Goal: Task Accomplishment & Management: Use online tool/utility

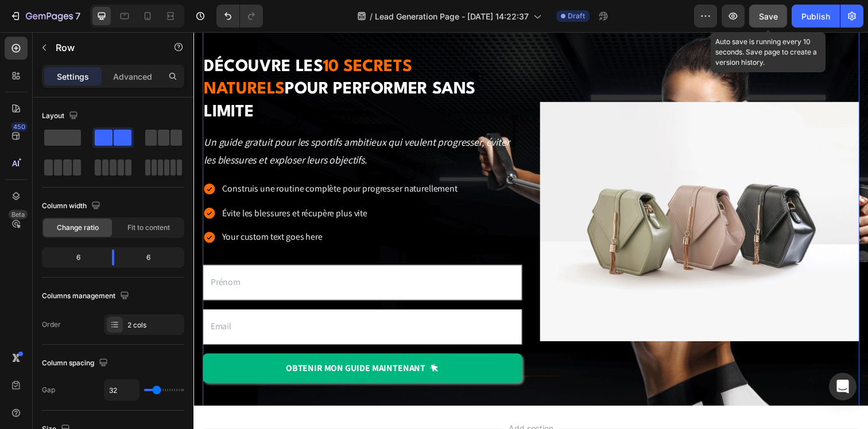
click at [763, 12] on span "Save" at bounding box center [768, 16] width 19 height 10
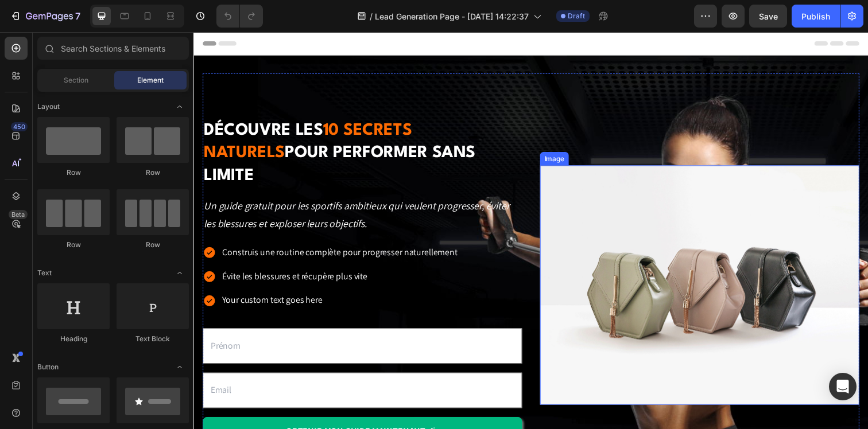
click at [576, 268] on img at bounding box center [710, 290] width 326 height 245
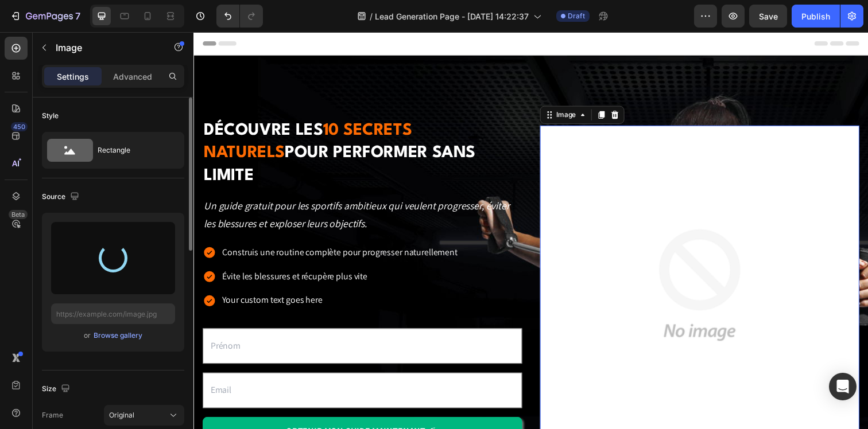
type input "[URL][DOMAIN_NAME]"
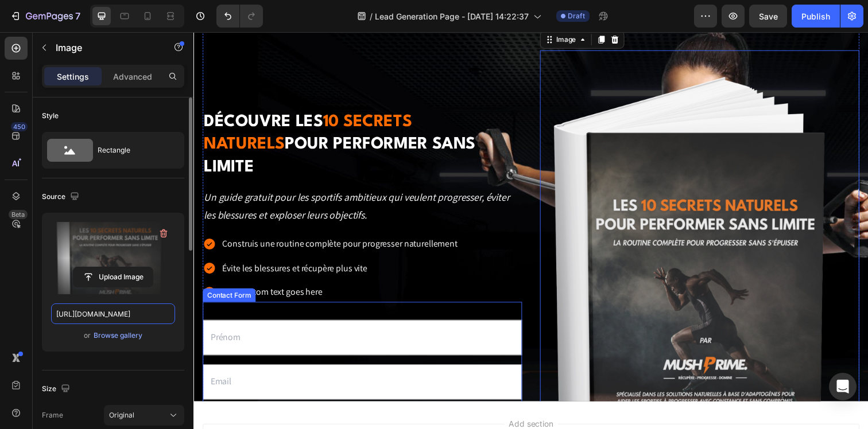
scroll to position [38, 0]
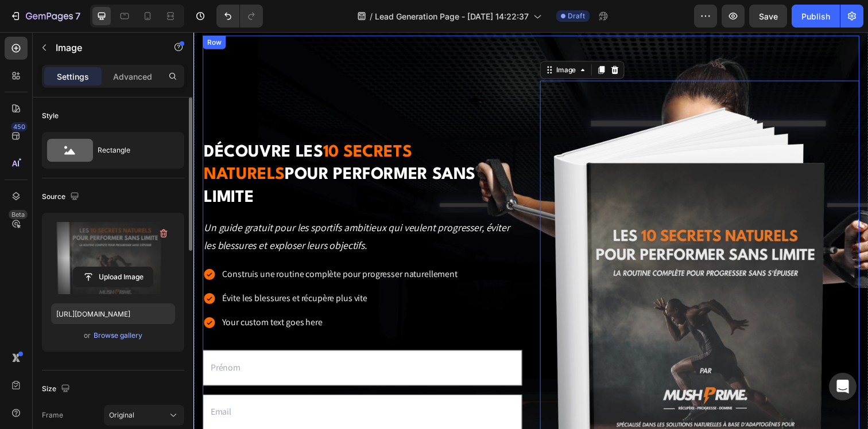
click at [536, 103] on div "Découvre les 10 secrets naturels pour performer sans limite Heading Un guide gr…" at bounding box center [538, 313] width 670 height 555
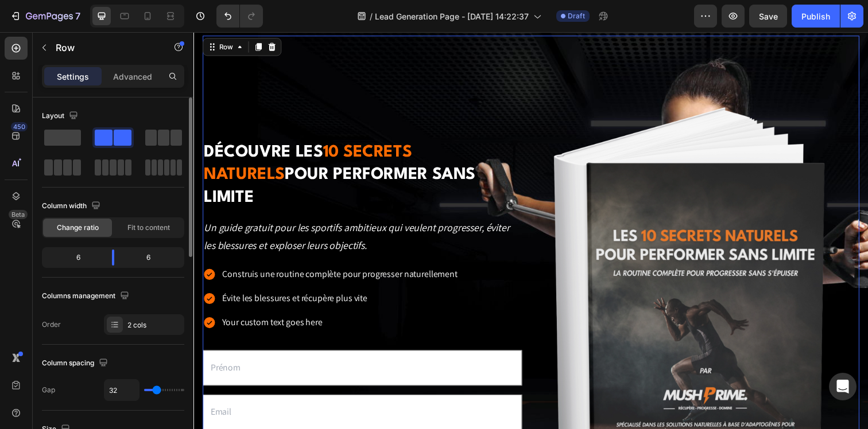
click at [565, 127] on img at bounding box center [710, 313] width 326 height 463
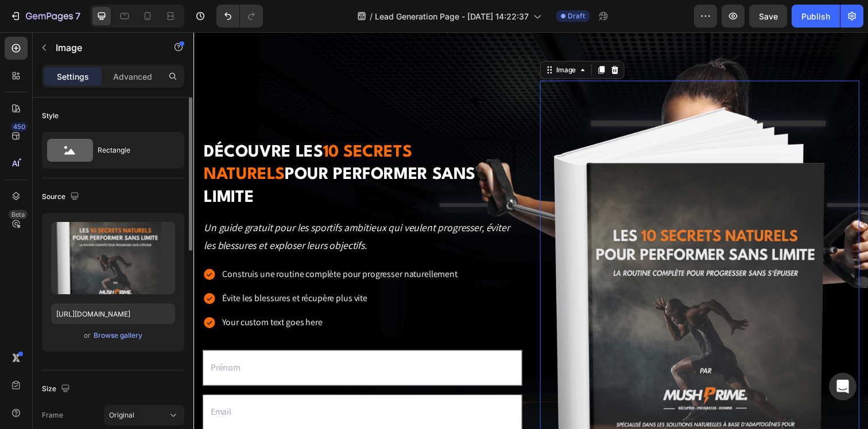
click at [135, 97] on div "Settings Advanced" at bounding box center [113, 81] width 161 height 33
click at [129, 86] on div "Settings Advanced" at bounding box center [113, 76] width 142 height 23
click at [119, 77] on p "Advanced" at bounding box center [132, 77] width 39 height 12
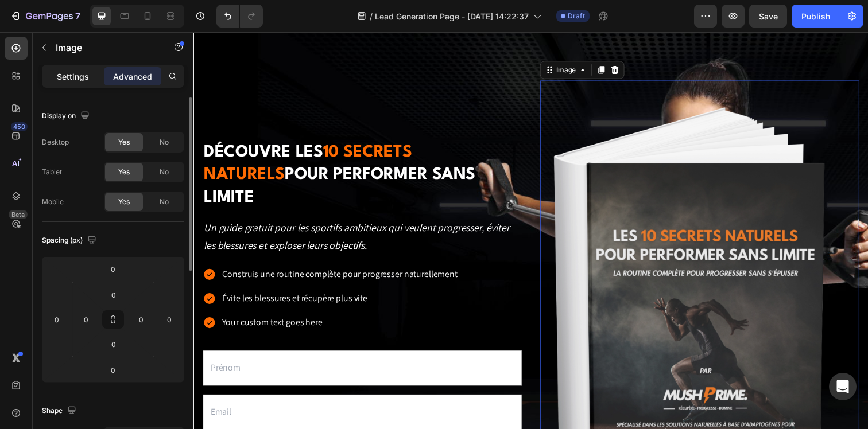
click at [65, 80] on p "Settings" at bounding box center [73, 77] width 32 height 12
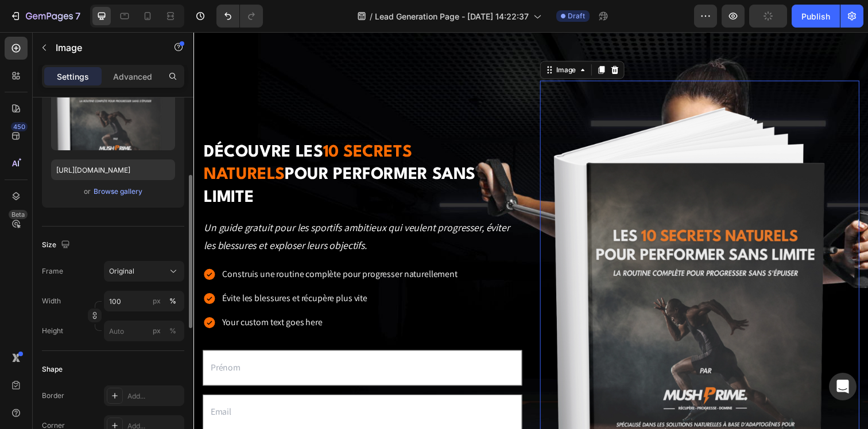
scroll to position [156, 0]
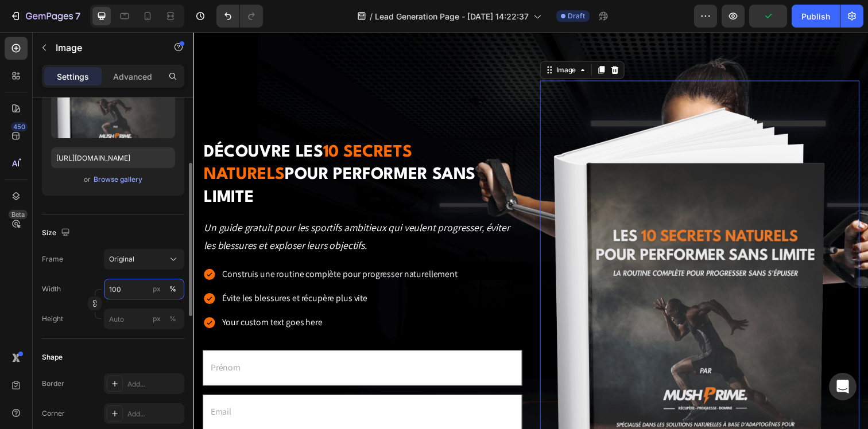
click at [126, 284] on input "100" at bounding box center [144, 289] width 80 height 21
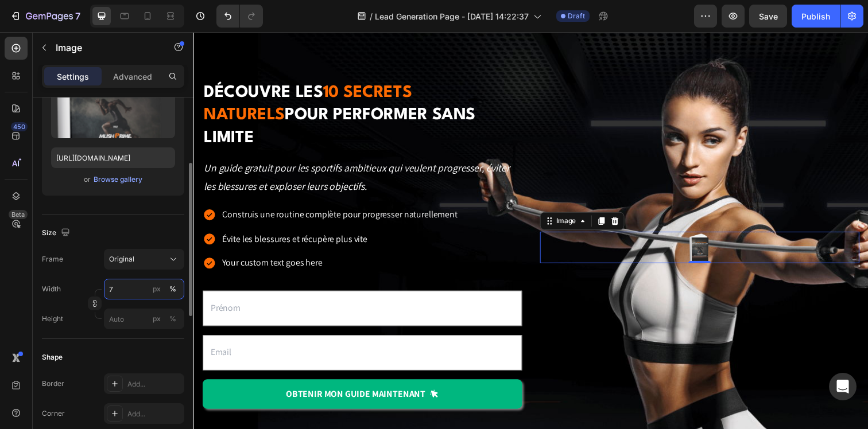
type input "70"
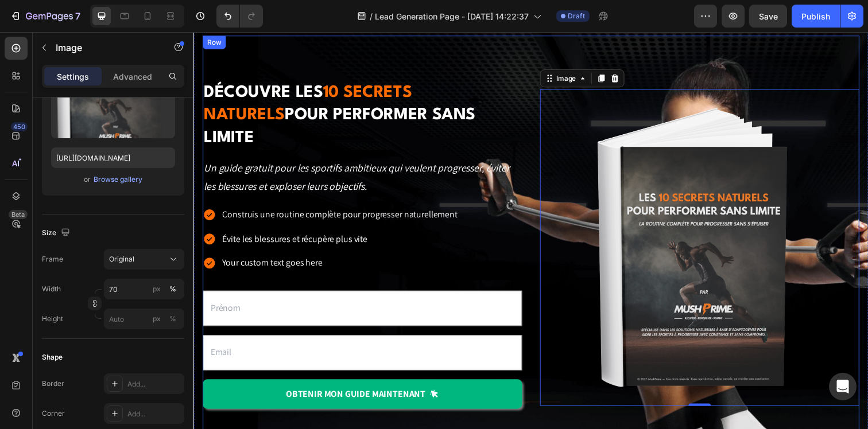
click at [532, 267] on div "Découvre les 10 secrets naturels pour performer sans limite Heading Un guide gr…" at bounding box center [538, 252] width 670 height 433
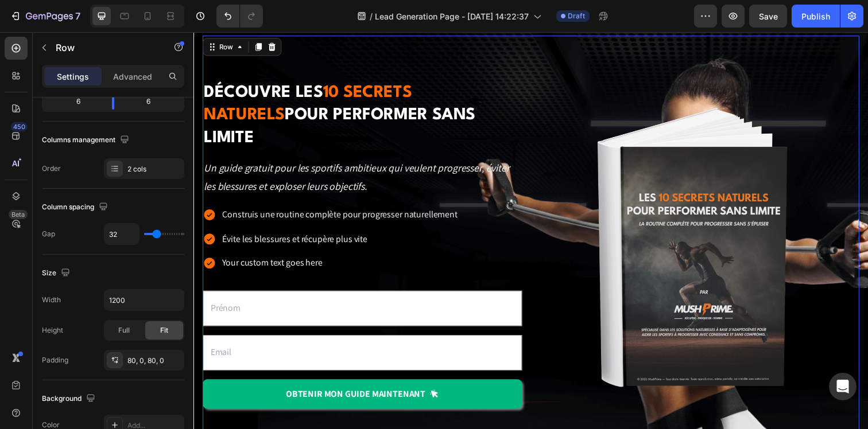
scroll to position [0, 0]
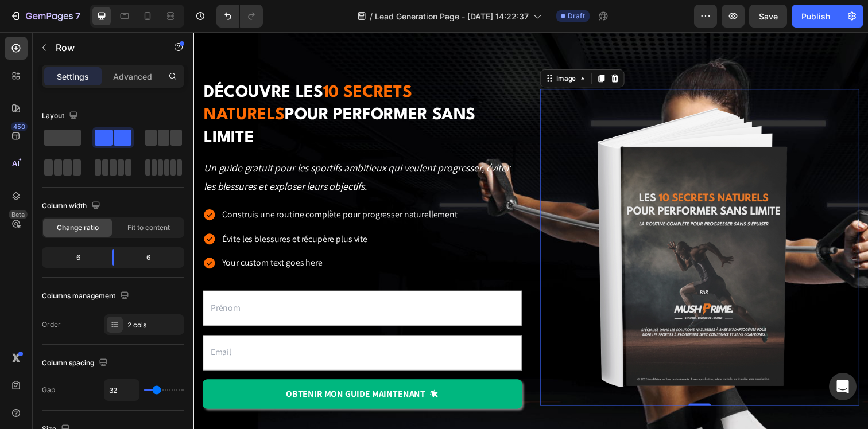
click at [601, 274] on img at bounding box center [710, 252] width 228 height 324
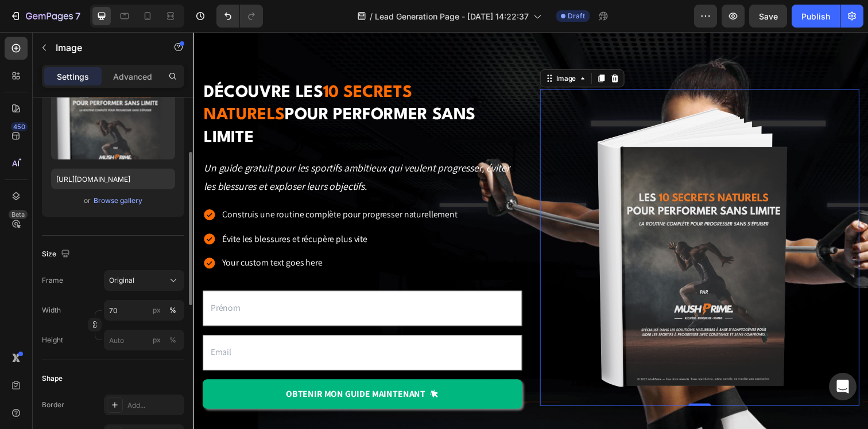
scroll to position [138, 0]
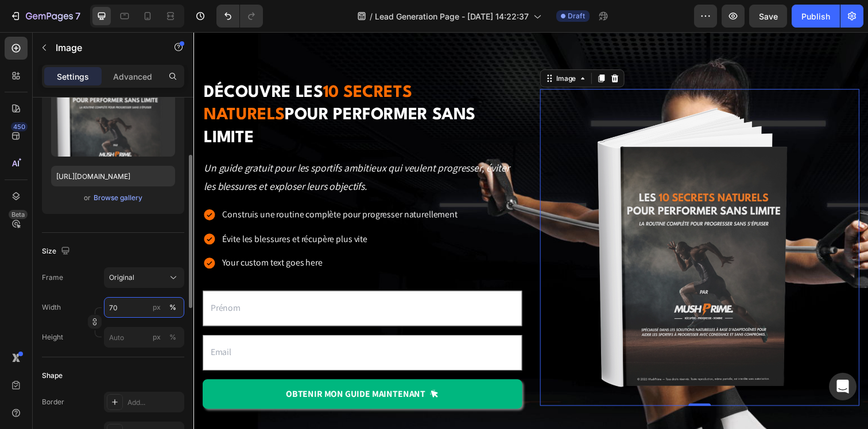
click at [121, 315] on input "70" at bounding box center [144, 307] width 80 height 21
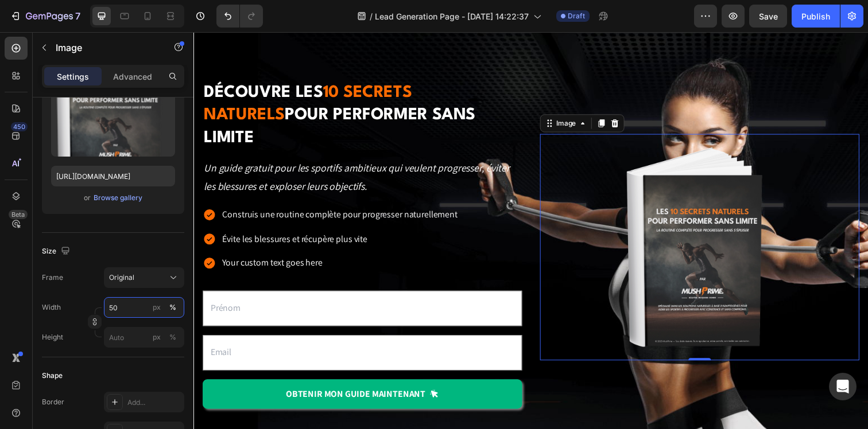
click at [109, 308] on input "50" at bounding box center [144, 307] width 80 height 21
type input "60"
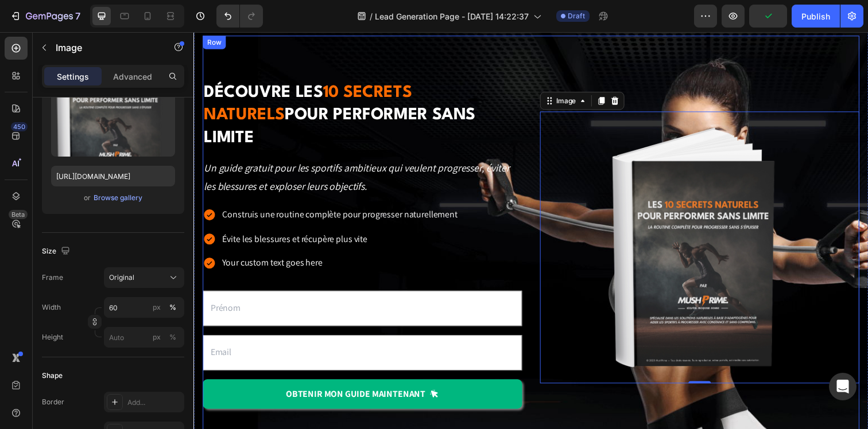
click at [567, 398] on div "Image 0" at bounding box center [710, 252] width 326 height 341
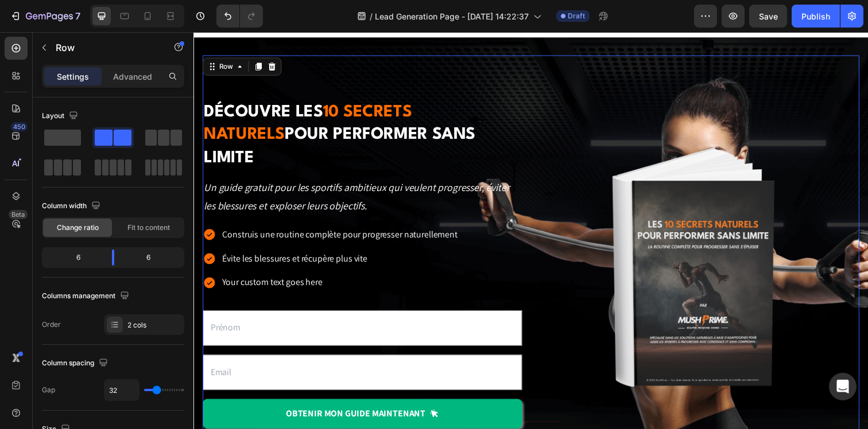
scroll to position [0, 0]
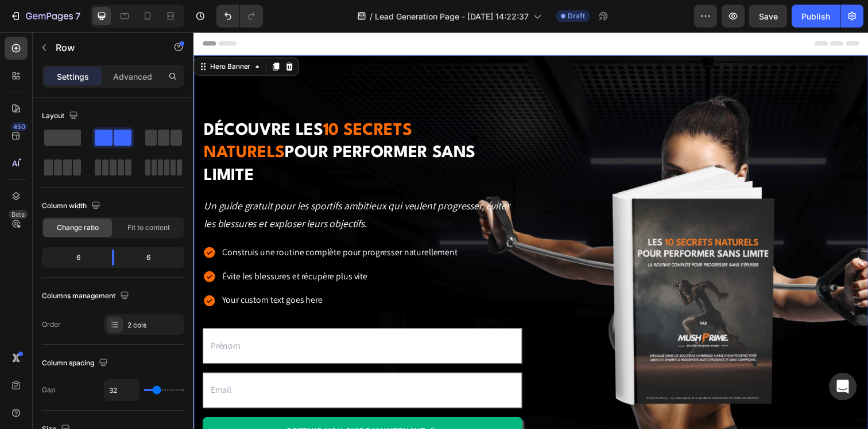
click at [555, 68] on div "Découvre les 10 secrets naturels pour performer sans limite Heading Un guide gr…" at bounding box center [537, 291] width 689 height 470
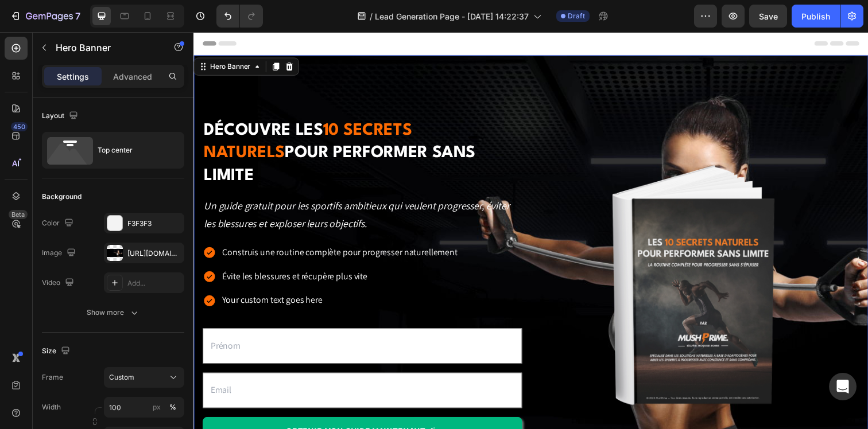
click at [506, 65] on div "Découvre les 10 secrets naturels pour performer sans limite Heading Un guide gr…" at bounding box center [537, 291] width 689 height 470
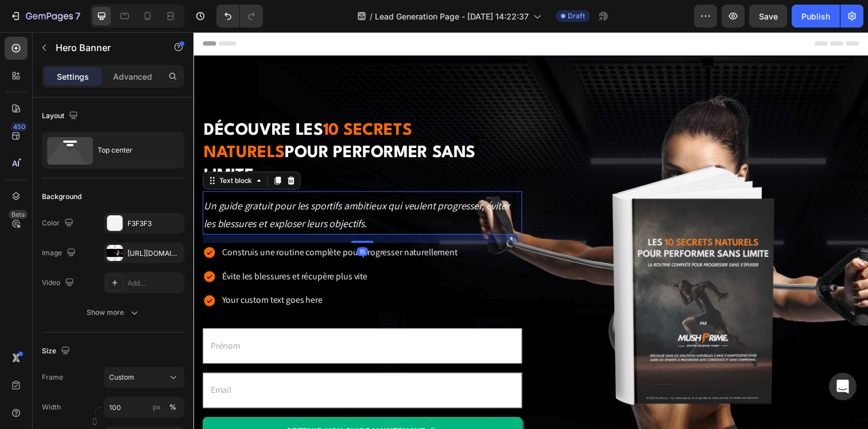
click at [383, 200] on p "Un guide gratuit pour les sportifs ambitieux qui veulent progresser, éviter les…" at bounding box center [366, 218] width 324 height 37
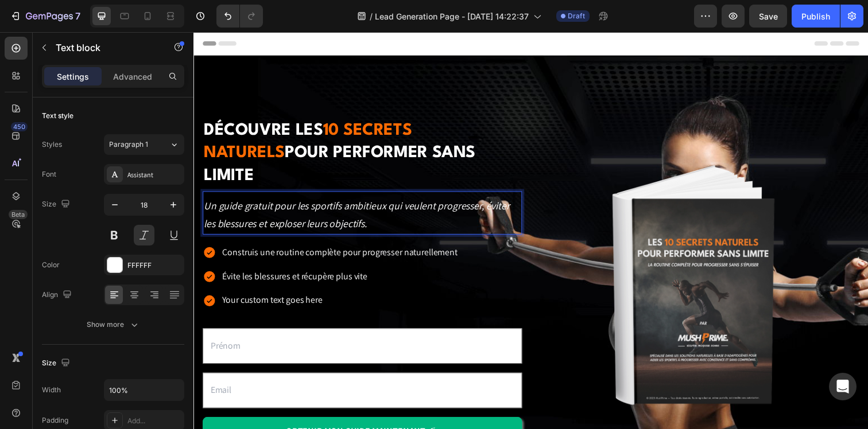
click at [388, 200] on p "Un guide gratuit pour les sportifs ambitieux qui veulent progresser, éviter les…" at bounding box center [366, 218] width 324 height 37
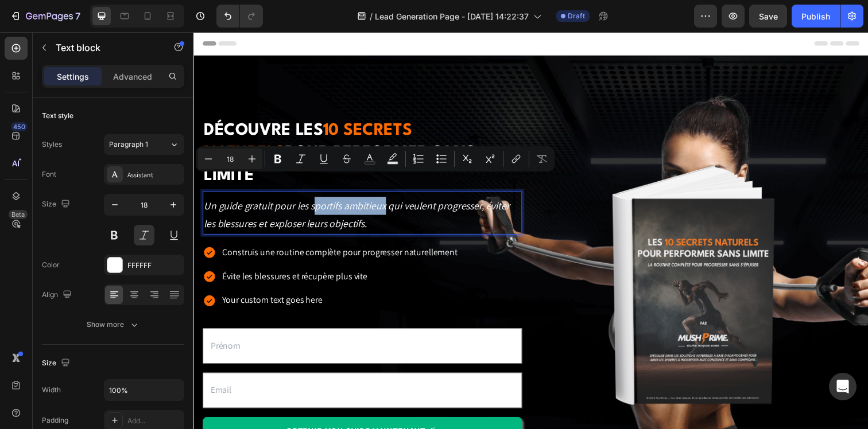
drag, startPoint x: 388, startPoint y: 191, endPoint x: 315, endPoint y: 190, distance: 73.5
click at [315, 200] on p "Un guide gratuit pour les sportifs ambitieux qui veulent progresser, éviter les…" at bounding box center [366, 218] width 324 height 37
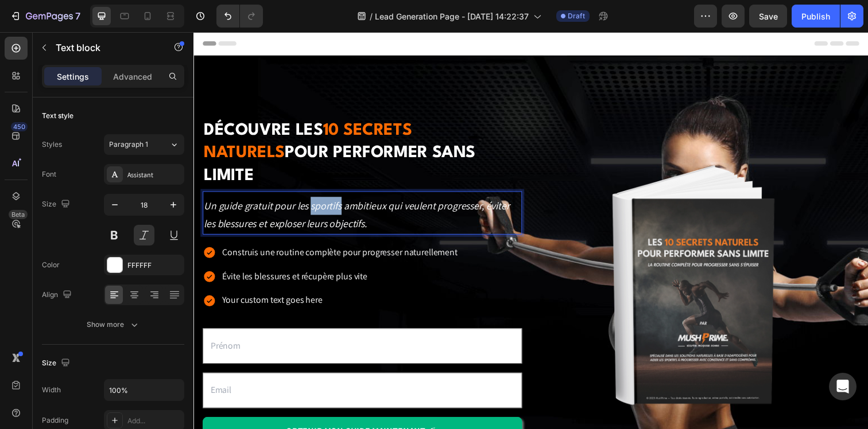
click at [315, 200] on p "Un guide gratuit pour les sportifs ambitieux qui veulent progresser, éviter les…" at bounding box center [366, 218] width 324 height 37
drag, startPoint x: 313, startPoint y: 189, endPoint x: 355, endPoint y: 189, distance: 41.3
click at [355, 200] on p "Un guide gratuit pour les athlètes ambitieux qui veulent progresser, éviter les…" at bounding box center [366, 218] width 324 height 37
drag, startPoint x: 390, startPoint y: 189, endPoint x: 313, endPoint y: 186, distance: 77.0
click at [313, 200] on p "Un guide gratuit pour les athlètes ambitieux qui veulent progresser, éviter les…" at bounding box center [366, 218] width 324 height 37
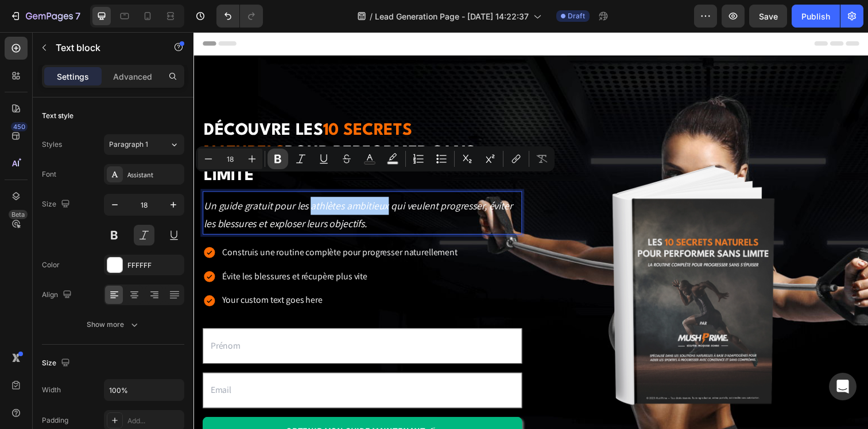
click at [279, 153] on icon "Editor contextual toolbar" at bounding box center [277, 158] width 11 height 11
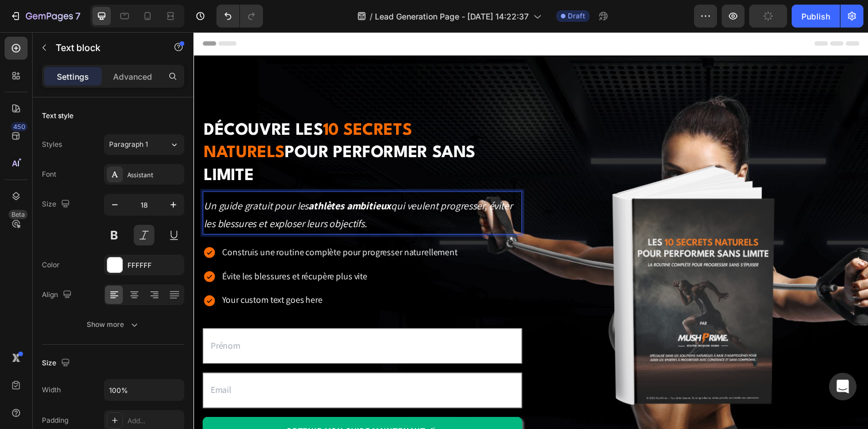
click at [245, 200] on p "Un guide gratuit pour les athlètes ambitieux qui veulent progresser, éviter les…" at bounding box center [366, 218] width 324 height 37
click at [252, 200] on p "Un guide dgratuit pour les athlètes ambitieux qui veulent progresser, éviter le…" at bounding box center [366, 218] width 324 height 37
click at [255, 200] on p "Un guide degratuit pour les athlètes ambitieux qui veulent progresser, éviter l…" at bounding box center [366, 218] width 324 height 37
click at [255, 200] on p "Un guide de gratuit pour les athlètes ambitieux qui veulent progresser, éviter …" at bounding box center [366, 218] width 324 height 37
click at [256, 200] on p "Un guide de gratuit pour les athlètes ambitieux qui veulent progresser, éviter …" at bounding box center [366, 218] width 324 height 37
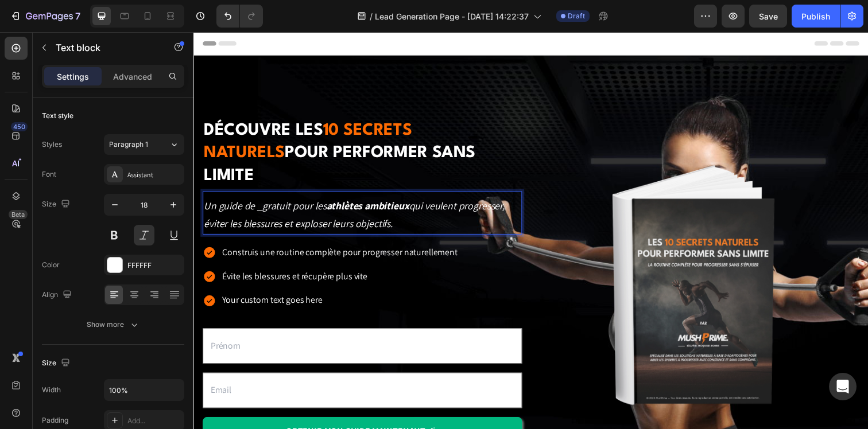
click at [258, 200] on p "Un guide de _gratuit pour les athlètes ambitieux qui veulent progresser, éviter…" at bounding box center [366, 218] width 324 height 37
click at [263, 200] on p "Un guide de _gratuit pour les athlètes ambitieux qui veulent progresser, éviter…" at bounding box center [366, 218] width 324 height 37
click at [263, 200] on p "Un guide de gratuit pour les athlètes ambitieux qui veulent progresser, éviter …" at bounding box center [366, 218] width 324 height 37
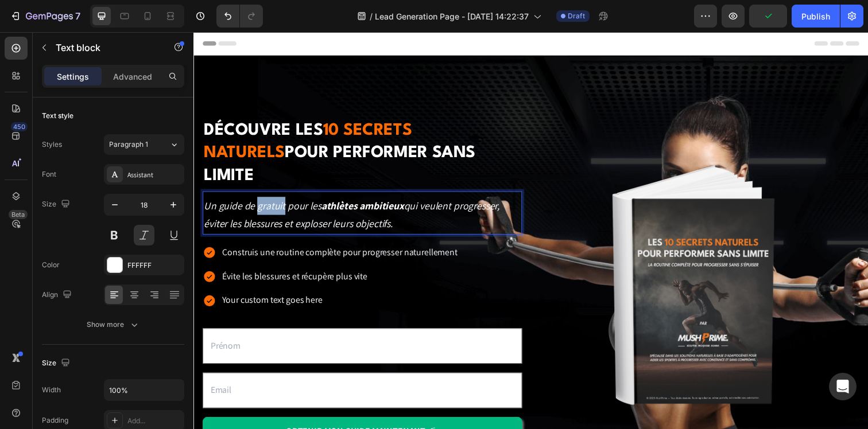
copy p "Un guide de gratuit pour les athlètes ambitieux qui veulent progresser, éviter …"
click at [405, 203] on strong "athlètes ambitieux" at bounding box center [366, 209] width 84 height 13
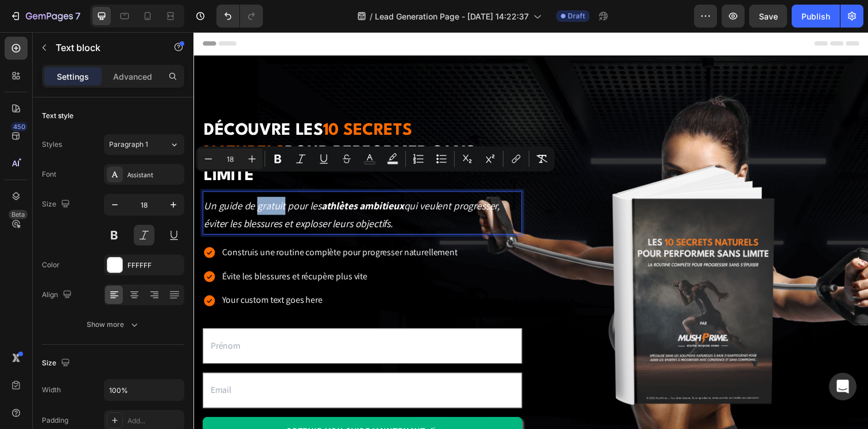
click at [405, 203] on strong "athlètes ambitieux" at bounding box center [366, 209] width 84 height 13
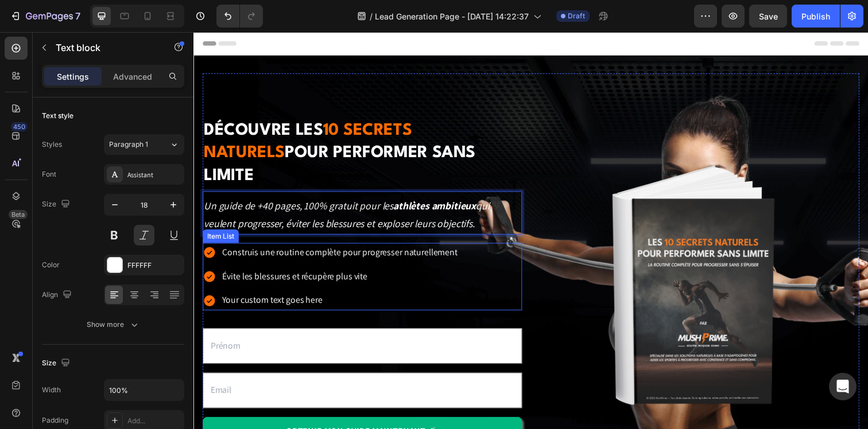
click at [490, 272] on div "Construis une routine complète pour progresser naturellement Évite les blessure…" at bounding box center [366, 281] width 326 height 69
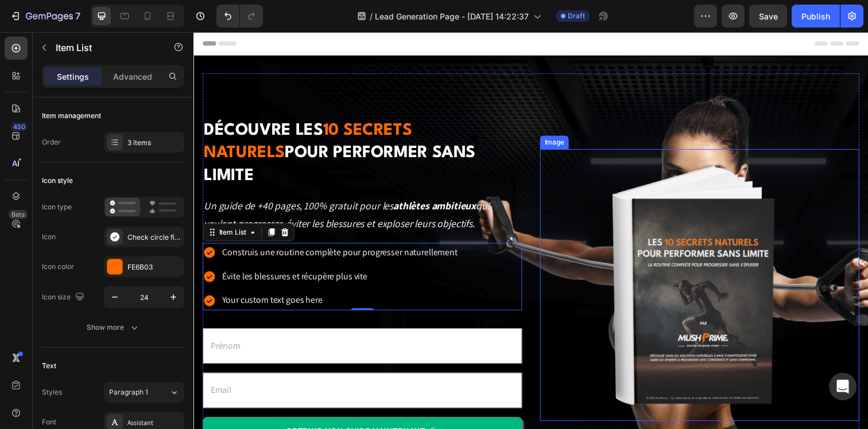
click at [571, 244] on div at bounding box center [710, 291] width 326 height 278
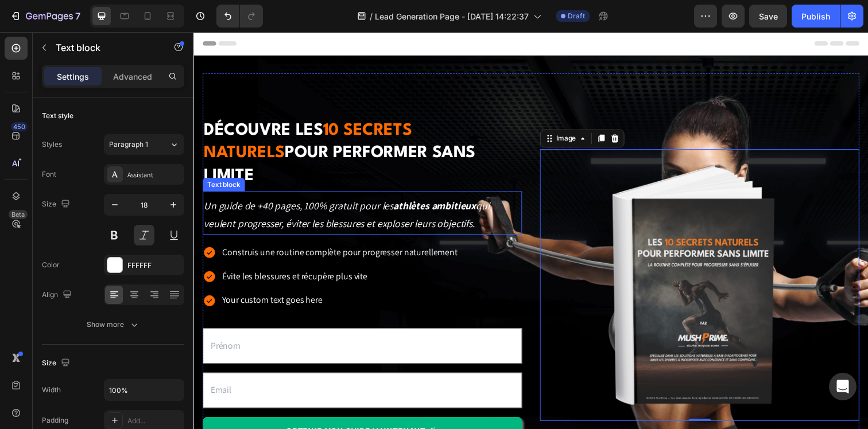
click at [480, 200] on p "Un guide de +40 pages, 100% gratuit pour les athlètes ambitieux qui veulent pro…" at bounding box center [366, 218] width 324 height 37
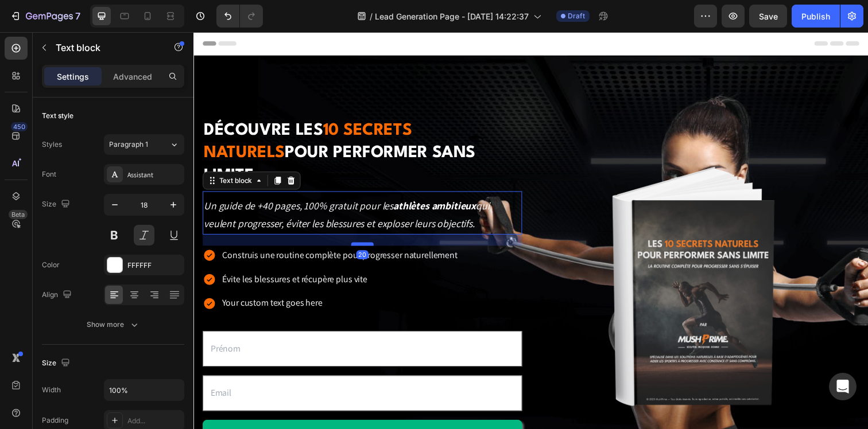
click at [372, 247] on div at bounding box center [365, 248] width 23 height 3
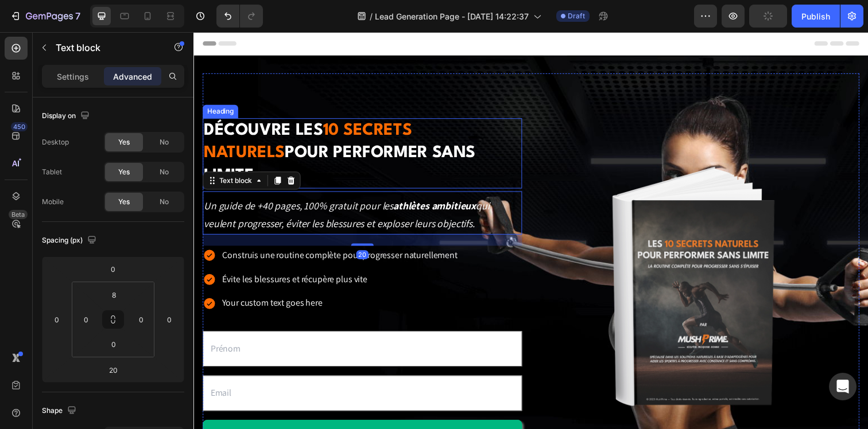
click at [378, 156] on h2 "Découvre les 10 secrets naturels pour performer sans limite" at bounding box center [366, 156] width 326 height 72
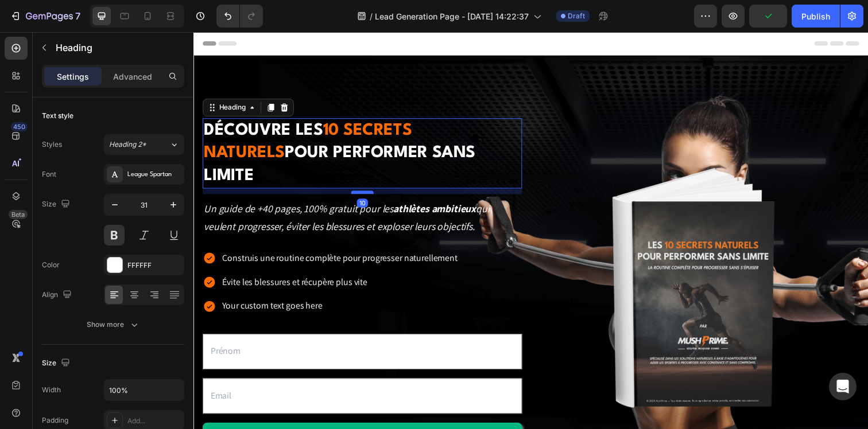
click at [362, 194] on div at bounding box center [365, 195] width 23 height 3
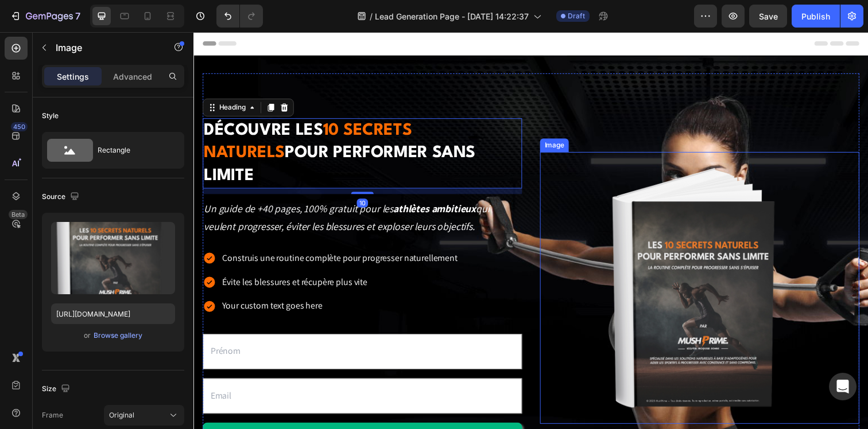
click at [595, 250] on div at bounding box center [710, 293] width 326 height 278
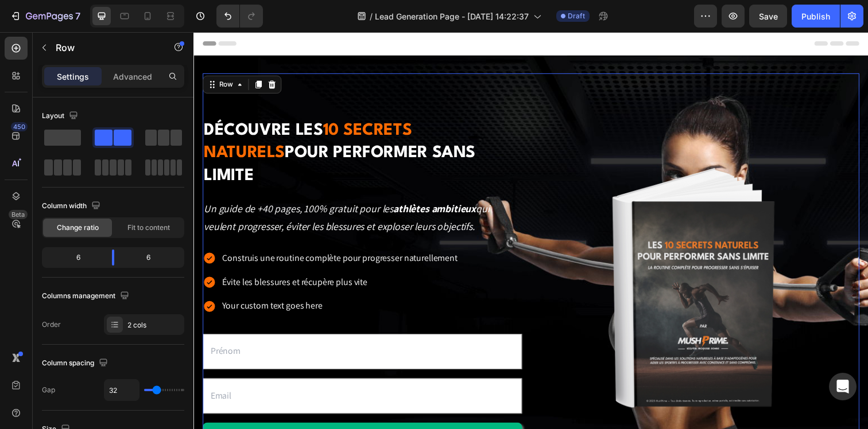
click at [555, 97] on div "Découvre les 10 secrets naturels pour performer sans limite Heading Un guide de…" at bounding box center [538, 293] width 670 height 439
click at [848, 28] on div "7 Version history / Lead Generation Page - Aug 26, 14:22:37 Draft Preview Save …" at bounding box center [434, 16] width 868 height 33
click at [851, 19] on icon "button" at bounding box center [852, 16] width 8 height 9
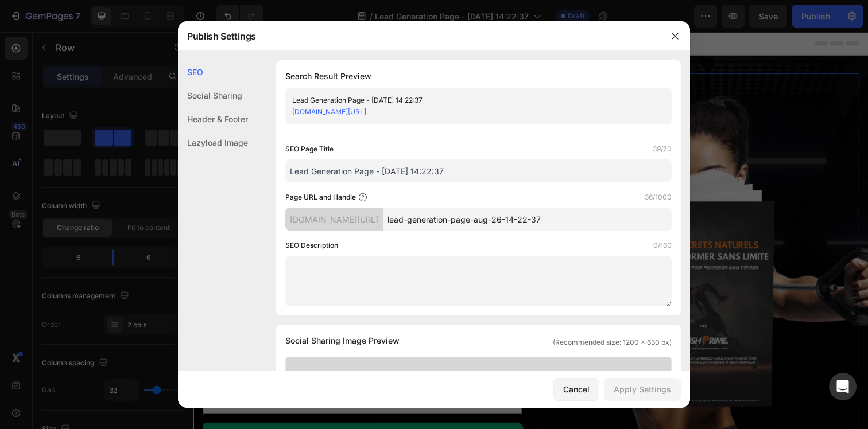
click at [452, 168] on input "Lead Generation Page - [DATE] 14:22:37" at bounding box center [478, 171] width 386 height 23
type input "Guide des 10 secrets naturels pour performer sans limite"
click at [484, 218] on input "lead-generation-page-aug-26-14-22-37" at bounding box center [527, 219] width 289 height 23
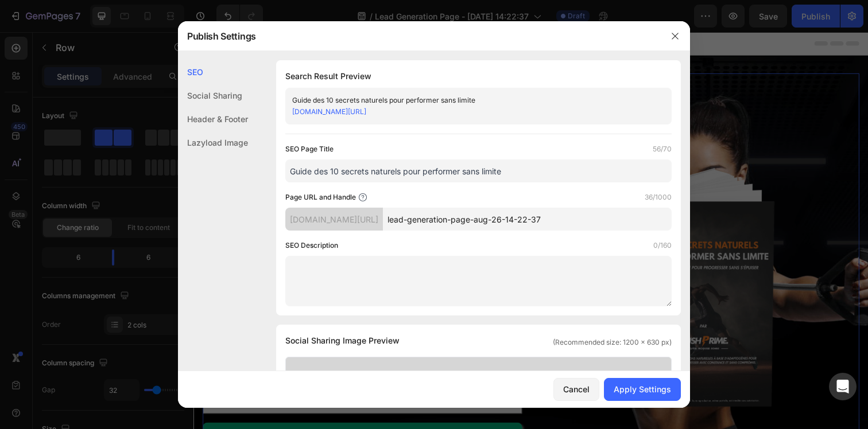
click at [484, 218] on input "lead-generation-page-aug-26-14-22-37" at bounding box center [527, 219] width 289 height 23
click at [595, 218] on input "guide-10-secrets-naturels-performer-sans-imite" at bounding box center [527, 219] width 289 height 23
type input "guide-10-secrets-naturels-performer-sans-limite"
click at [577, 255] on div "SEO Description 0/160" at bounding box center [478, 273] width 386 height 67
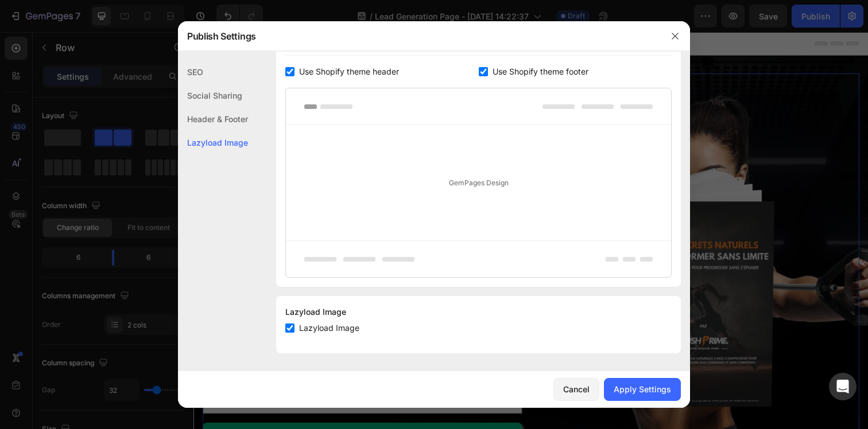
scroll to position [591, 0]
click at [635, 390] on div "Apply Settings" at bounding box center [642, 389] width 57 height 12
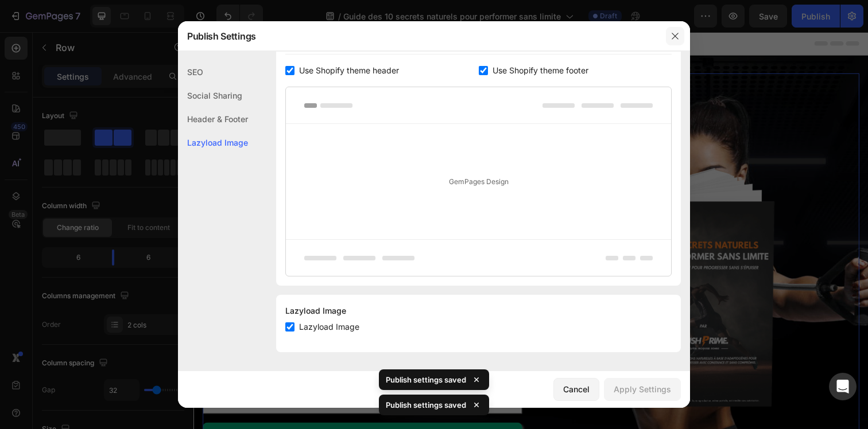
click at [675, 38] on icon "button" at bounding box center [674, 36] width 9 height 9
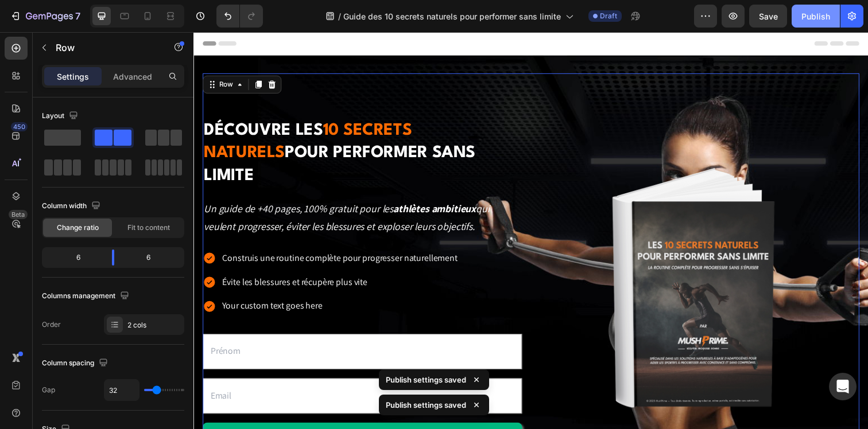
click at [812, 17] on div "Publish" at bounding box center [815, 16] width 29 height 12
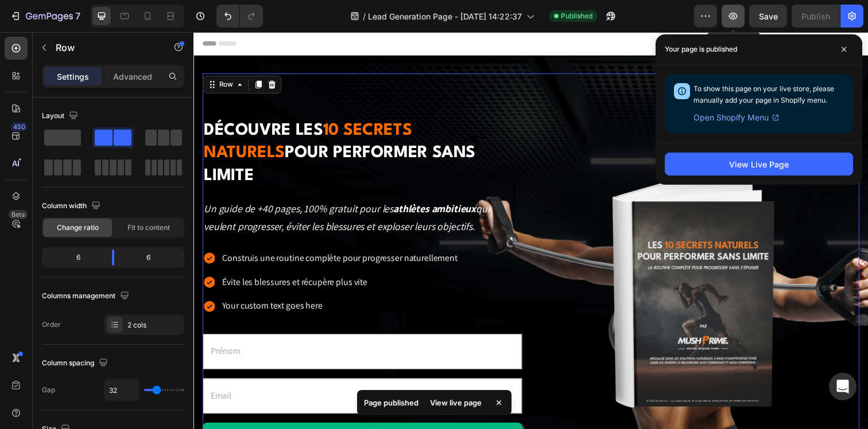
click at [734, 10] on icon "button" at bounding box center [732, 15] width 11 height 11
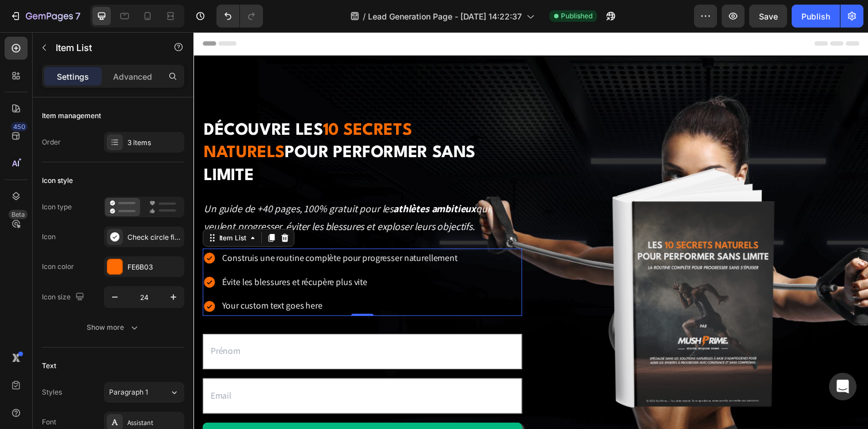
click at [297, 304] on p "Your custom text goes here" at bounding box center [343, 312] width 240 height 17
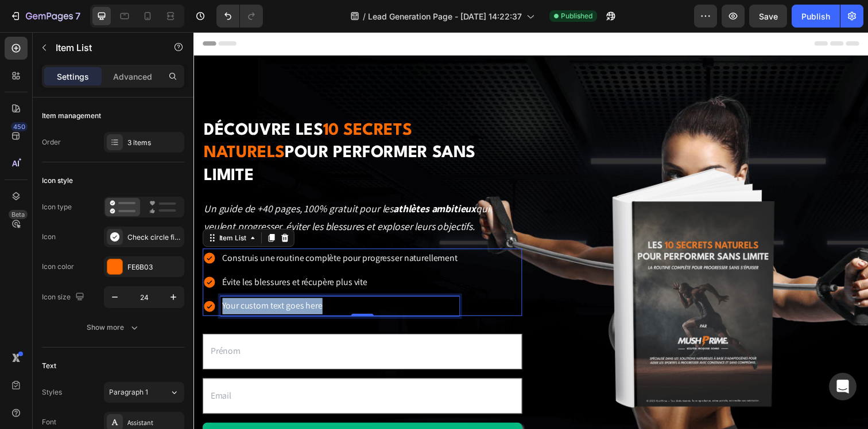
click at [297, 304] on p "Your custom text goes here" at bounding box center [343, 312] width 240 height 17
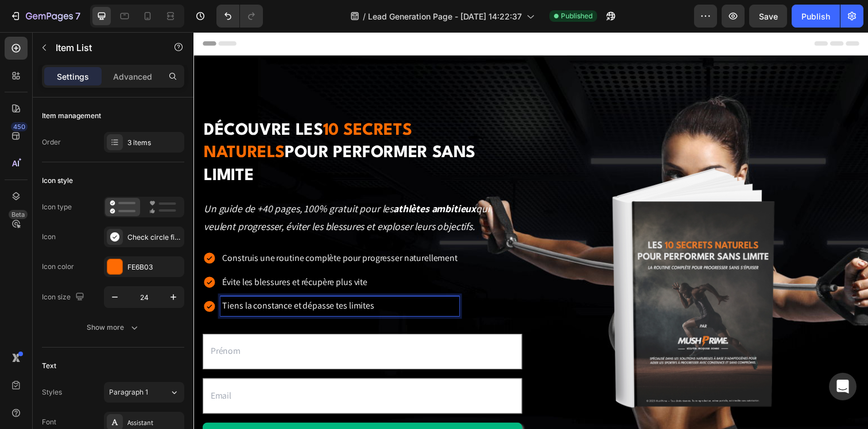
click at [584, 282] on div at bounding box center [710, 293] width 326 height 278
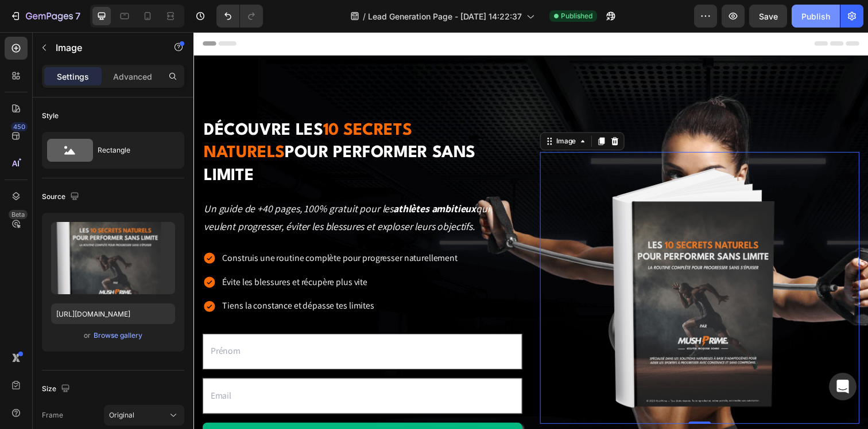
click at [805, 16] on div "Publish" at bounding box center [815, 16] width 29 height 12
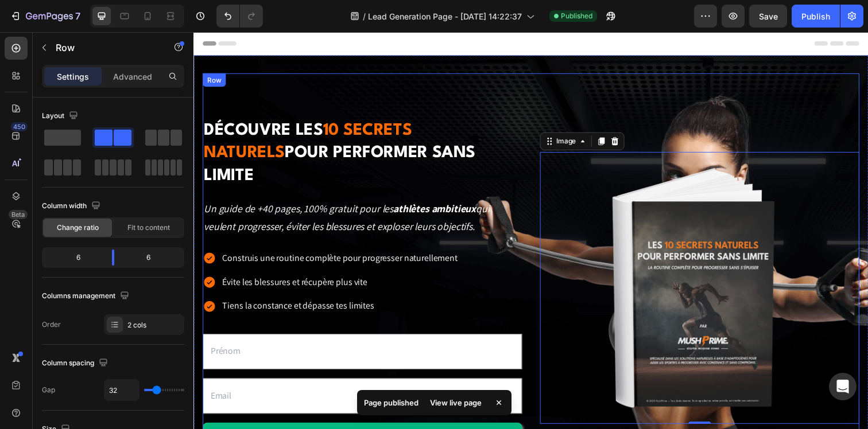
click at [537, 106] on div "Découvre les 10 secrets naturels pour performer sans limite Heading Un guide de…" at bounding box center [538, 293] width 670 height 439
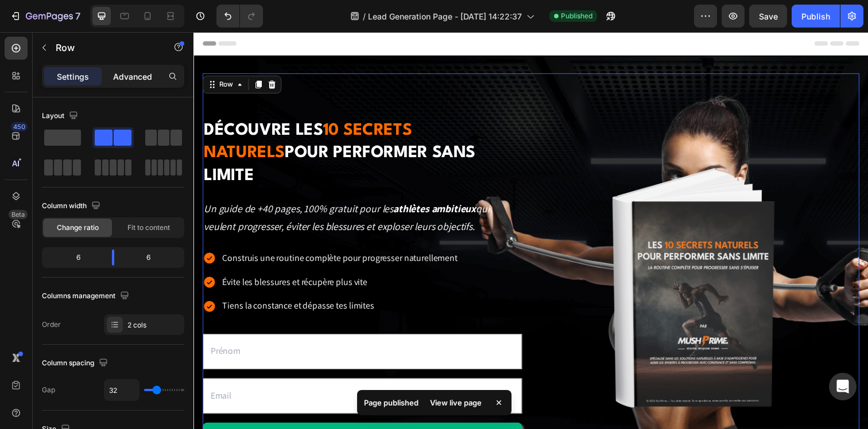
click at [129, 76] on p "Advanced" at bounding box center [132, 77] width 39 height 12
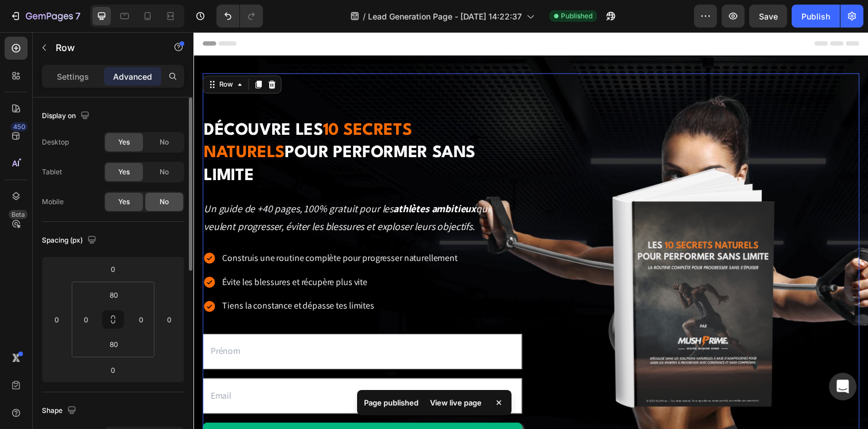
click at [156, 201] on div "No" at bounding box center [164, 202] width 38 height 18
click at [255, 90] on div at bounding box center [260, 86] width 14 height 14
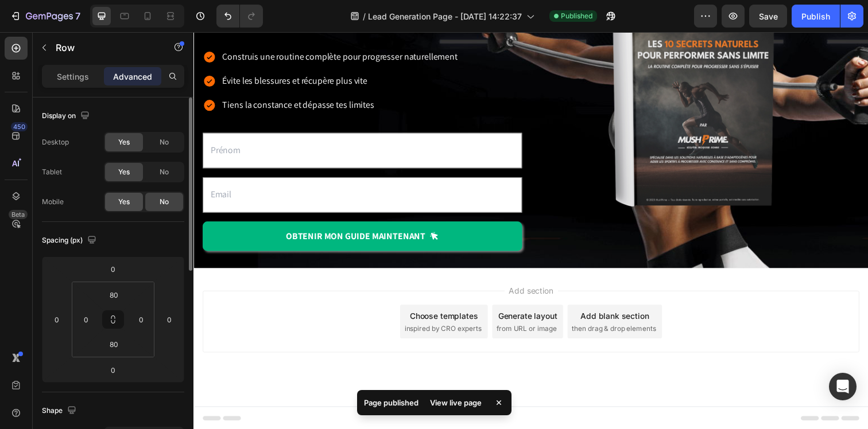
scroll to position [206, 0]
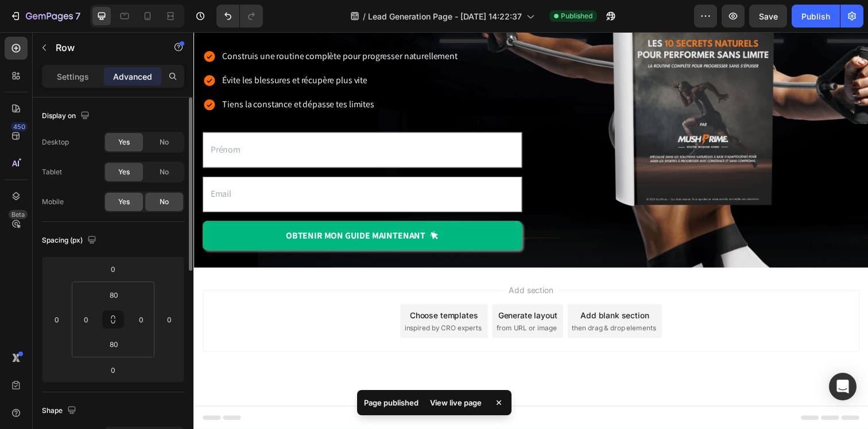
click at [129, 200] on span "Yes" at bounding box center [123, 202] width 11 height 10
click at [170, 166] on div "No" at bounding box center [164, 172] width 38 height 18
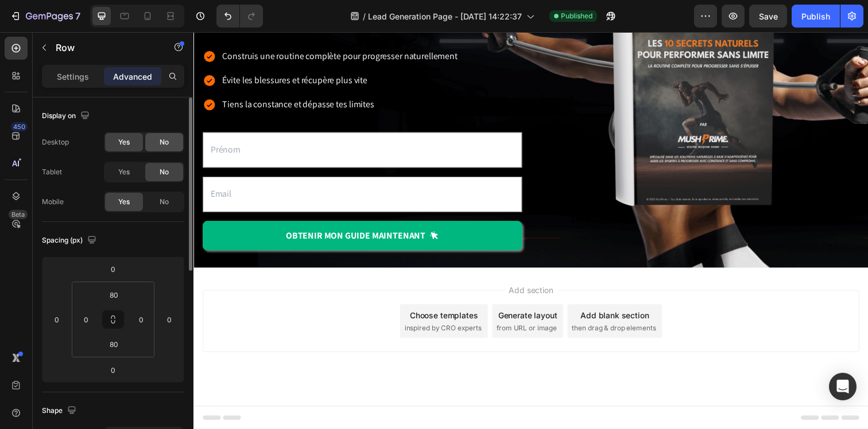
click at [162, 139] on span "No" at bounding box center [164, 142] width 9 height 10
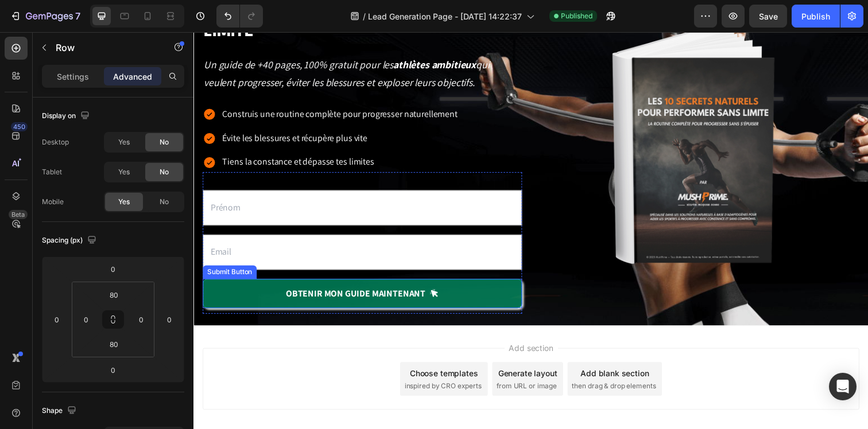
scroll to position [0, 0]
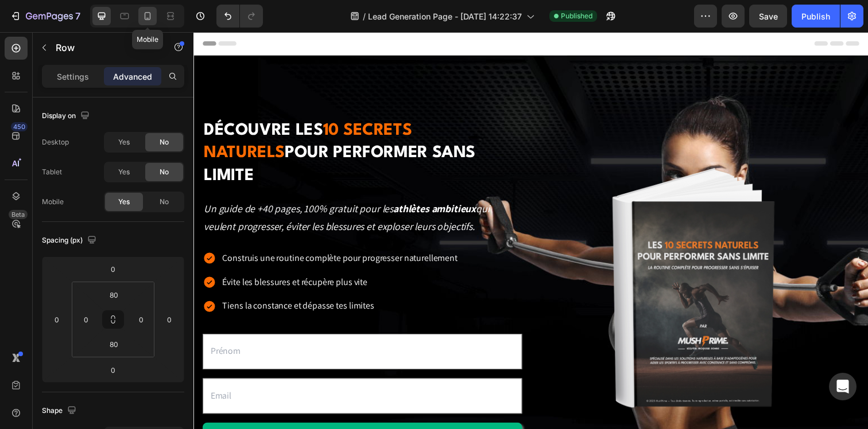
click at [143, 15] on icon at bounding box center [147, 15] width 11 height 11
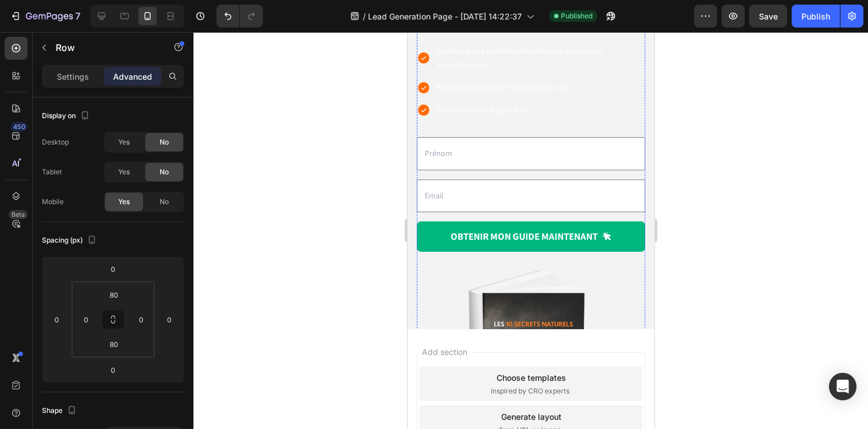
scroll to position [306, 0]
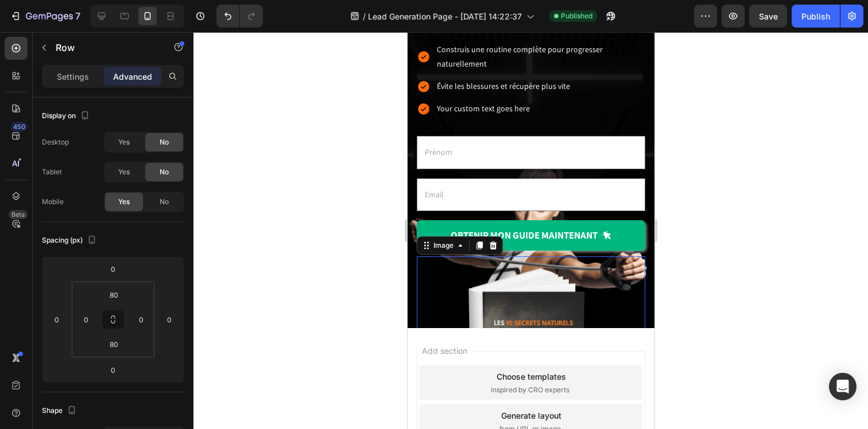
click at [539, 297] on img at bounding box center [530, 354] width 137 height 195
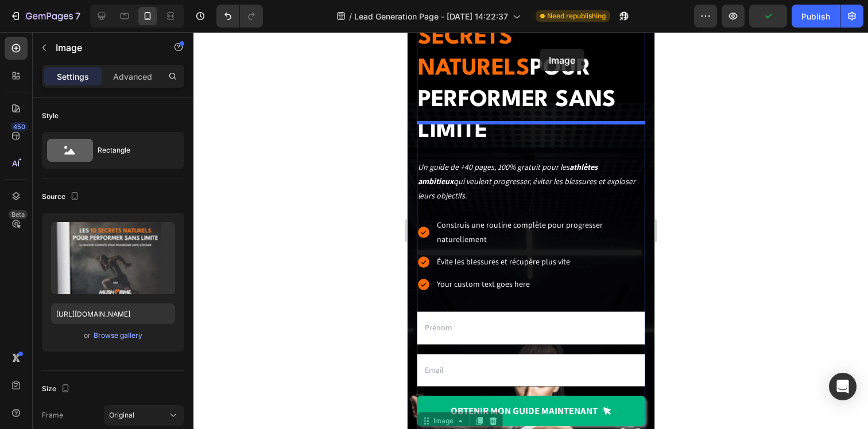
scroll to position [0, 0]
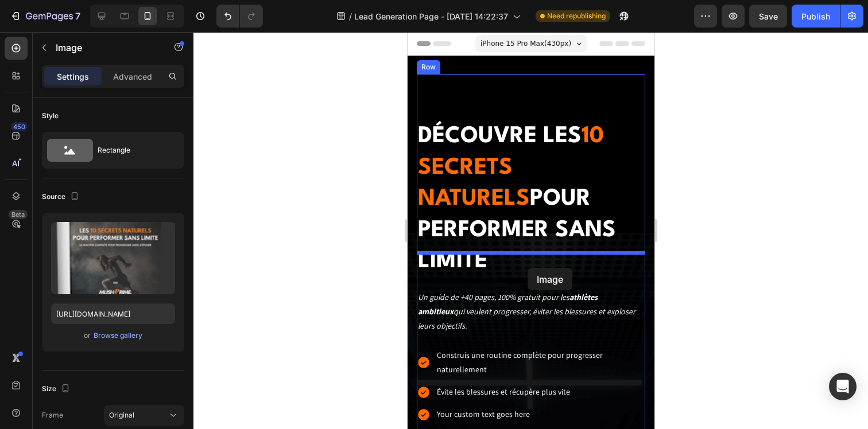
drag, startPoint x: 539, startPoint y: 297, endPoint x: 527, endPoint y: 268, distance: 31.7
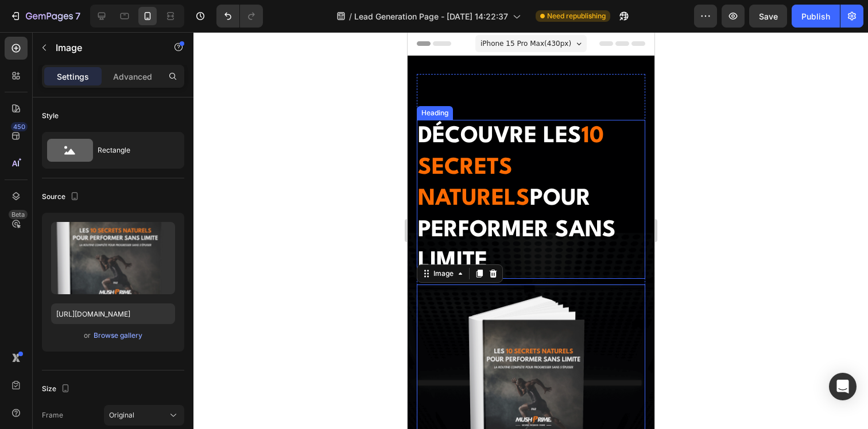
click at [538, 187] on h2 "Découvre les 10 secrets naturels pour performer sans limite" at bounding box center [530, 199] width 228 height 159
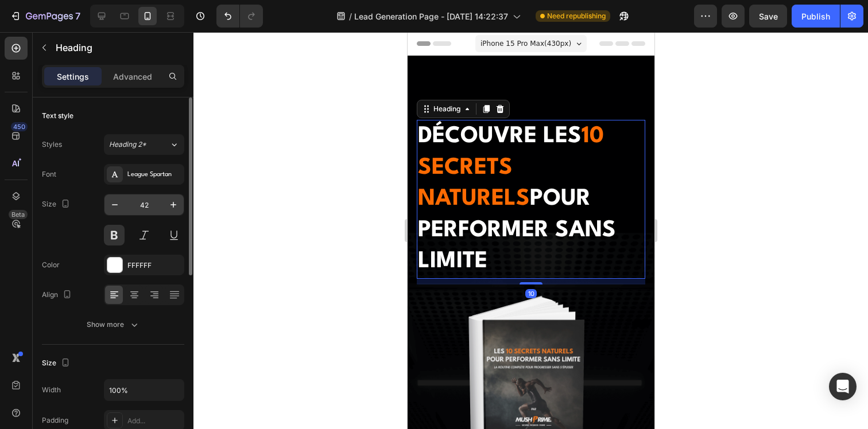
click at [145, 197] on input "42" at bounding box center [144, 205] width 38 height 21
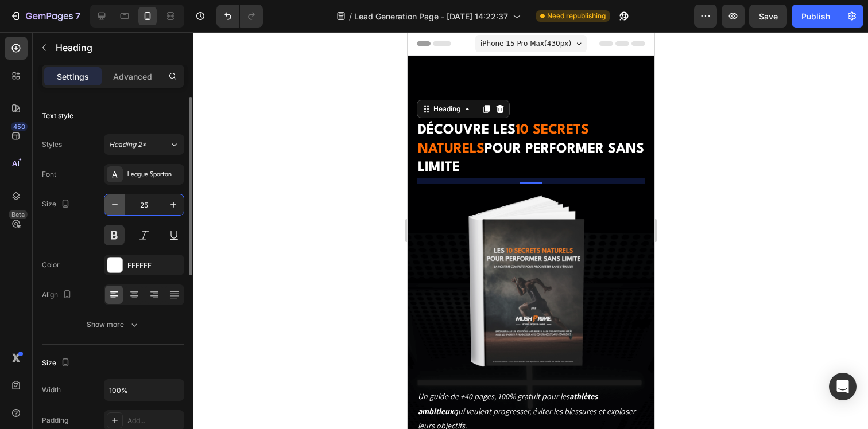
click at [107, 200] on button "button" at bounding box center [114, 205] width 21 height 21
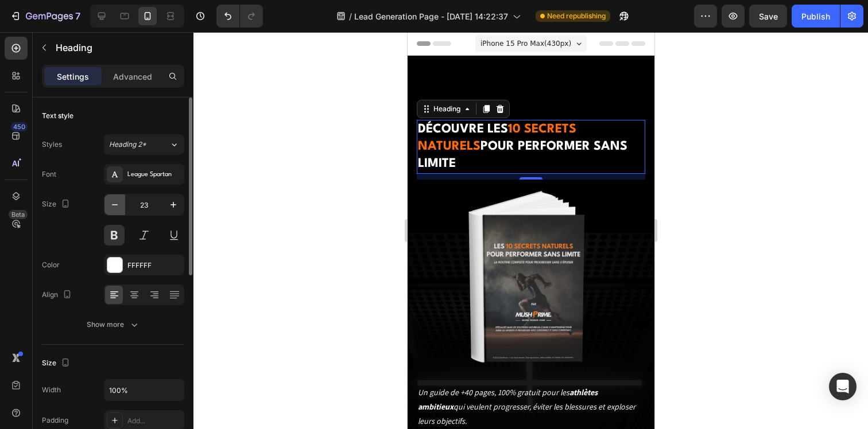
click at [107, 200] on button "button" at bounding box center [114, 205] width 21 height 21
type input "22"
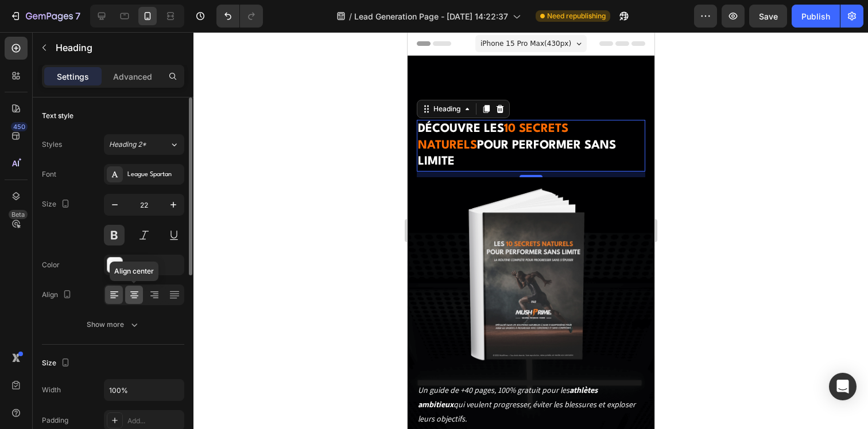
click at [137, 297] on icon at bounding box center [134, 294] width 11 height 11
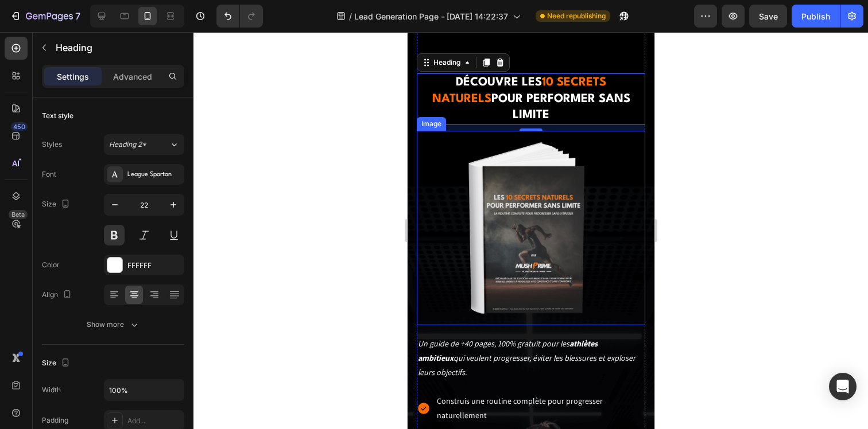
scroll to position [73, 0]
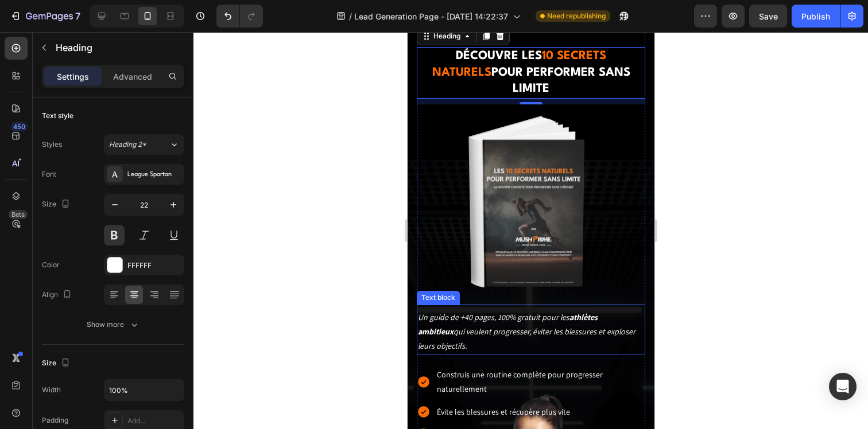
click at [474, 324] on p "Un guide de +40 pages, 100% gratuit pour les athlètes ambitieux qui veulent pro…" at bounding box center [530, 333] width 226 height 44
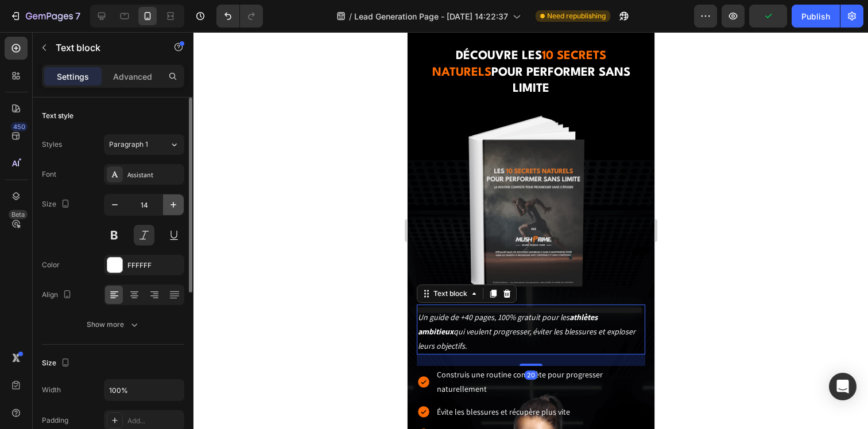
click at [176, 204] on icon "button" at bounding box center [173, 204] width 11 height 11
type input "16"
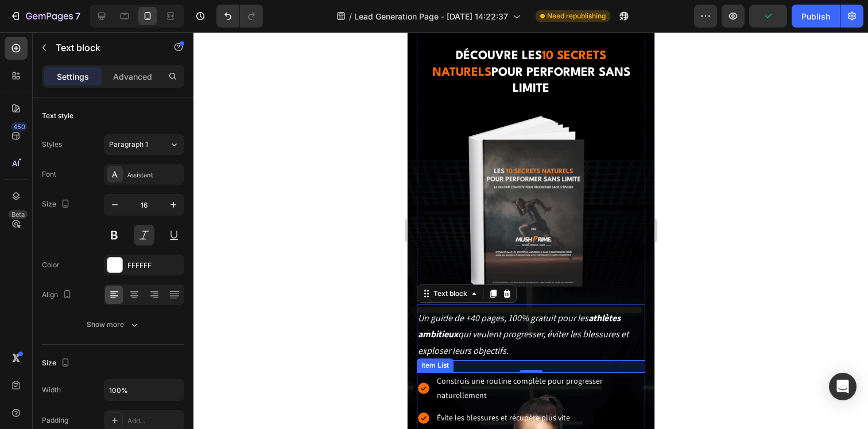
click at [424, 390] on div "Construis une routine complète pour progresser naturellement Évite les blessure…" at bounding box center [530, 411] width 228 height 77
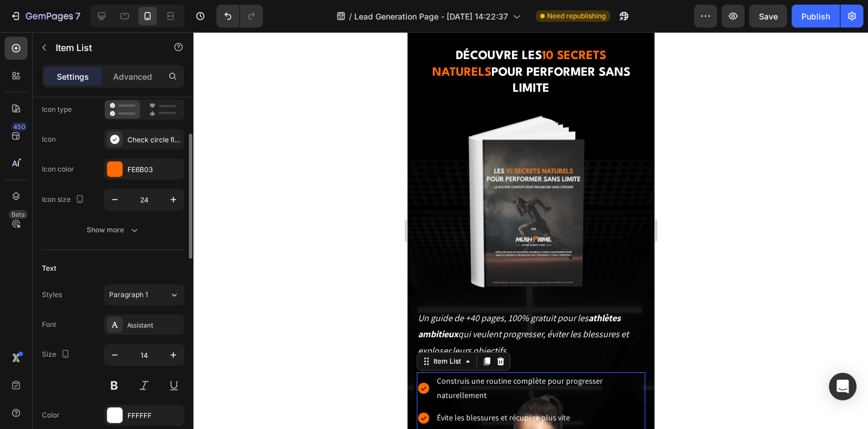
scroll to position [100, 0]
click at [113, 192] on icon "button" at bounding box center [114, 197] width 11 height 11
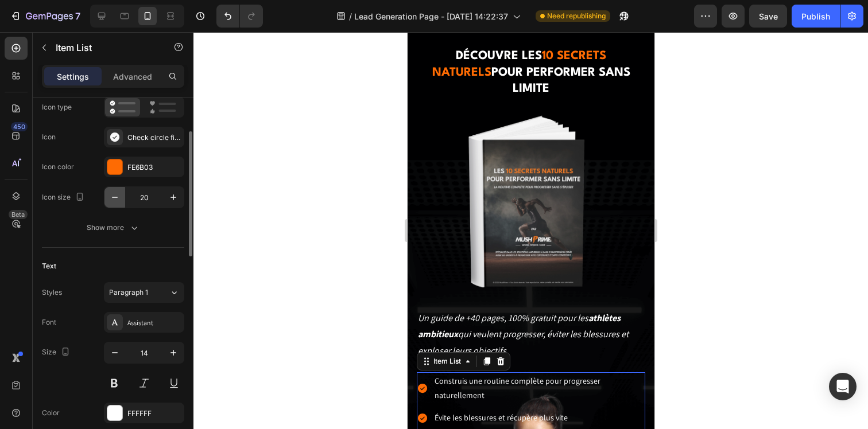
click at [113, 192] on icon "button" at bounding box center [114, 197] width 11 height 11
click at [175, 204] on button "button" at bounding box center [173, 197] width 21 height 21
type input "20"
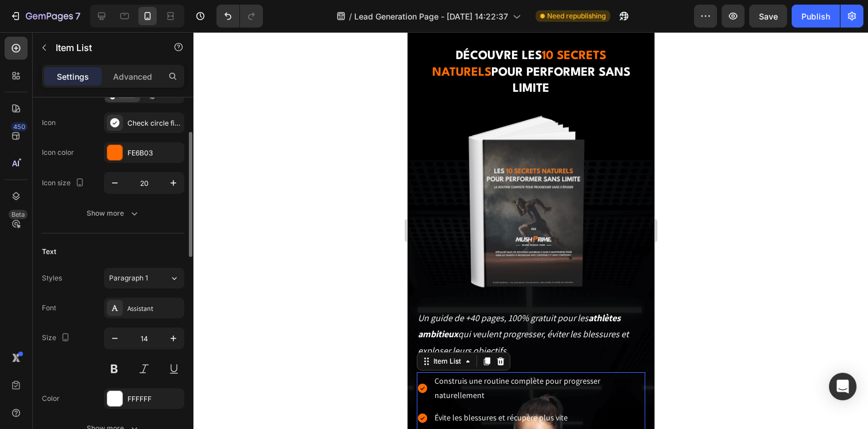
scroll to position [111, 0]
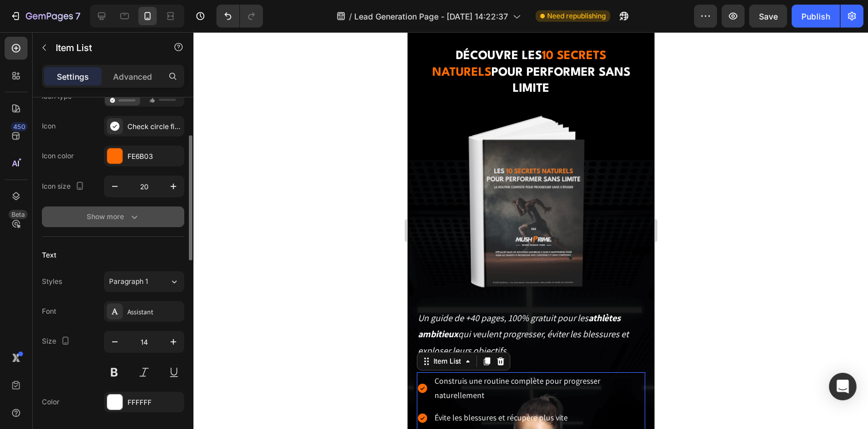
click at [138, 211] on icon "button" at bounding box center [134, 216] width 11 height 11
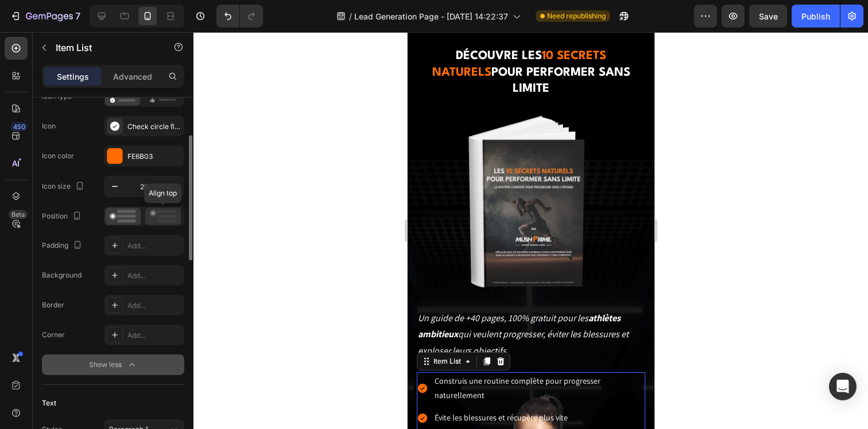
click at [148, 217] on div at bounding box center [163, 216] width 36 height 17
click at [155, 216] on icon at bounding box center [163, 216] width 26 height 13
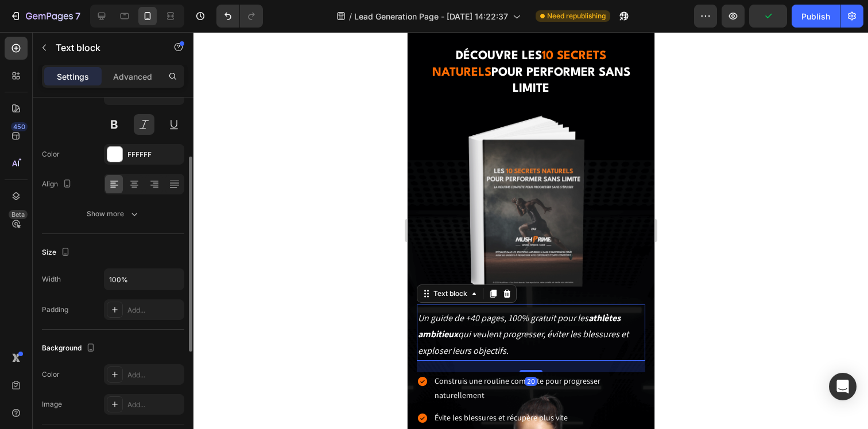
click at [551, 335] on p "Un guide de +40 pages, 100% gratuit pour les athlètes ambitieux qui veulent pro…" at bounding box center [530, 335] width 226 height 49
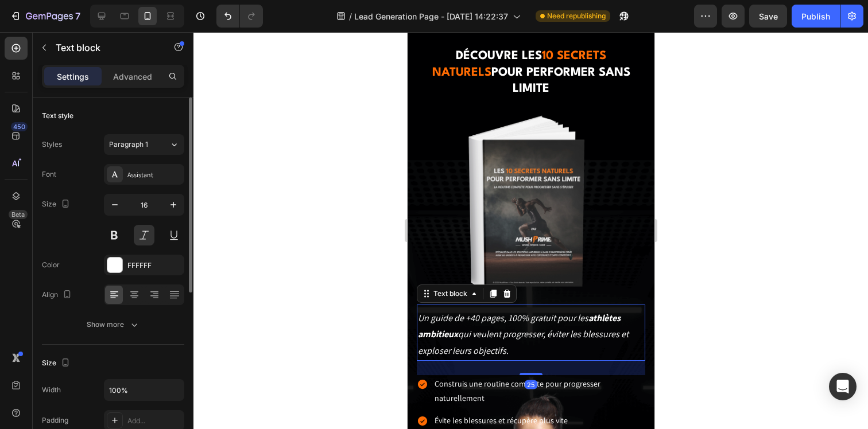
click at [529, 373] on div at bounding box center [530, 374] width 23 height 2
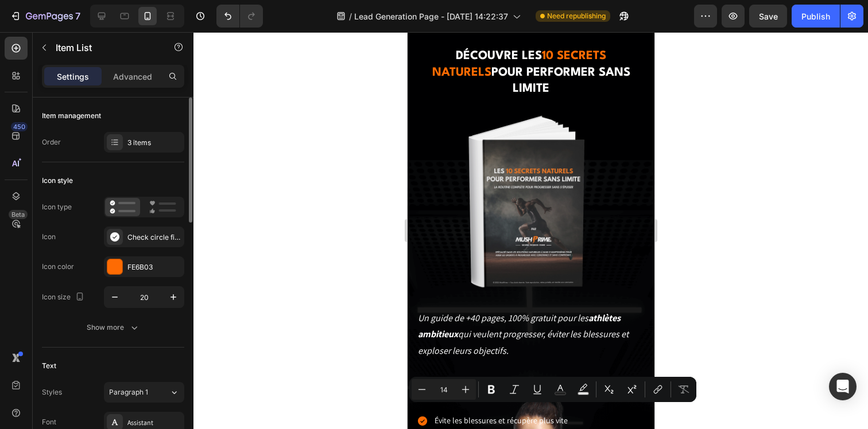
scroll to position [73, 0]
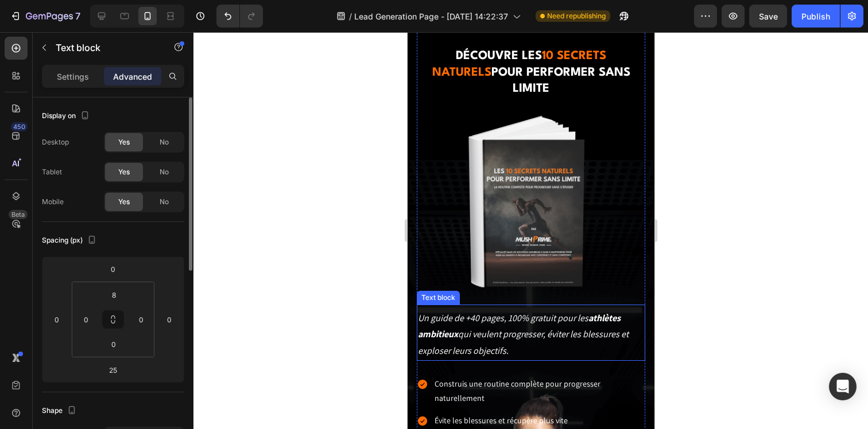
click at [602, 317] on p "Un guide de +40 pages, 100% gratuit pour les athlètes ambitieux qui veulent pro…" at bounding box center [530, 335] width 226 height 49
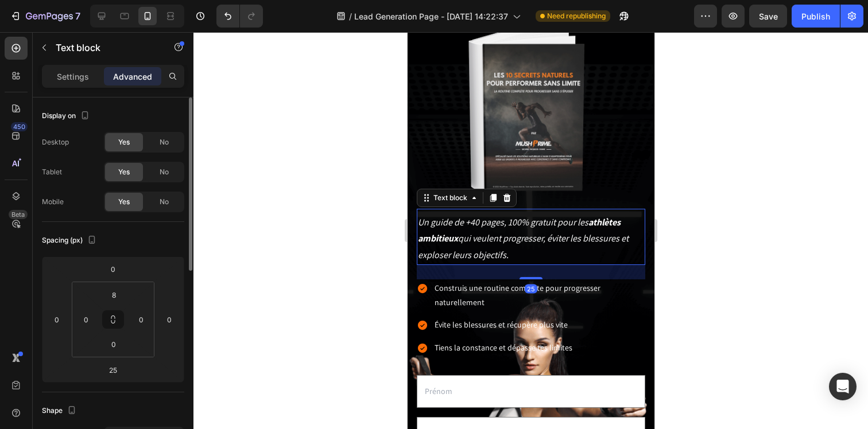
scroll to position [193, 0]
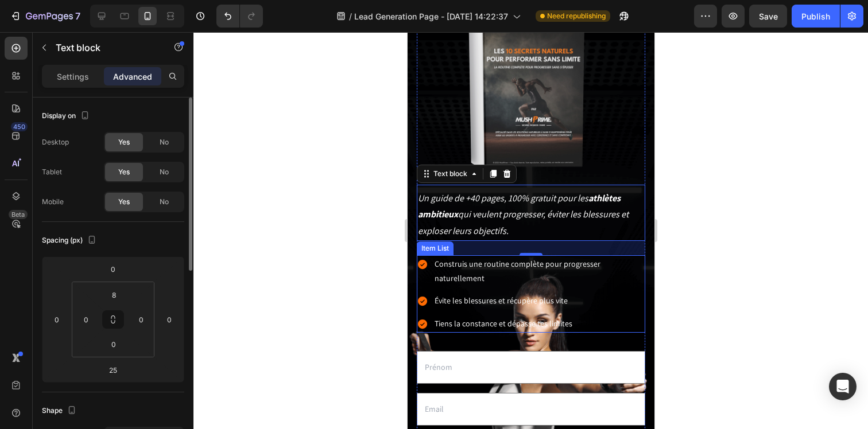
click at [429, 315] on div "Tiens la constance et dépasse tes limites" at bounding box center [530, 324] width 228 height 18
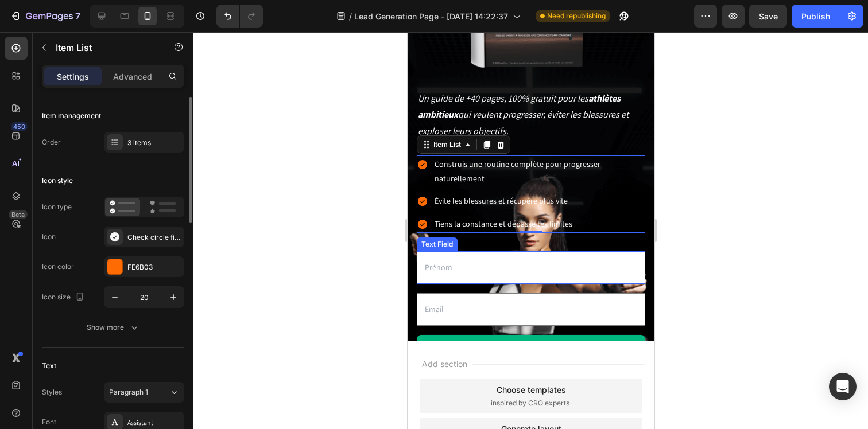
scroll to position [304, 0]
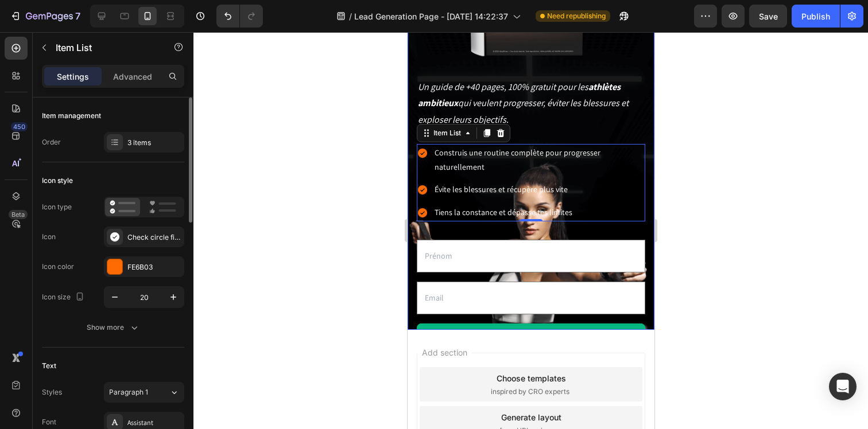
click at [409, 311] on div "Découvre les 10 secrets naturels pour performer sans limite Heading Un guide de…" at bounding box center [530, 105] width 247 height 708
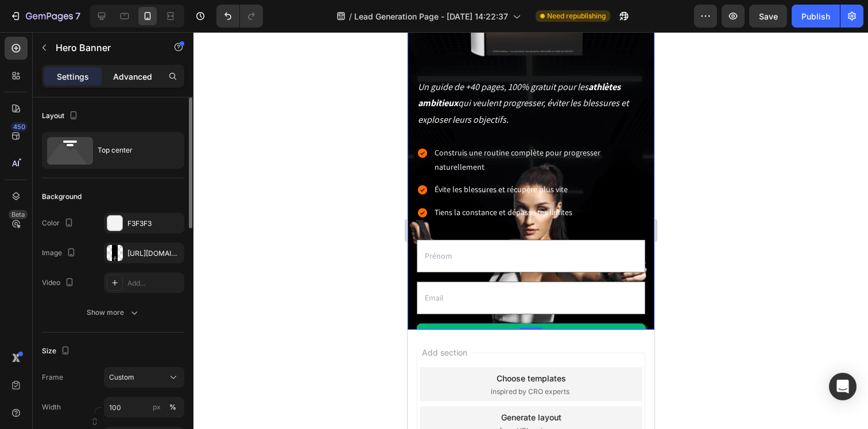
click at [135, 80] on p "Advanced" at bounding box center [132, 77] width 39 height 12
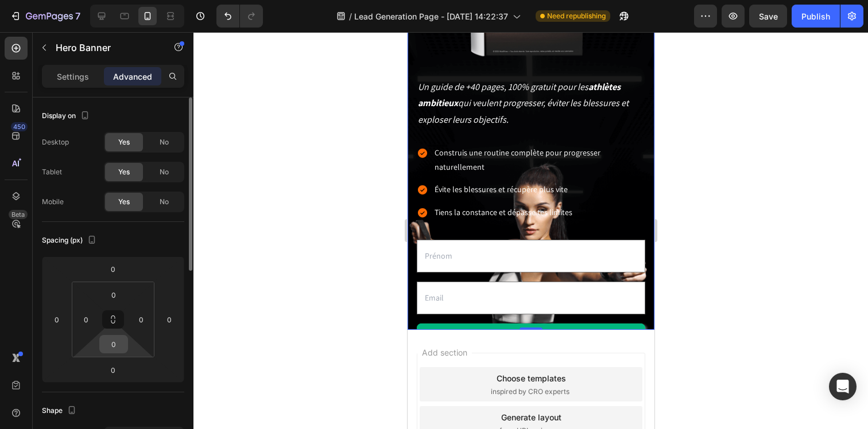
click at [112, 352] on input "0" at bounding box center [113, 344] width 23 height 17
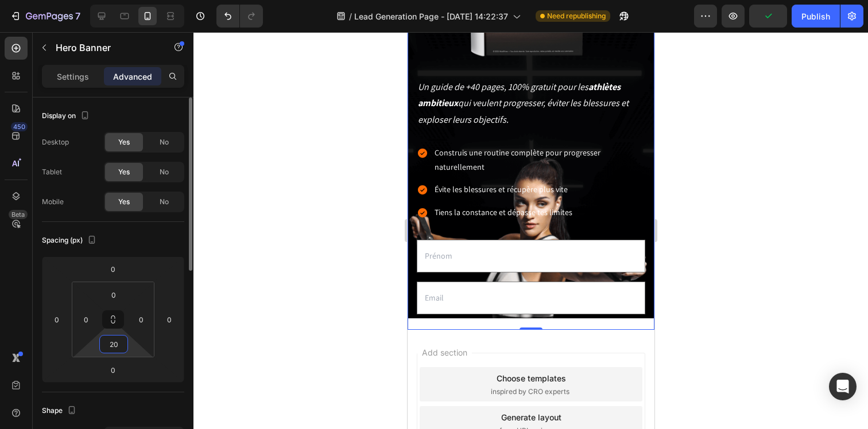
type input "2"
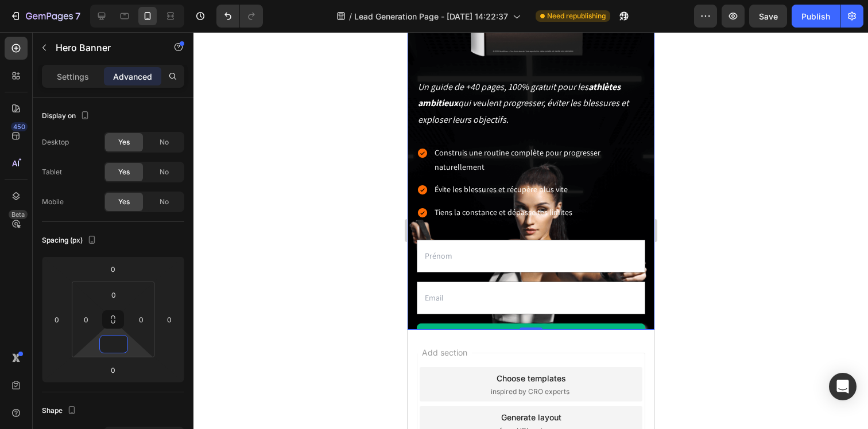
click at [410, 319] on div "Découvre les 10 secrets naturels pour performer sans limite Heading Un guide de…" at bounding box center [530, 105] width 247 height 708
type input "0"
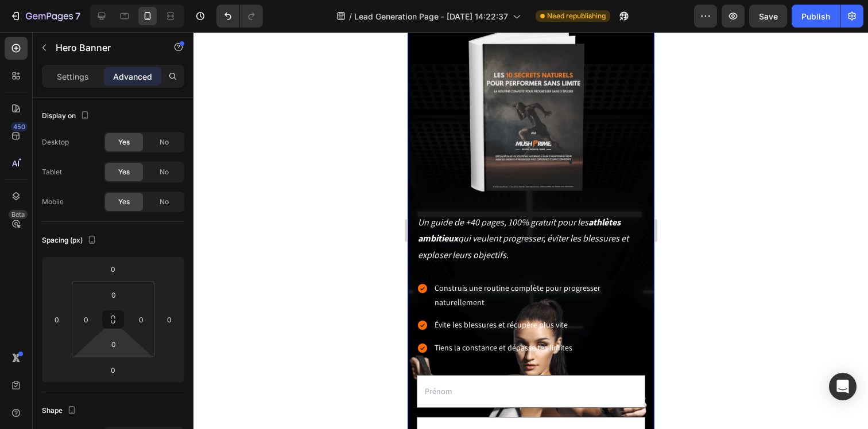
scroll to position [0, 0]
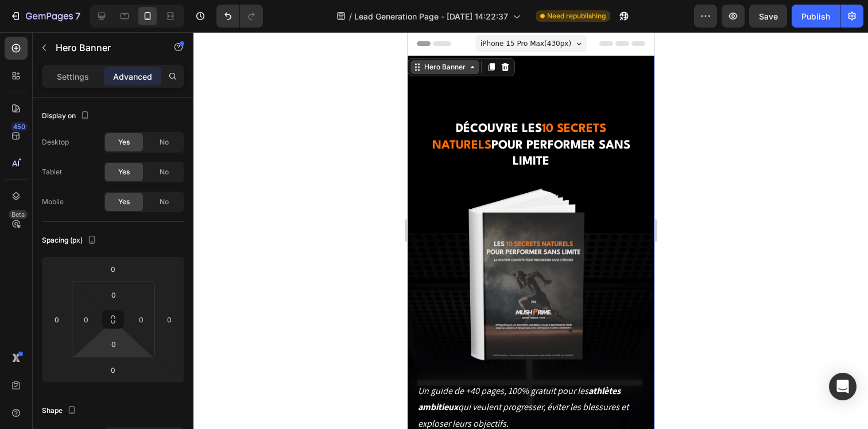
click at [425, 69] on div "Hero Banner" at bounding box center [444, 67] width 46 height 10
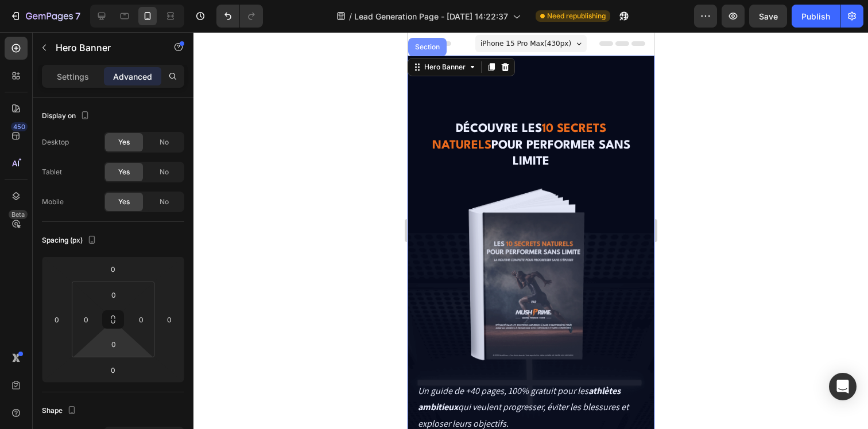
click at [424, 51] on div "Section" at bounding box center [427, 47] width 38 height 18
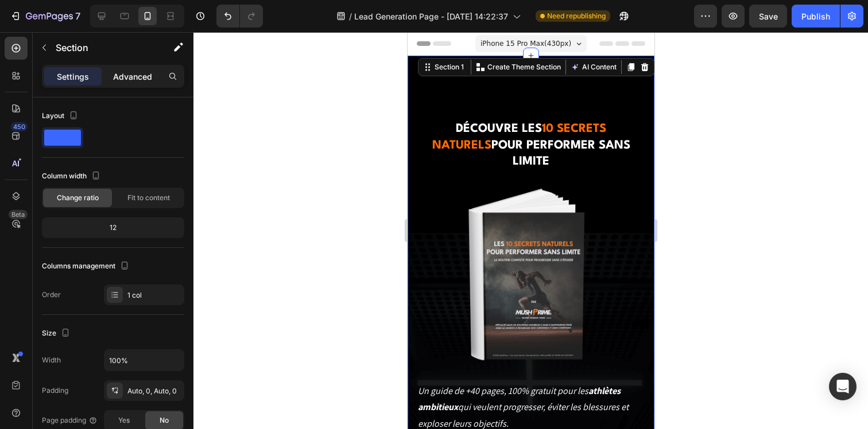
click at [133, 71] on p "Advanced" at bounding box center [132, 77] width 39 height 12
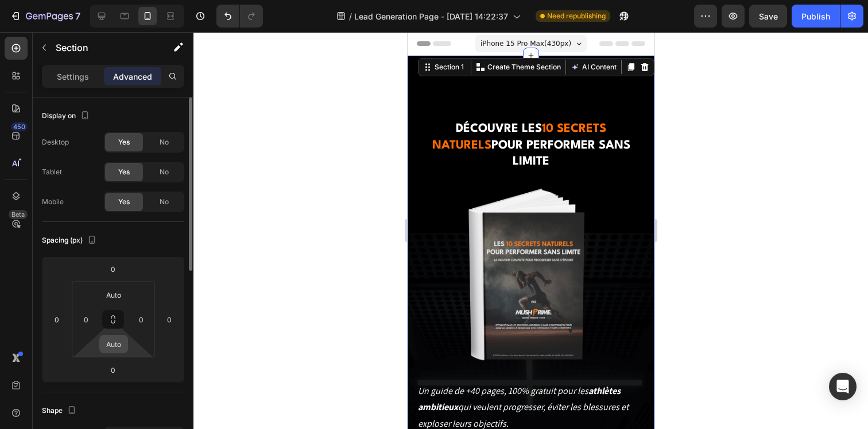
click at [113, 349] on input "Auto" at bounding box center [113, 344] width 23 height 17
type input "20"
click at [223, 365] on div at bounding box center [530, 230] width 675 height 397
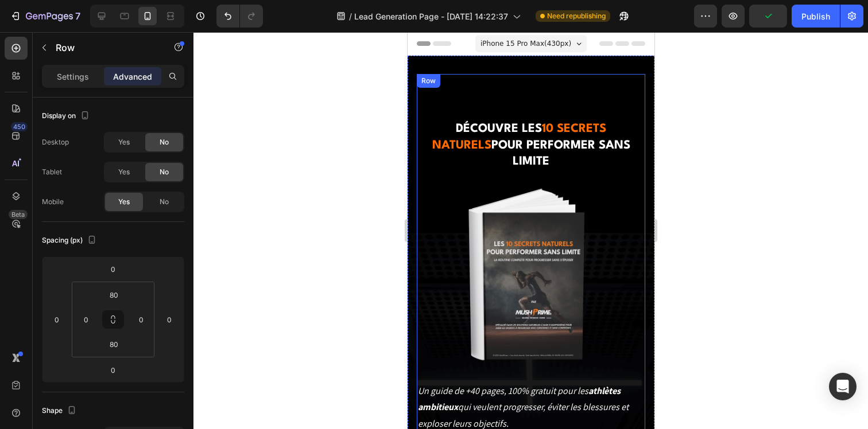
click at [494, 94] on div "Découvre les 10 secrets naturels pour performer sans limite Heading Image Un gu…" at bounding box center [530, 409] width 228 height 671
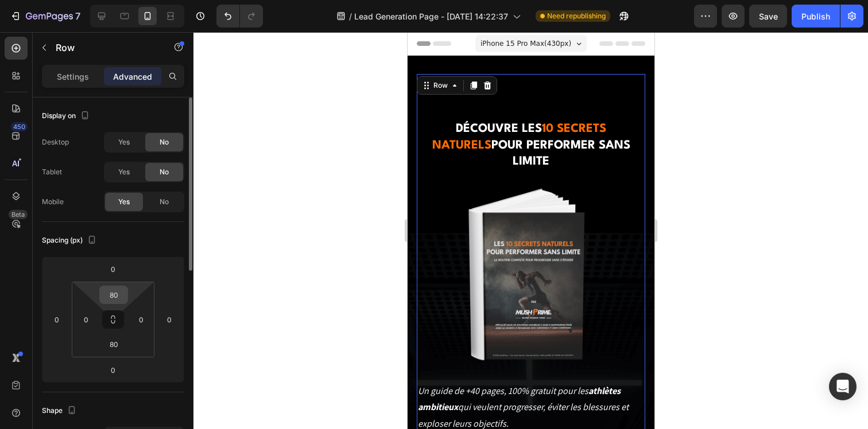
click at [111, 299] on input "80" at bounding box center [113, 294] width 23 height 17
type input "20"
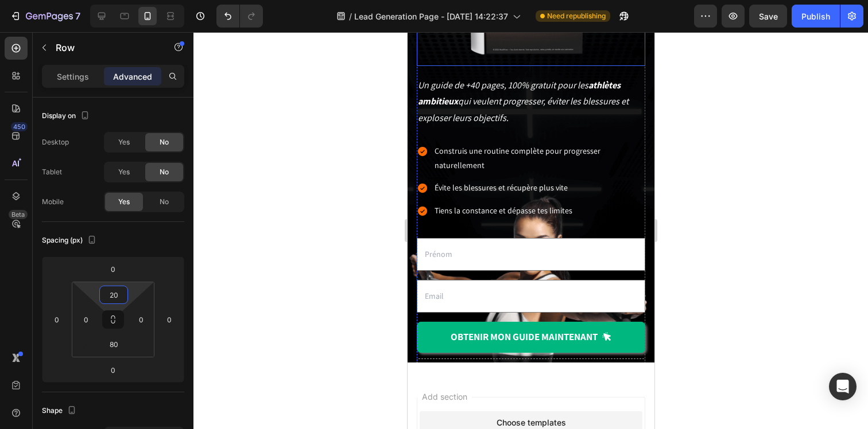
scroll to position [280, 0]
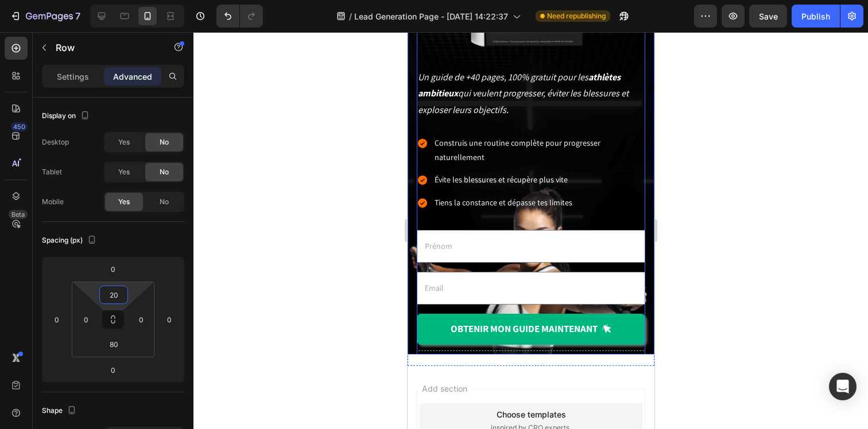
click at [414, 332] on div "Découvre les 10 secrets naturels pour performer sans limite Heading Un guide de…" at bounding box center [530, 112] width 247 height 673
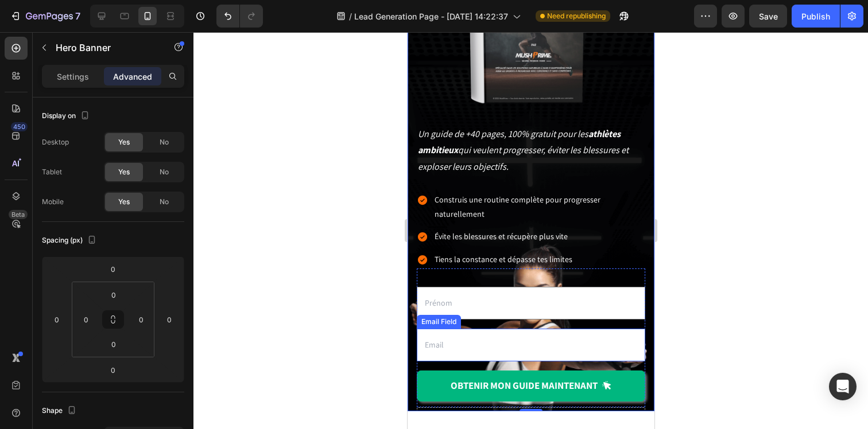
scroll to position [0, 0]
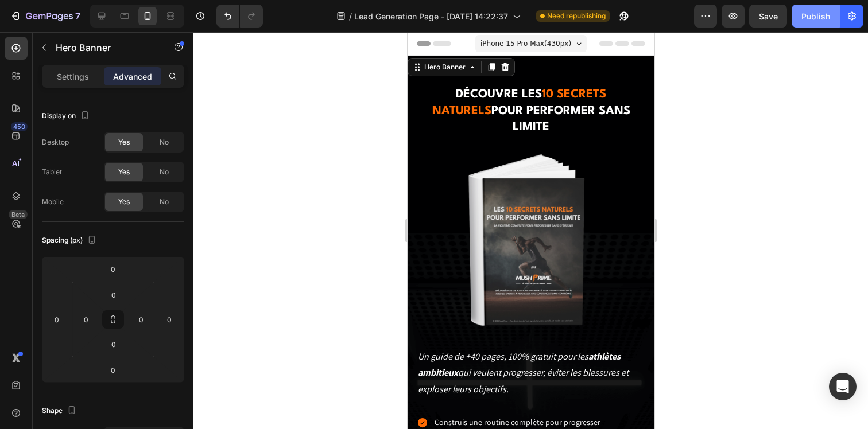
click at [803, 9] on button "Publish" at bounding box center [816, 16] width 48 height 23
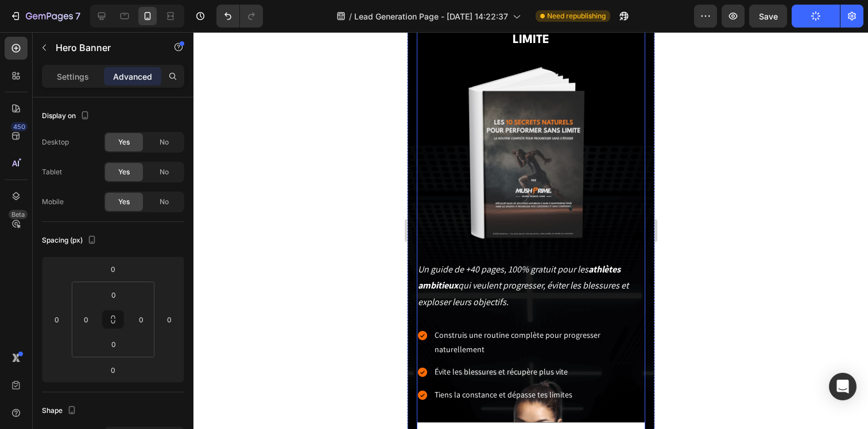
scroll to position [174, 0]
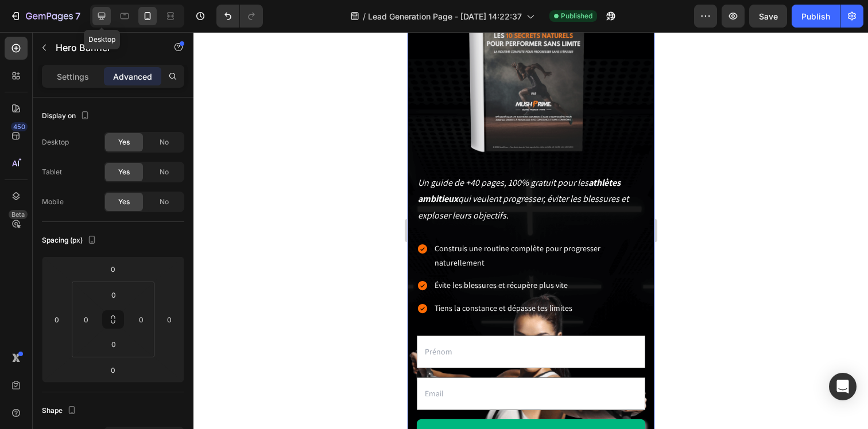
click at [101, 13] on icon at bounding box center [101, 16] width 7 height 7
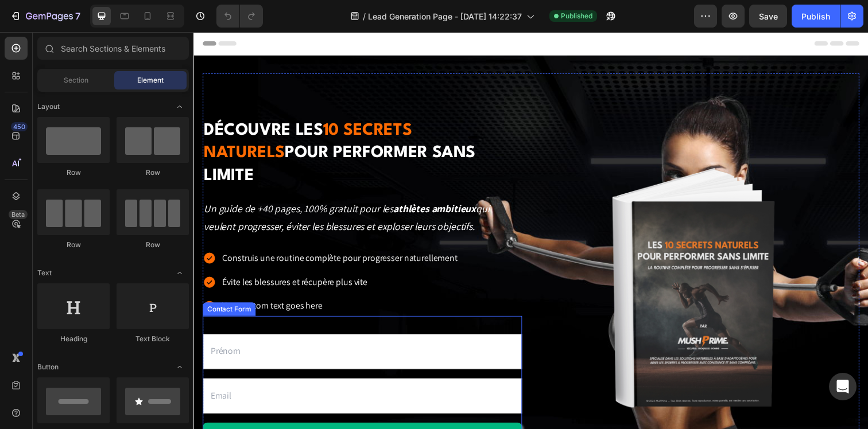
click at [320, 304] on p "Your custom text goes here" at bounding box center [343, 312] width 240 height 17
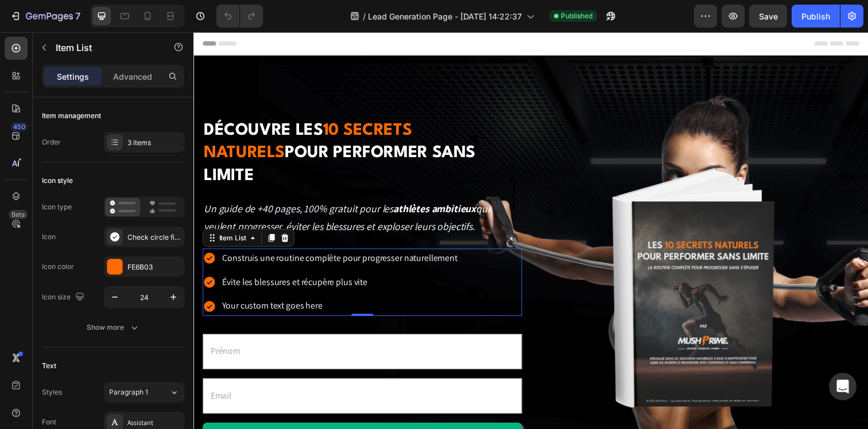
click at [320, 304] on p "Your custom text goes here" at bounding box center [343, 312] width 240 height 17
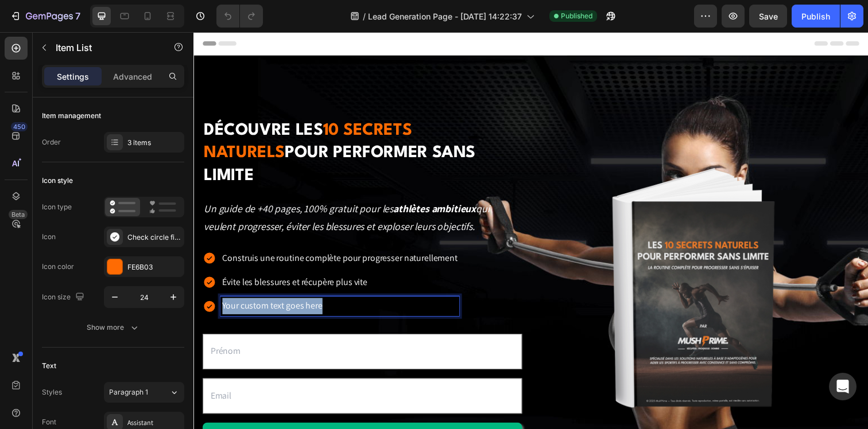
click at [320, 304] on p "Your custom text goes here" at bounding box center [343, 312] width 240 height 17
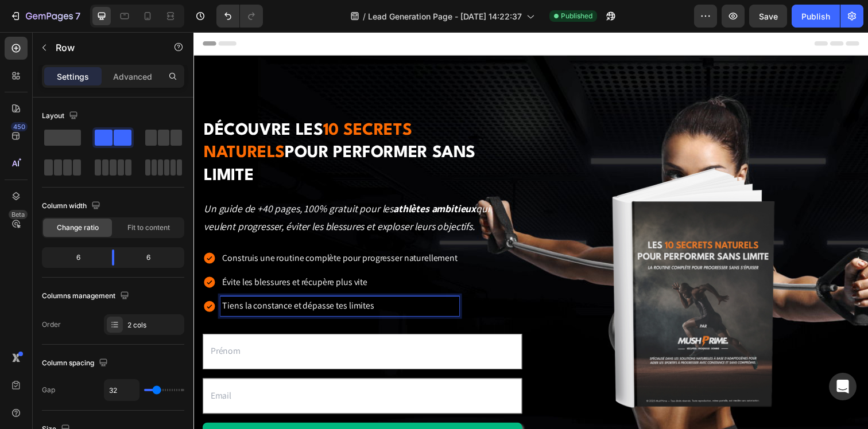
click at [529, 289] on div "Découvre les 10 secrets naturels pour performer sans limite Heading Un guide de…" at bounding box center [538, 293] width 670 height 439
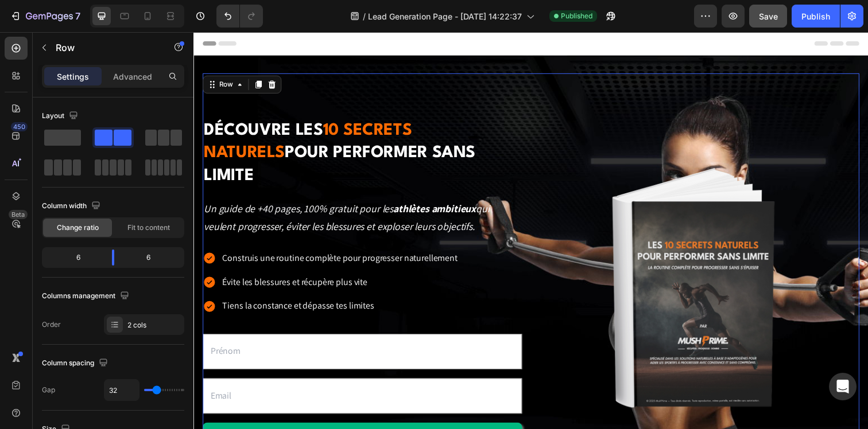
click at [770, 22] on button "Save" at bounding box center [768, 16] width 38 height 23
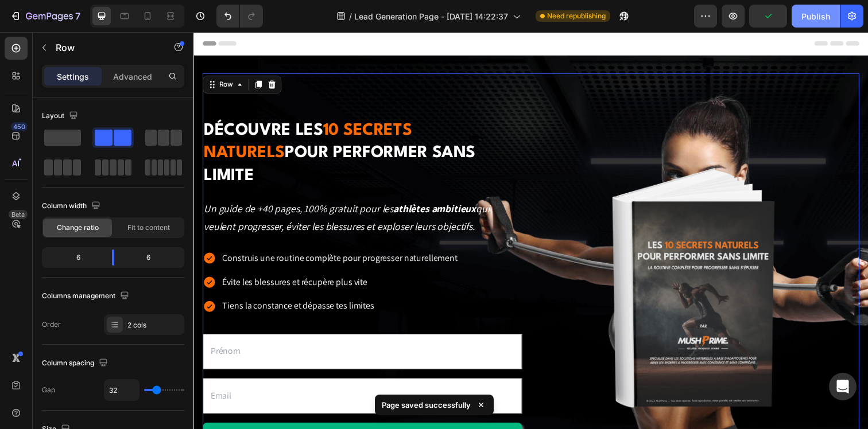
click at [833, 24] on button "Publish" at bounding box center [816, 16] width 48 height 23
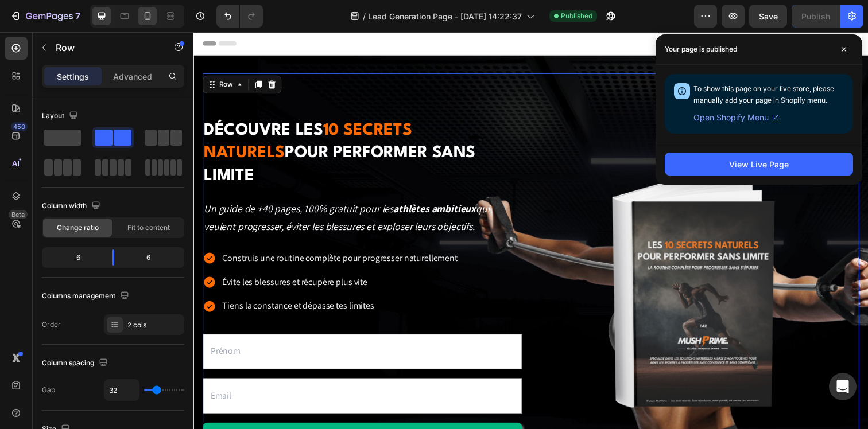
click at [145, 13] on icon at bounding box center [148, 16] width 6 height 8
type input "0"
type input "100%"
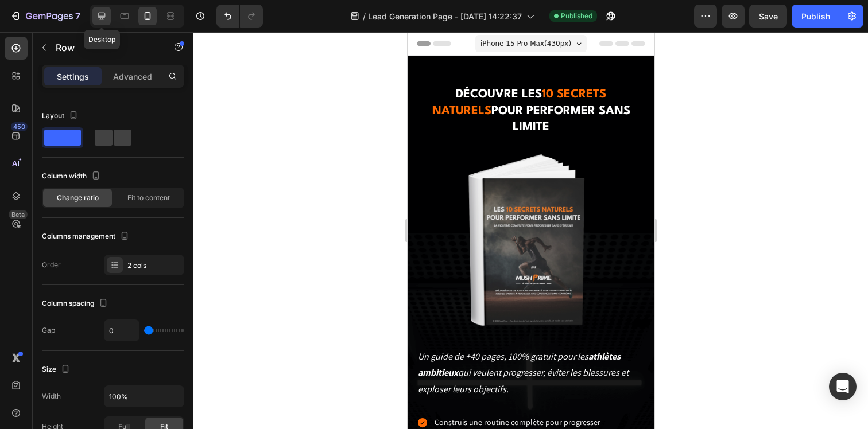
click at [95, 20] on div at bounding box center [101, 16] width 18 height 18
type input "32"
type input "1200"
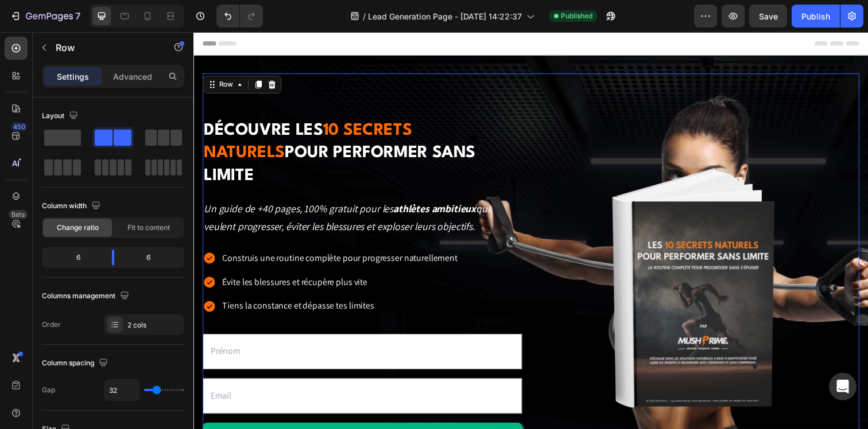
scroll to position [2, 0]
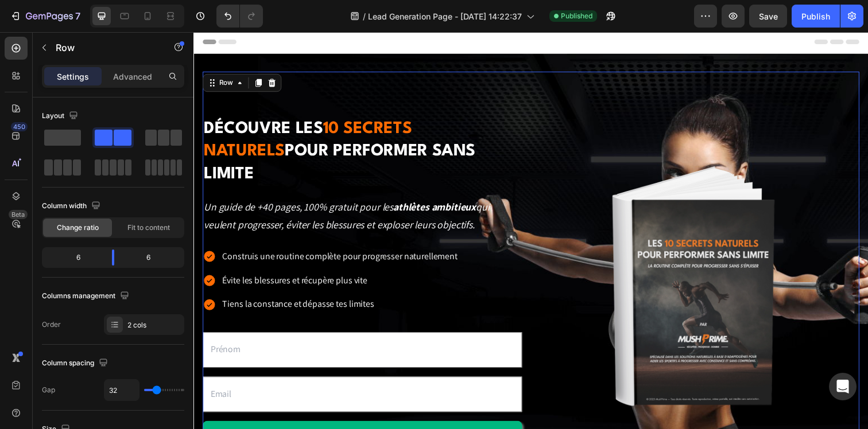
click at [538, 274] on div "Découvre les 10 secrets naturels pour performer sans limite Heading Un guide de…" at bounding box center [538, 291] width 670 height 439
click at [115, 322] on icon at bounding box center [114, 324] width 9 height 9
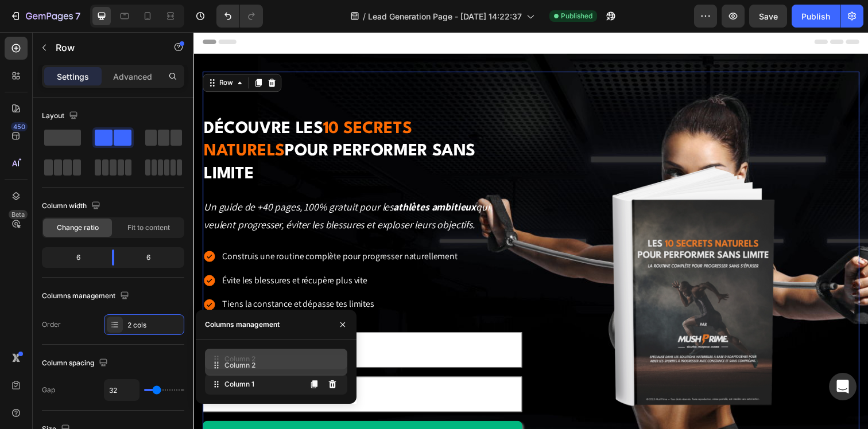
drag, startPoint x: 220, startPoint y: 385, endPoint x: 220, endPoint y: 366, distance: 18.4
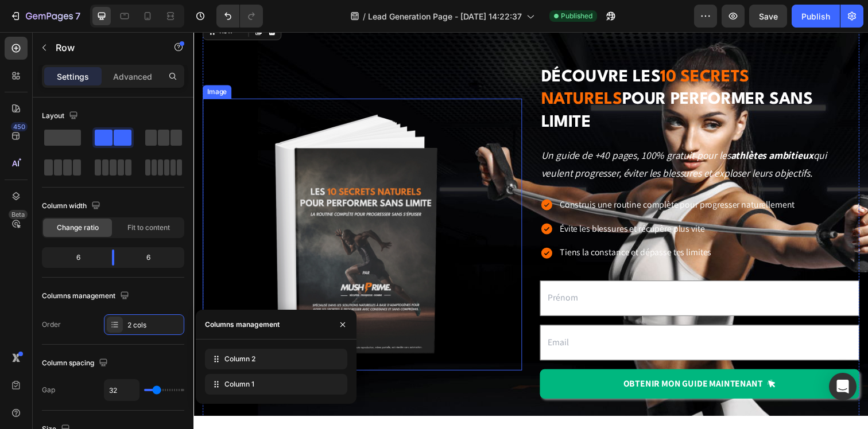
scroll to position [59, 0]
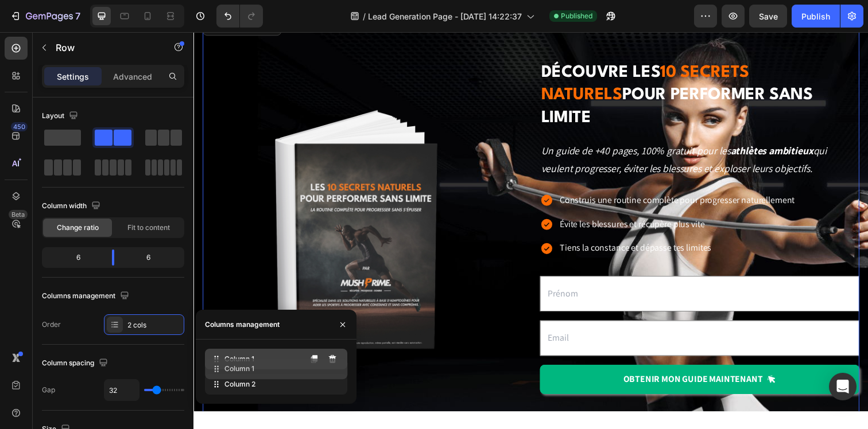
drag, startPoint x: 214, startPoint y: 382, endPoint x: 214, endPoint y: 366, distance: 16.6
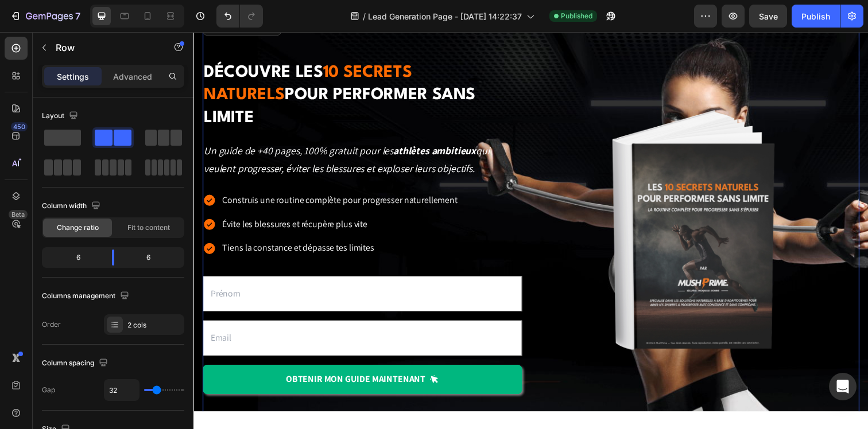
click at [618, 390] on div "Découvre les 10 secrets naturels pour performer sans limite Heading Un guide de…" at bounding box center [538, 234] width 670 height 439
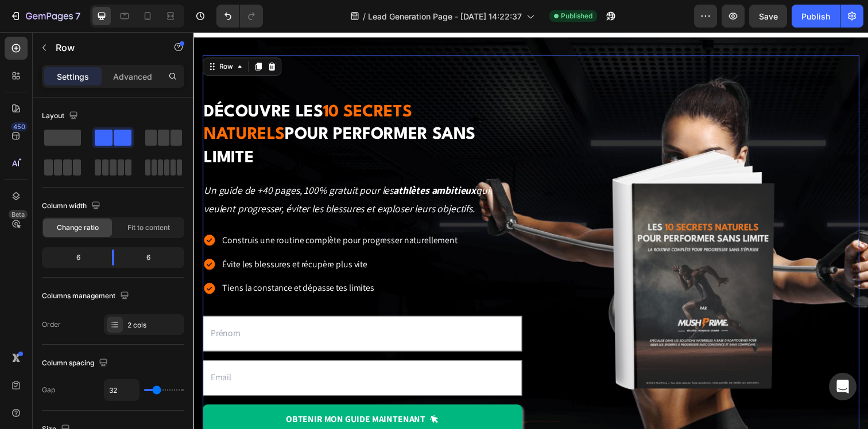
scroll to position [10, 0]
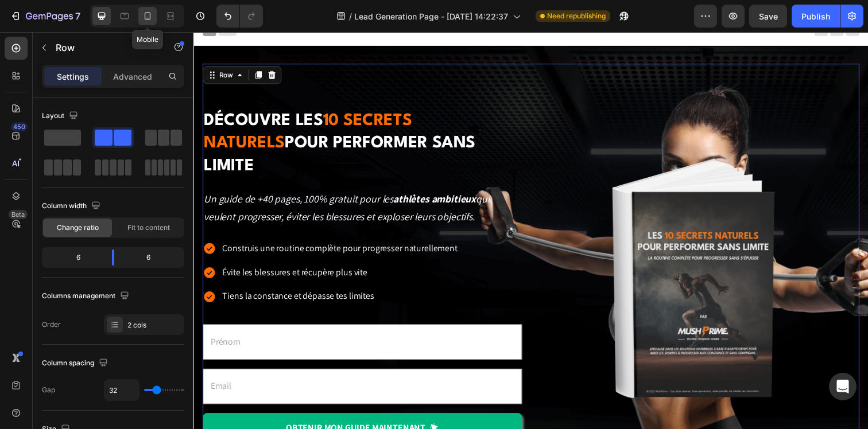
click at [149, 15] on icon at bounding box center [147, 15] width 11 height 11
type input "0"
type input "100%"
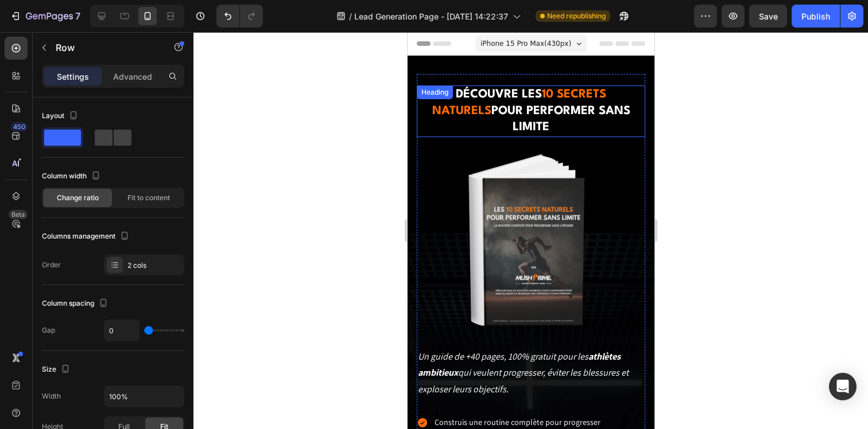
click at [548, 104] on h2 "Découvre les 10 secrets naturels pour performer sans limite" at bounding box center [530, 112] width 228 height 52
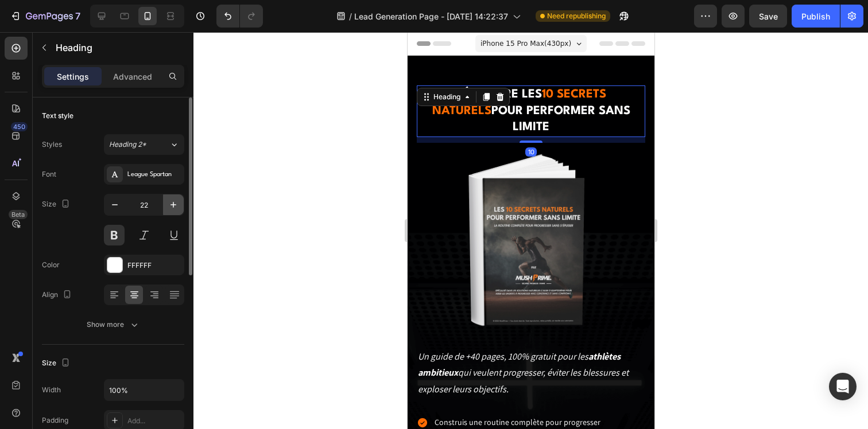
click at [170, 200] on icon "button" at bounding box center [173, 204] width 11 height 11
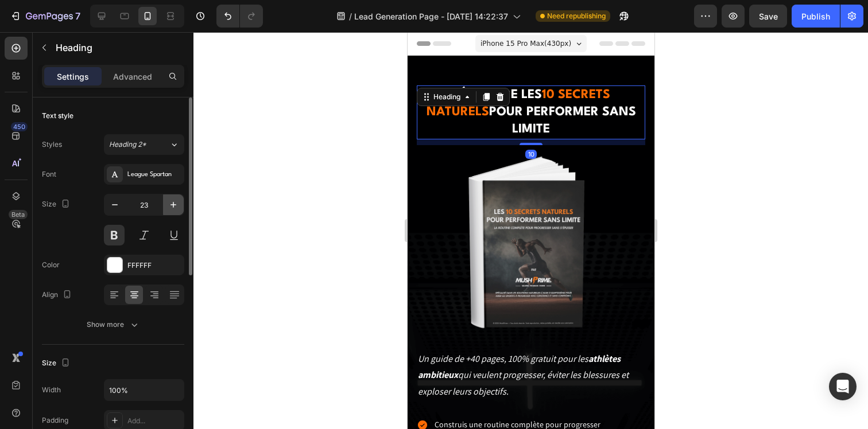
click at [170, 200] on icon "button" at bounding box center [173, 204] width 11 height 11
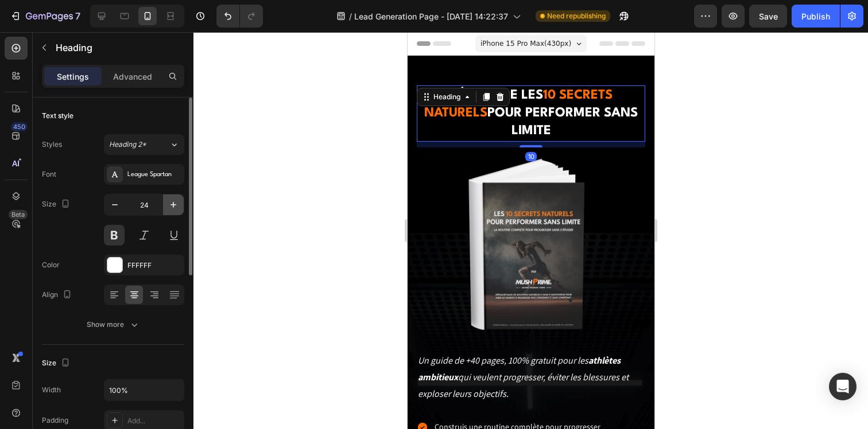
type input "25"
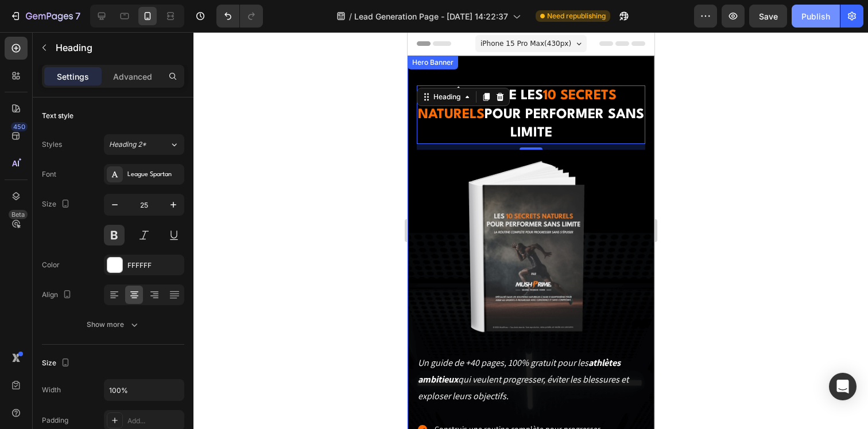
click at [819, 16] on div "Publish" at bounding box center [815, 16] width 29 height 12
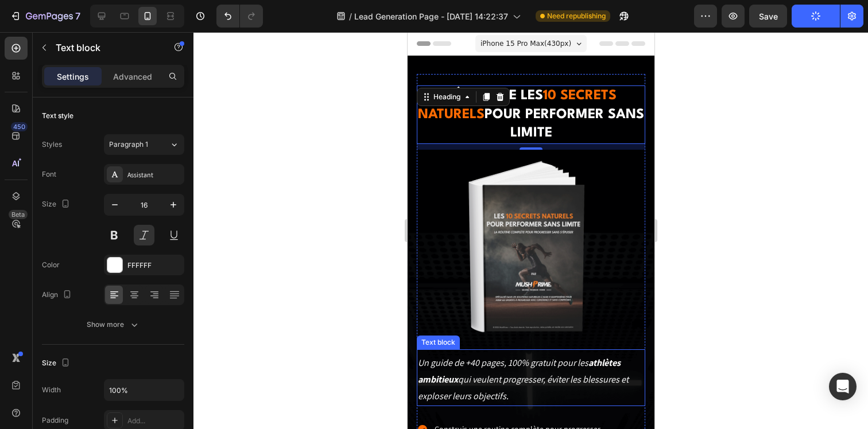
click at [497, 364] on p "Un guide de +40 pages, 100% gratuit pour les athlètes ambitieux qui veulent pro…" at bounding box center [530, 379] width 226 height 49
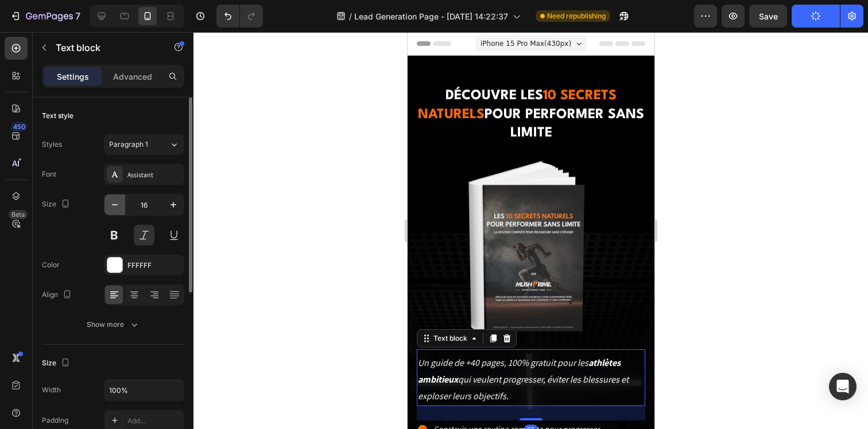
click at [117, 200] on icon "button" at bounding box center [114, 204] width 11 height 11
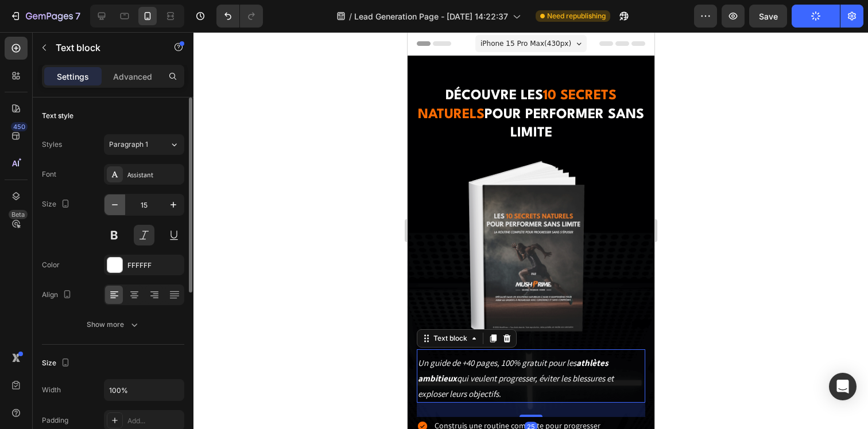
click at [117, 200] on icon "button" at bounding box center [114, 204] width 11 height 11
type input "14"
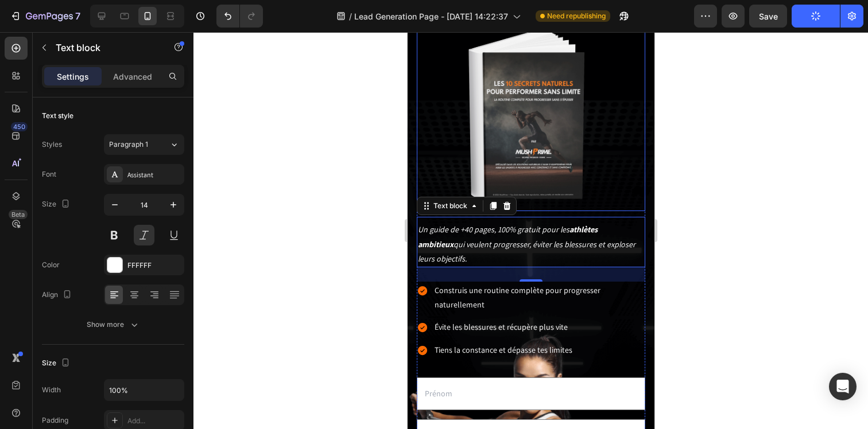
scroll to position [134, 0]
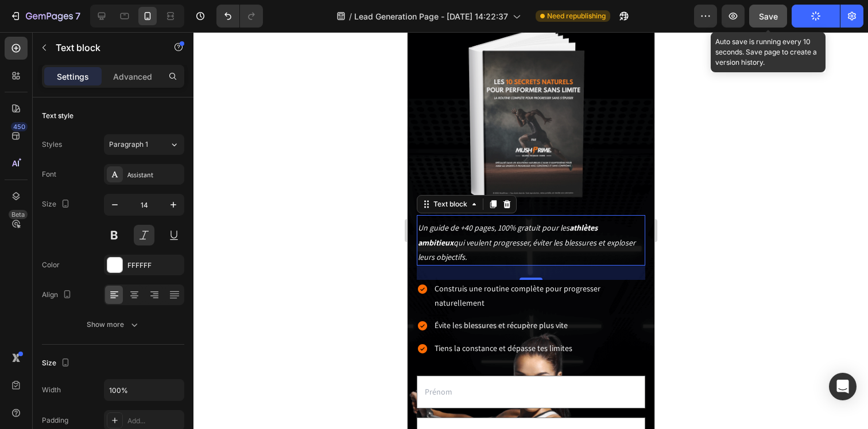
click at [758, 21] on button "Save" at bounding box center [768, 16] width 38 height 23
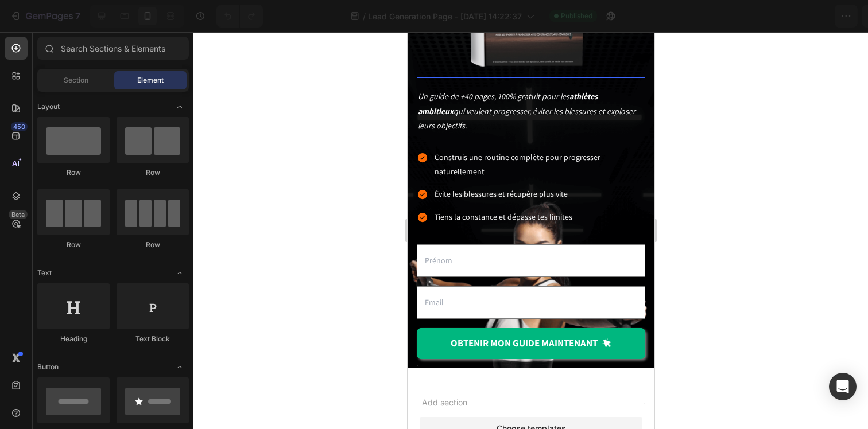
scroll to position [308, 0]
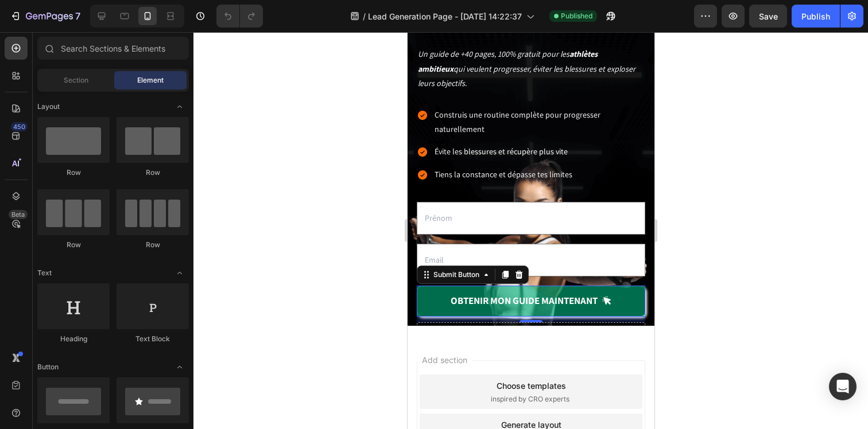
click at [433, 286] on button "OBTENIR mon guide maintenant" at bounding box center [530, 301] width 228 height 31
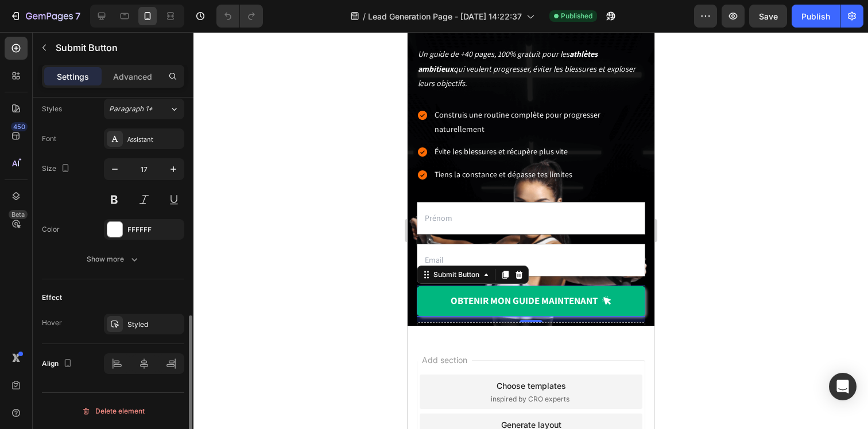
scroll to position [0, 0]
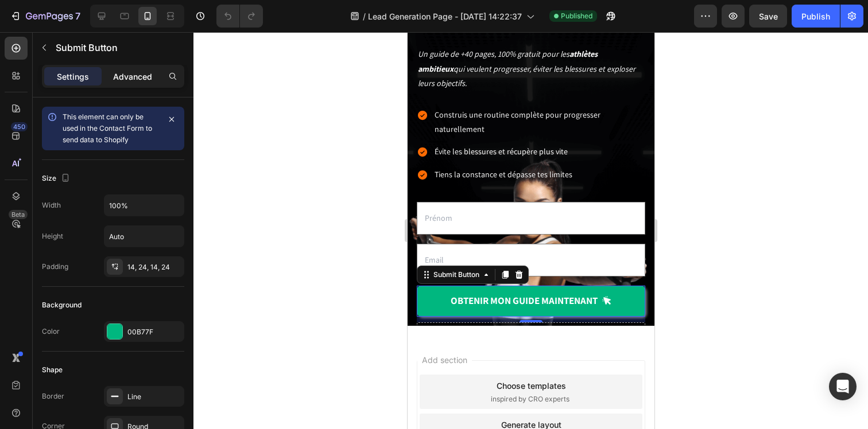
click at [128, 82] on p "Advanced" at bounding box center [132, 77] width 39 height 12
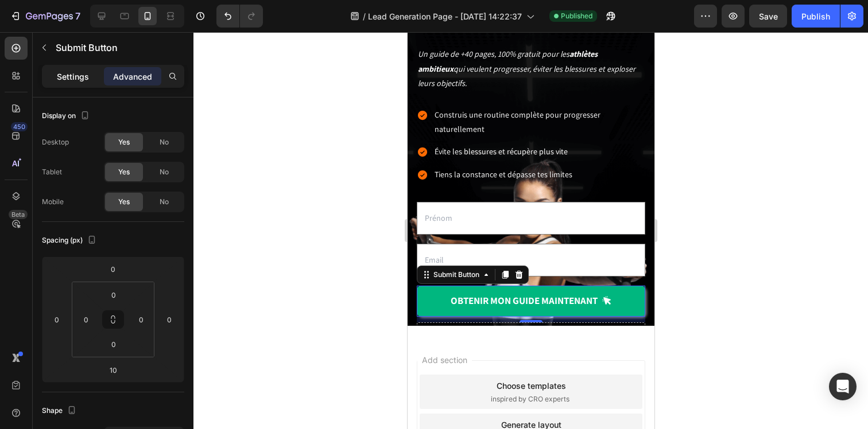
click at [69, 80] on p "Settings" at bounding box center [73, 77] width 32 height 12
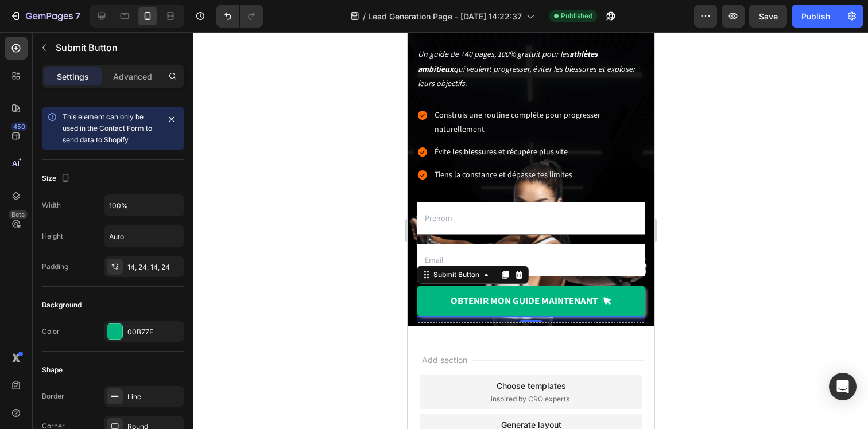
click at [382, 268] on div at bounding box center [530, 230] width 675 height 397
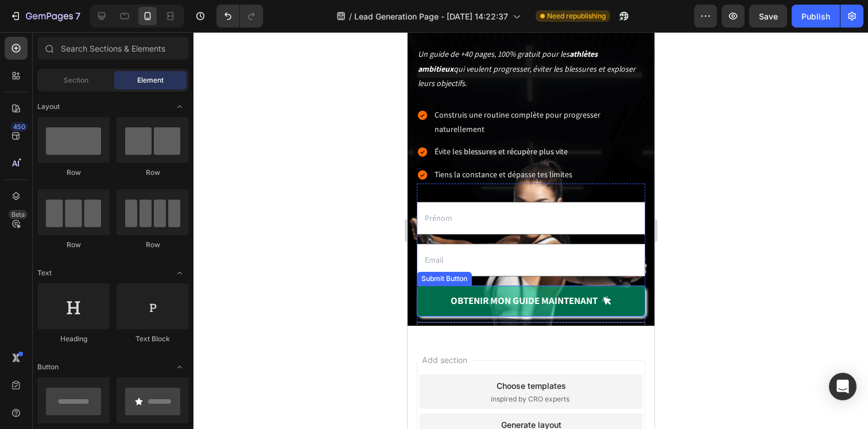
click at [427, 287] on button "OBTENIR mon guide maintenant" at bounding box center [530, 301] width 228 height 31
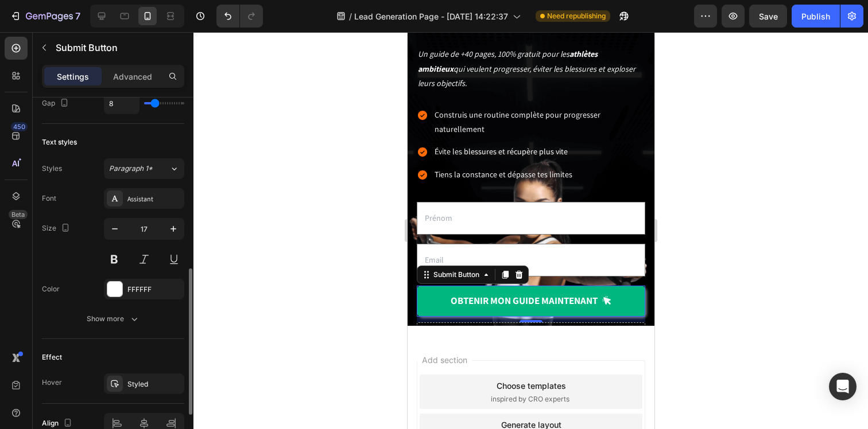
scroll to position [540, 0]
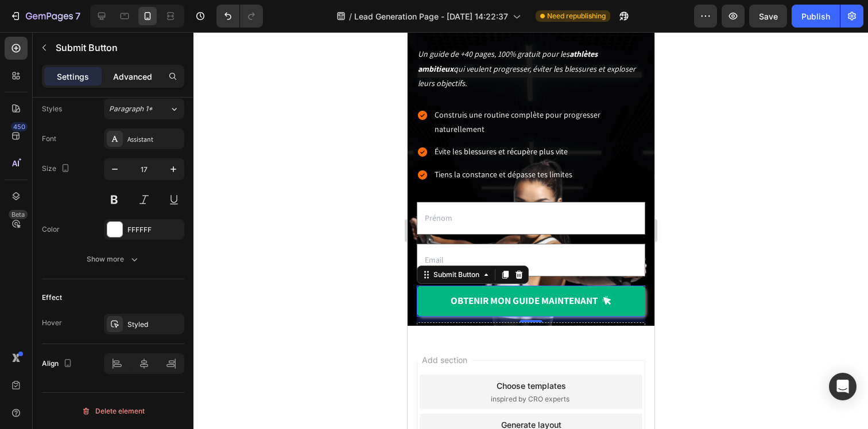
click at [134, 84] on div "Advanced" at bounding box center [132, 76] width 57 height 18
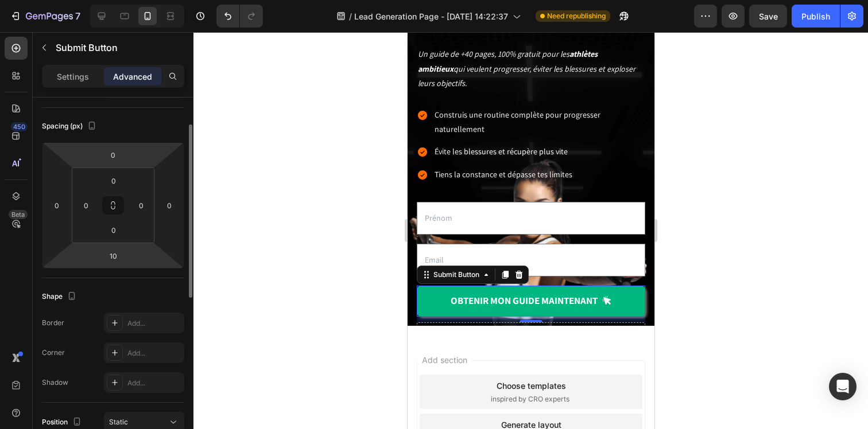
scroll to position [401, 0]
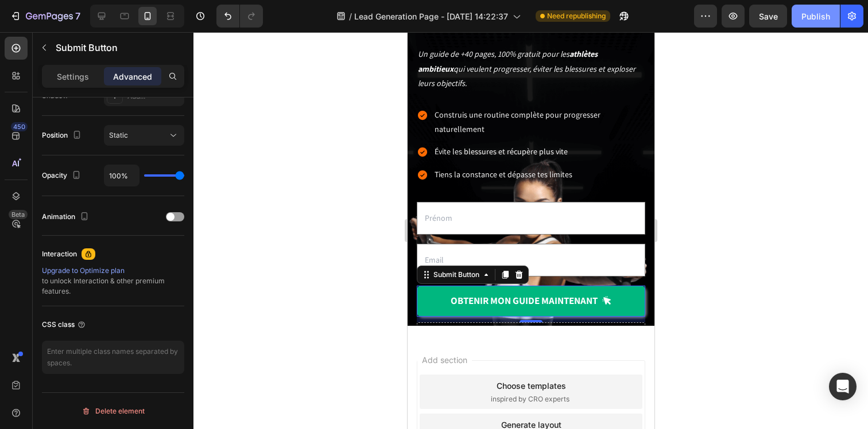
click at [821, 16] on div "Publish" at bounding box center [815, 16] width 29 height 12
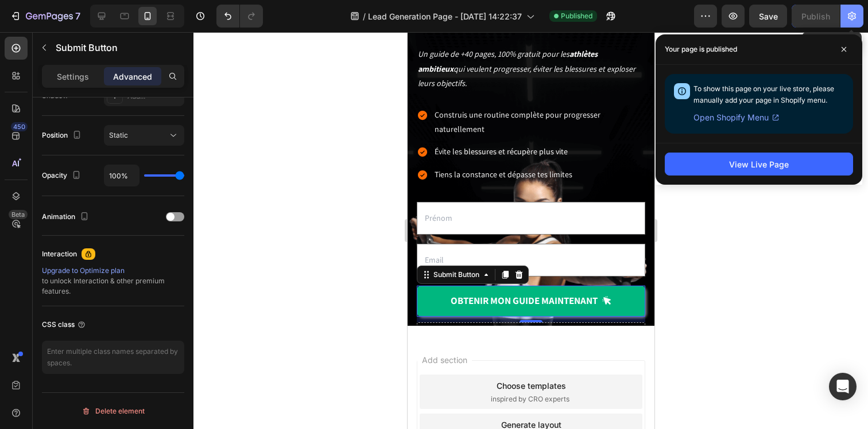
click at [844, 22] on button "button" at bounding box center [851, 16] width 23 height 23
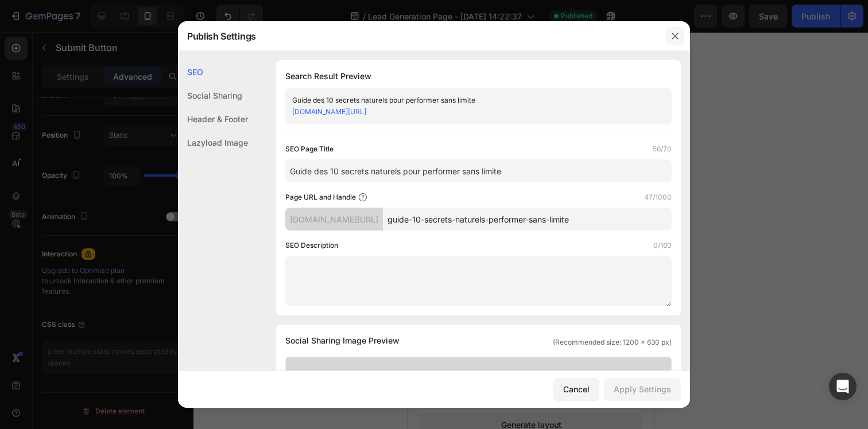
drag, startPoint x: 673, startPoint y: 41, endPoint x: 238, endPoint y: 3, distance: 436.8
click at [673, 41] on button "button" at bounding box center [675, 36] width 18 height 18
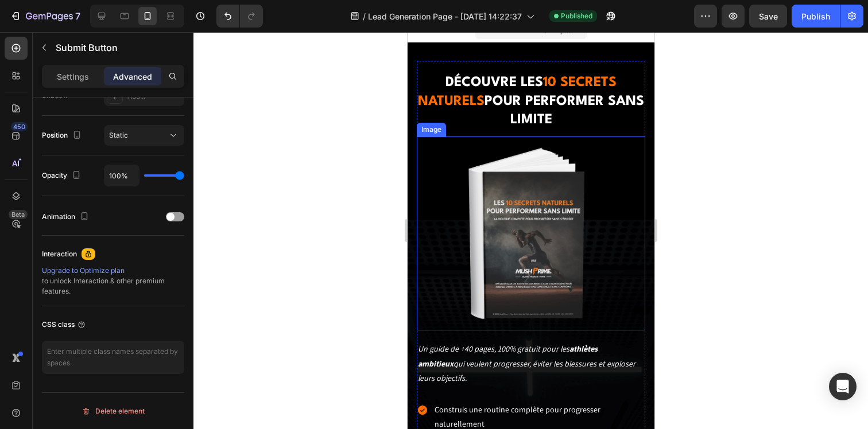
scroll to position [0, 0]
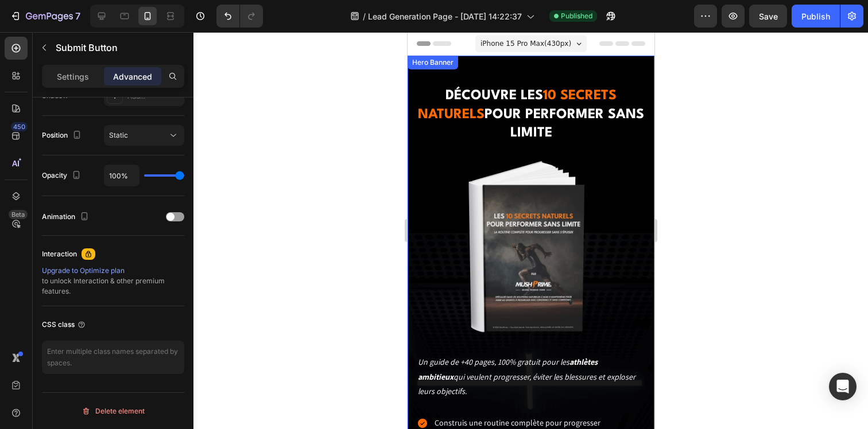
click at [524, 64] on div "Découvre les 10 secrets naturels pour performer sans limite Heading Un guide de…" at bounding box center [530, 393] width 247 height 674
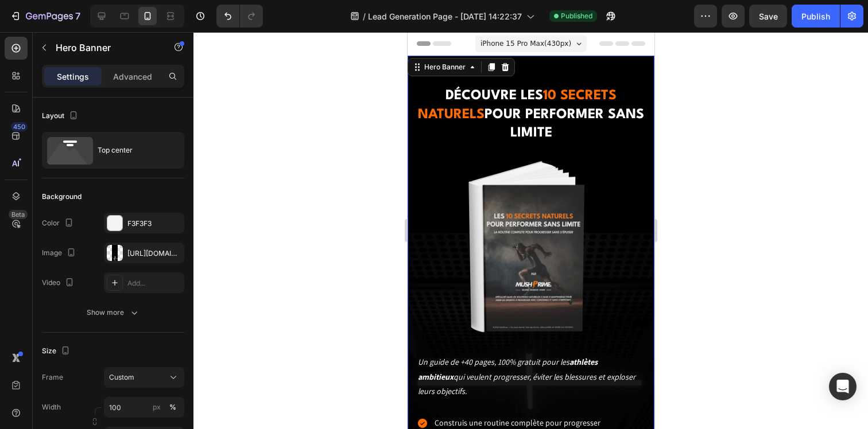
click at [529, 70] on div "Découvre les 10 secrets naturels pour performer sans limite Heading Un guide de…" at bounding box center [530, 393] width 247 height 674
click at [440, 68] on div "Hero Banner" at bounding box center [444, 67] width 46 height 10
click at [133, 69] on div "Advanced" at bounding box center [132, 76] width 57 height 18
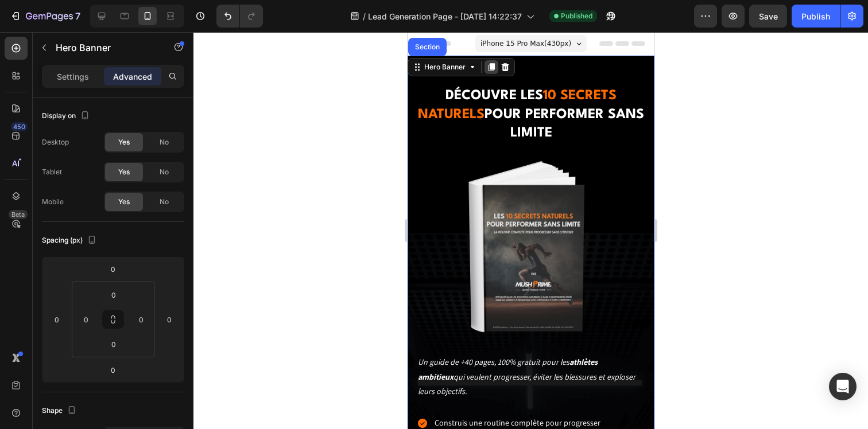
click at [491, 68] on icon at bounding box center [491, 67] width 6 height 8
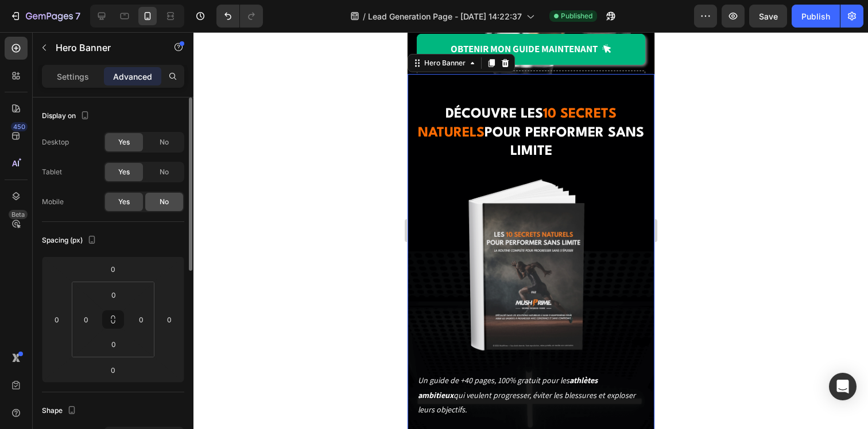
click at [161, 202] on span "No" at bounding box center [164, 202] width 9 height 10
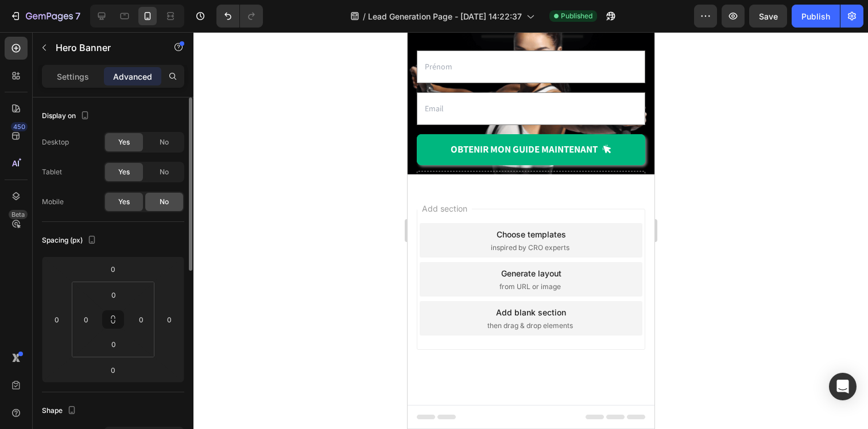
scroll to position [460, 0]
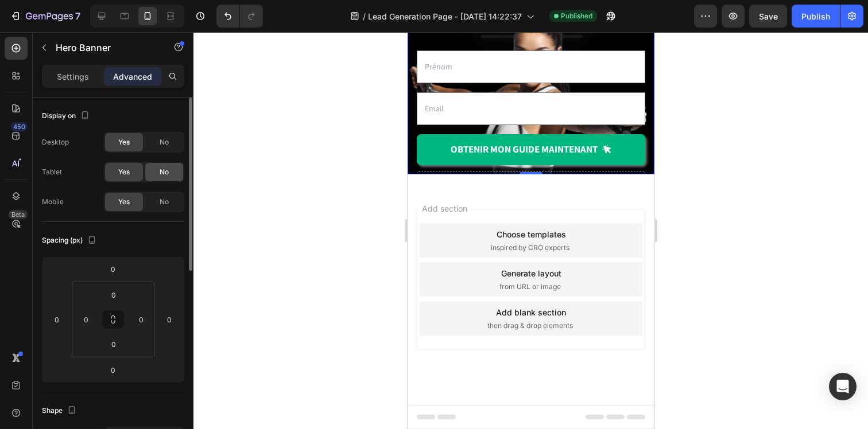
click at [145, 181] on div "No" at bounding box center [164, 172] width 38 height 18
click at [169, 149] on div "No" at bounding box center [164, 142] width 38 height 18
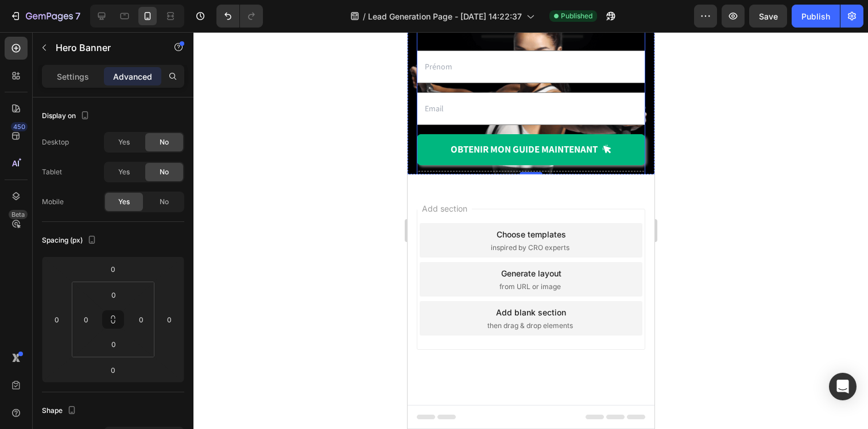
click at [60, 77] on p "Settings" at bounding box center [73, 77] width 32 height 12
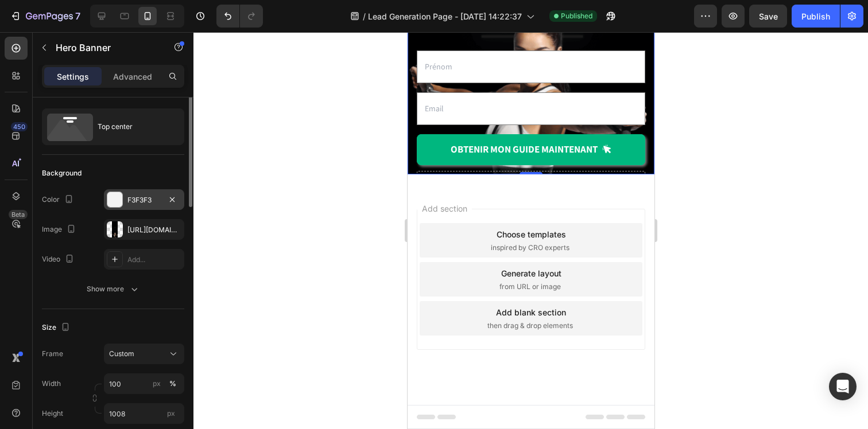
scroll to position [25, 0]
click at [179, 227] on button "button" at bounding box center [172, 229] width 14 height 14
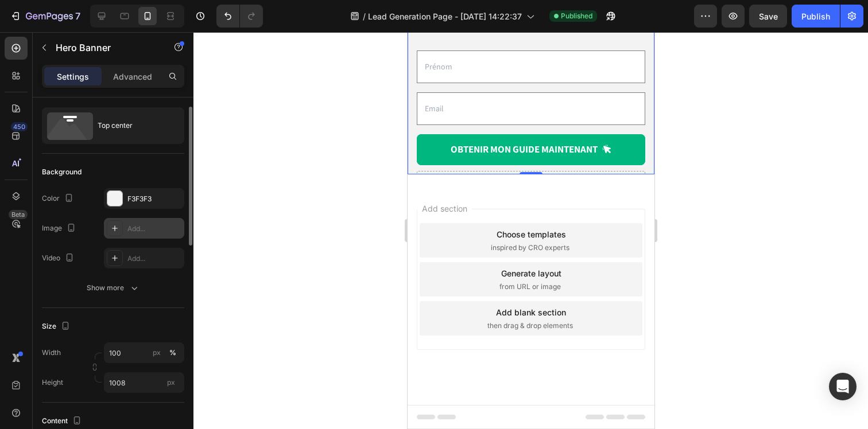
click at [131, 232] on div "Add..." at bounding box center [154, 229] width 54 height 10
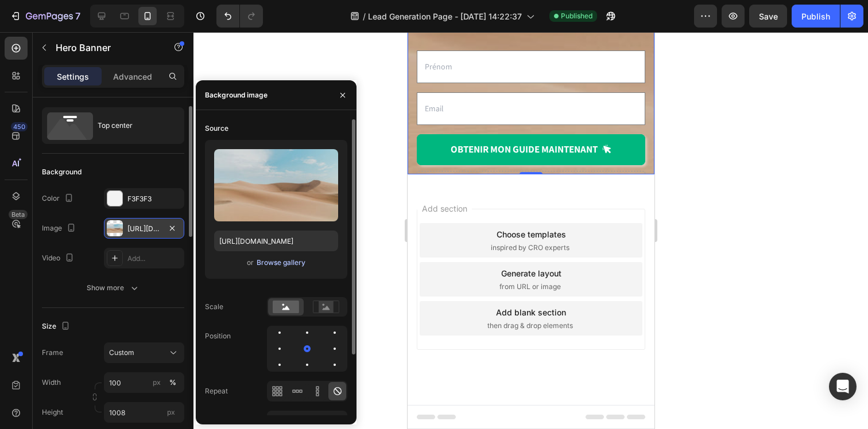
click at [269, 263] on div "Browse gallery" at bounding box center [281, 263] width 49 height 10
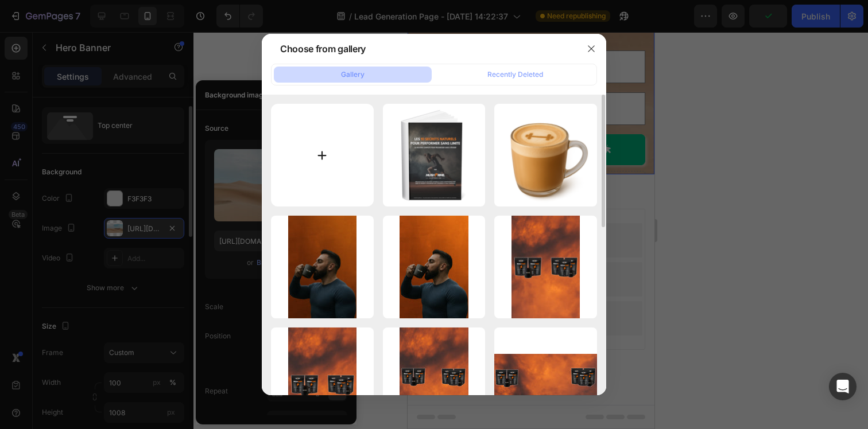
click at [316, 154] on input "file" at bounding box center [322, 155] width 103 height 103
type input "C:\fakepath\img fond banner lead magnet mobile.webp"
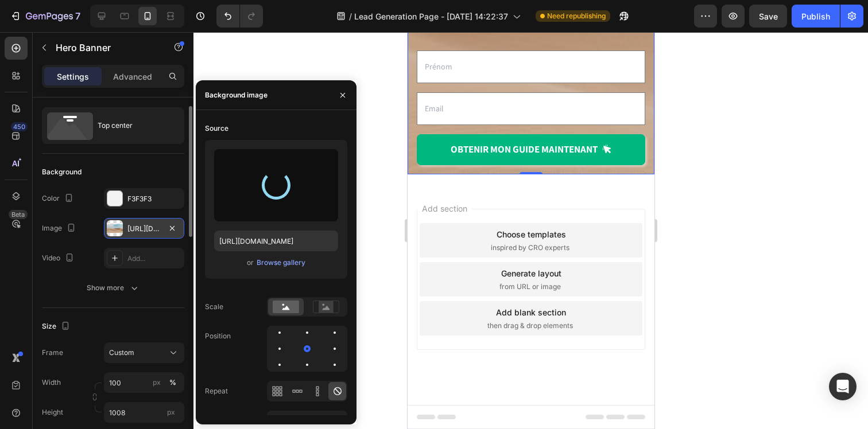
type input "https://cdn.shopify.com/s/files/1/0928/6959/1372/files/gempages_559222839790535…"
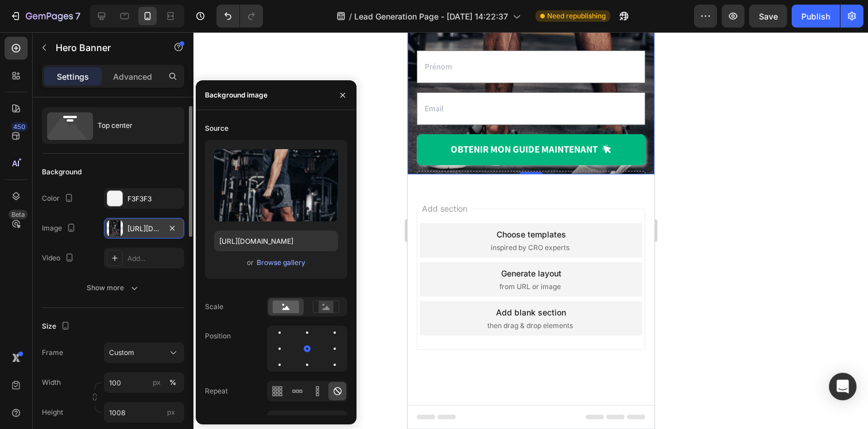
click at [749, 254] on div at bounding box center [530, 230] width 675 height 397
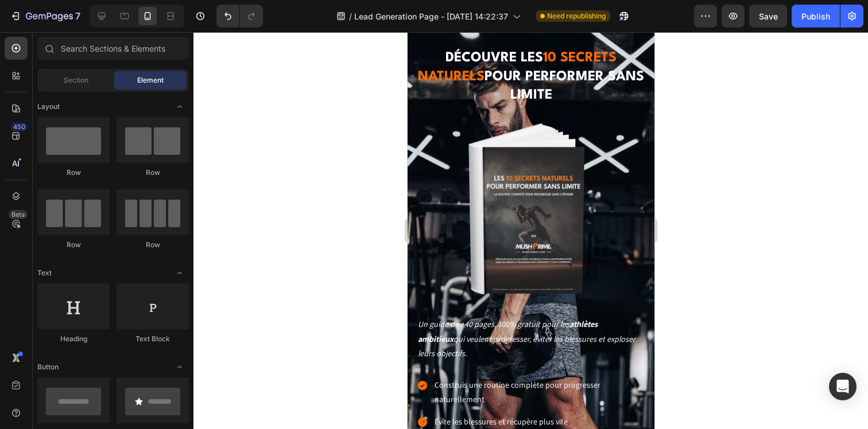
scroll to position [0, 0]
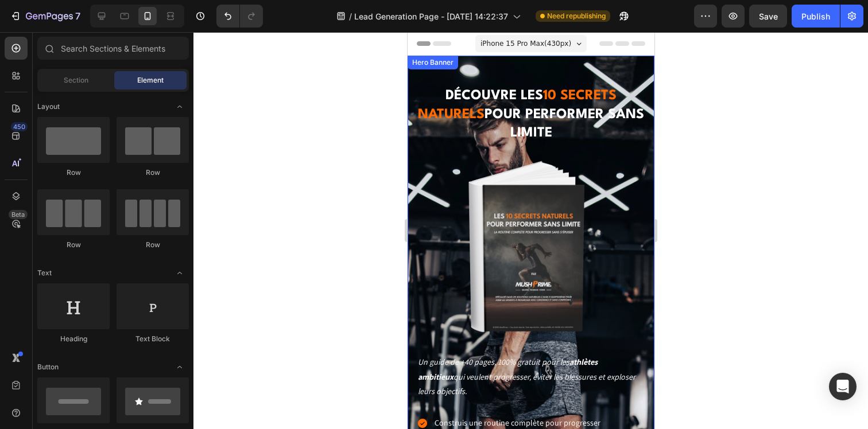
click at [413, 71] on div "Découvre les 10 secrets naturels pour performer sans limite Heading Un guide de…" at bounding box center [530, 345] width 247 height 579
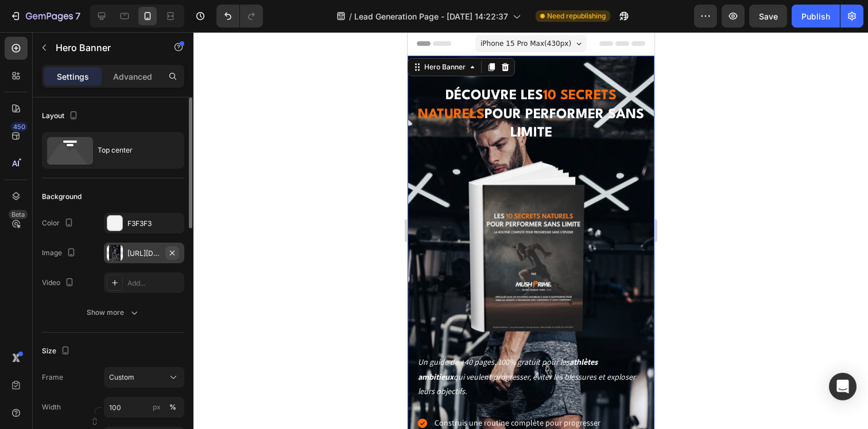
click at [173, 253] on icon "button" at bounding box center [172, 252] width 5 height 5
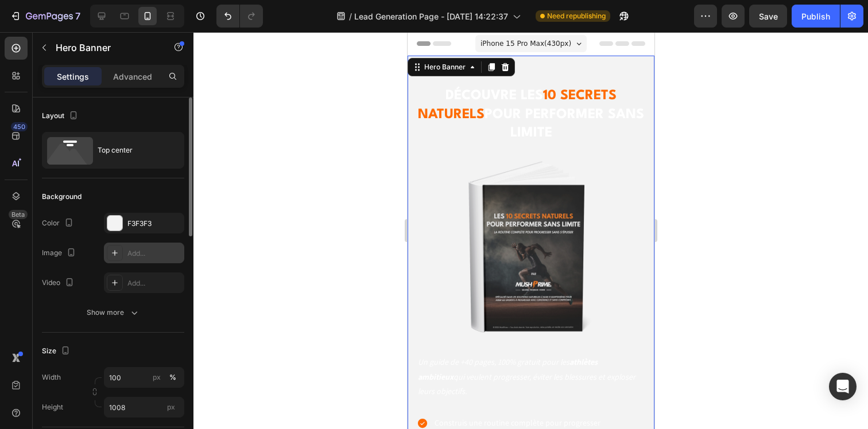
click at [141, 255] on div "Add..." at bounding box center [154, 254] width 54 height 10
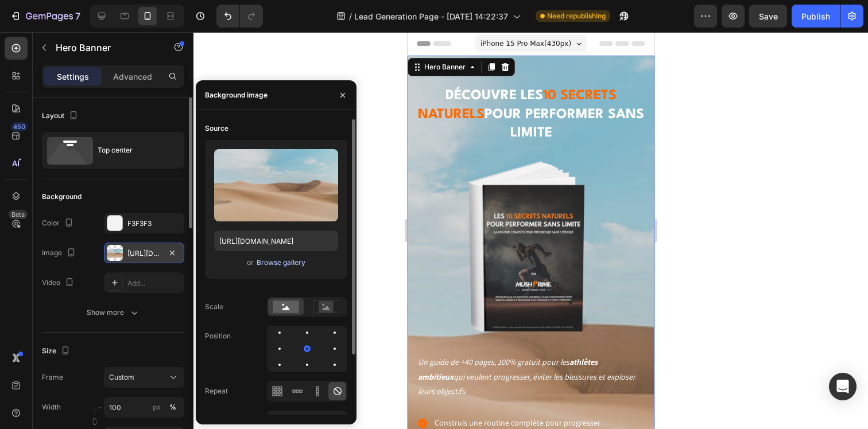
click at [277, 262] on div "Browse gallery" at bounding box center [281, 263] width 49 height 10
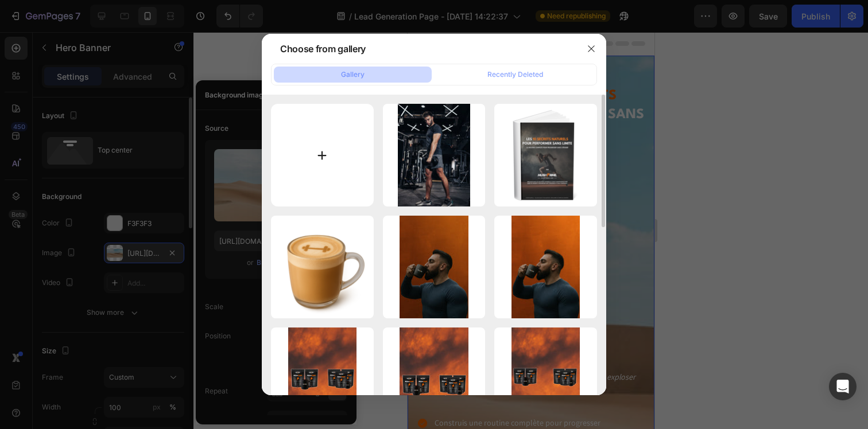
type input "C:\fakepath\img fond banner lead magnet mobile.png"
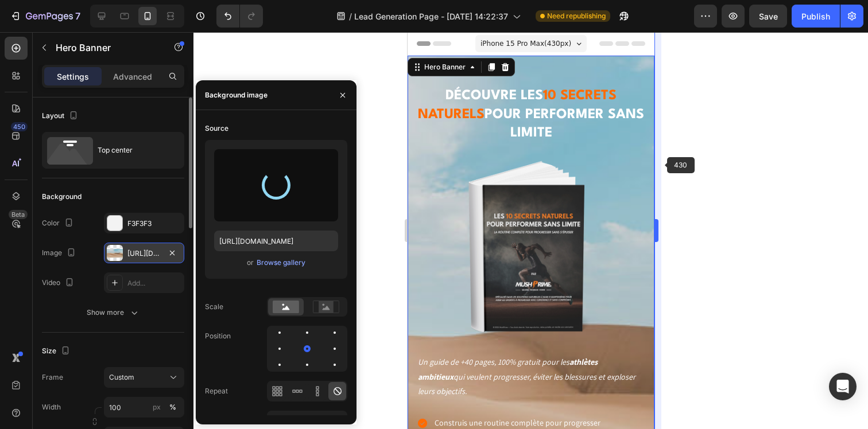
type input "https://cdn.shopify.com/s/files/1/0928/6959/1372/files/gempages_559222839790535…"
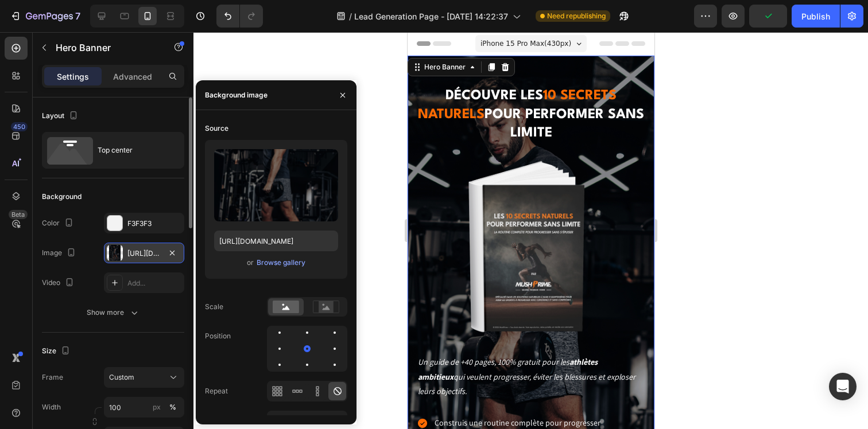
click at [747, 240] on div at bounding box center [530, 230] width 675 height 397
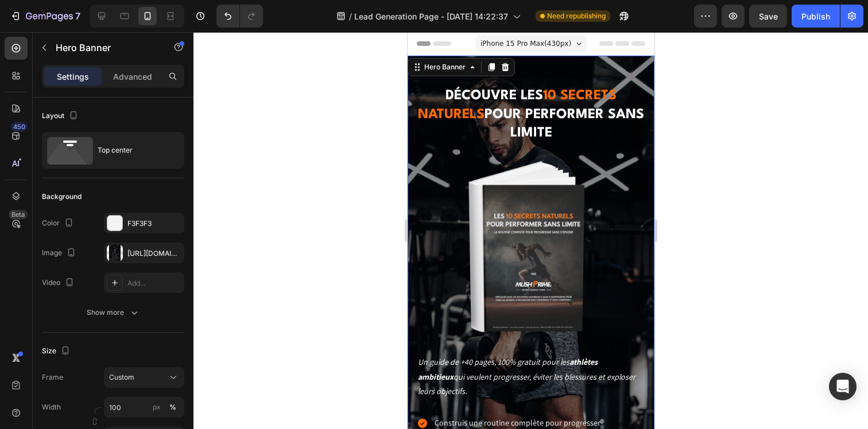
click at [584, 65] on div "Découvre les 10 secrets naturels pour performer sans limite Heading Un guide de…" at bounding box center [530, 393] width 247 height 674
click at [803, 17] on div "Publish" at bounding box center [815, 16] width 29 height 12
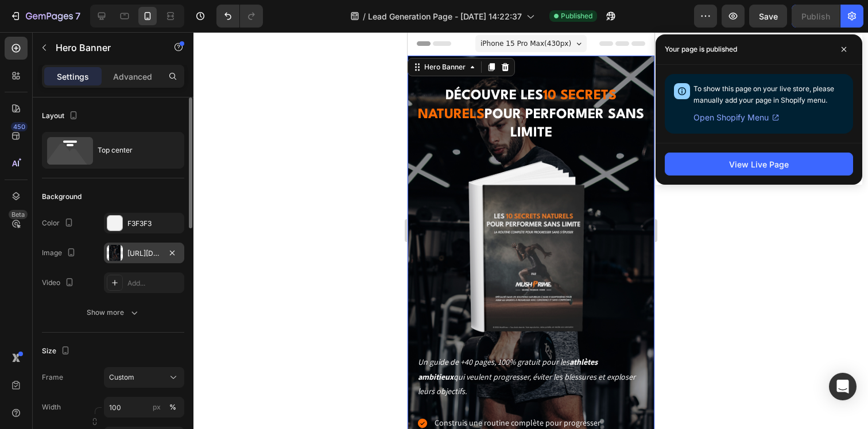
click at [138, 251] on div "https://cdn.shopify.com/s/files/1/0928/6959/1372/files/gempages_559222839790535…" at bounding box center [143, 254] width 33 height 10
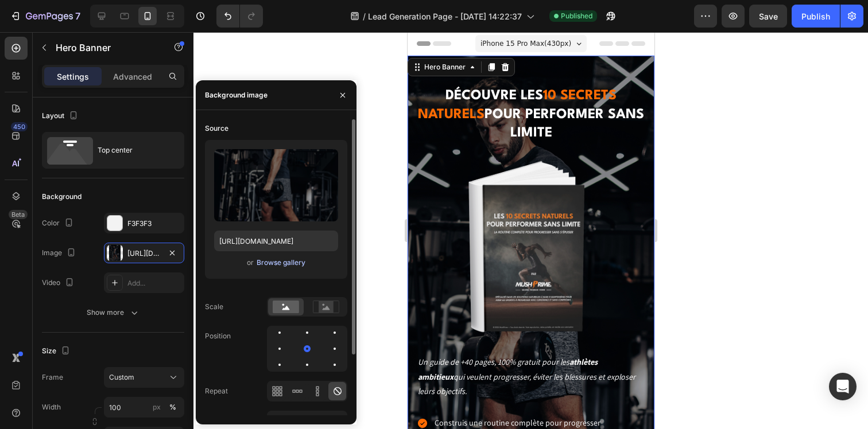
click at [286, 262] on div "Browse gallery" at bounding box center [281, 263] width 49 height 10
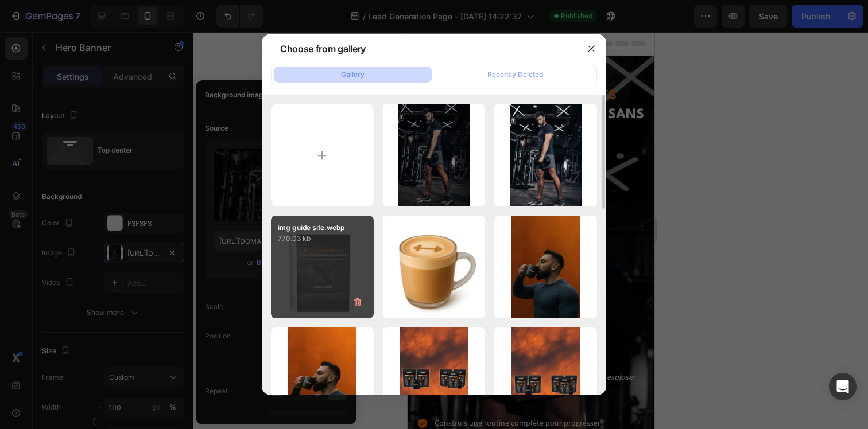
type input "C:\fakepath\img fond banner lead magnet mobile.webp"
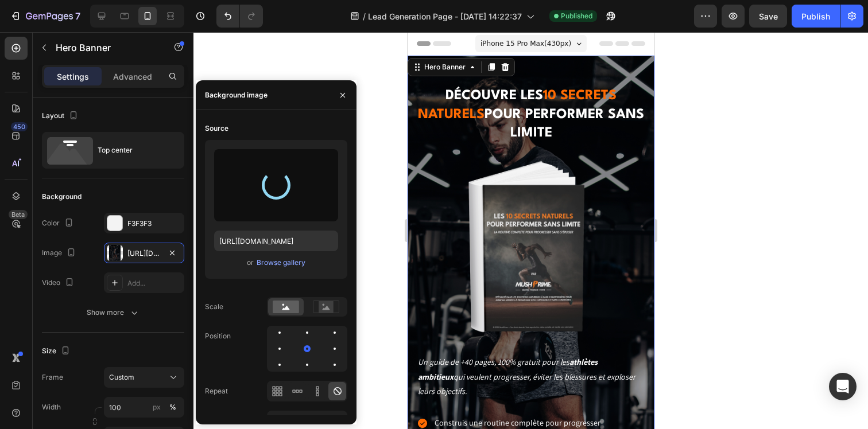
type input "https://cdn.shopify.com/s/files/1/0928/6959/1372/files/gempages_559222839790535…"
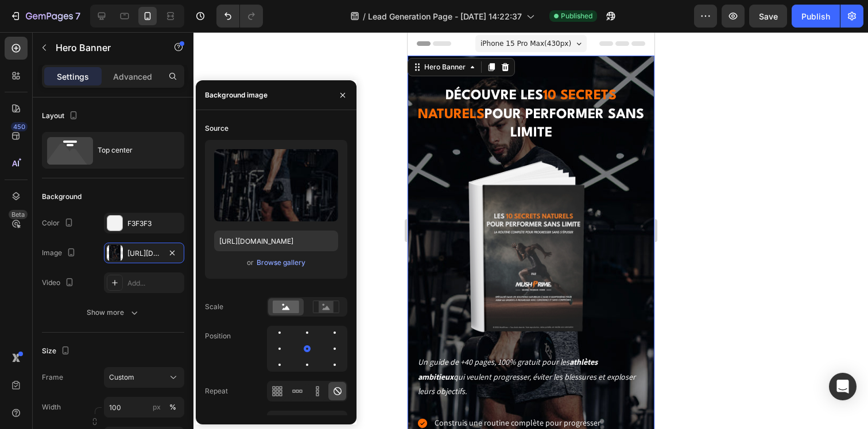
click at [544, 68] on div "Découvre les 10 secrets naturels pour performer sans limite Heading Un guide de…" at bounding box center [530, 393] width 247 height 674
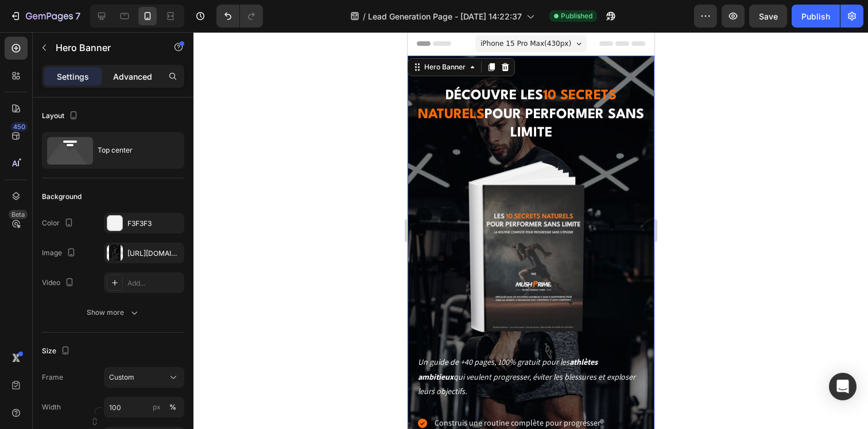
click at [139, 77] on p "Advanced" at bounding box center [132, 77] width 39 height 12
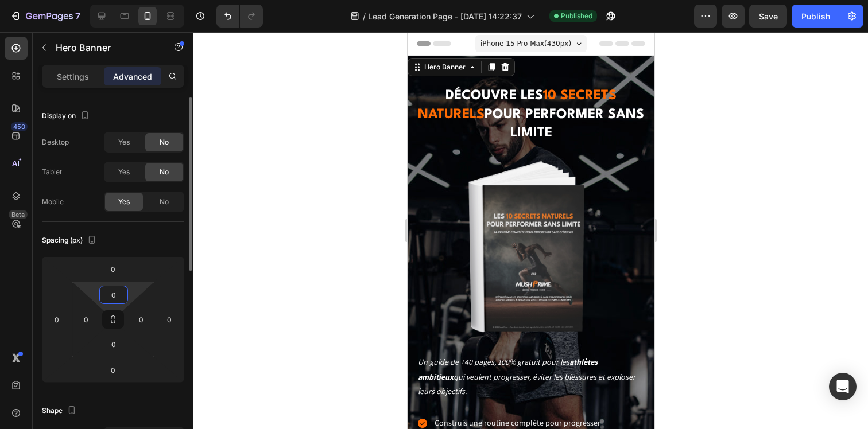
click at [113, 299] on input "0" at bounding box center [113, 294] width 23 height 17
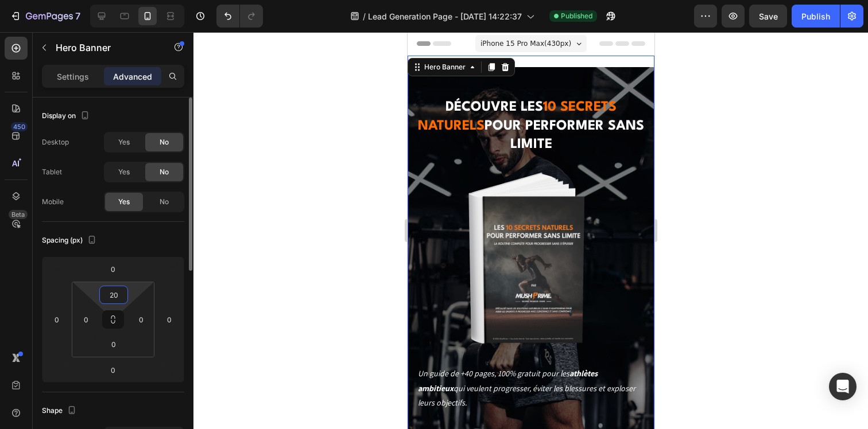
type input "2"
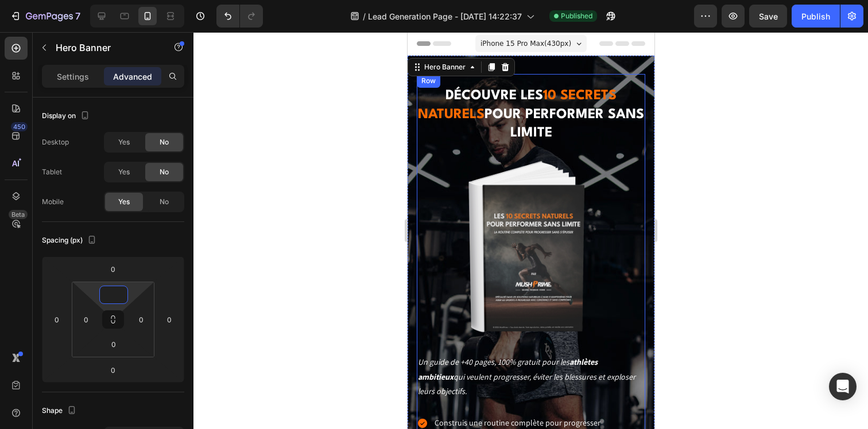
click at [532, 82] on div "Découvre les 10 secrets naturels pour performer sans limite Heading Image Un gu…" at bounding box center [530, 392] width 228 height 637
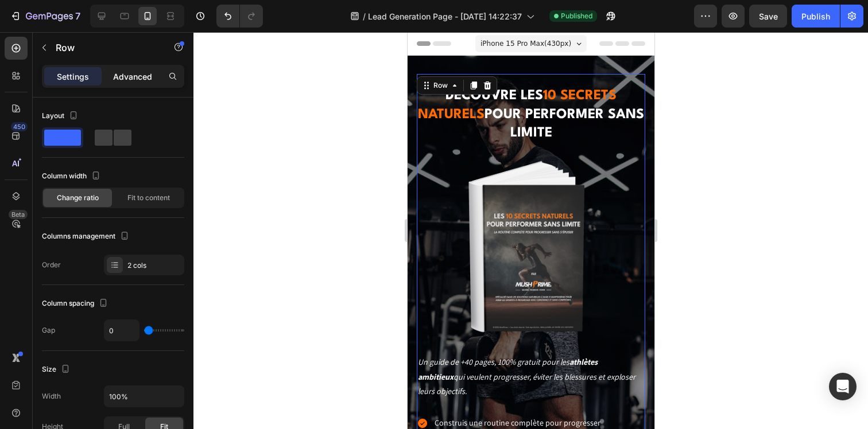
click at [135, 75] on p "Advanced" at bounding box center [132, 77] width 39 height 12
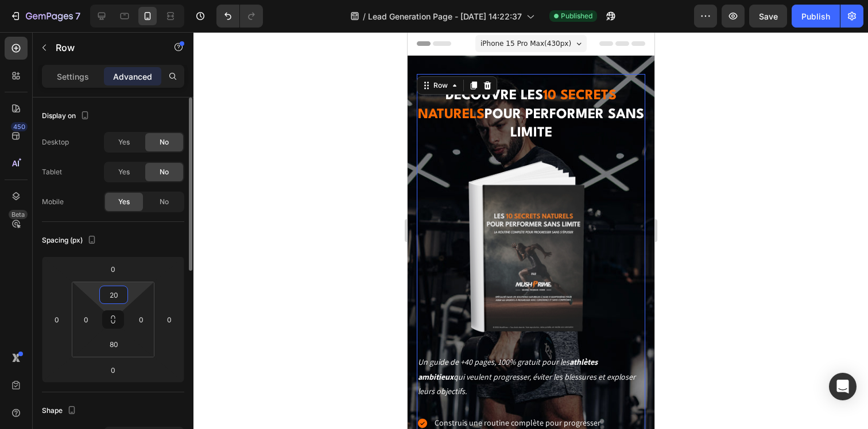
click at [110, 290] on input "20" at bounding box center [113, 294] width 23 height 17
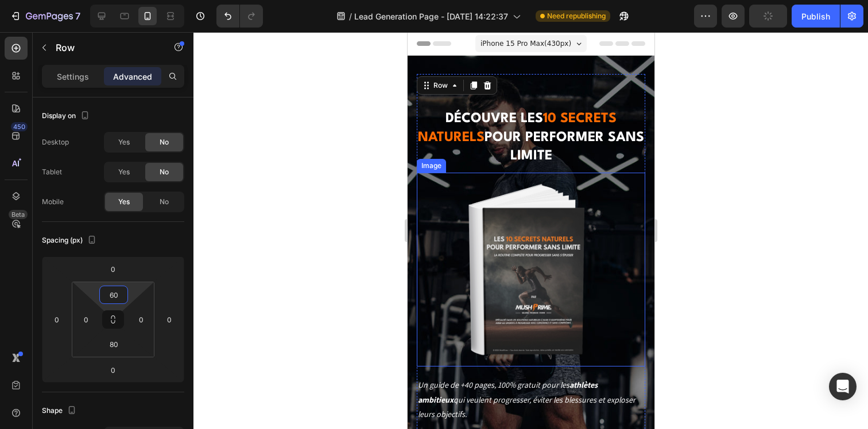
type input "60"
click at [670, 276] on div at bounding box center [530, 230] width 675 height 397
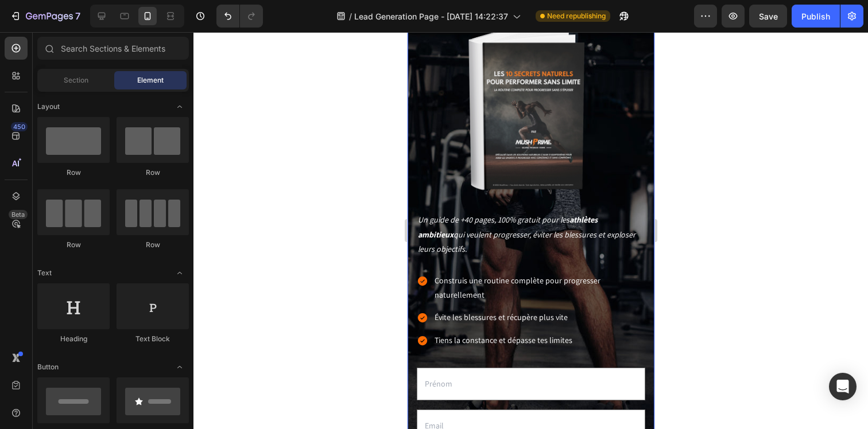
scroll to position [116, 0]
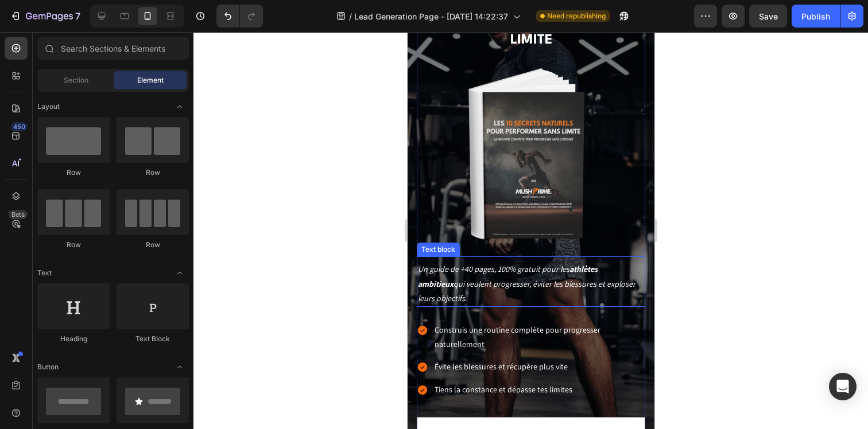
click at [551, 285] on p "Un guide de +40 pages, 100% gratuit pour les athlètes ambitieux qui veulent pro…" at bounding box center [530, 284] width 226 height 44
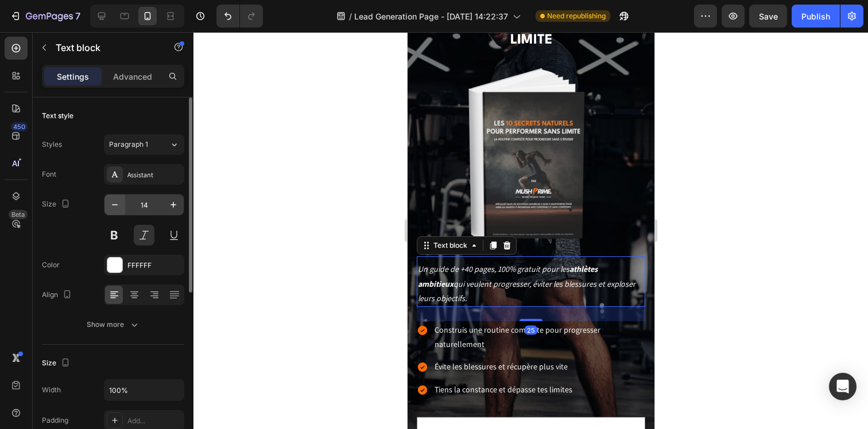
click at [112, 200] on icon "button" at bounding box center [114, 204] width 11 height 11
type input "13"
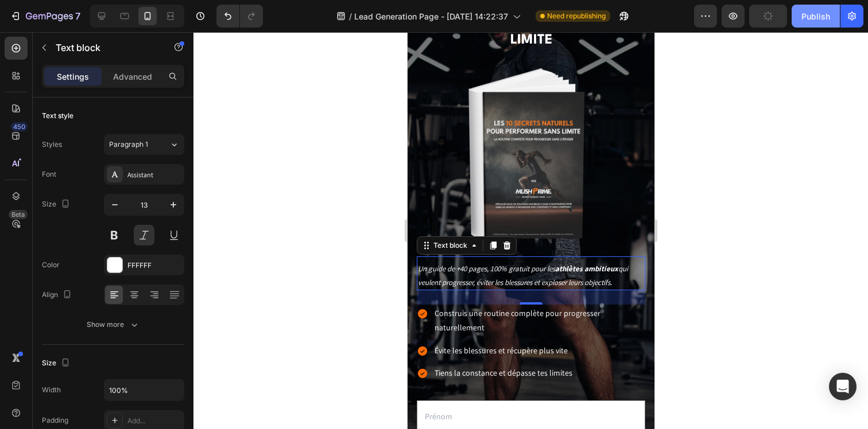
click at [809, 18] on div "Publish" at bounding box center [815, 16] width 29 height 12
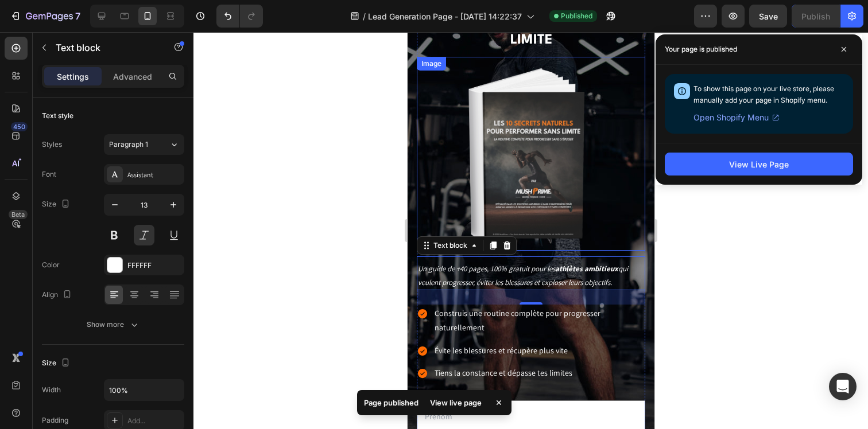
scroll to position [0, 0]
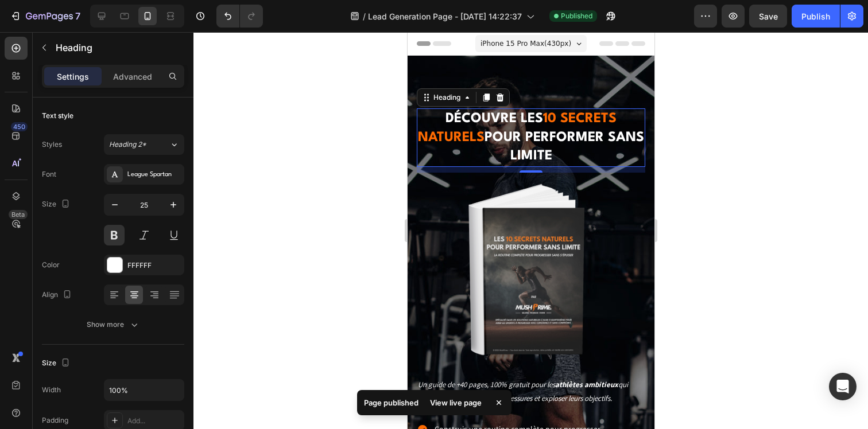
click at [503, 145] on h2 "Découvre les 10 secrets naturels pour performer sans limite" at bounding box center [530, 137] width 228 height 59
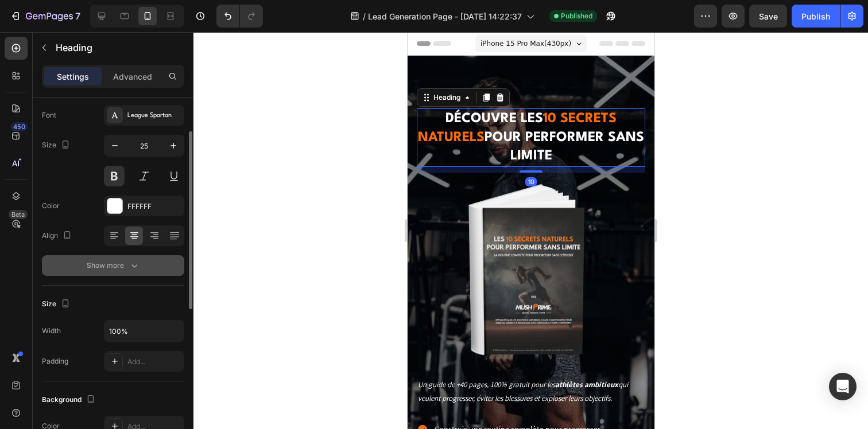
scroll to position [64, 0]
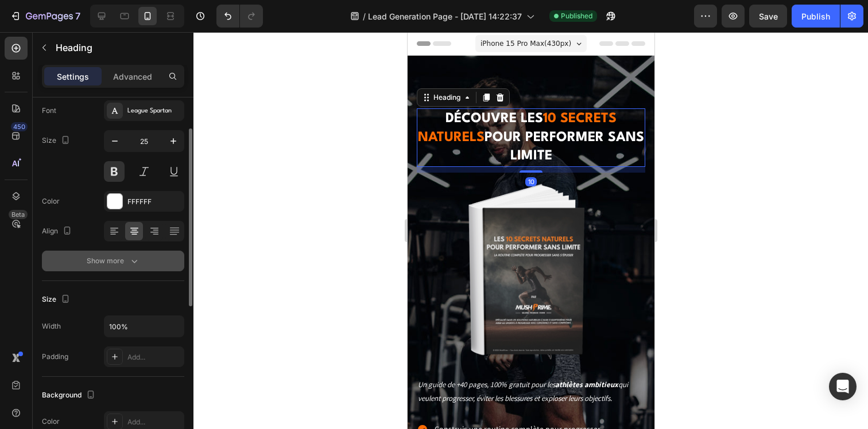
click at [128, 268] on button "Show more" at bounding box center [113, 261] width 142 height 21
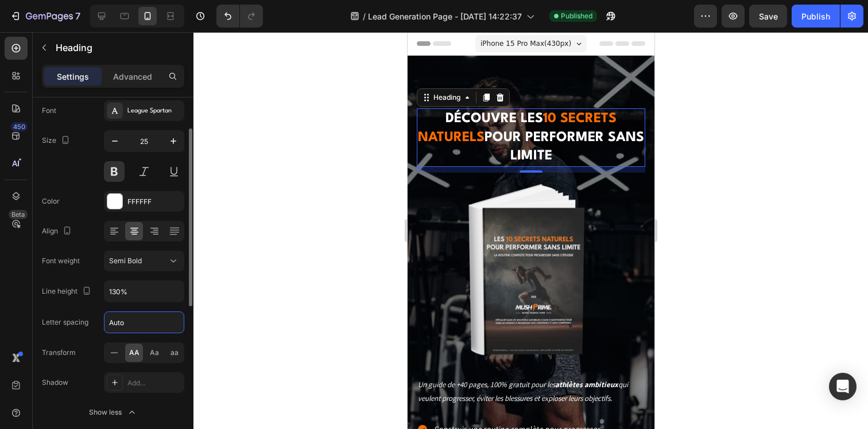
click at [135, 327] on input "Auto" at bounding box center [143, 322] width 79 height 21
click at [134, 382] on div "Add..." at bounding box center [154, 383] width 54 height 10
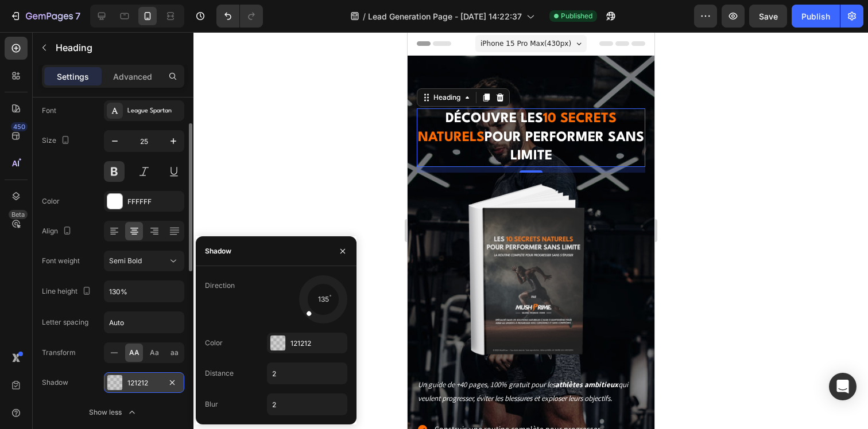
click at [70, 356] on div "Transform" at bounding box center [59, 353] width 34 height 10
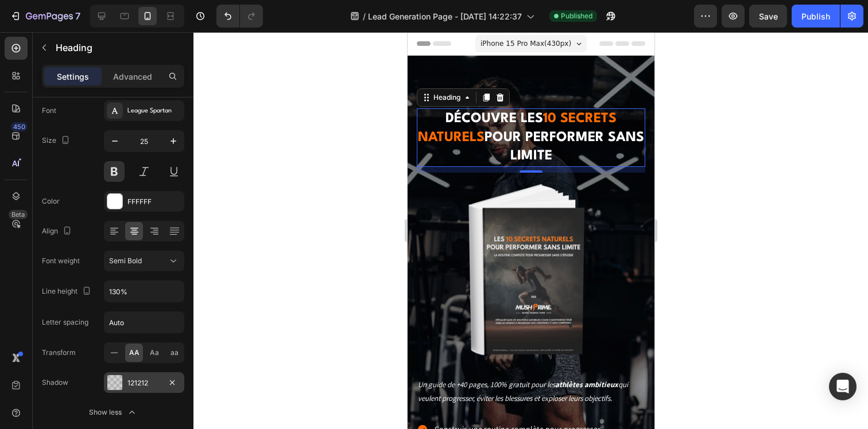
click at [126, 380] on div "121212" at bounding box center [144, 383] width 80 height 21
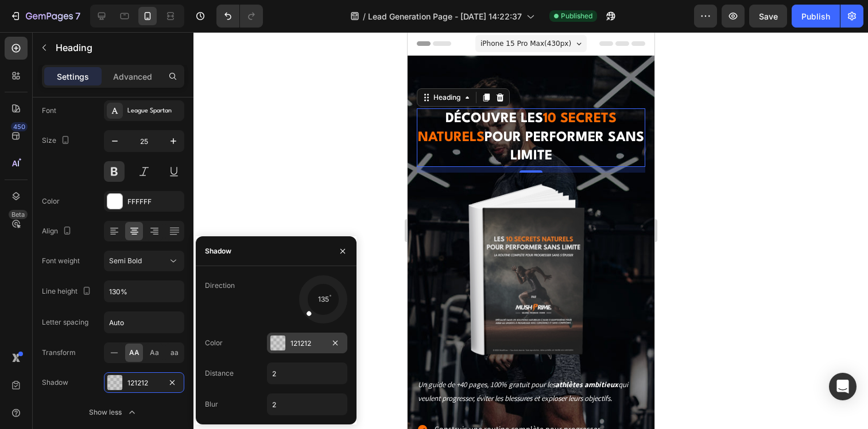
click at [280, 340] on div at bounding box center [277, 343] width 15 height 15
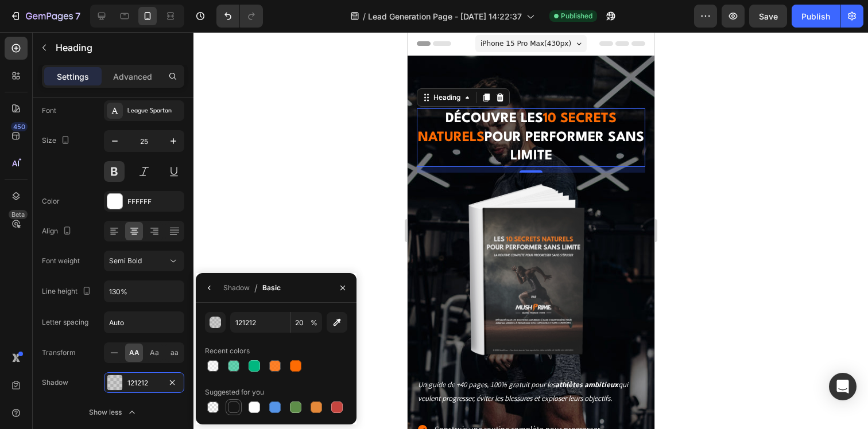
click at [235, 407] on div at bounding box center [233, 407] width 11 height 11
type input "151515"
type input "100"
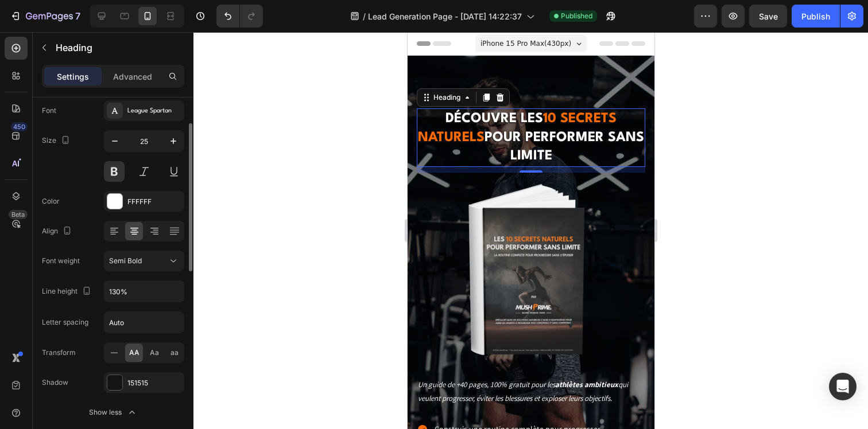
click at [78, 377] on div "Shadow 151515" at bounding box center [113, 383] width 142 height 21
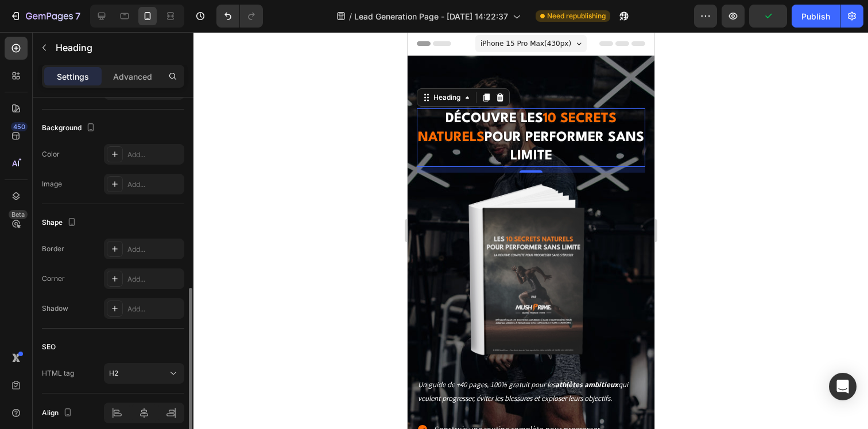
scroll to position [486, 0]
click at [141, 246] on div "Add..." at bounding box center [154, 246] width 54 height 10
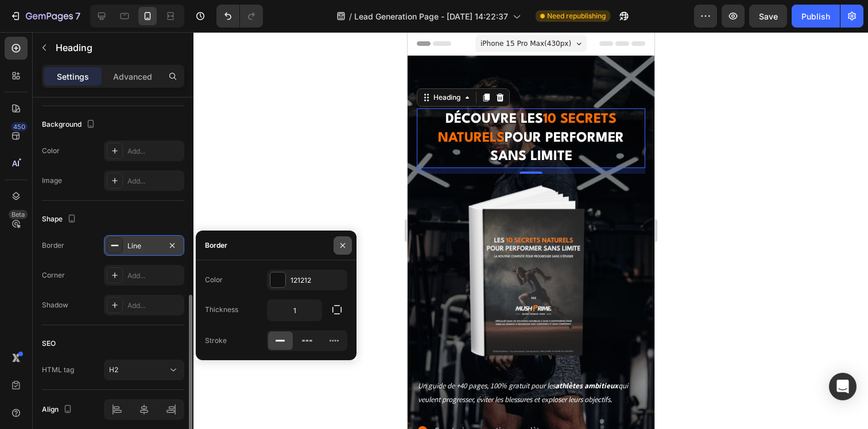
click at [341, 246] on icon "button" at bounding box center [342, 245] width 5 height 5
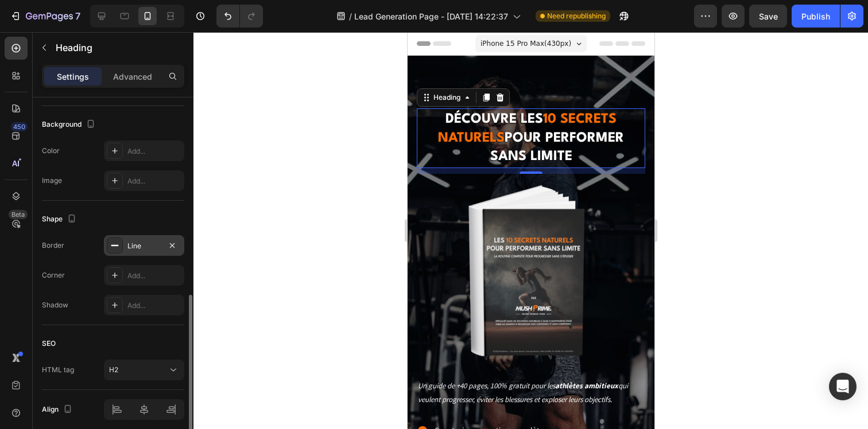
click at [115, 253] on div at bounding box center [115, 246] width 16 height 16
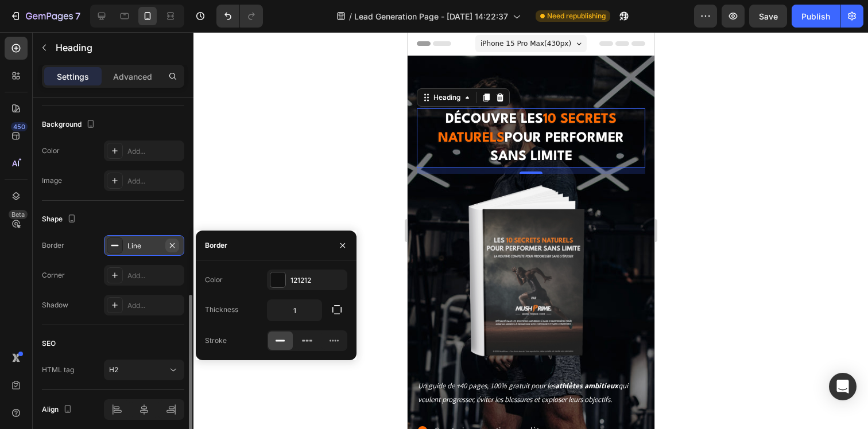
click at [177, 247] on button "button" at bounding box center [172, 246] width 14 height 14
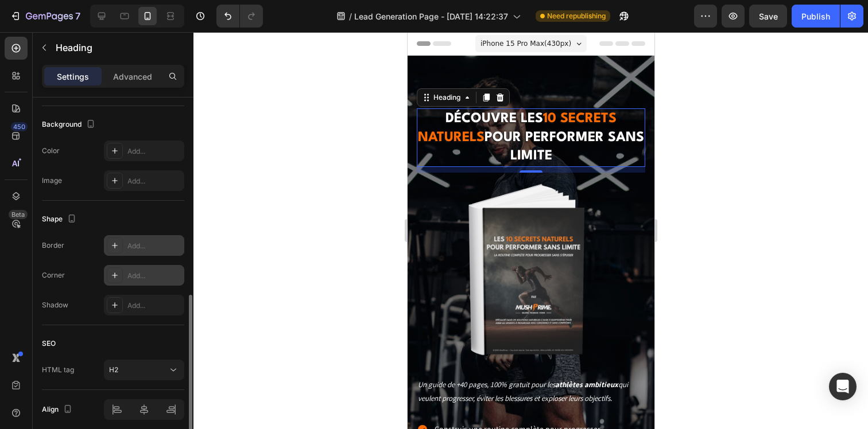
click at [119, 278] on div at bounding box center [115, 276] width 16 height 16
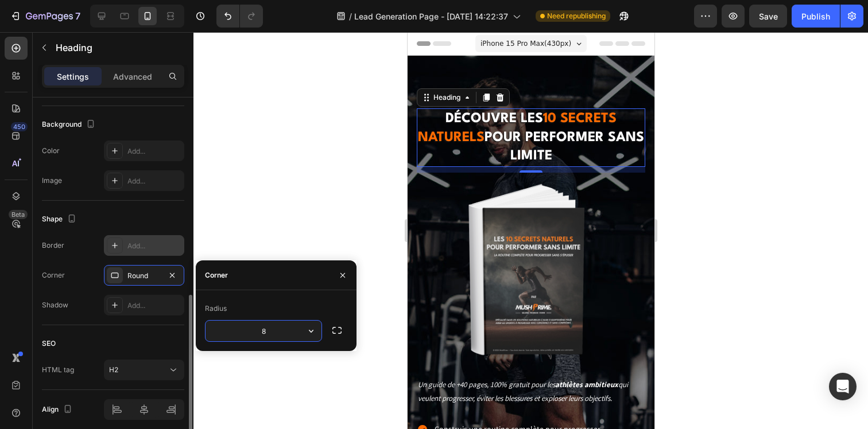
click at [85, 286] on div "Border Add... Corner Round Shadow Add..." at bounding box center [113, 275] width 142 height 80
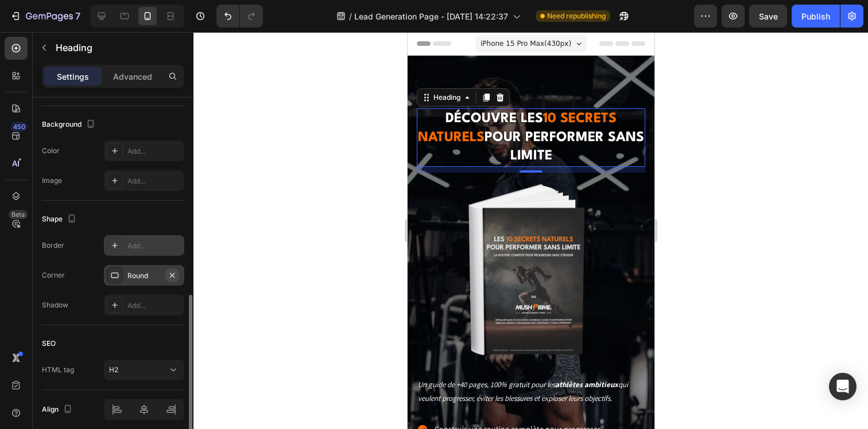
click at [167, 273] on button "button" at bounding box center [172, 276] width 14 height 14
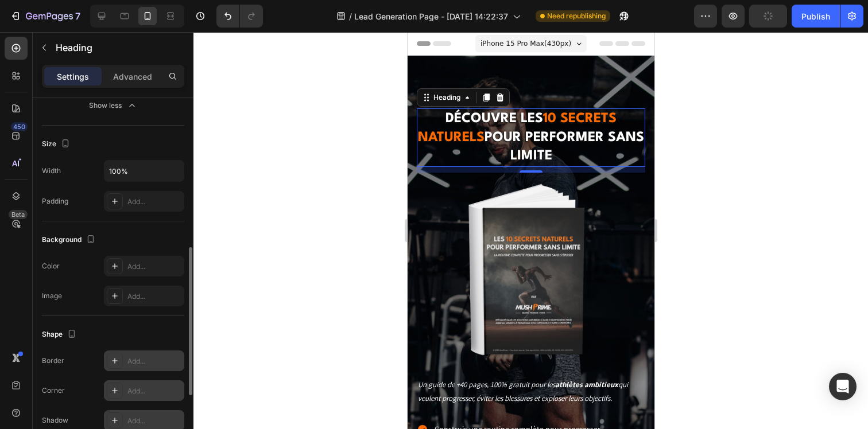
scroll to position [370, 0]
click at [150, 204] on div "Add..." at bounding box center [154, 202] width 54 height 10
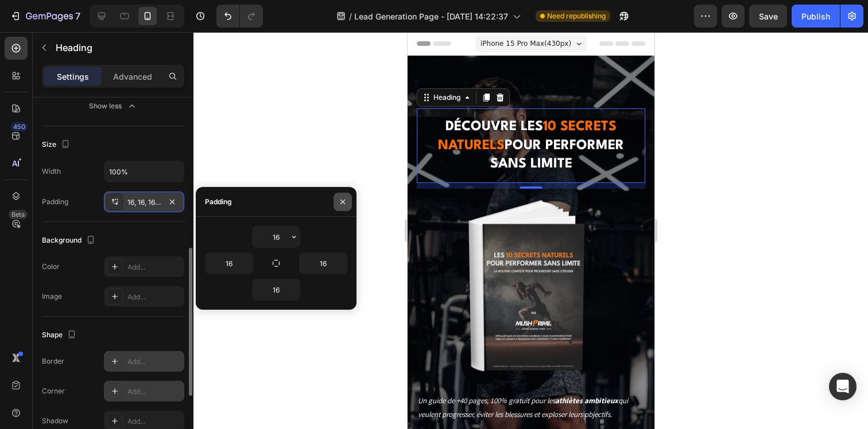
click at [338, 206] on button "button" at bounding box center [343, 202] width 18 height 18
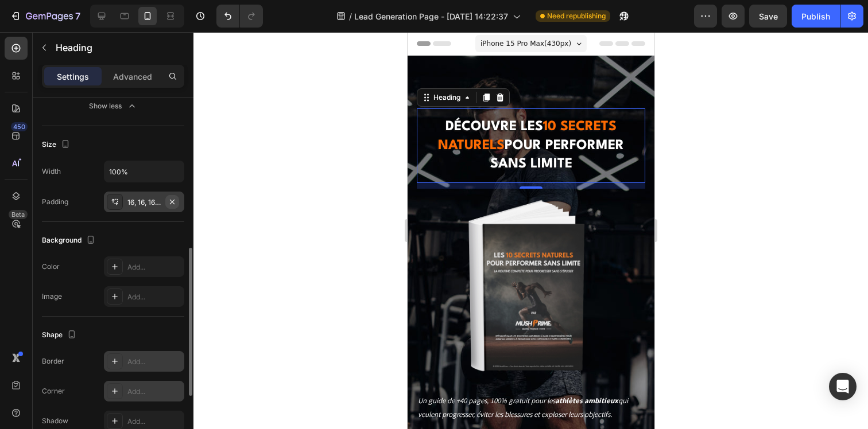
click at [176, 200] on icon "button" at bounding box center [172, 201] width 9 height 9
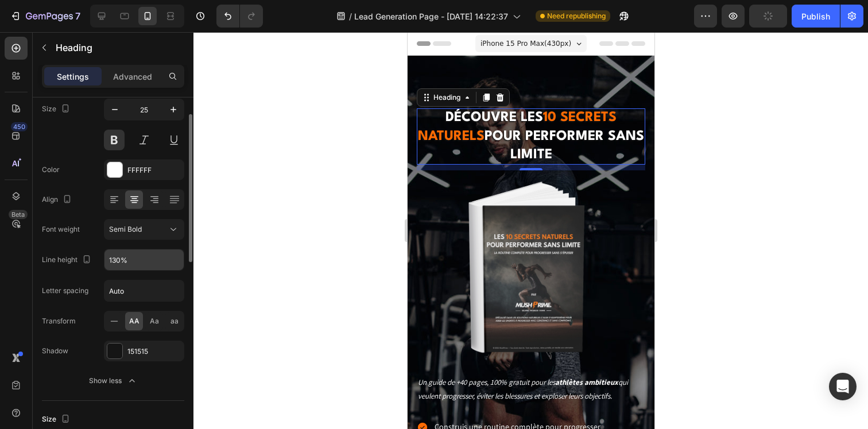
scroll to position [0, 0]
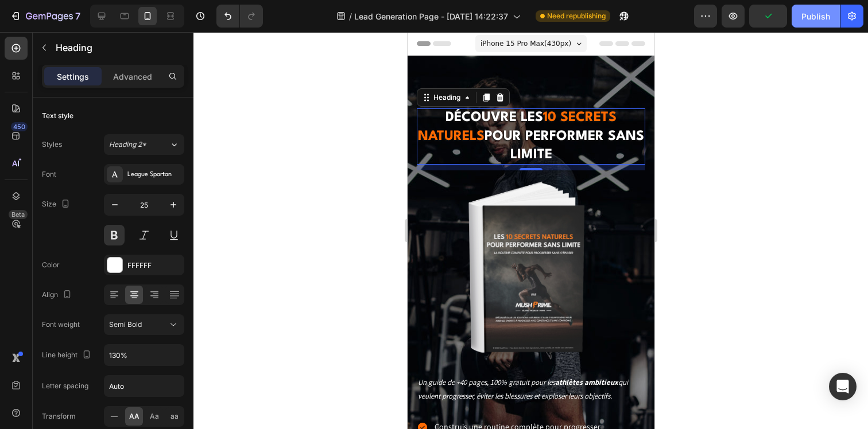
click at [819, 16] on div "Publish" at bounding box center [815, 16] width 29 height 12
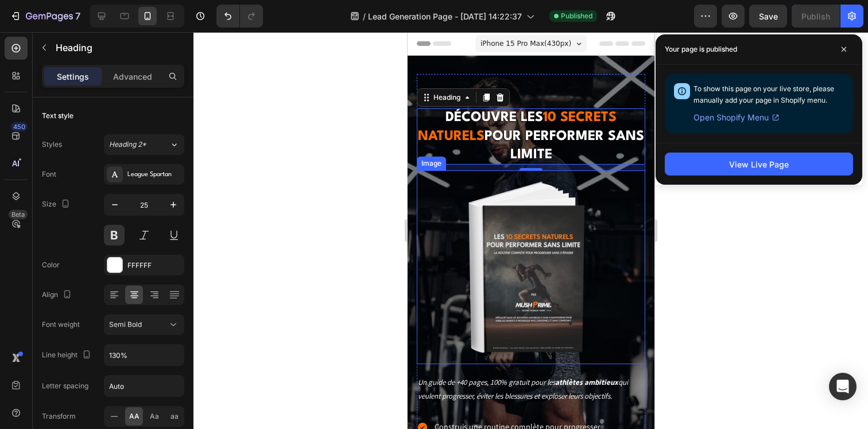
click at [478, 393] on p "Un guide de +40 pages, 100% gratuit pour les athlètes ambitieux qui veulent pro…" at bounding box center [530, 389] width 226 height 27
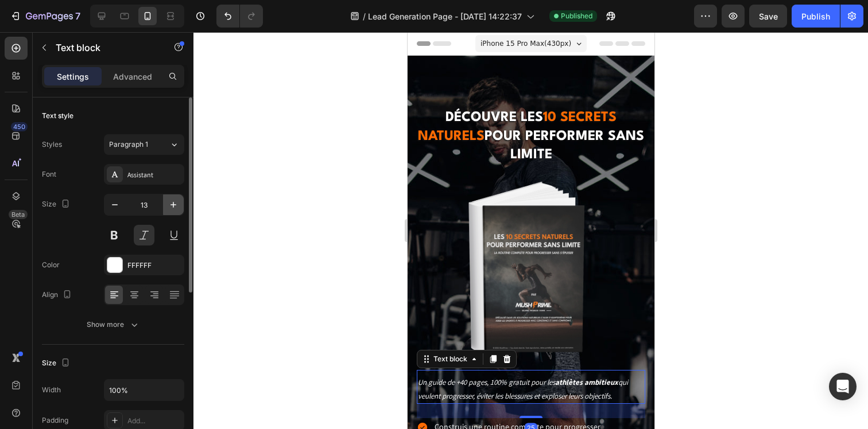
click at [180, 207] on button "button" at bounding box center [173, 205] width 21 height 21
type input "15"
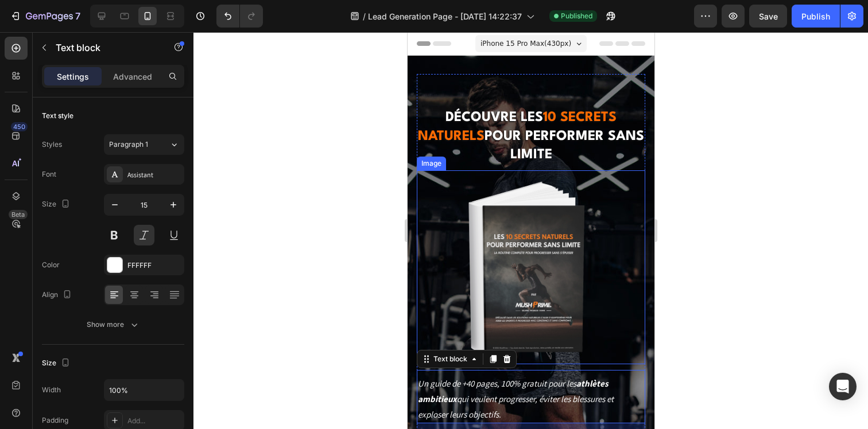
click at [522, 284] on img at bounding box center [530, 267] width 137 height 195
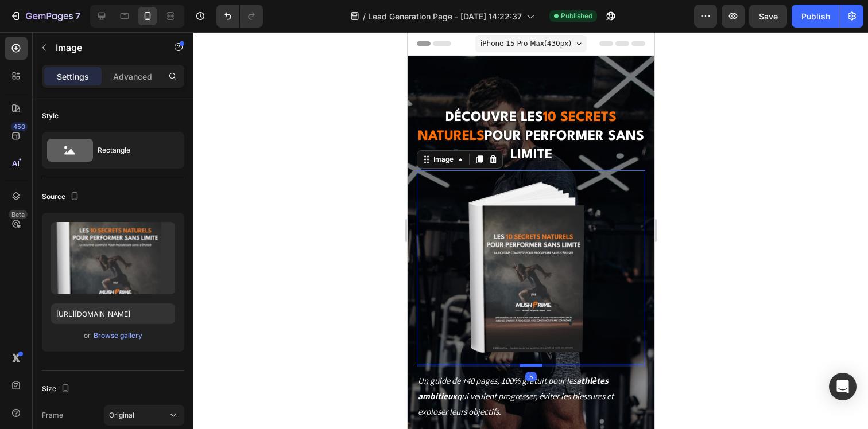
click at [531, 365] on div at bounding box center [530, 365] width 23 height 3
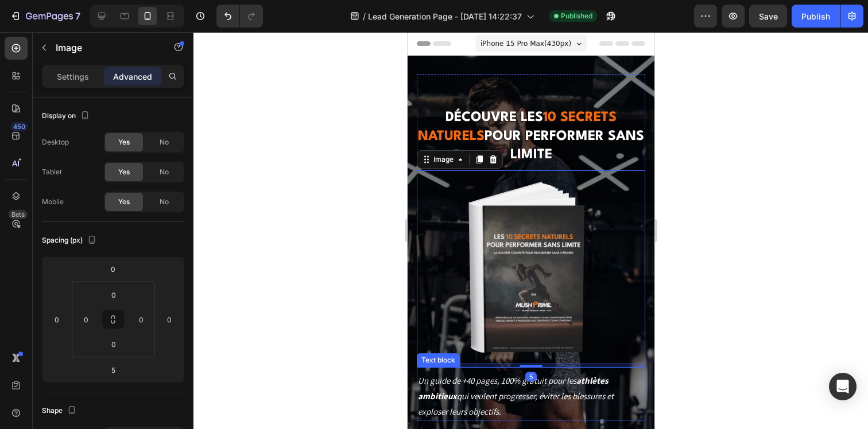
click at [541, 406] on p "Un guide de +40 pages, 100% gratuit pour les athlètes ambitieux qui veulent pro…" at bounding box center [530, 396] width 226 height 46
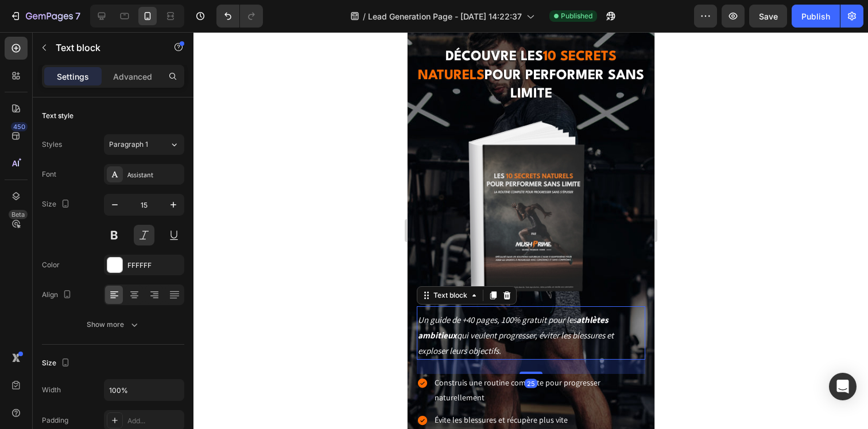
scroll to position [63, 0]
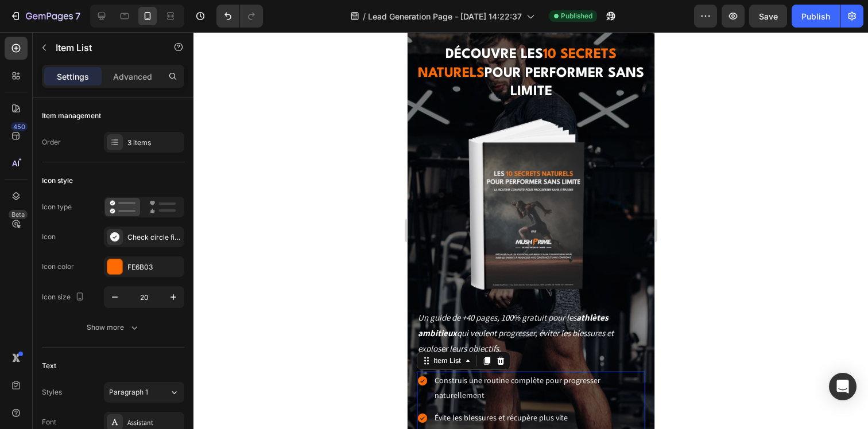
click at [532, 374] on p "Construis une routine complète pour progresser naturellement" at bounding box center [538, 388] width 209 height 29
click at [545, 339] on p "Un guide de +40 pages, 100% gratuit pour les athlètes ambitieux qui veulent pro…" at bounding box center [530, 333] width 226 height 46
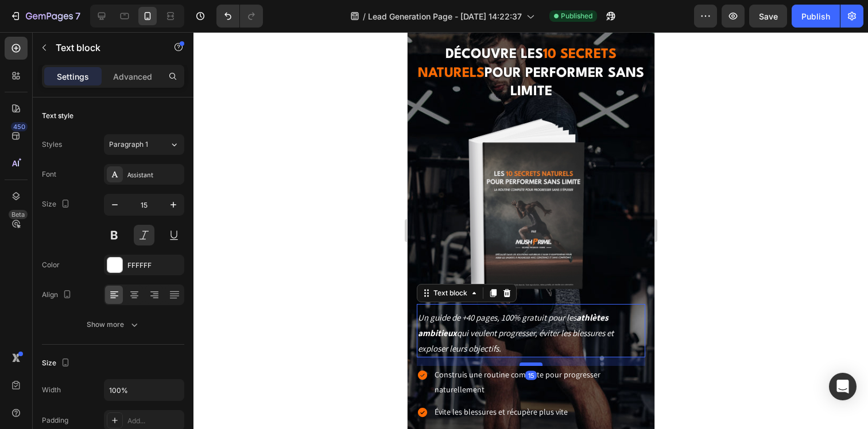
click at [532, 365] on div at bounding box center [530, 364] width 23 height 3
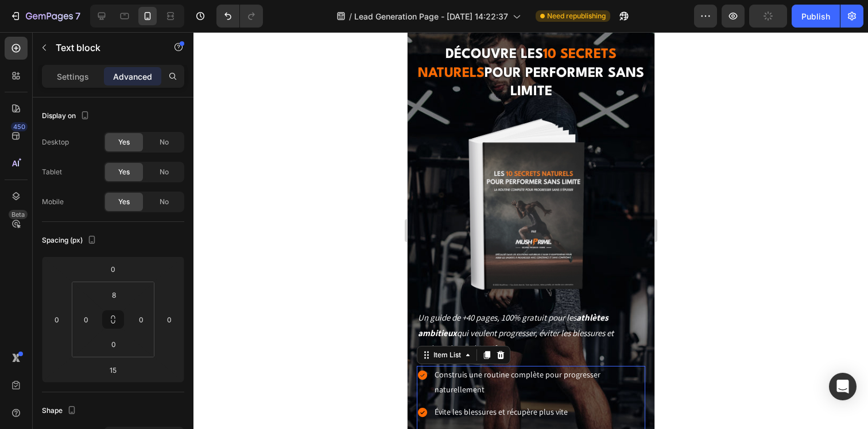
click at [428, 383] on div "Construis une routine complète pour progresser naturellement" at bounding box center [530, 382] width 228 height 32
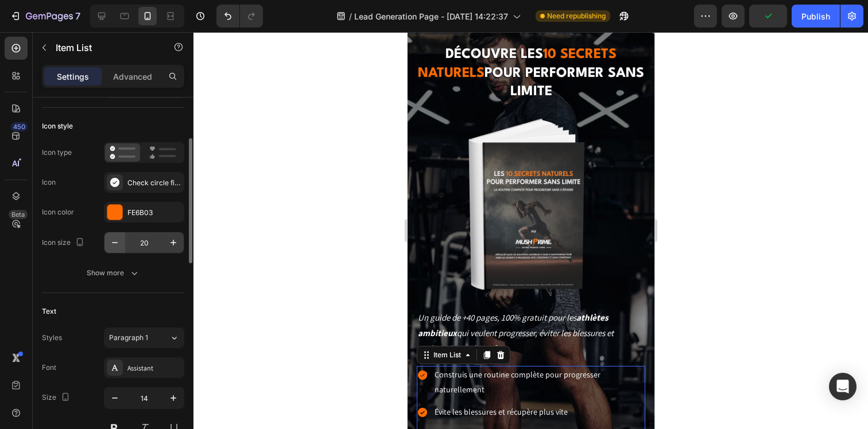
scroll to position [121, 0]
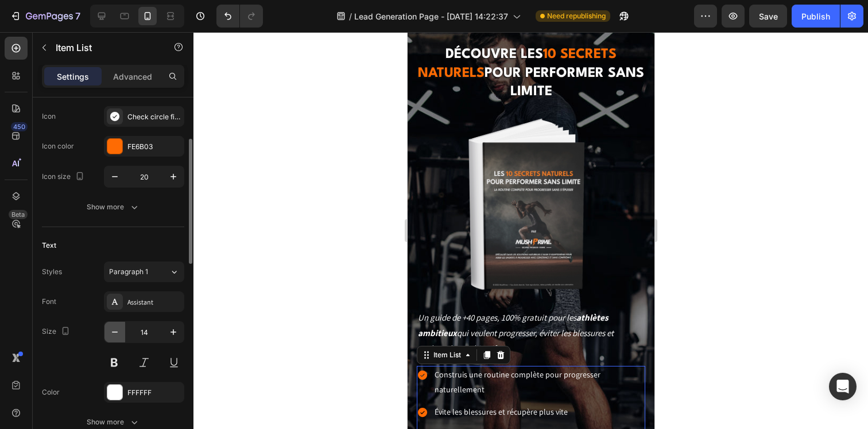
click at [115, 327] on icon "button" at bounding box center [114, 332] width 11 height 11
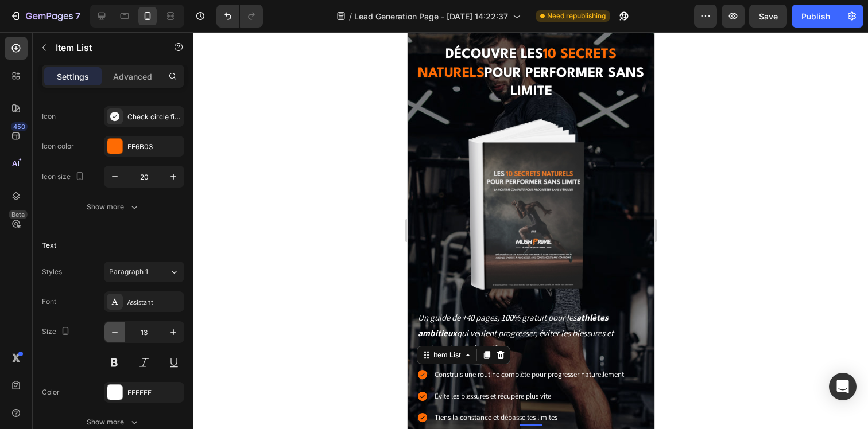
click at [115, 327] on icon "button" at bounding box center [114, 332] width 11 height 11
click at [173, 327] on icon "button" at bounding box center [173, 332] width 11 height 11
type input "13"
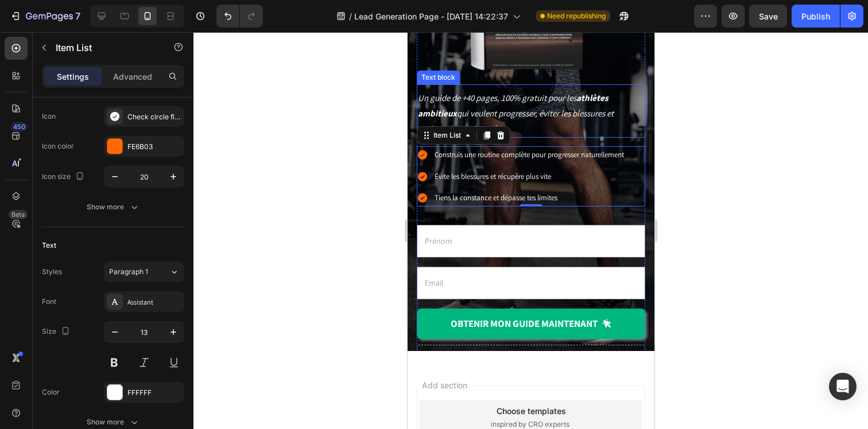
scroll to position [0, 0]
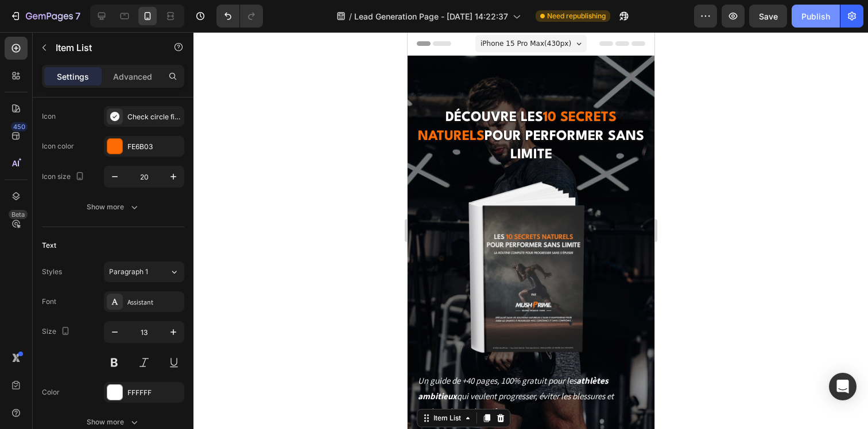
click at [816, 20] on div "Publish" at bounding box center [815, 16] width 29 height 12
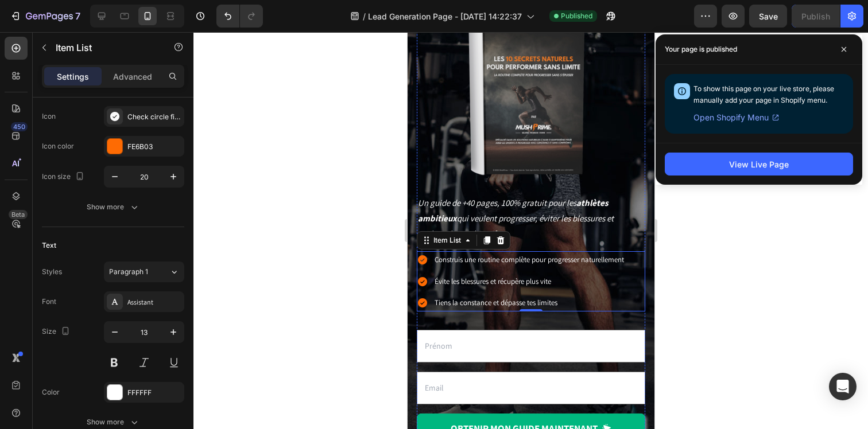
scroll to position [273, 0]
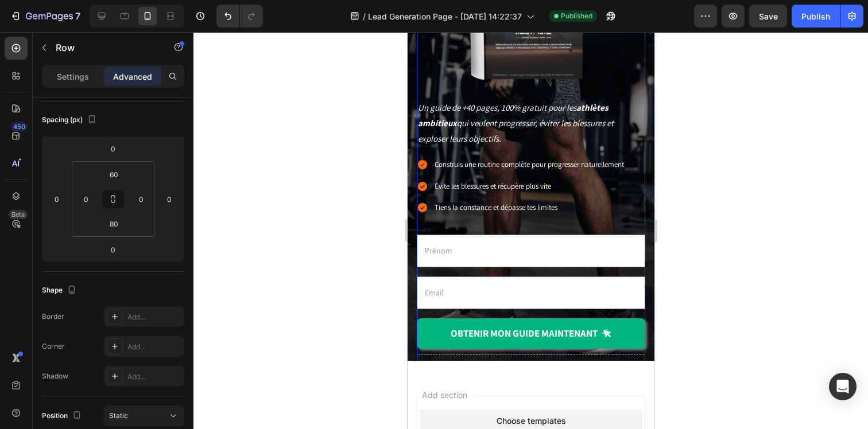
click at [421, 355] on div "Drop element here" at bounding box center [530, 372] width 228 height 34
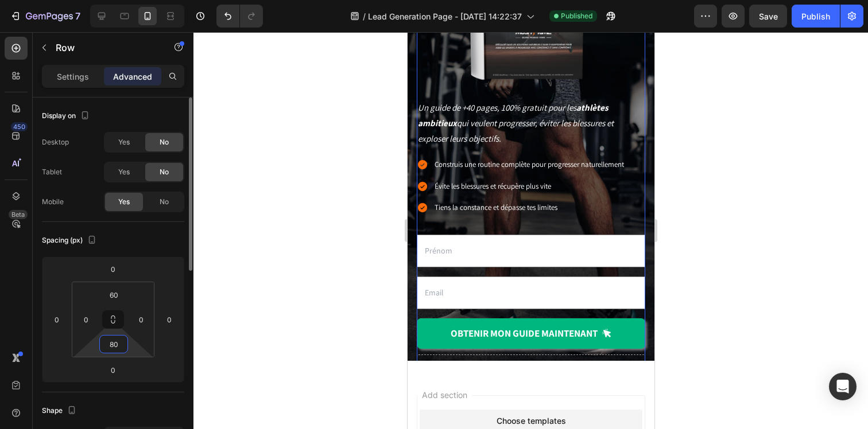
click at [113, 341] on input "80" at bounding box center [113, 344] width 23 height 17
type input "0"
click at [85, 247] on div "Spacing (px)" at bounding box center [70, 240] width 57 height 15
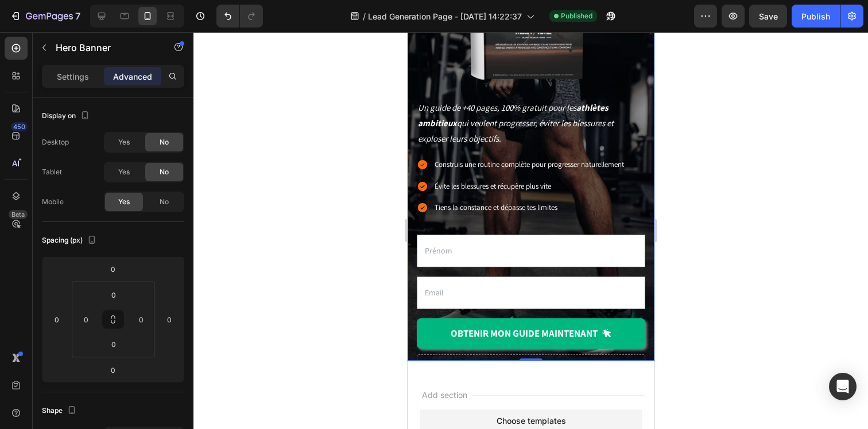
click at [408, 357] on div "Découvre les 10 secrets naturels pour performer sans limite Heading Un guide de…" at bounding box center [530, 94] width 247 height 625
click at [809, 18] on div "Publish" at bounding box center [815, 16] width 29 height 12
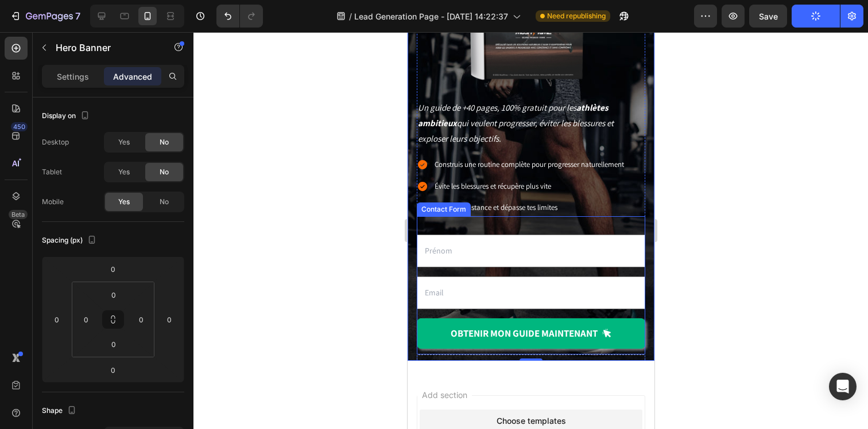
click at [515, 314] on div "Text Field Email Field OBTENIR mon guide maintenant Submit Button Contact Form" at bounding box center [530, 285] width 228 height 139
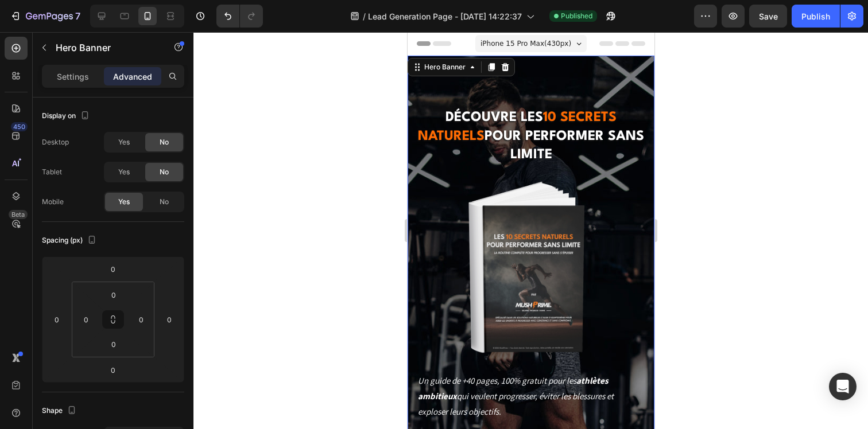
click at [467, 71] on div "Découvre les 10 secrets naturels pour performer sans limite Heading Un guide de…" at bounding box center [530, 345] width 247 height 579
click at [452, 103] on div "Découvre les 10 secrets naturels pour performer sans limite Heading Image Un gu…" at bounding box center [530, 368] width 228 height 588
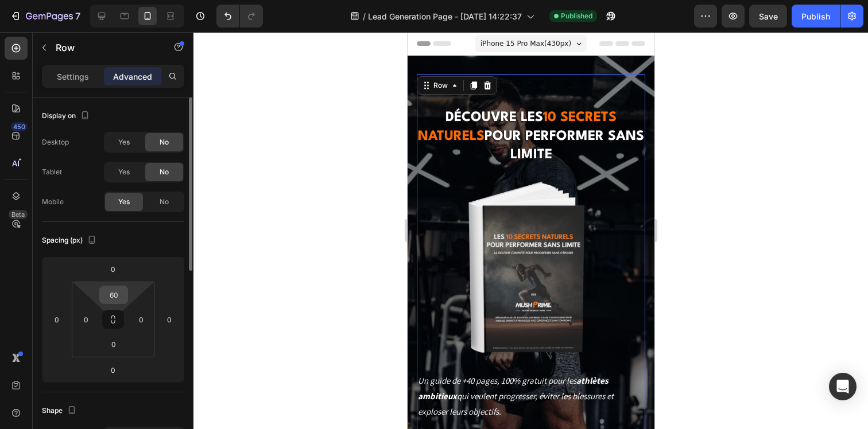
click at [117, 289] on input "60" at bounding box center [113, 294] width 23 height 17
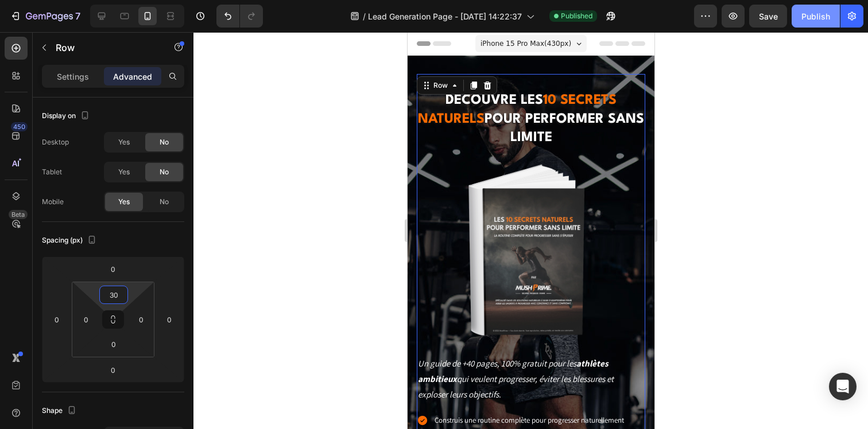
type input "30"
click at [796, 21] on button "Publish" at bounding box center [816, 16] width 48 height 23
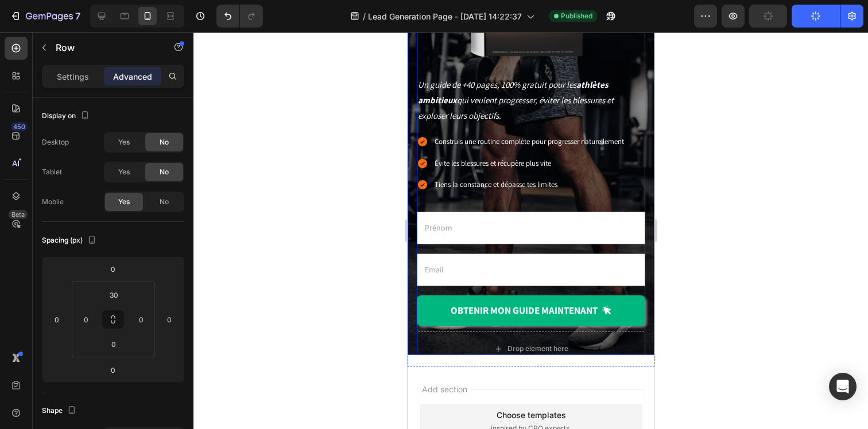
scroll to position [291, 0]
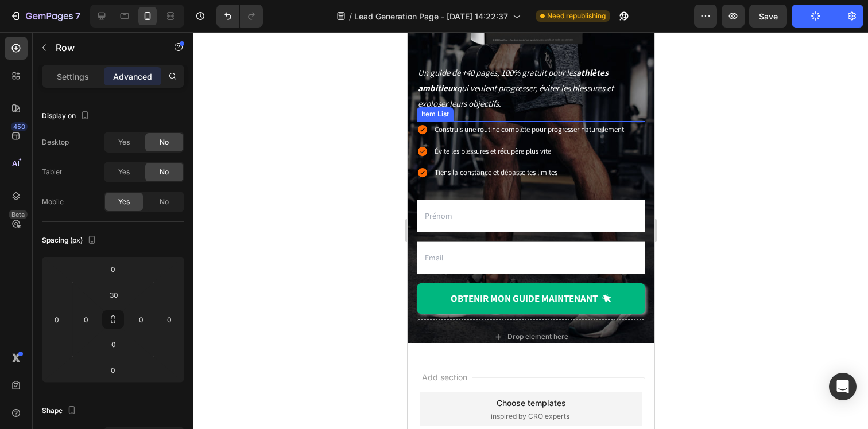
click at [624, 165] on div "Tiens la constance et dépasse tes limites" at bounding box center [528, 172] width 193 height 17
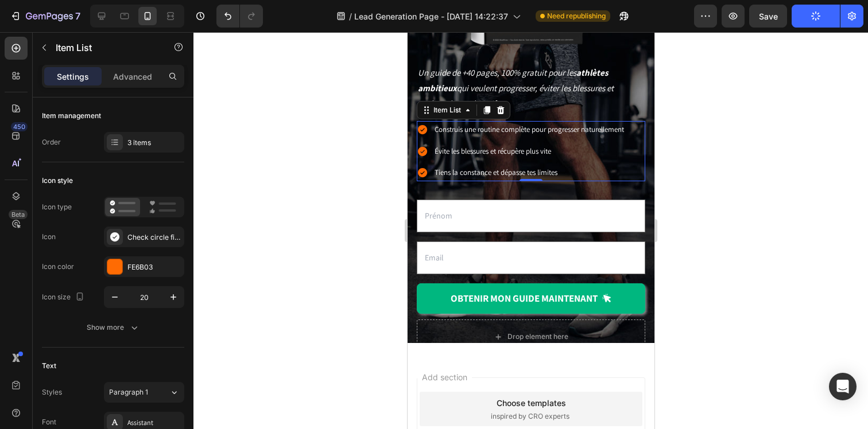
click at [633, 166] on div "Construis une routine complète pour progresser naturellement Évite les blessure…" at bounding box center [530, 151] width 228 height 60
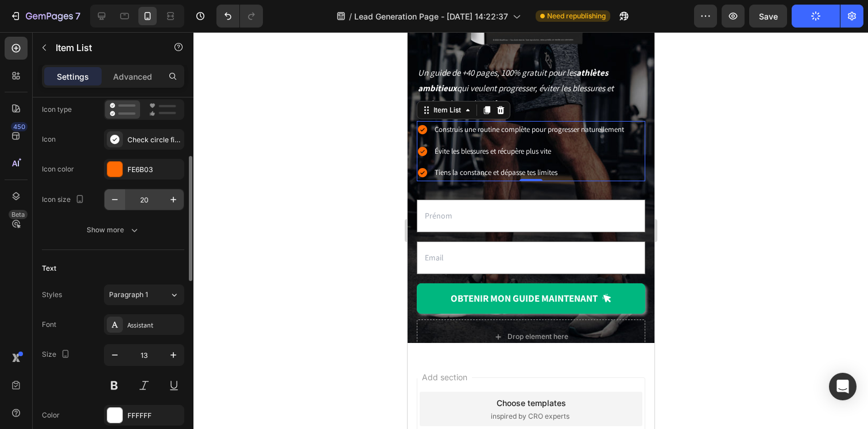
scroll to position [144, 0]
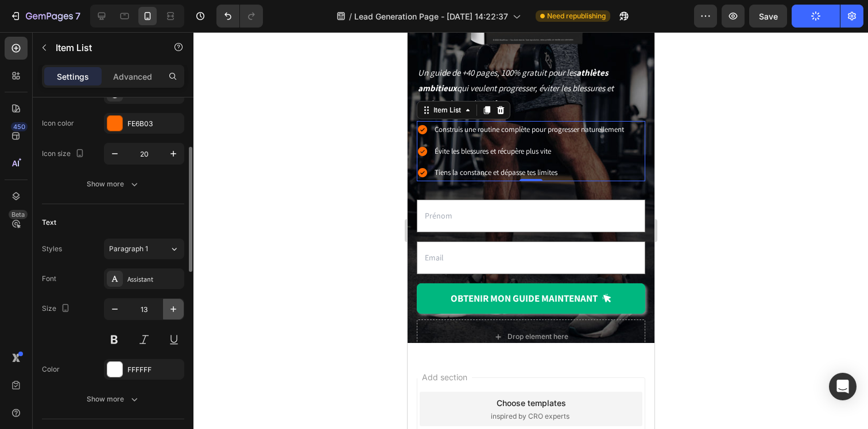
click at [168, 311] on icon "button" at bounding box center [173, 309] width 11 height 11
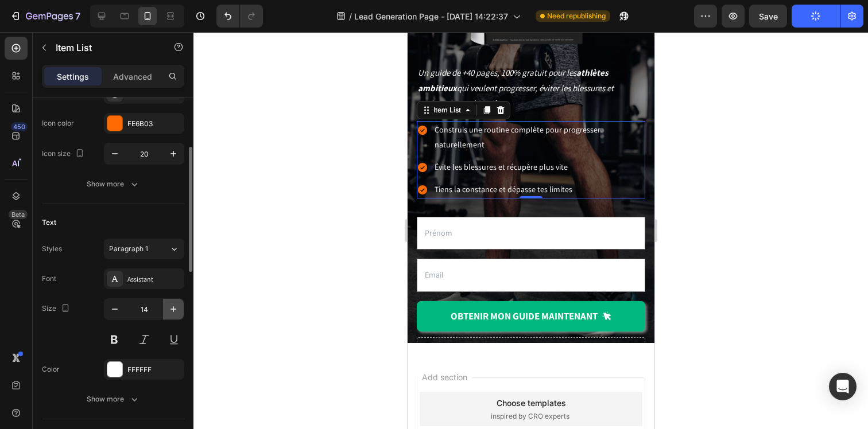
type input "15"
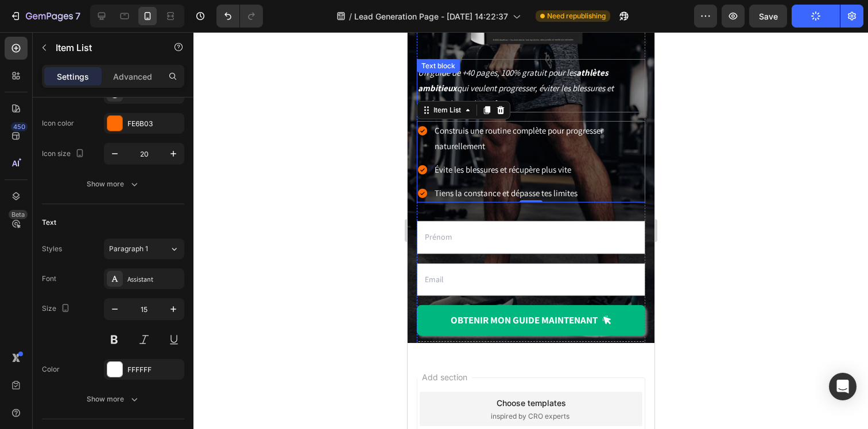
click at [564, 104] on p "Un guide de +40 pages, 100% gratuit pour les athlètes ambitieux qui veulent pro…" at bounding box center [530, 88] width 226 height 46
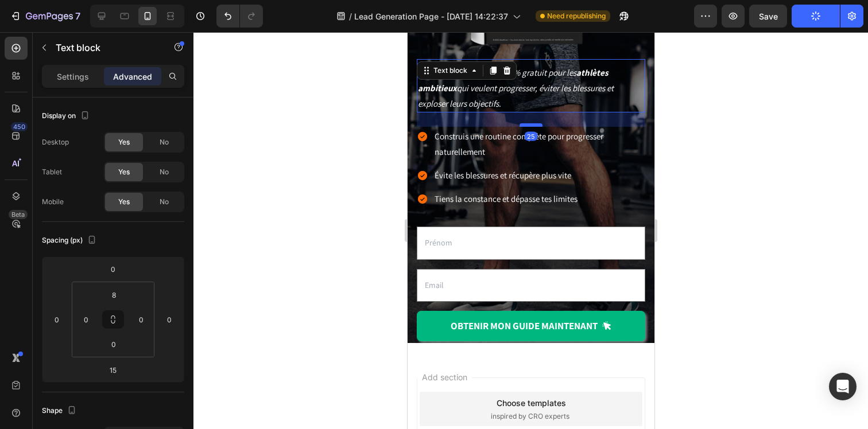
drag, startPoint x: 533, startPoint y: 121, endPoint x: 532, endPoint y: 126, distance: 5.8
click at [532, 126] on div at bounding box center [530, 124] width 23 height 3
type input "25"
click at [742, 150] on div at bounding box center [530, 230] width 675 height 397
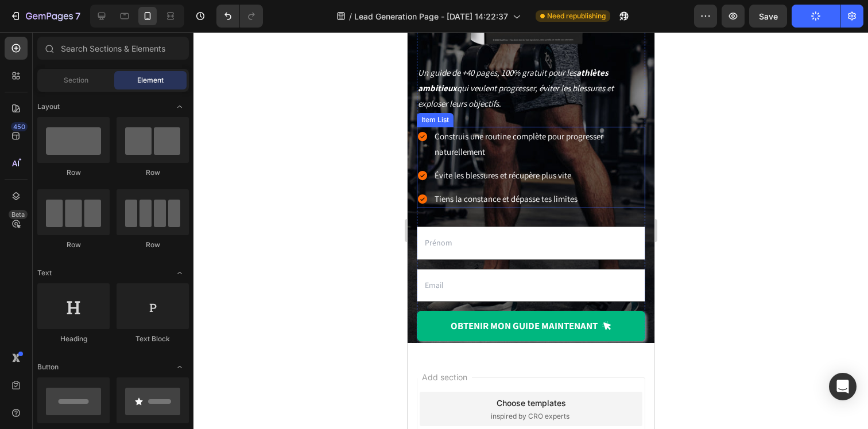
click at [466, 152] on p "Construis une routine complète pour progresser naturellement" at bounding box center [538, 144] width 209 height 31
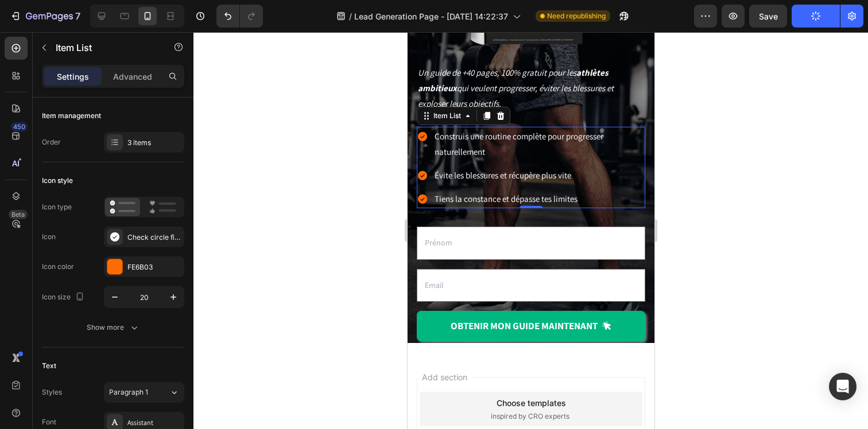
click at [466, 152] on p "Construis une routine complète pour progresser naturellement" at bounding box center [538, 144] width 209 height 31
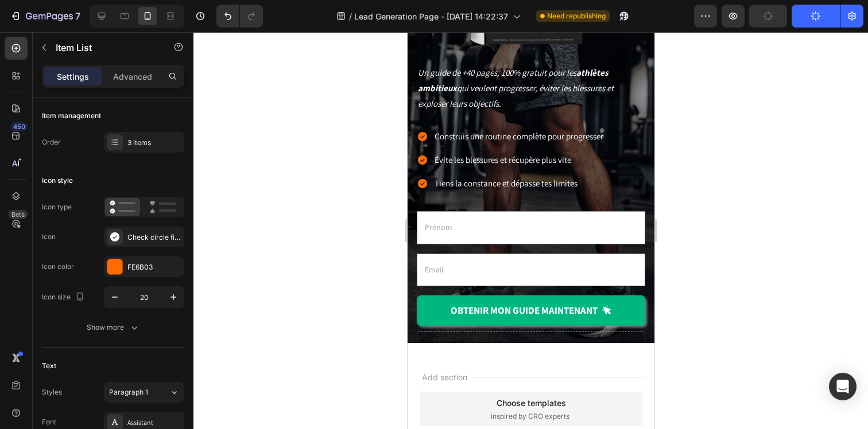
click at [753, 164] on div at bounding box center [530, 230] width 675 height 397
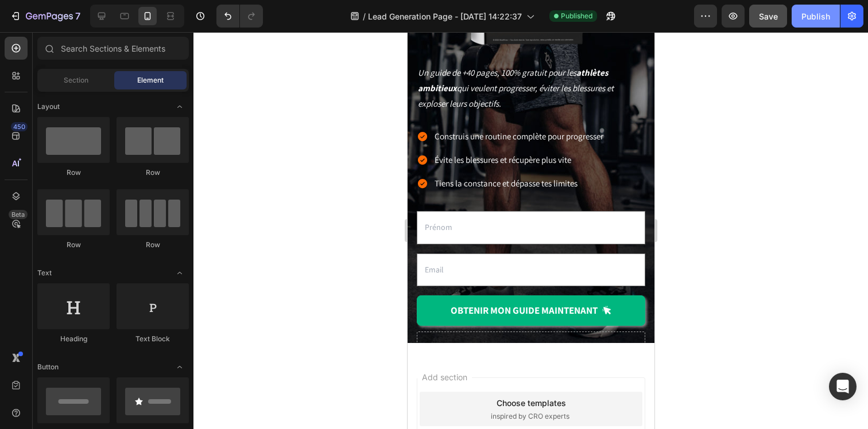
click at [765, 13] on span "Save" at bounding box center [768, 16] width 19 height 10
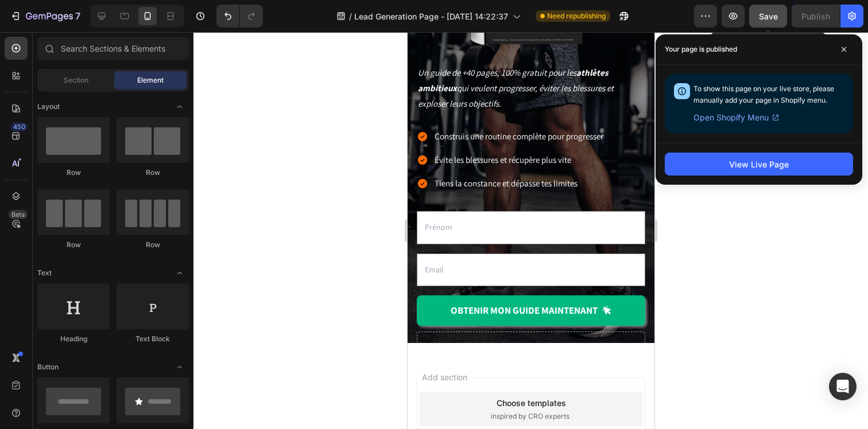
click at [753, 23] on button "Save" at bounding box center [768, 16] width 38 height 23
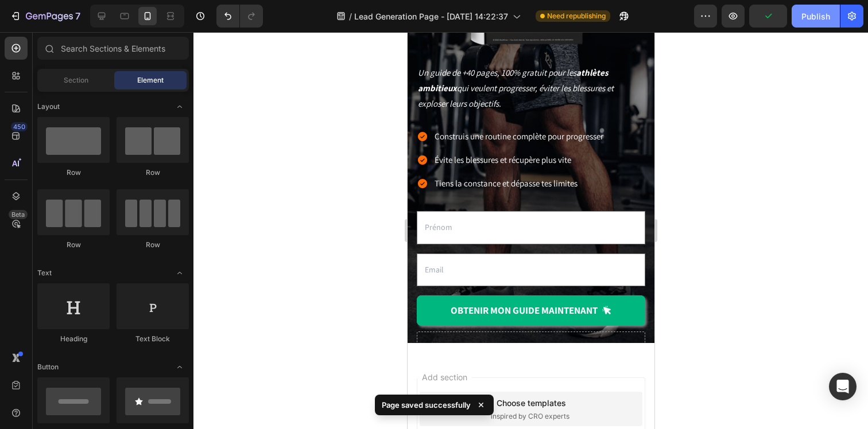
click at [820, 24] on button "Publish" at bounding box center [816, 16] width 48 height 23
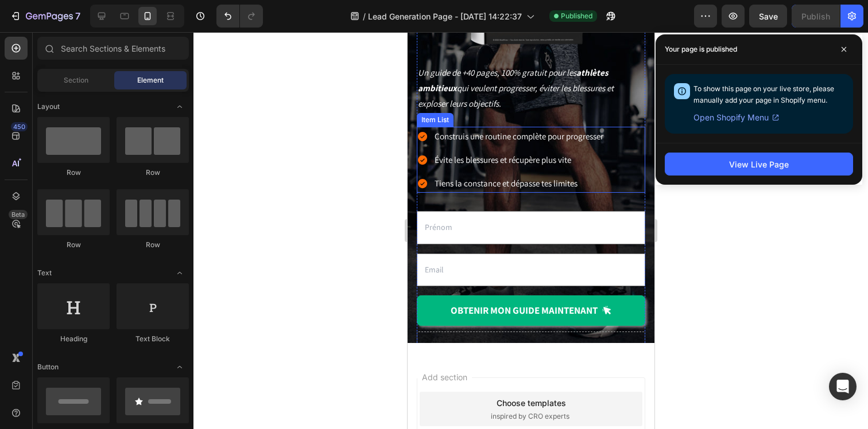
click at [611, 172] on div "Construis une routine complète pour progresser Évite les blessures et récupère …" at bounding box center [530, 160] width 228 height 66
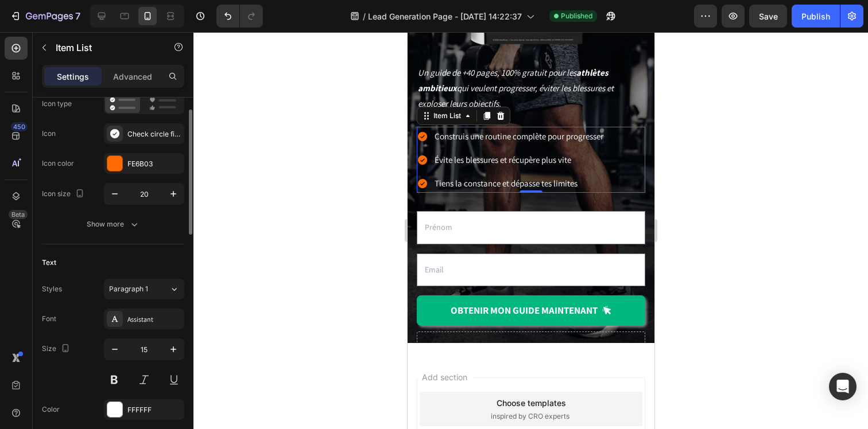
scroll to position [114, 0]
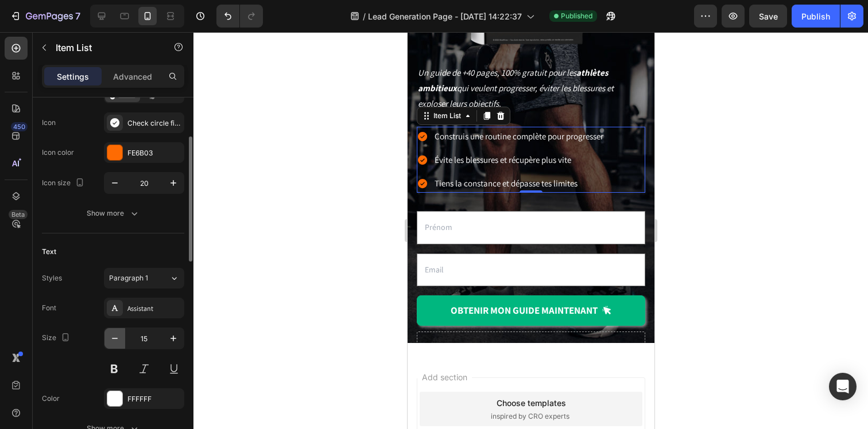
click at [118, 344] on button "button" at bounding box center [114, 338] width 21 height 21
type input "14"
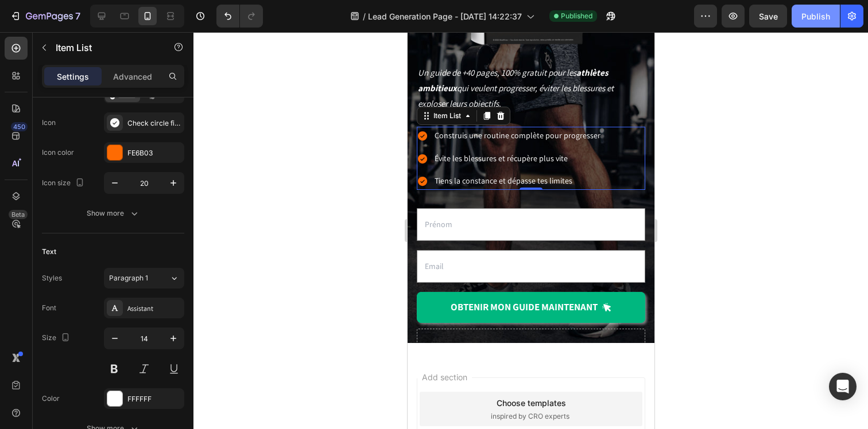
click at [811, 6] on button "Publish" at bounding box center [816, 16] width 48 height 23
click at [102, 11] on icon at bounding box center [101, 15] width 11 height 11
type input "24"
type input "16"
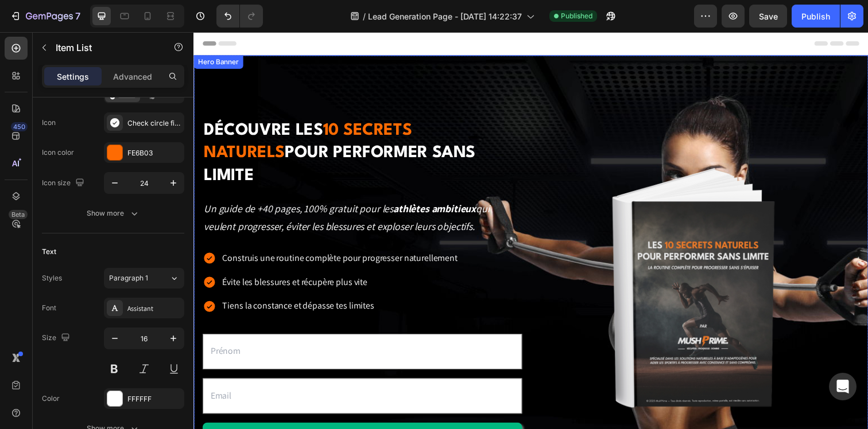
click at [535, 72] on div "Découvre les 10 secrets naturels pour performer sans limite Heading Un guide de…" at bounding box center [537, 293] width 689 height 475
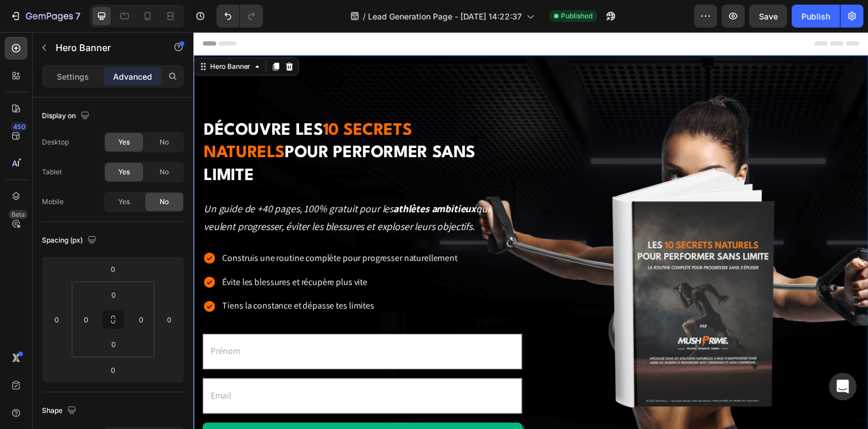
click at [512, 61] on div "Découvre les 10 secrets naturels pour performer sans limite Heading Un guide de…" at bounding box center [537, 293] width 689 height 475
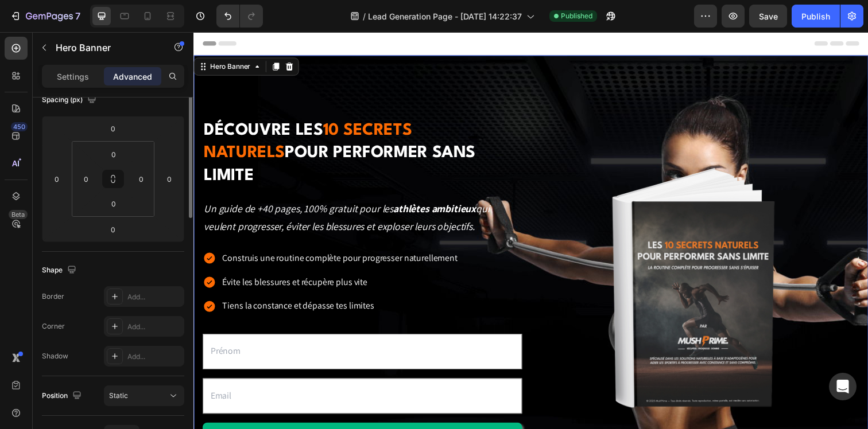
scroll to position [355, 0]
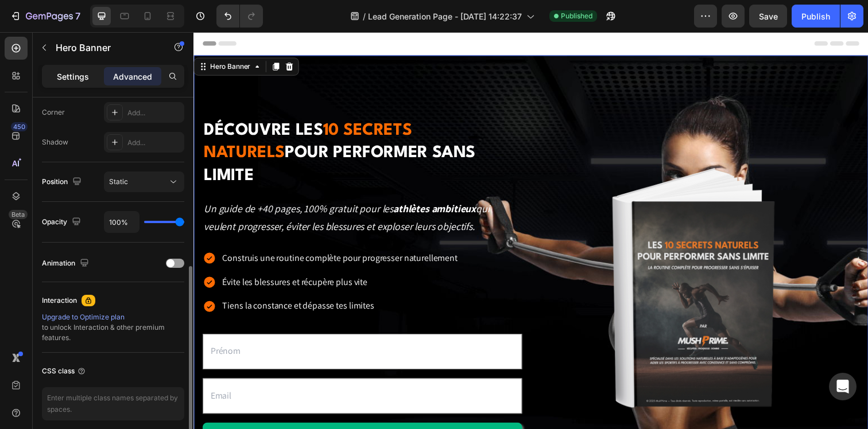
click at [69, 76] on p "Settings" at bounding box center [73, 77] width 32 height 12
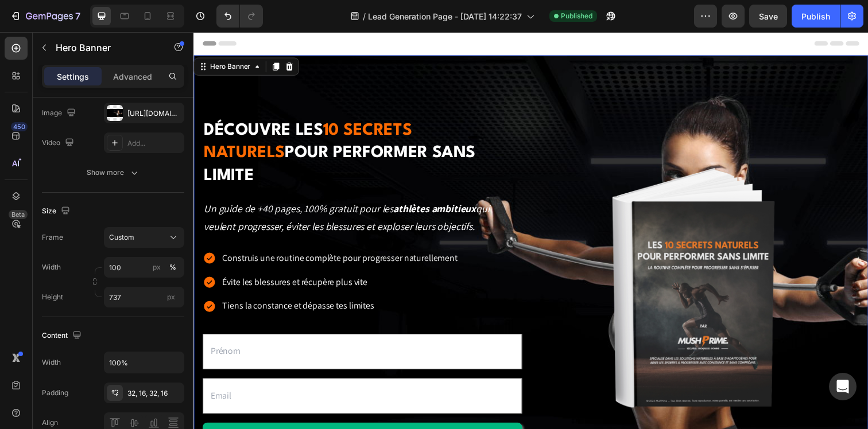
scroll to position [0, 0]
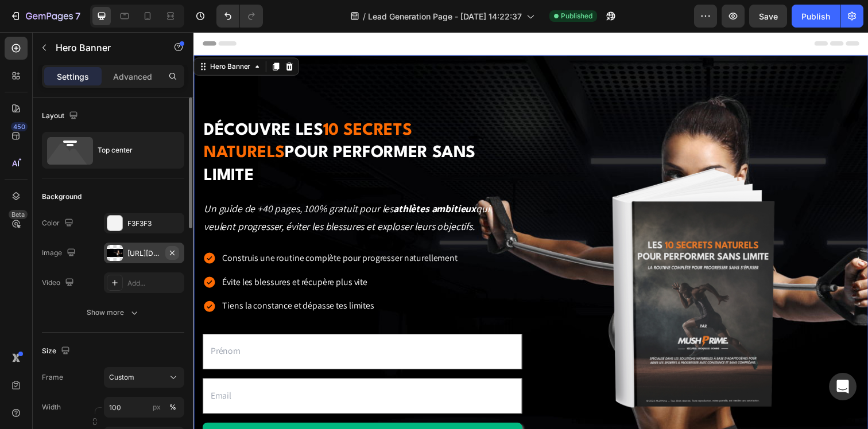
click at [173, 252] on icon "button" at bounding box center [172, 252] width 5 height 5
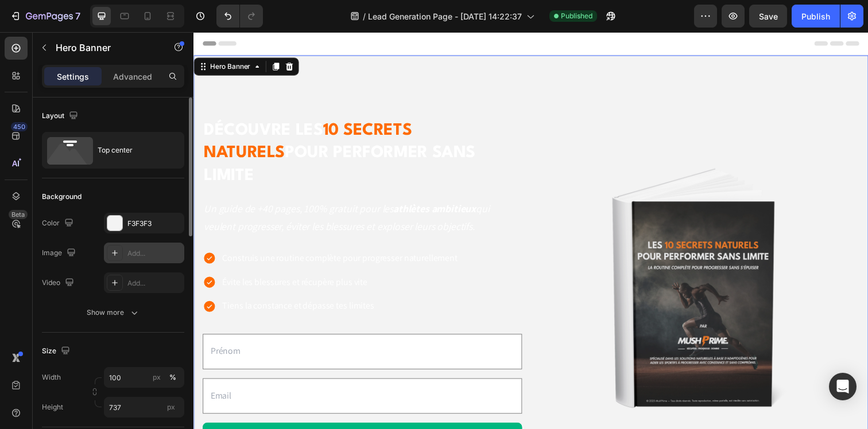
click at [144, 255] on div "Add..." at bounding box center [154, 254] width 54 height 10
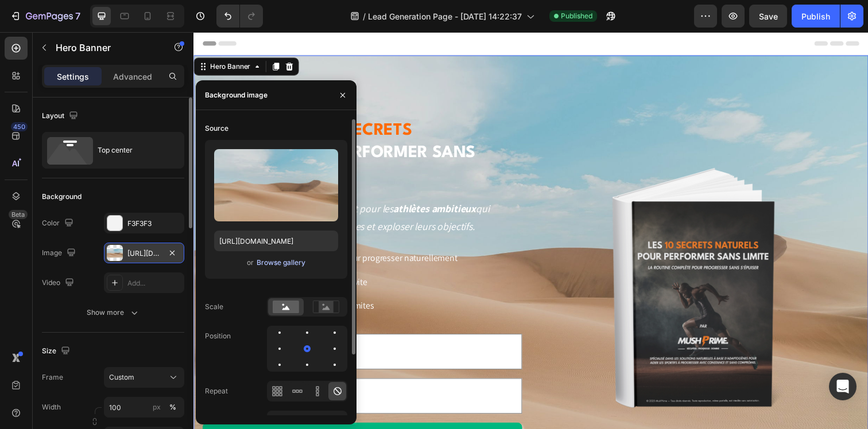
click at [287, 258] on div "Browse gallery" at bounding box center [281, 263] width 49 height 10
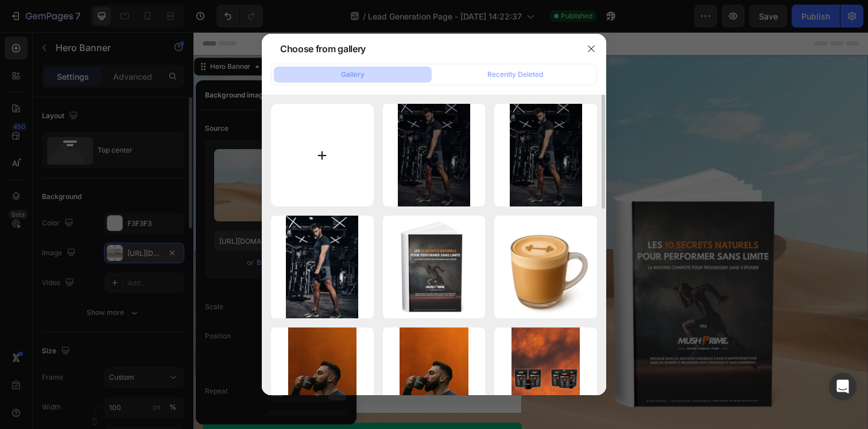
type input "C:\fakepath\banner lead magnet pc.webp"
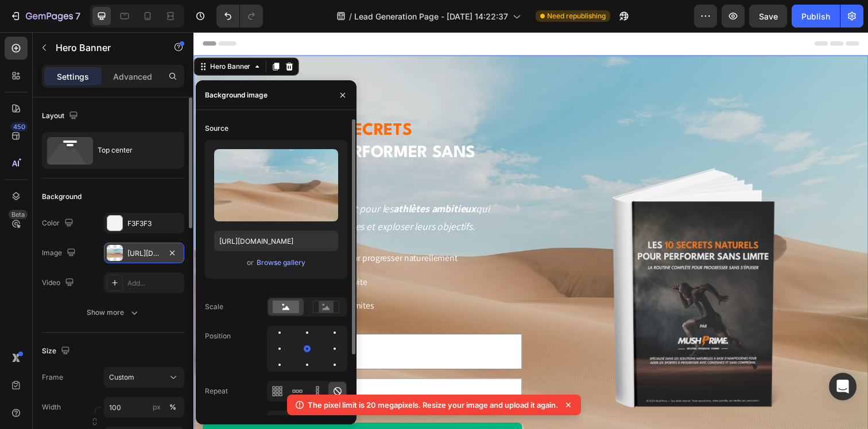
click at [279, 269] on div "or Browse gallery" at bounding box center [276, 263] width 124 height 14
click at [273, 259] on div "Browse gallery" at bounding box center [281, 263] width 49 height 10
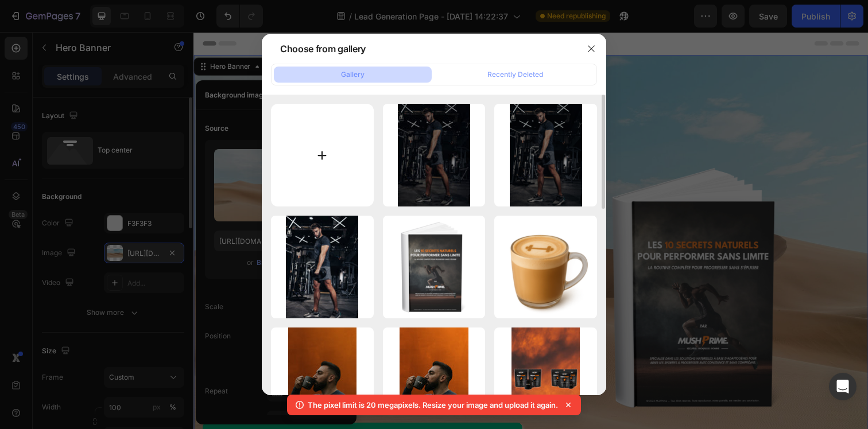
type input "C:\fakepath\banner lead magnet pc.webp"
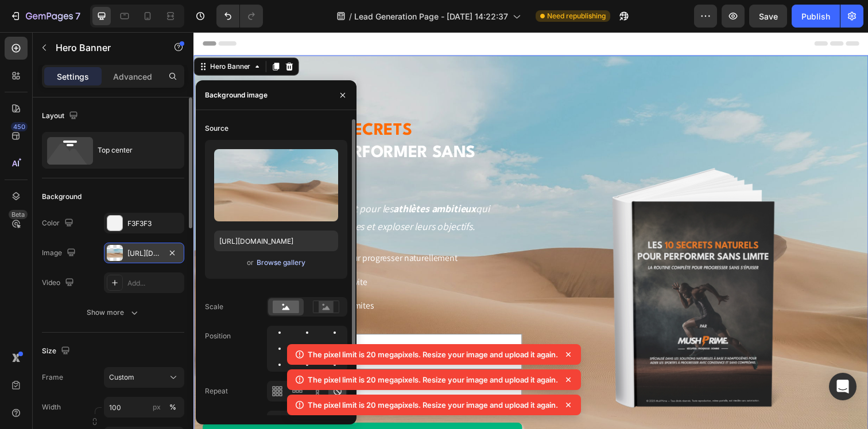
click at [285, 264] on div "Browse gallery" at bounding box center [281, 263] width 49 height 10
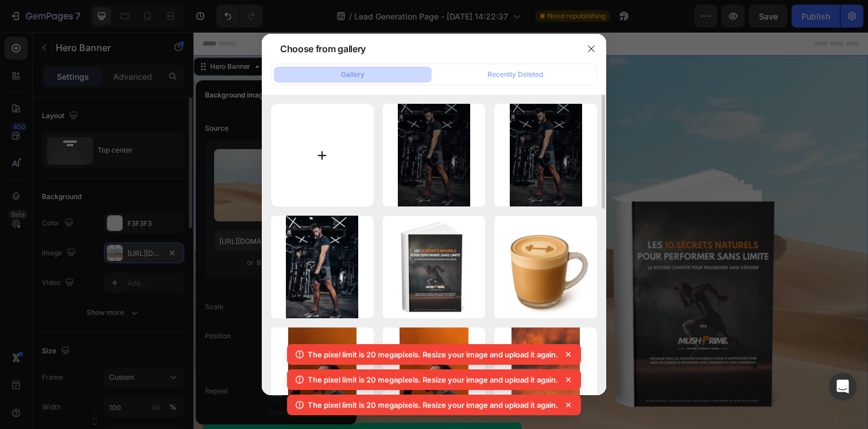
type input "C:\fakepath\banner lead magnet pc.webp"
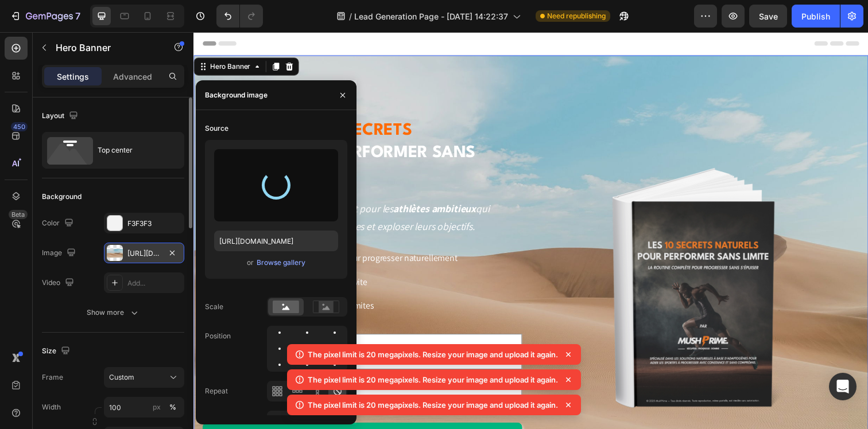
type input "[URL][DOMAIN_NAME]"
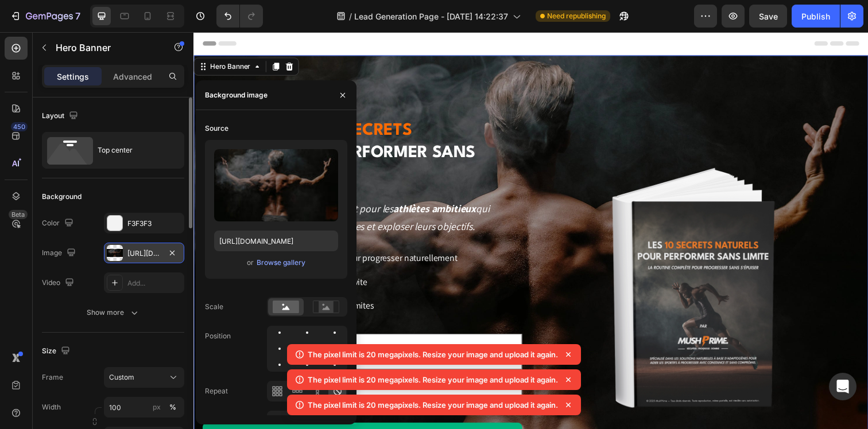
click at [534, 66] on div "Découvre les 10 secrets naturels pour performer sans limite Heading Un guide de…" at bounding box center [537, 293] width 689 height 475
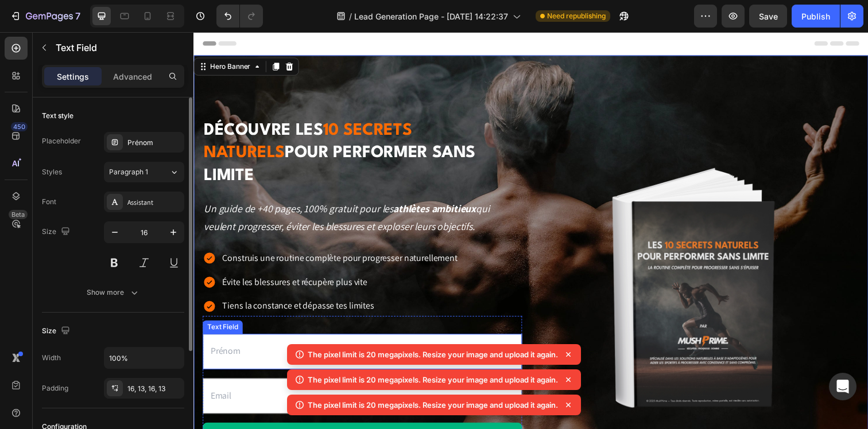
click at [479, 340] on input "text" at bounding box center [366, 358] width 326 height 36
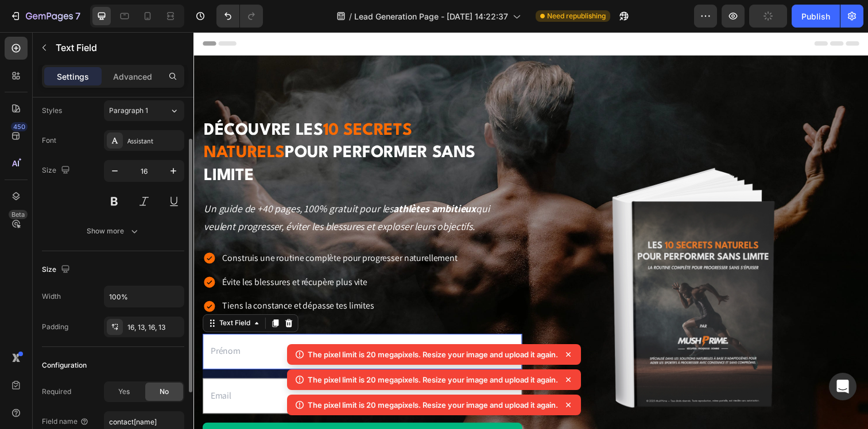
scroll to position [61, 0]
click at [132, 232] on icon "button" at bounding box center [134, 232] width 6 height 3
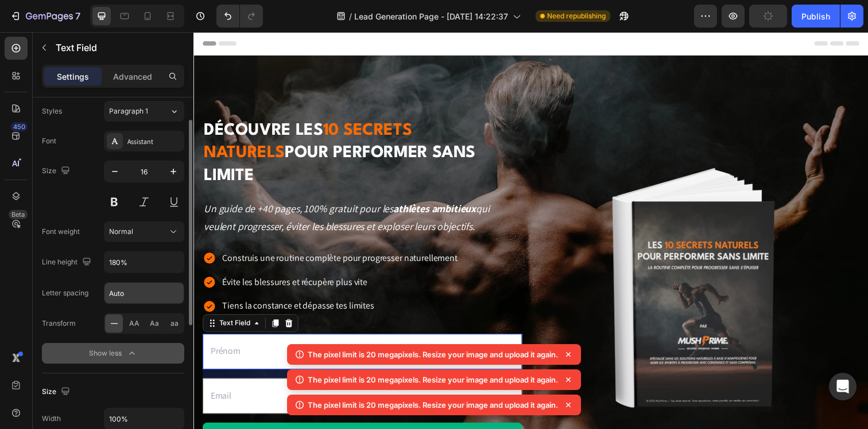
scroll to position [0, 0]
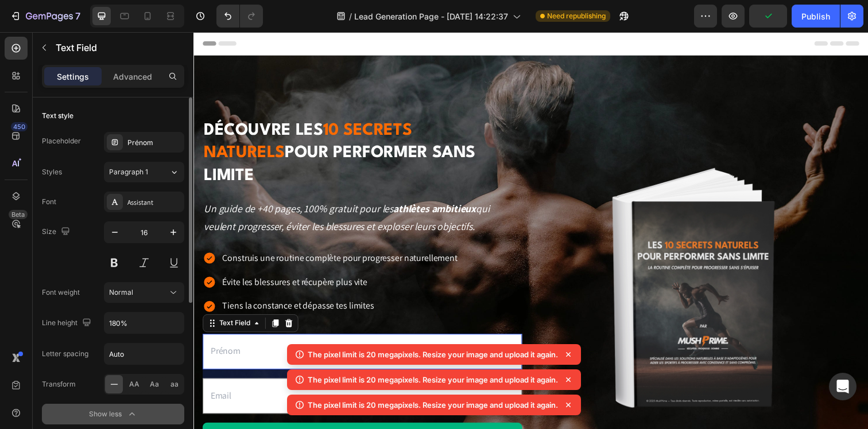
click at [135, 73] on p "Advanced" at bounding box center [132, 77] width 39 height 12
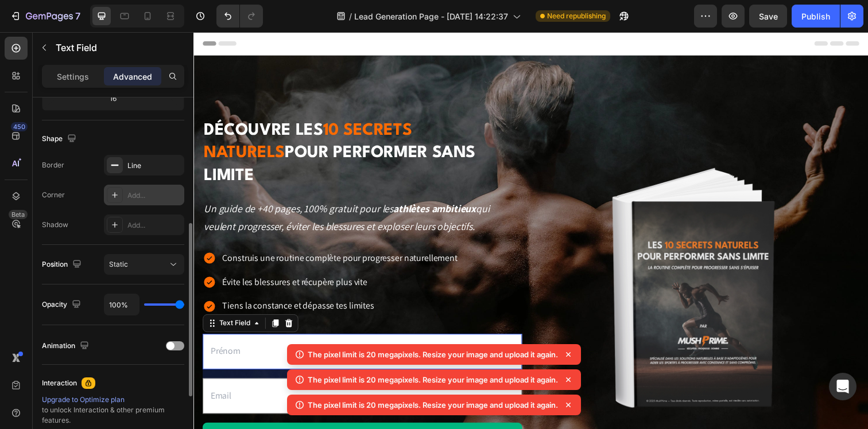
scroll to position [276, 0]
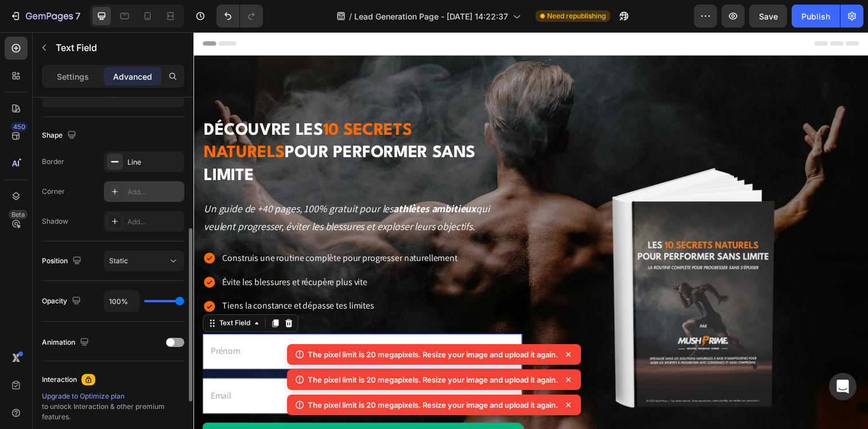
click at [152, 197] on div "Add..." at bounding box center [144, 191] width 80 height 21
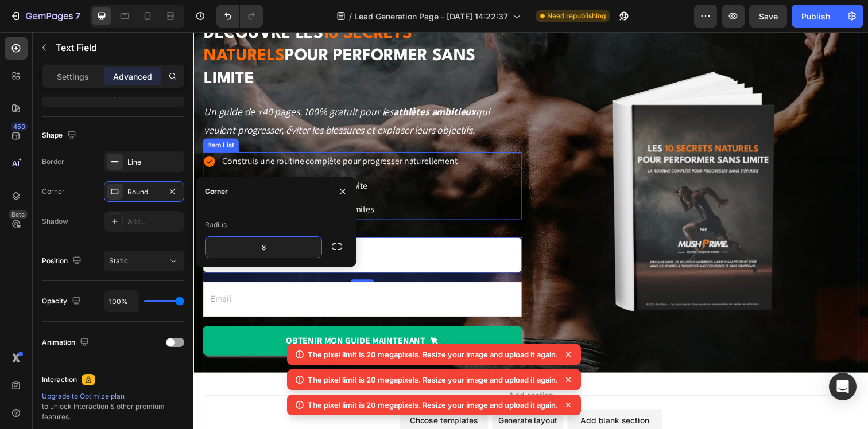
scroll to position [100, 0]
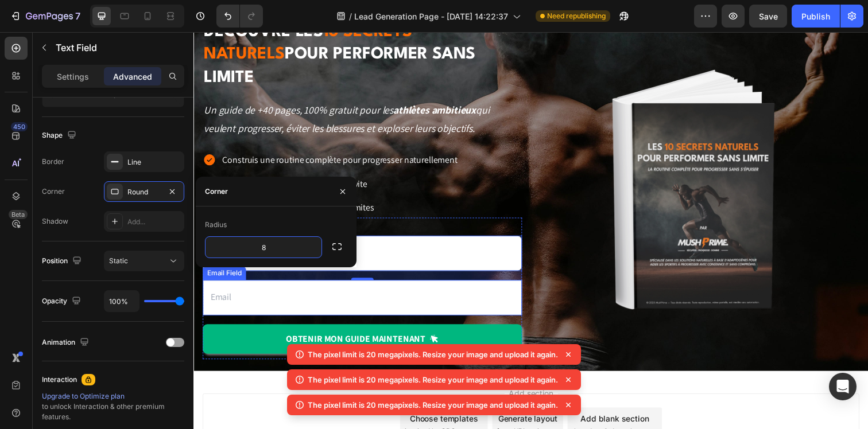
click at [487, 285] on input "email" at bounding box center [366, 303] width 326 height 36
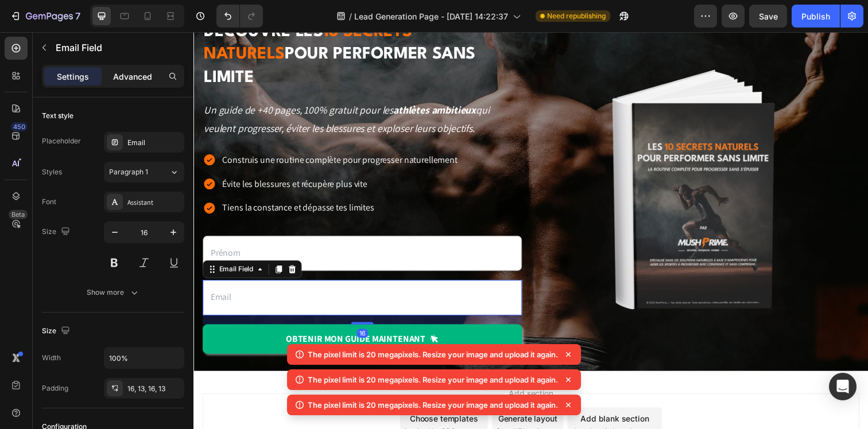
click at [127, 76] on p "Advanced" at bounding box center [132, 77] width 39 height 12
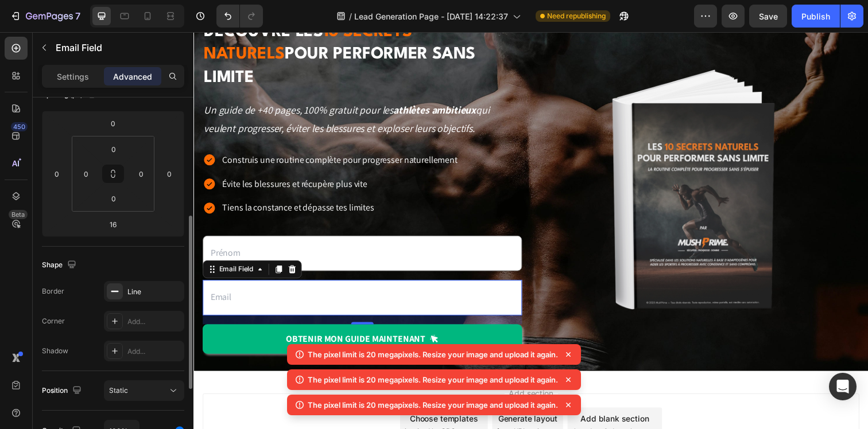
scroll to position [187, 0]
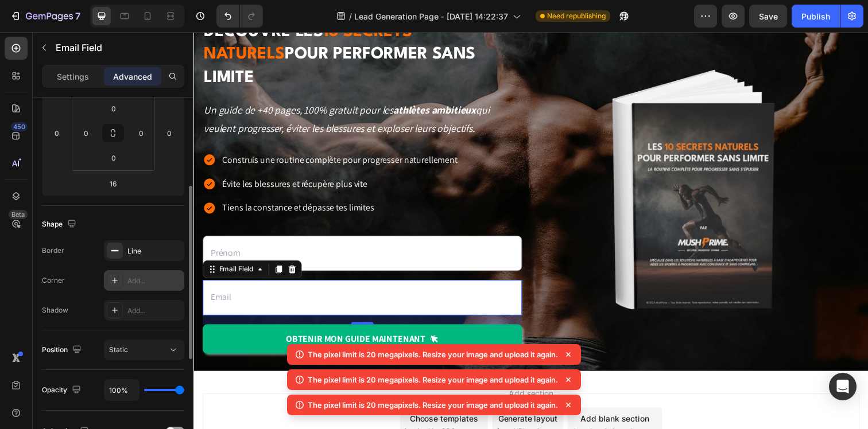
click at [144, 282] on div "Add..." at bounding box center [154, 281] width 54 height 10
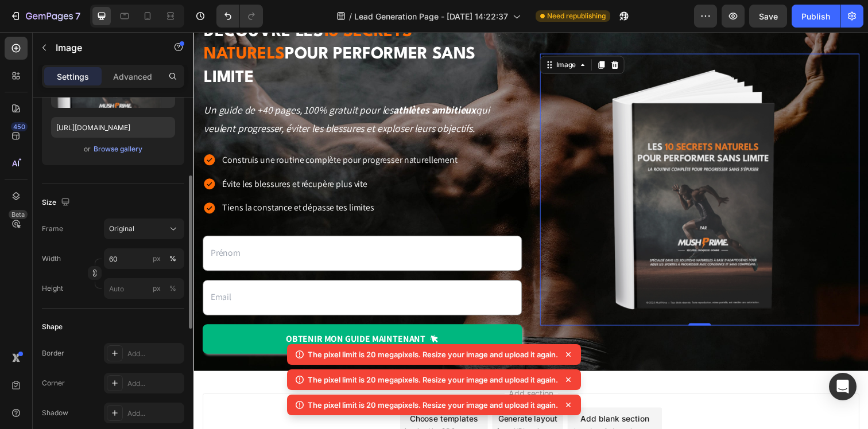
click at [609, 247] on div at bounding box center [710, 193] width 326 height 278
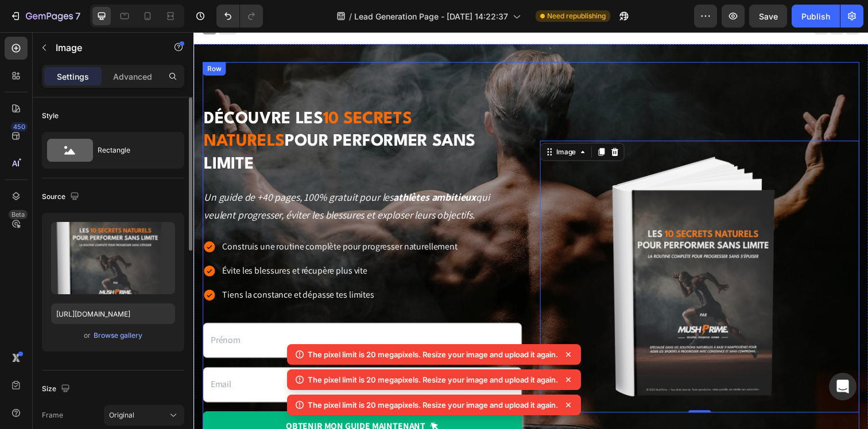
scroll to position [0, 0]
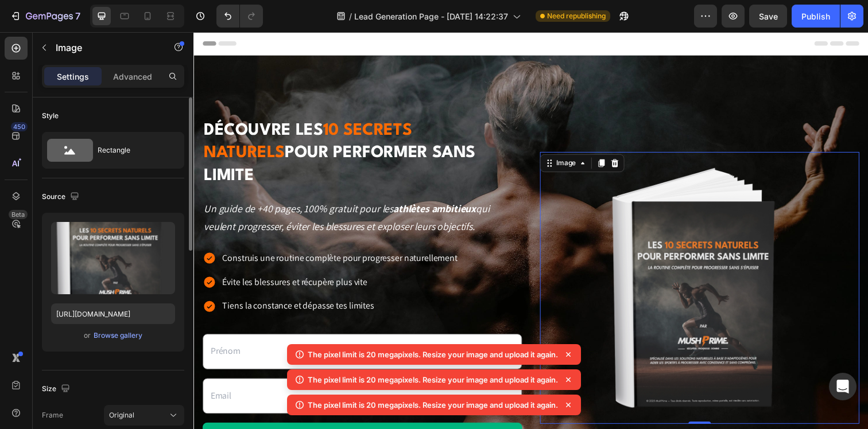
click at [812, 32] on div "7 Version history / Lead Generation Page - Aug 26, 14:22:37 Need republishing P…" at bounding box center [434, 16] width 868 height 33
click at [807, 20] on div "Publish" at bounding box center [815, 16] width 29 height 12
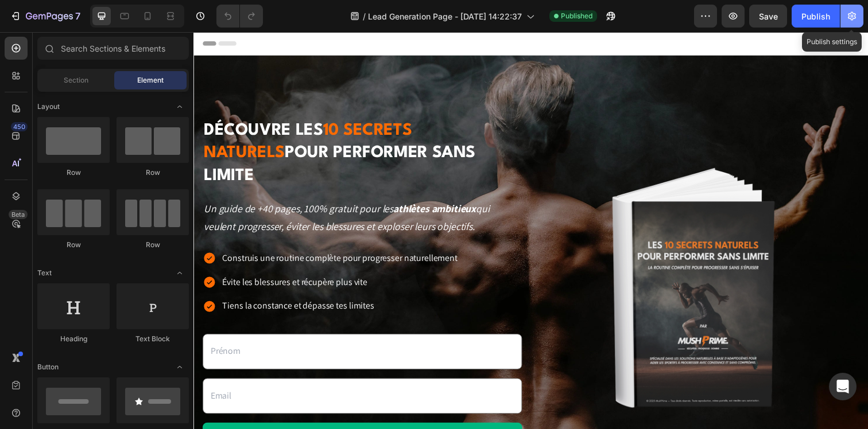
click at [844, 22] on button "button" at bounding box center [851, 16] width 23 height 23
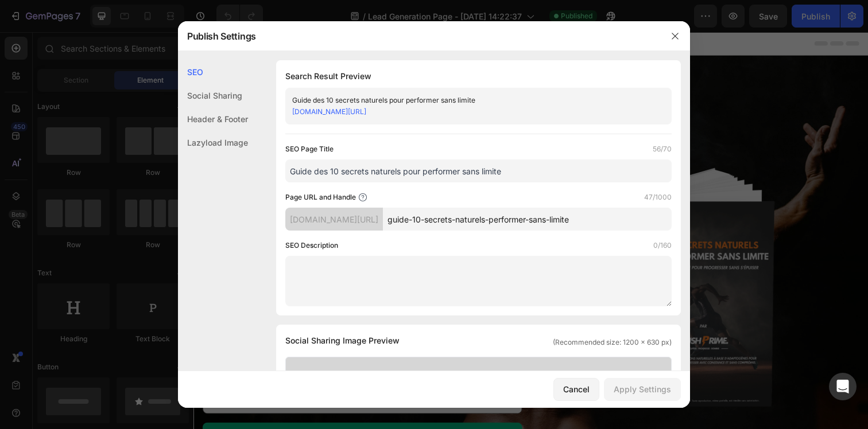
click at [536, 215] on input "guide-10-secrets-naturels-performer-sans-limite" at bounding box center [527, 219] width 289 height 23
click at [680, 34] on button "button" at bounding box center [675, 36] width 18 height 18
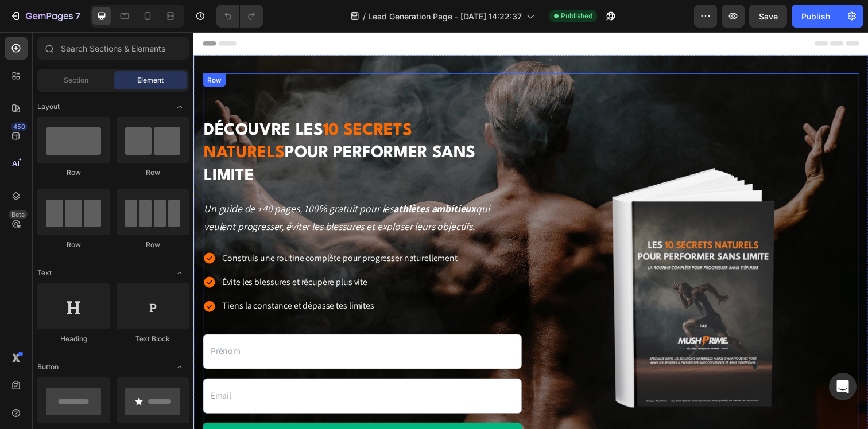
click at [720, 96] on div "Découvre les 10 secrets naturels pour performer sans limite Heading Un guide de…" at bounding box center [538, 293] width 670 height 439
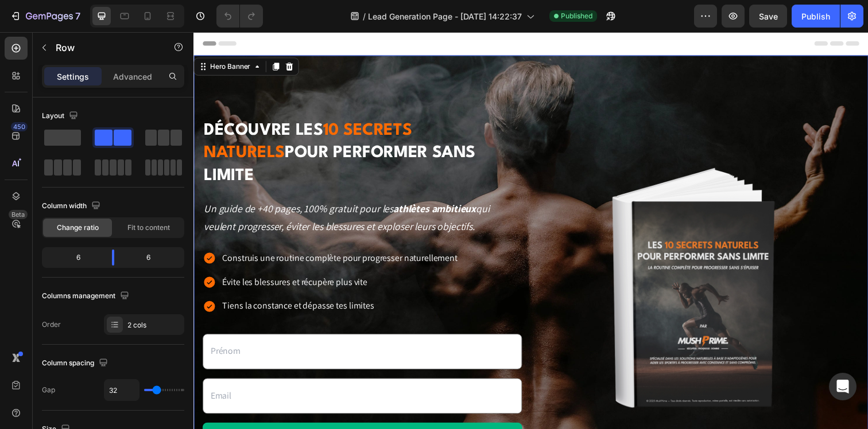
click at [705, 68] on div "Découvre les 10 secrets naturels pour performer sans limite Heading Un guide de…" at bounding box center [537, 293] width 689 height 475
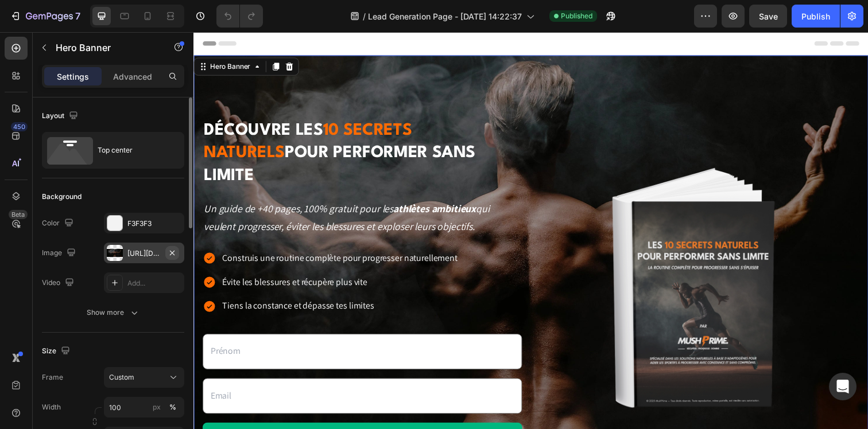
click at [176, 253] on icon "button" at bounding box center [172, 253] width 9 height 9
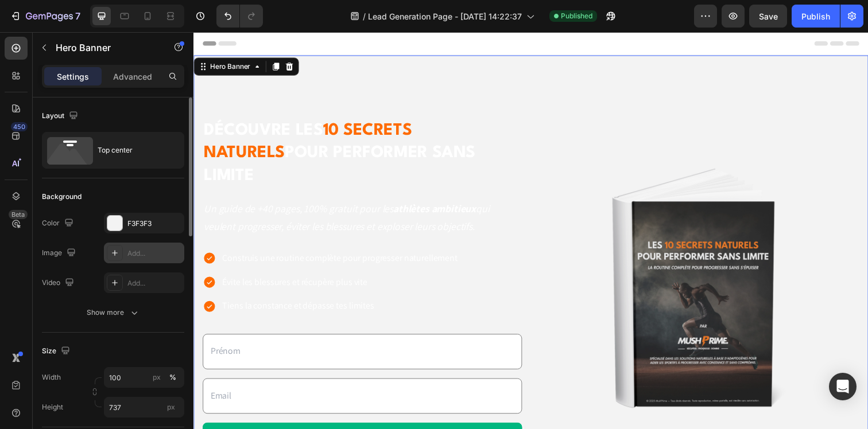
click at [115, 254] on icon at bounding box center [114, 253] width 9 height 9
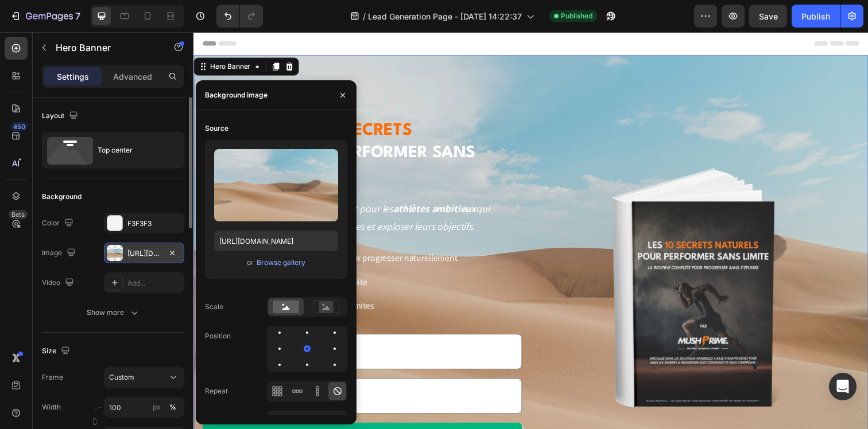
click at [137, 255] on div "[URL][DOMAIN_NAME]" at bounding box center [143, 254] width 33 height 10
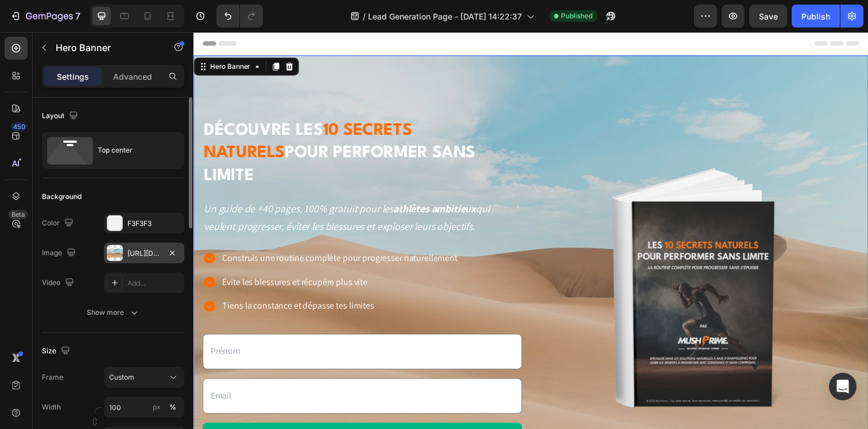
click at [132, 250] on div "[URL][DOMAIN_NAME]" at bounding box center [143, 254] width 33 height 10
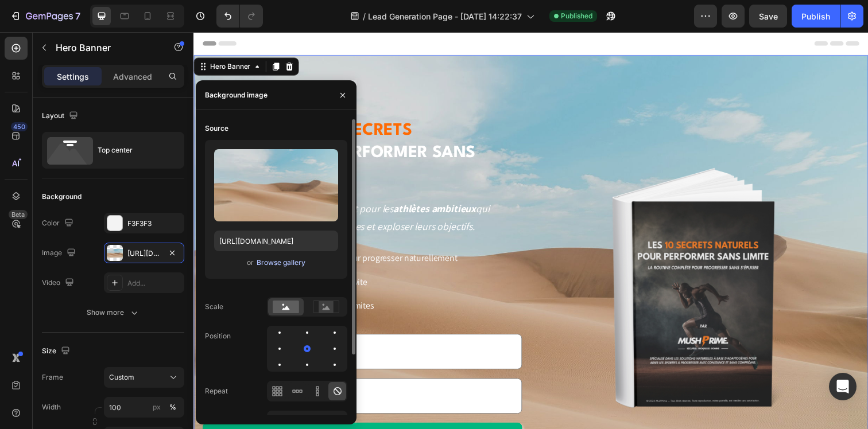
click at [285, 263] on div "Browse gallery" at bounding box center [281, 263] width 49 height 10
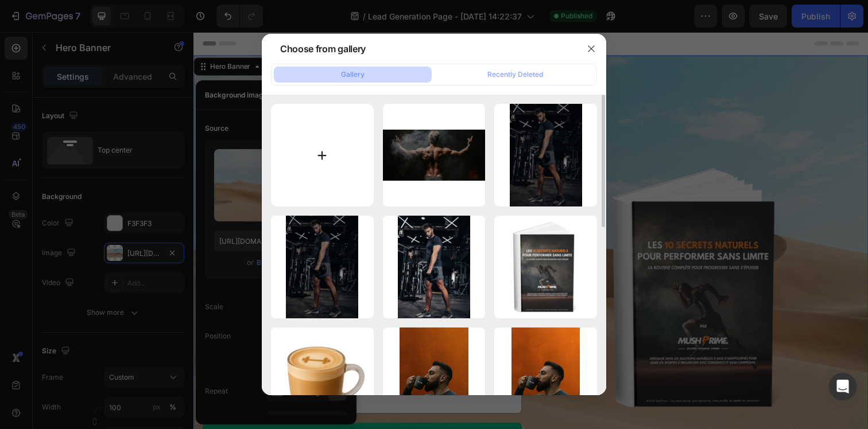
type input "C:\fakepath\banner lead magnet pc.webp"
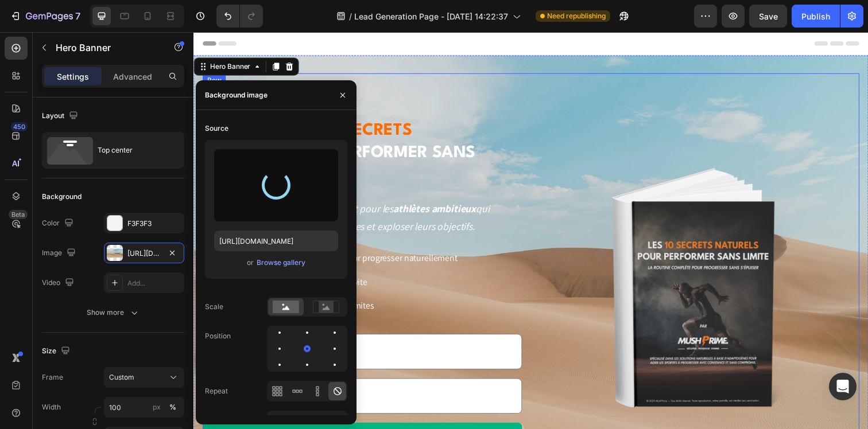
type input "[URL][DOMAIN_NAME]"
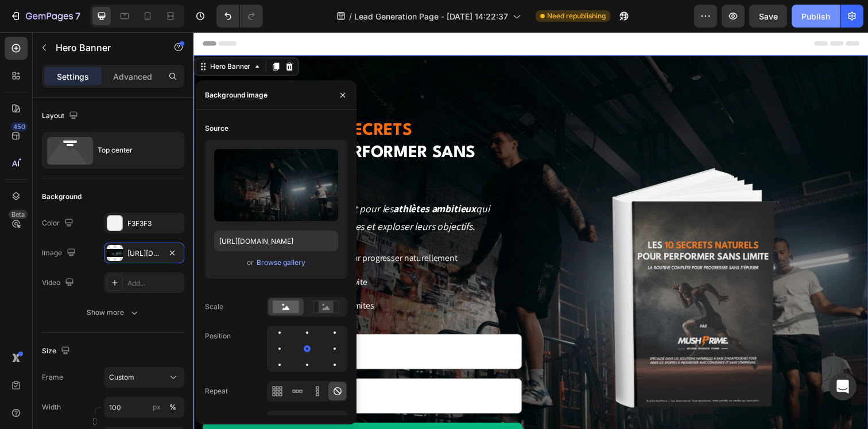
click at [817, 24] on button "Publish" at bounding box center [816, 16] width 48 height 23
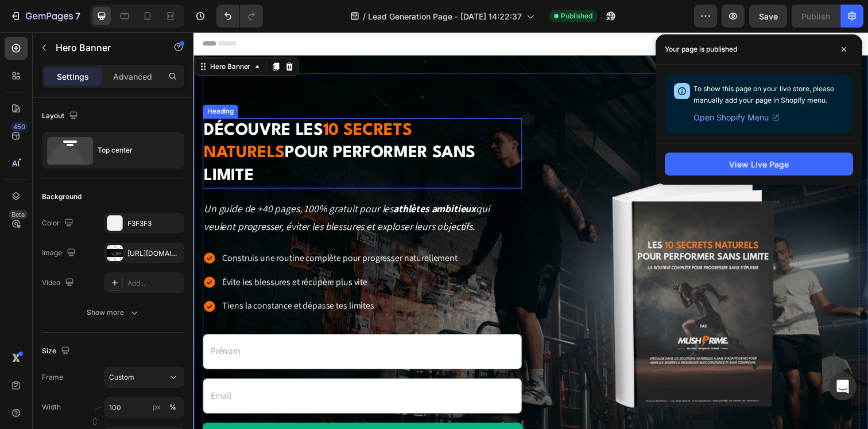
click at [397, 138] on span "10 secrets naturels" at bounding box center [310, 144] width 212 height 40
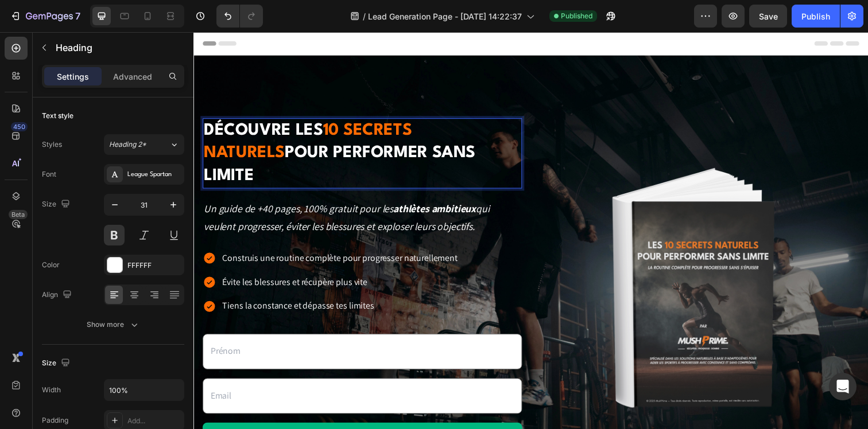
click at [397, 138] on span "10 secrets naturels" at bounding box center [310, 144] width 212 height 40
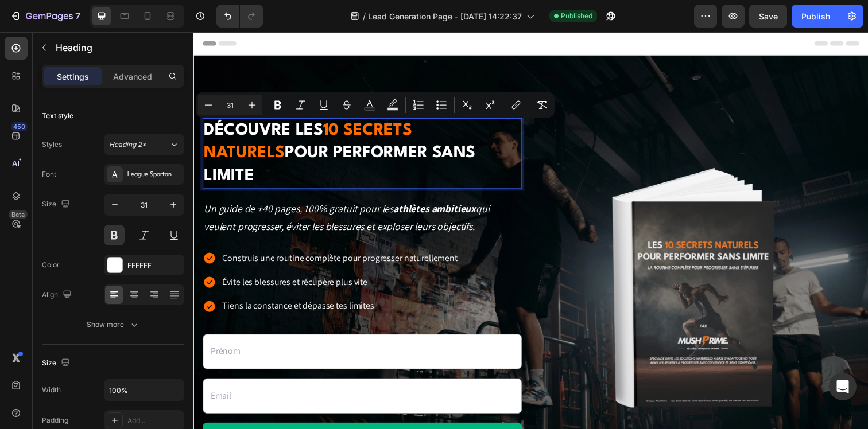
click at [566, 163] on div at bounding box center [710, 293] width 326 height 278
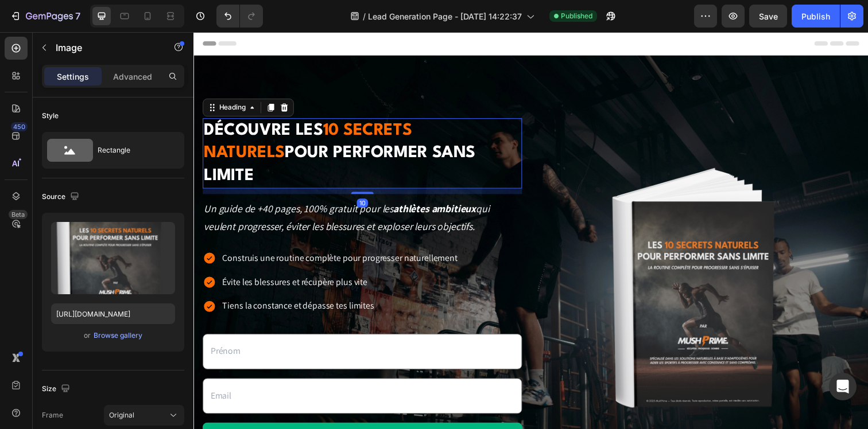
click at [456, 154] on p "Découvre les 10 secrets naturels pour performer sans limite" at bounding box center [366, 155] width 324 height 69
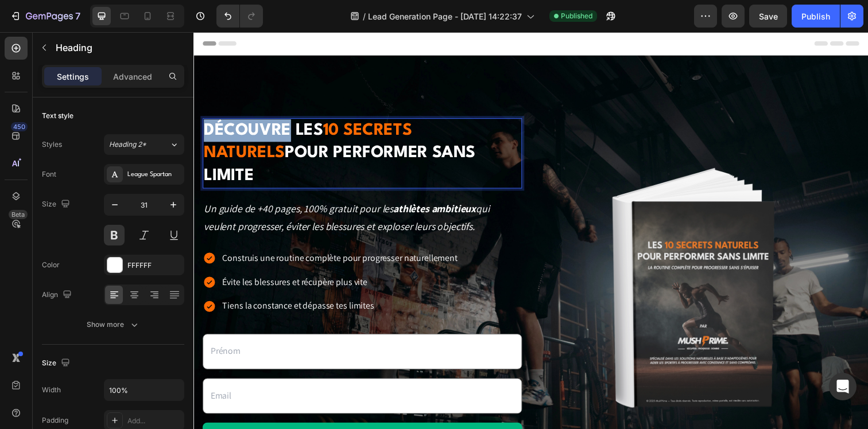
click at [261, 140] on p "Découvre les 10 secrets naturels pour performer sans limite" at bounding box center [366, 155] width 324 height 69
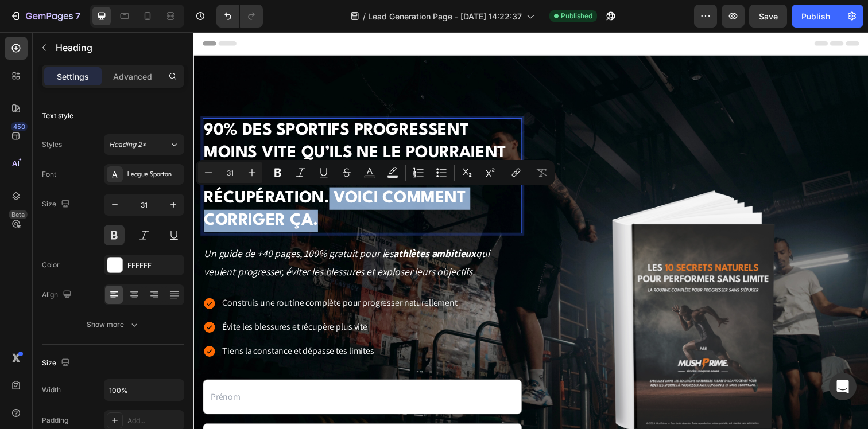
drag, startPoint x: 345, startPoint y: 225, endPoint x: 330, endPoint y: 207, distance: 24.0
click at [330, 207] on p "90% des sportifs progressent moins vite qu’ils ne le pourraient à cause d’une m…" at bounding box center [366, 178] width 324 height 115
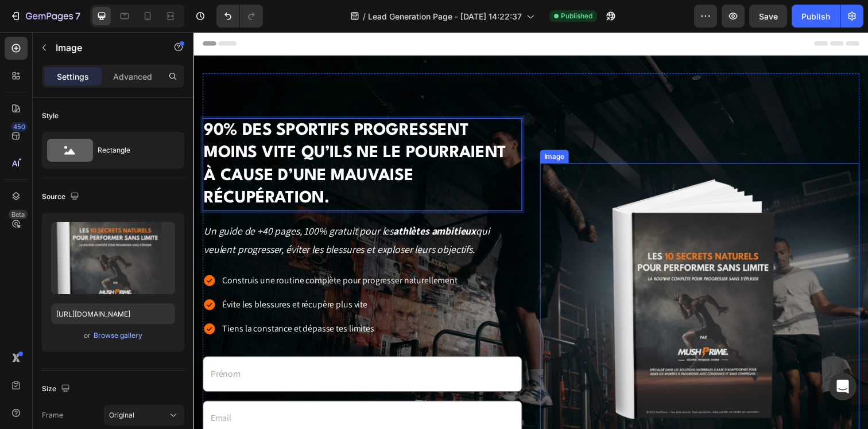
click at [565, 189] on div at bounding box center [710, 305] width 326 height 278
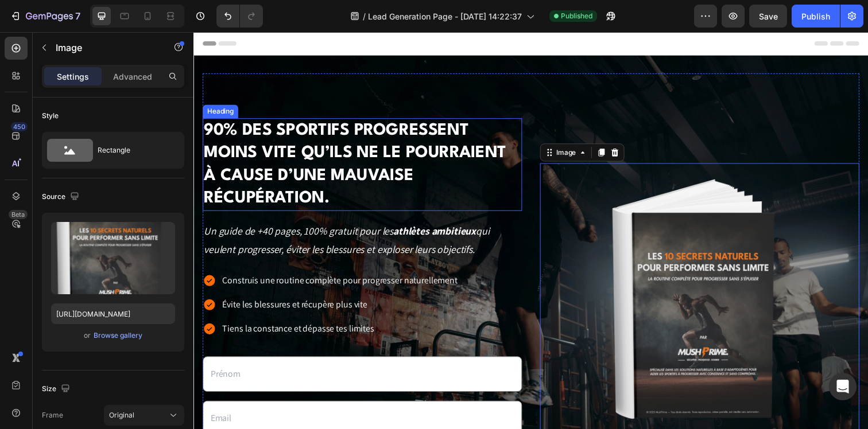
click at [424, 165] on p "90% des sportifs progressent moins vite qu’ils ne le pourraient à cause d’une m…" at bounding box center [366, 167] width 324 height 92
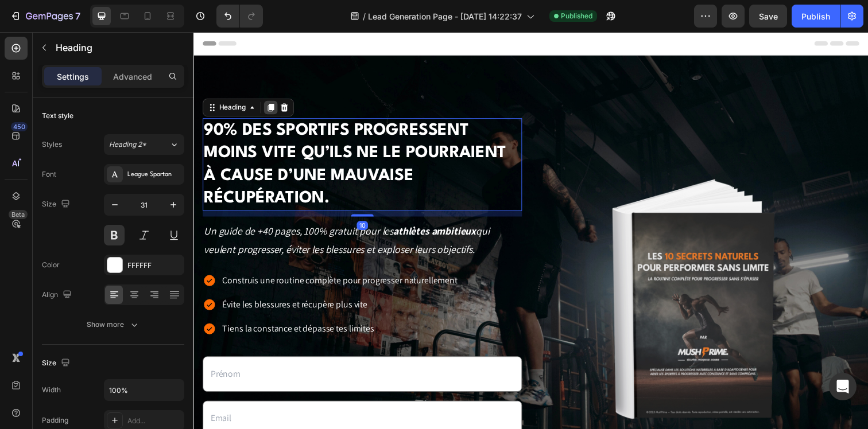
click at [272, 110] on icon at bounding box center [272, 109] width 6 height 8
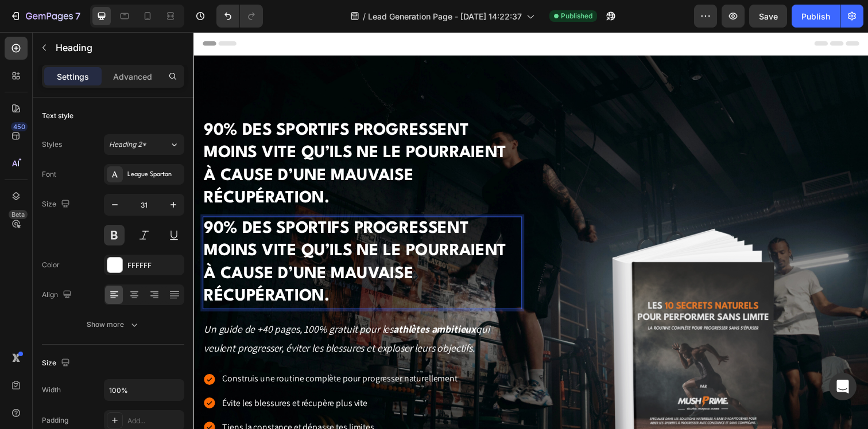
click at [292, 251] on h2 "90% des sportifs progressent moins vite qu’ils ne le pourraient à cause d’une m…" at bounding box center [366, 267] width 326 height 95
click at [292, 250] on p "90% des sportifs progressent moins vite qu’ils ne le pourraient à cause d’une m…" at bounding box center [366, 268] width 324 height 92
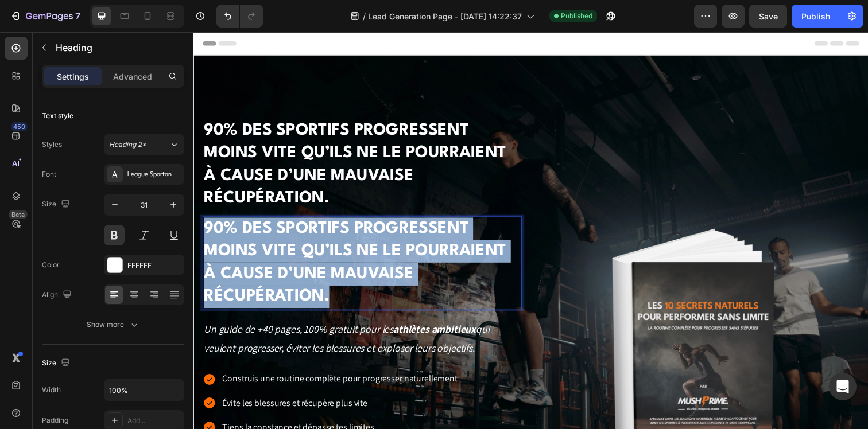
click at [292, 250] on p "90% des sportifs progressent moins vite qu’ils ne le pourraient à cause d’une m…" at bounding box center [366, 268] width 324 height 92
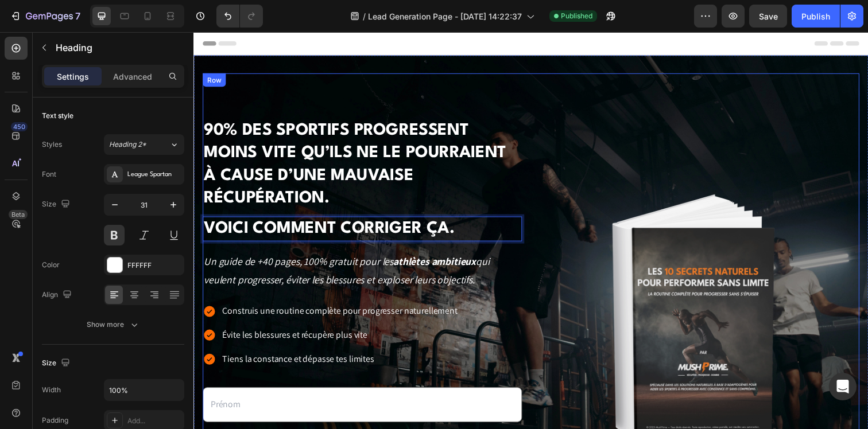
click at [563, 212] on div at bounding box center [710, 320] width 326 height 278
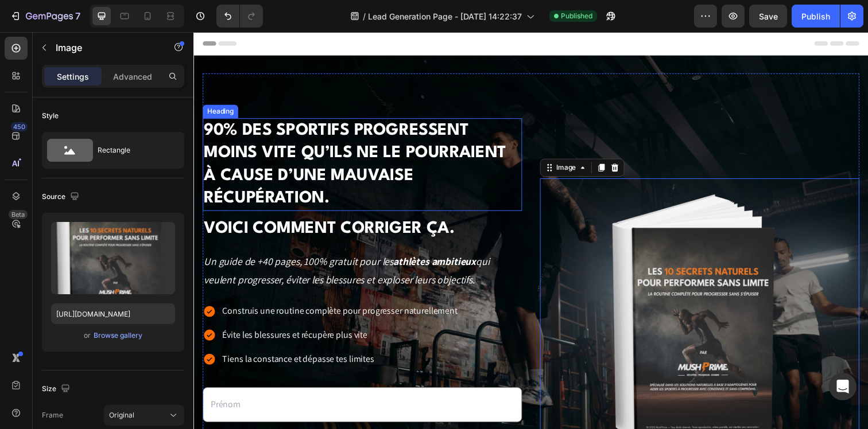
click at [421, 224] on p "Voici comment corriger ça." at bounding box center [366, 233] width 324 height 23
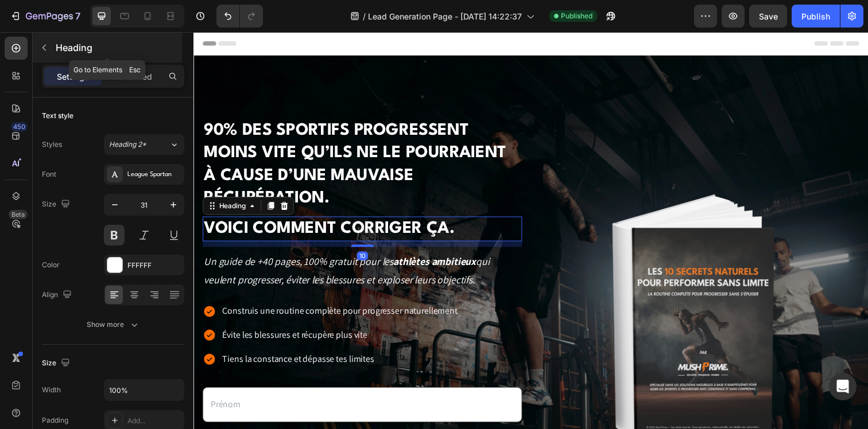
click at [46, 44] on icon "button" at bounding box center [44, 47] width 9 height 9
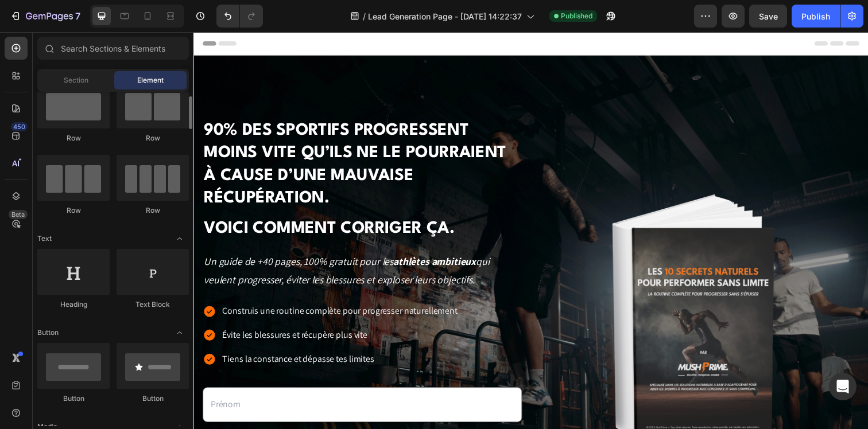
scroll to position [37, 0]
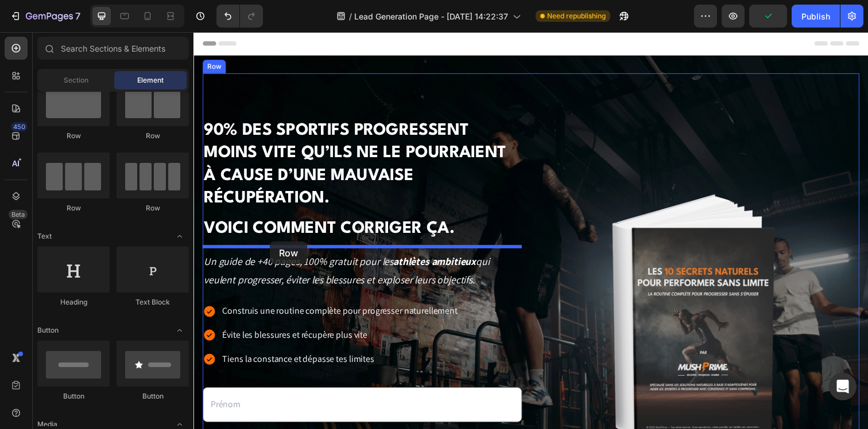
drag, startPoint x: 270, startPoint y: 151, endPoint x: 272, endPoint y: 245, distance: 93.6
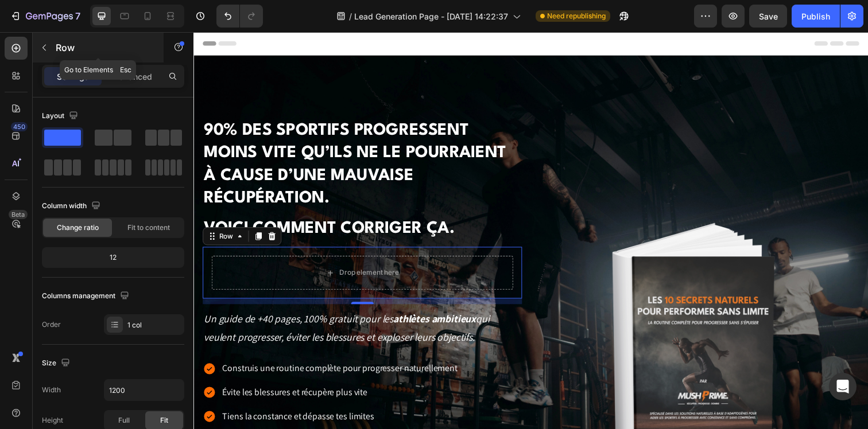
click at [42, 44] on icon "button" at bounding box center [44, 47] width 9 height 9
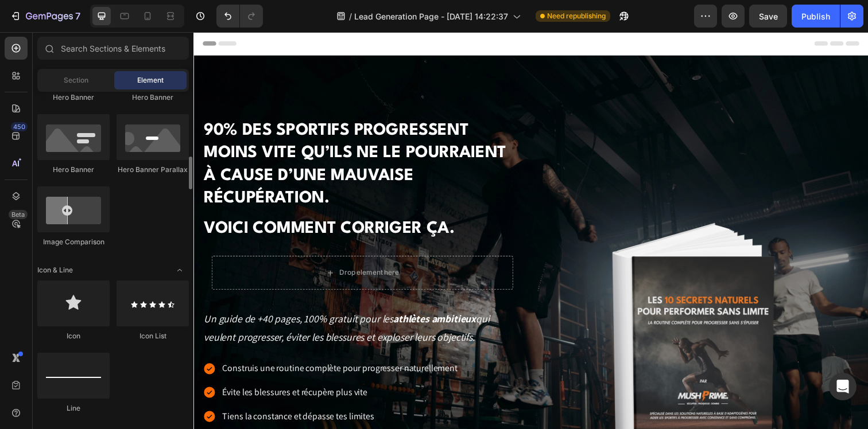
scroll to position [583, 0]
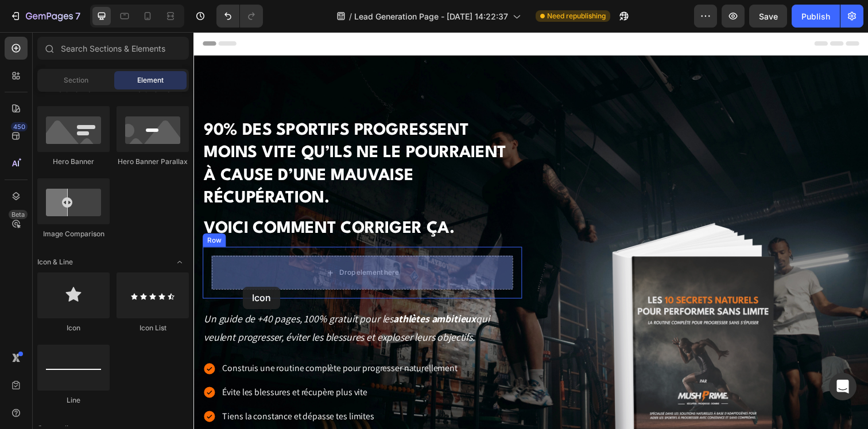
drag, startPoint x: 278, startPoint y: 342, endPoint x: 246, endPoint y: 291, distance: 60.4
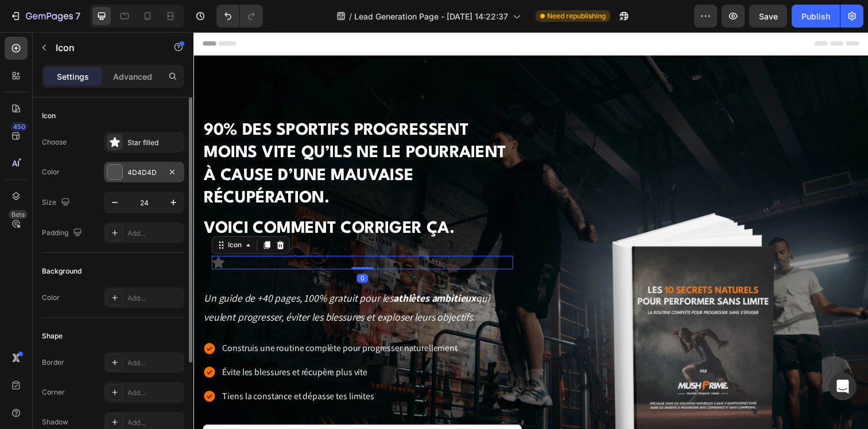
click at [138, 168] on div "4D4D4D" at bounding box center [143, 173] width 33 height 10
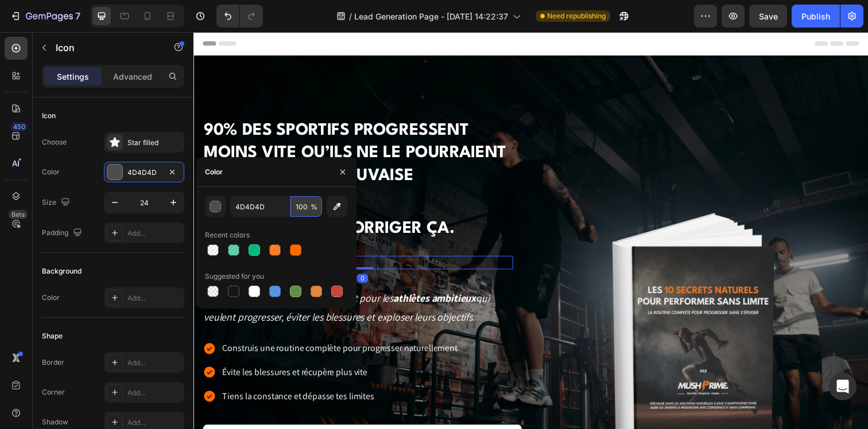
click at [290, 196] on input "100" at bounding box center [306, 206] width 32 height 21
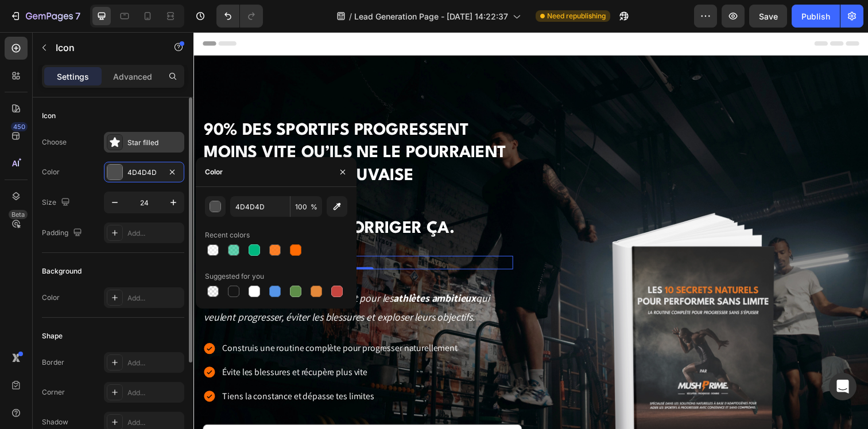
click at [141, 148] on div "Star filled" at bounding box center [154, 143] width 54 height 10
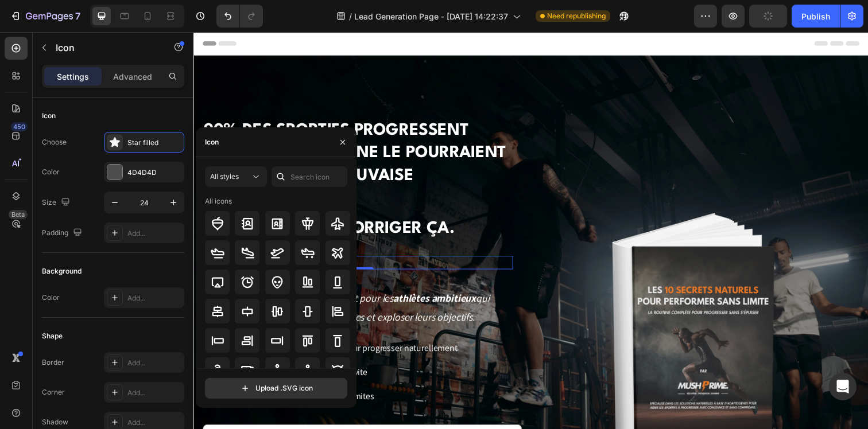
click at [297, 160] on div "All styles All icons Upload .SVG icon" at bounding box center [276, 282] width 161 height 251
click at [298, 183] on input "text" at bounding box center [310, 176] width 76 height 21
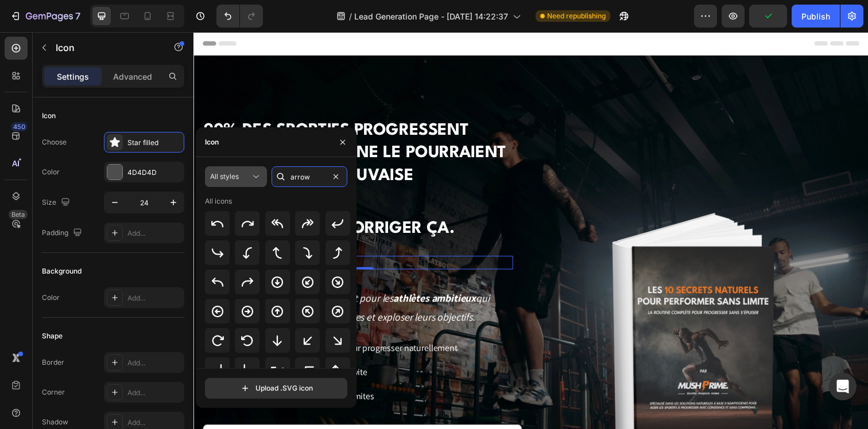
type input "arrow"
click at [243, 170] on button "All styles" at bounding box center [236, 176] width 62 height 21
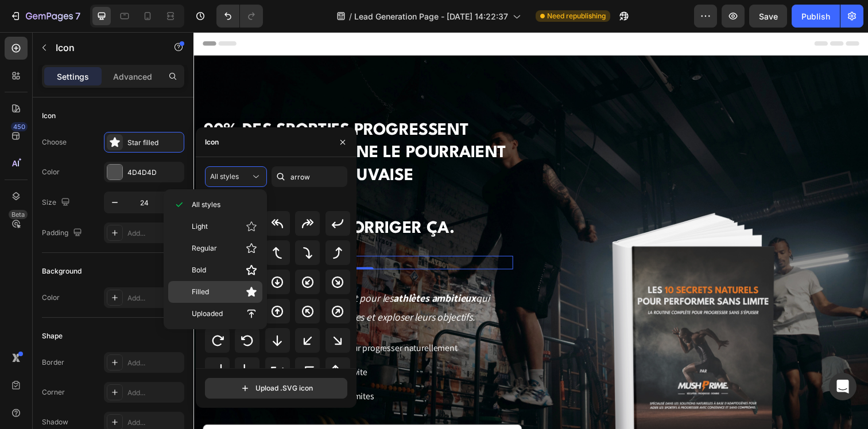
click at [223, 293] on p "Filled" at bounding box center [224, 291] width 65 height 11
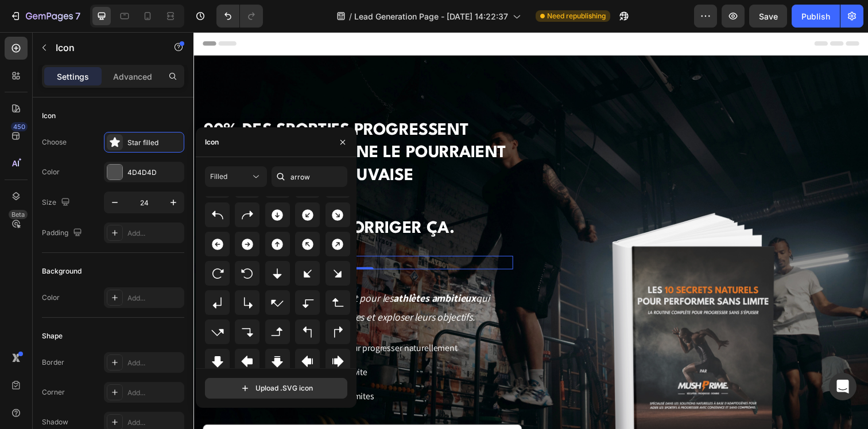
scroll to position [126, 0]
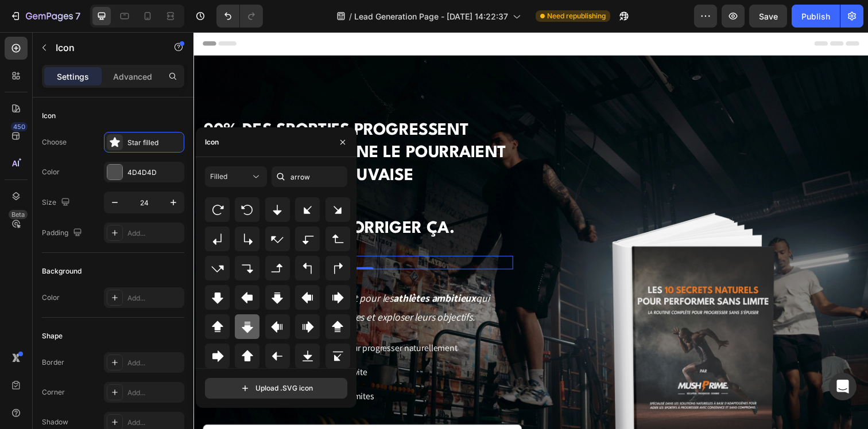
click at [245, 335] on div at bounding box center [247, 327] width 25 height 25
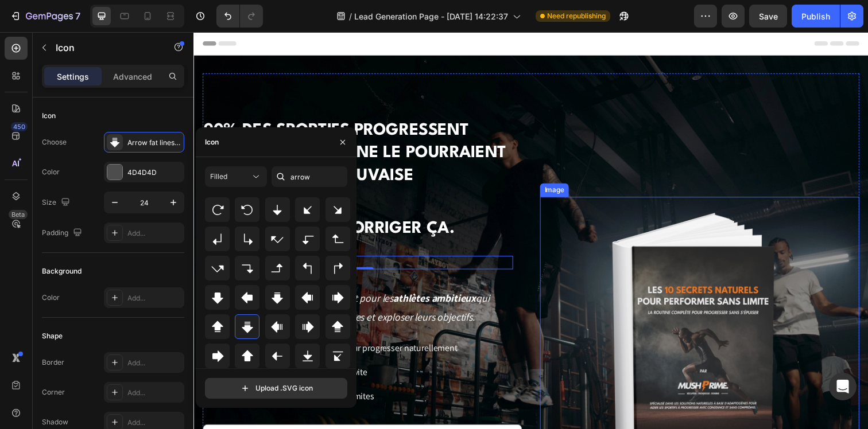
click at [569, 229] on div at bounding box center [710, 339] width 326 height 278
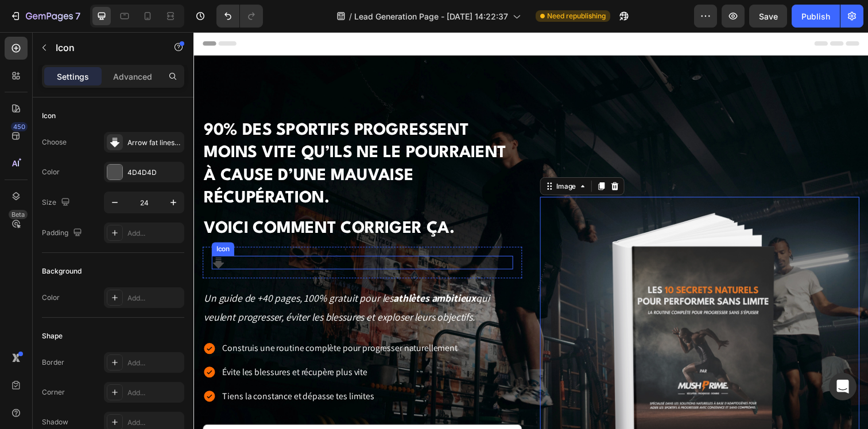
click at [355, 272] on div "Icon" at bounding box center [366, 268] width 308 height 14
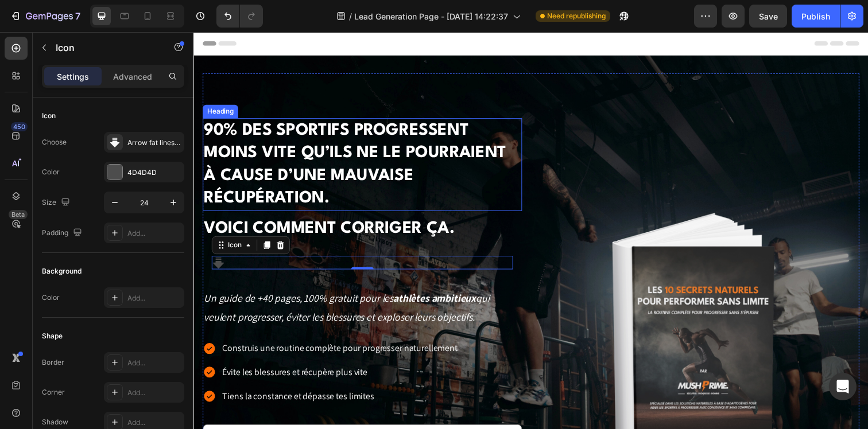
click at [281, 176] on p "90% des sportifs progressent moins vite qu’ils ne le pourraient à cause d’une m…" at bounding box center [366, 167] width 324 height 92
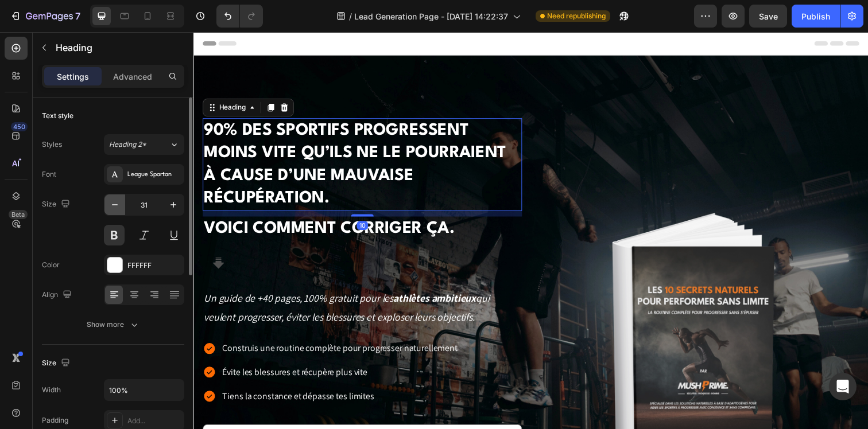
click at [121, 205] on button "button" at bounding box center [114, 205] width 21 height 21
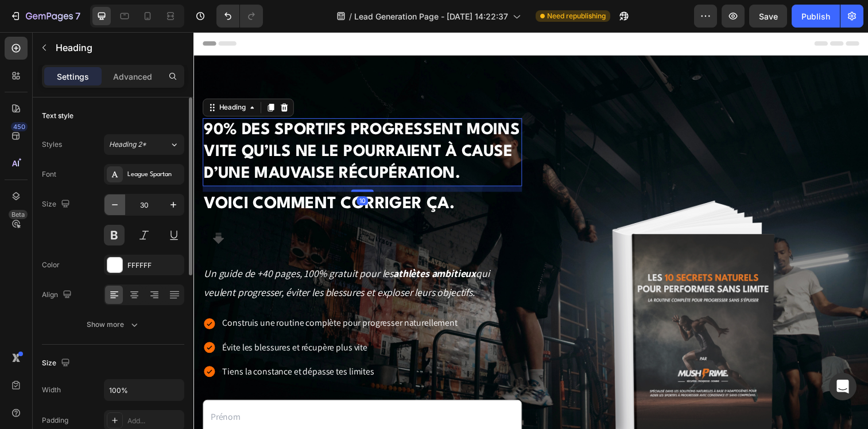
click at [121, 205] on button "button" at bounding box center [114, 205] width 21 height 21
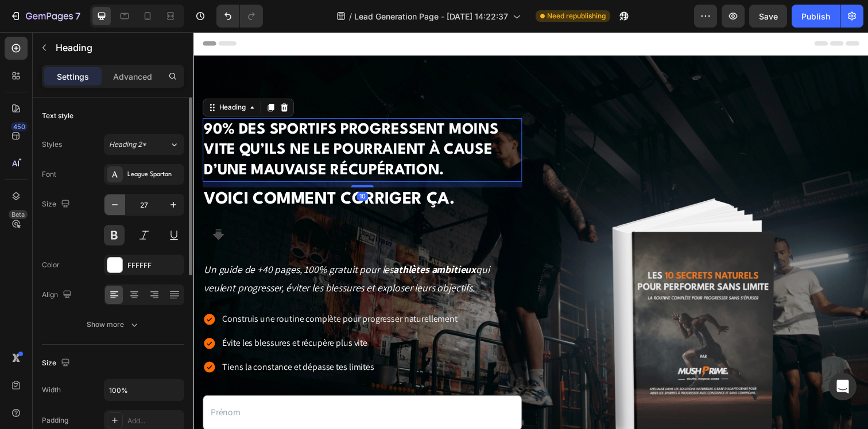
click at [121, 205] on button "button" at bounding box center [114, 205] width 21 height 21
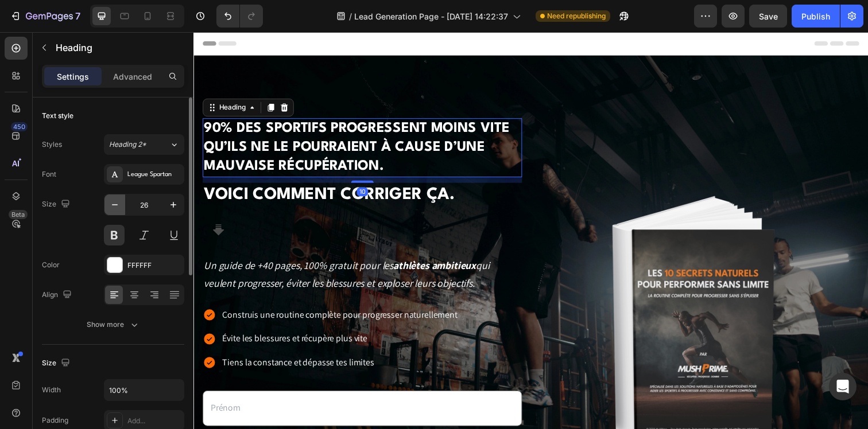
click at [121, 205] on button "button" at bounding box center [114, 205] width 21 height 21
type input "25"
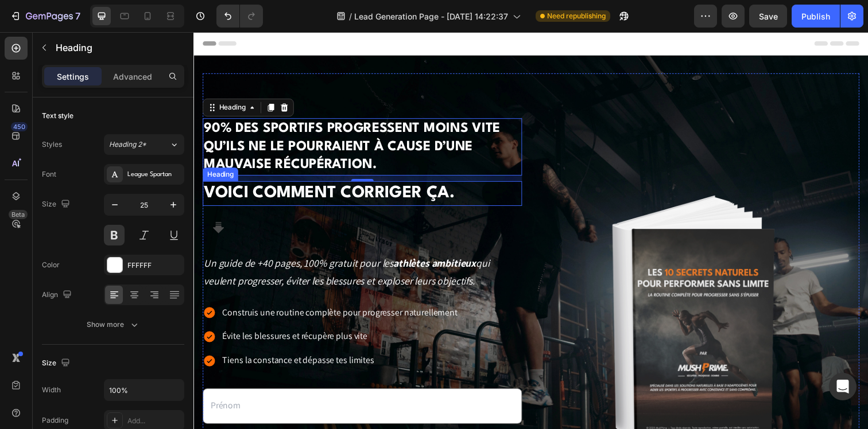
click at [286, 184] on h2 "Voici comment corriger ça." at bounding box center [366, 196] width 326 height 25
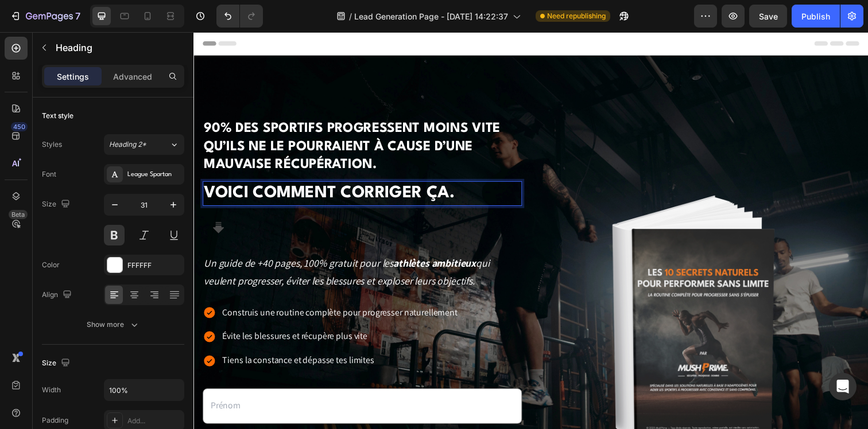
click at [280, 192] on p "Voici comment corriger ça." at bounding box center [366, 196] width 324 height 23
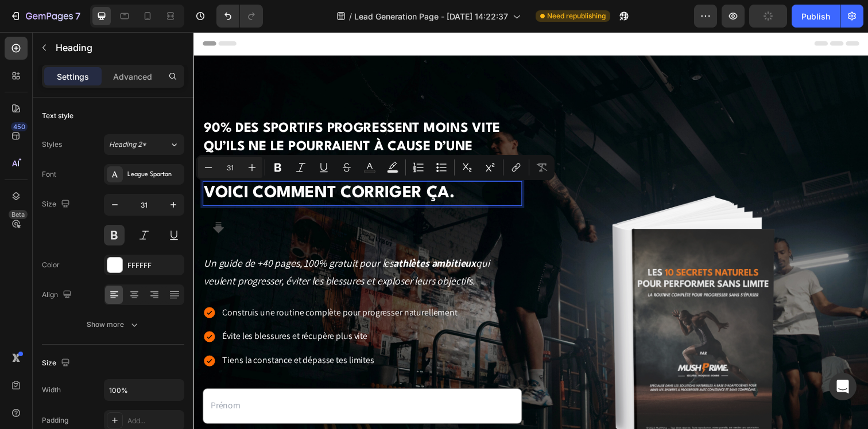
click at [280, 192] on p "Voici comment corriger ça." at bounding box center [366, 196] width 324 height 23
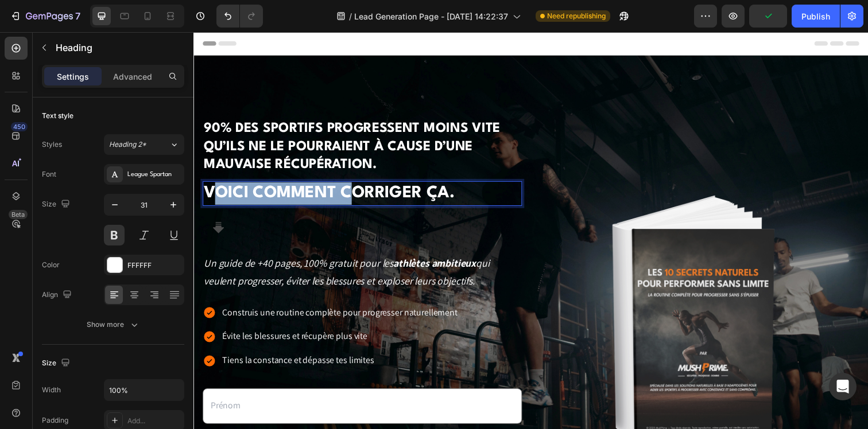
drag, startPoint x: 348, startPoint y: 194, endPoint x: 211, endPoint y: 191, distance: 137.8
click at [211, 191] on p "Voici comment corriger ça." at bounding box center [366, 196] width 324 height 23
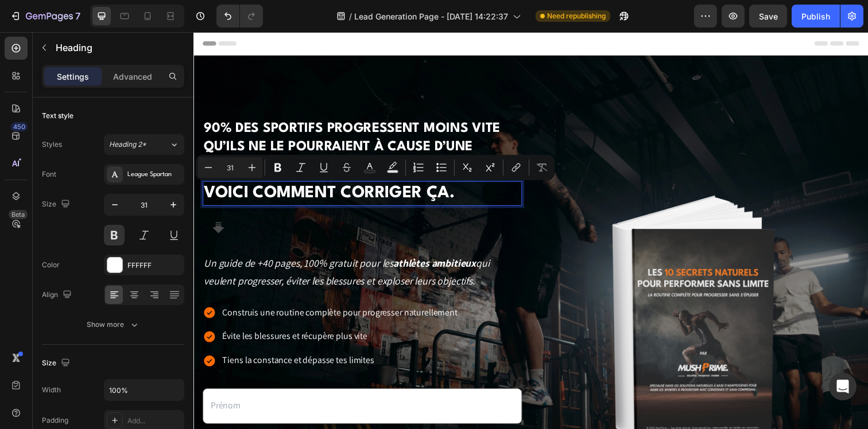
click at [397, 201] on p "Voici comment corriger ça." at bounding box center [366, 196] width 324 height 23
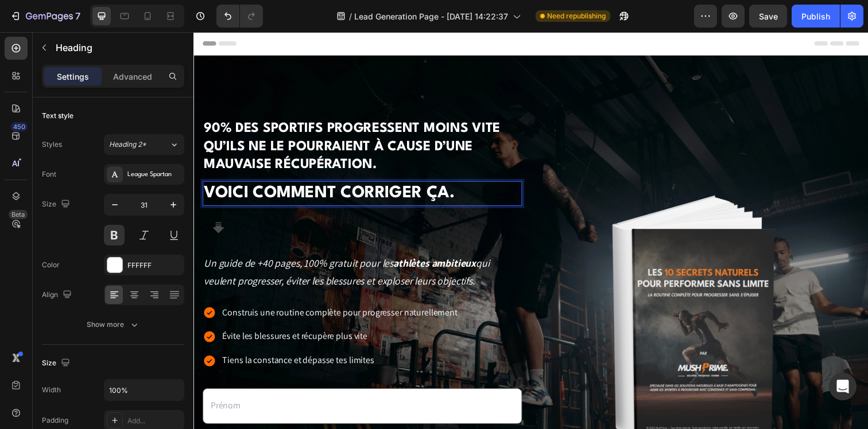
click at [367, 199] on p "Voici comment corriger ça." at bounding box center [366, 196] width 324 height 23
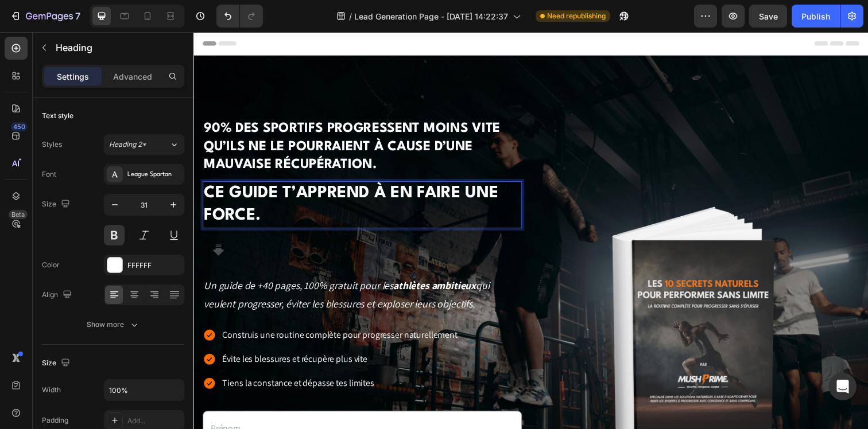
click at [344, 247] on div "Icon" at bounding box center [366, 254] width 308 height 14
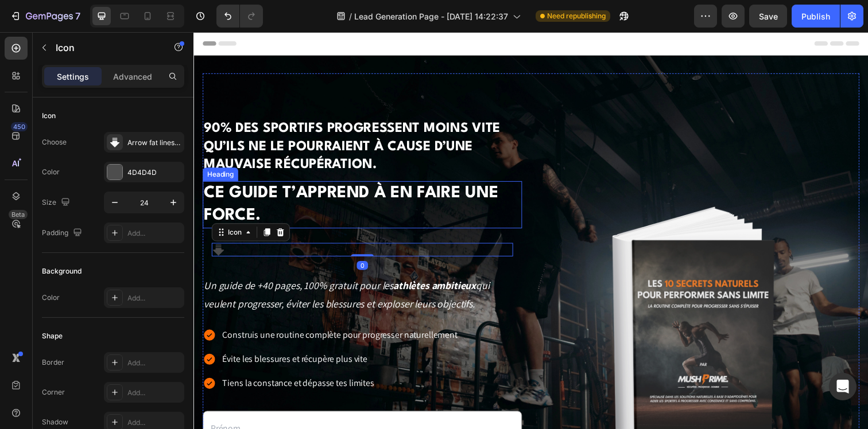
click at [316, 187] on p "Ce guide t’apprend à en faire une force." at bounding box center [366, 208] width 324 height 46
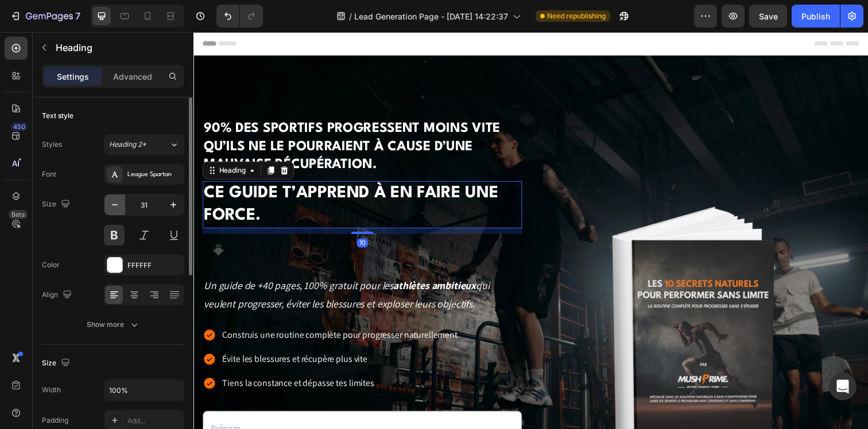
click at [117, 205] on icon "button" at bounding box center [115, 204] width 6 height 1
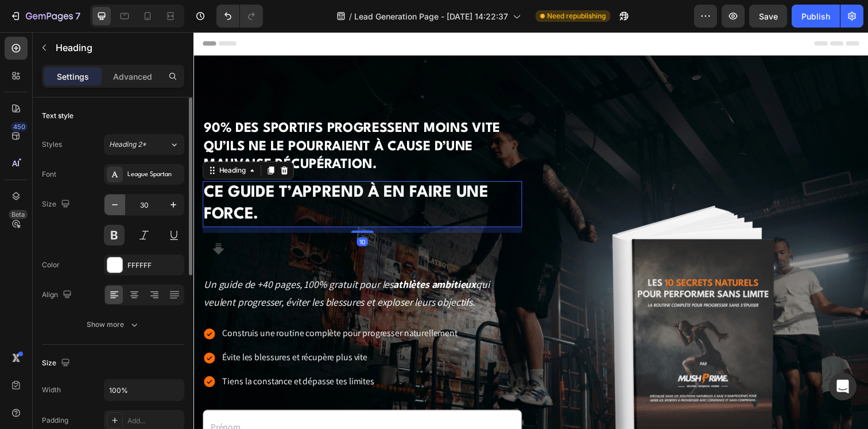
click at [117, 205] on icon "button" at bounding box center [115, 204] width 6 height 1
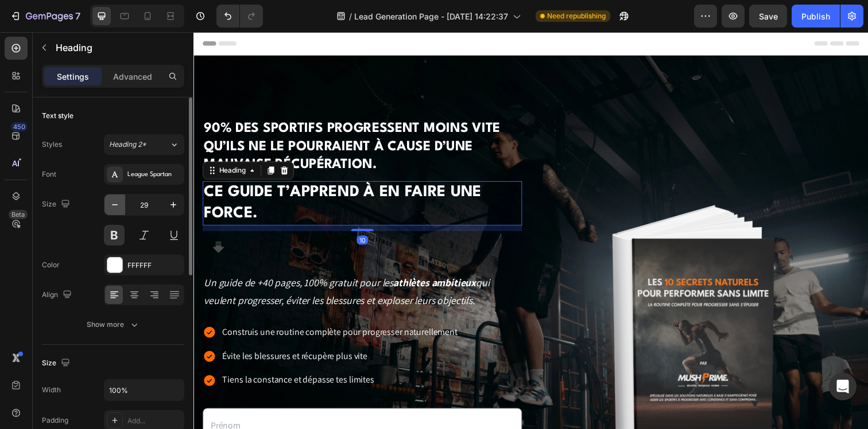
click at [117, 205] on icon "button" at bounding box center [115, 204] width 6 height 1
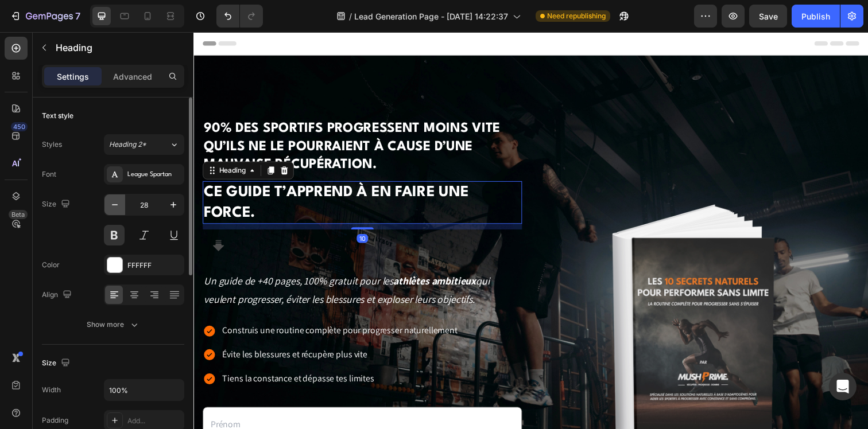
click at [117, 205] on icon "button" at bounding box center [115, 204] width 6 height 1
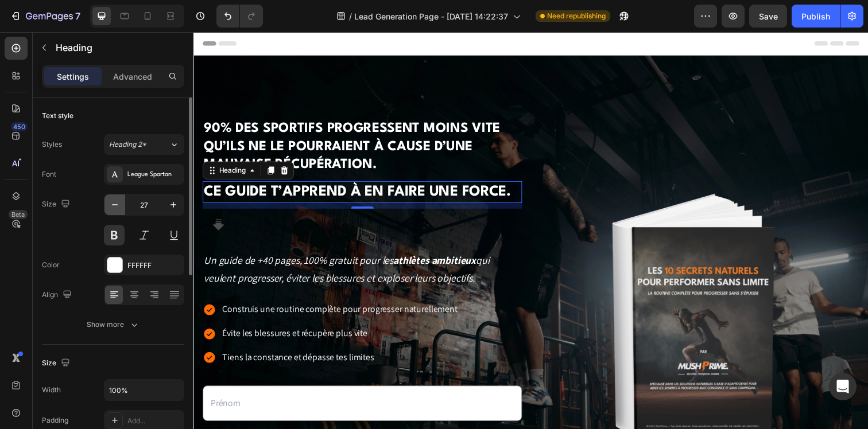
click at [117, 205] on icon "button" at bounding box center [115, 204] width 6 height 1
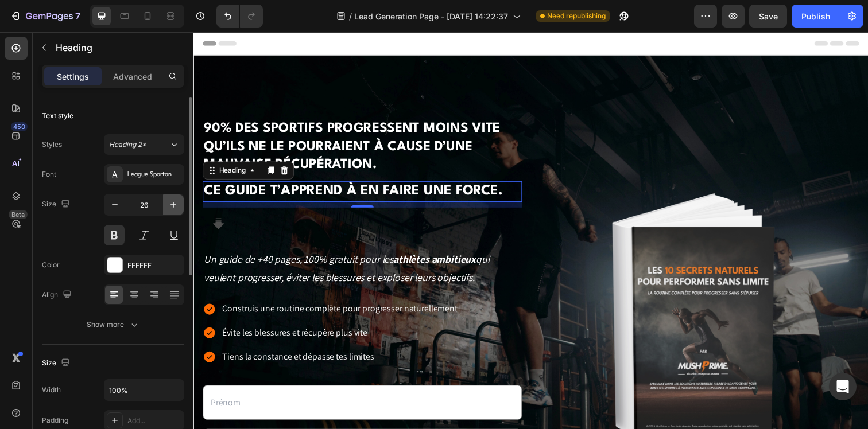
click at [179, 205] on icon "button" at bounding box center [173, 204] width 11 height 11
type input "27"
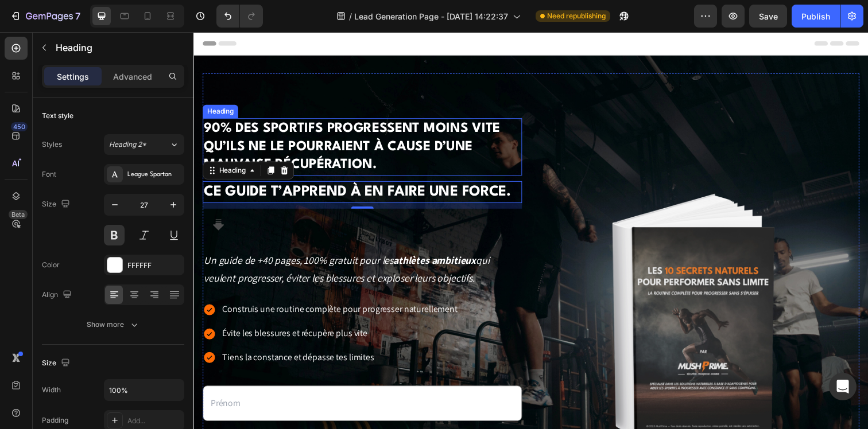
click at [293, 123] on p "90% des sportifs progressent moins vite qu’ils ne le pourraient à cause d’une m…" at bounding box center [366, 149] width 324 height 56
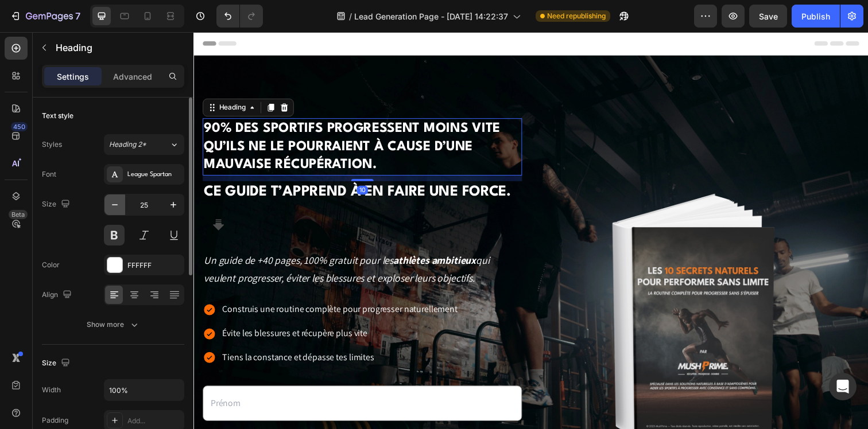
click at [115, 204] on icon "button" at bounding box center [114, 204] width 11 height 11
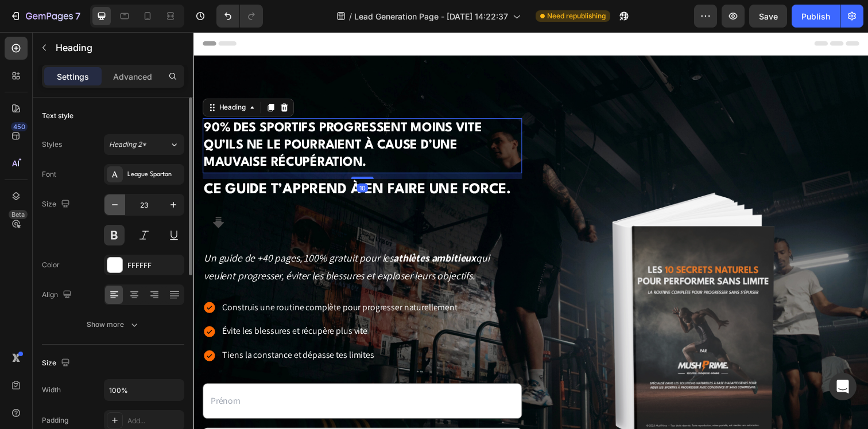
click at [115, 204] on icon "button" at bounding box center [114, 204] width 11 height 11
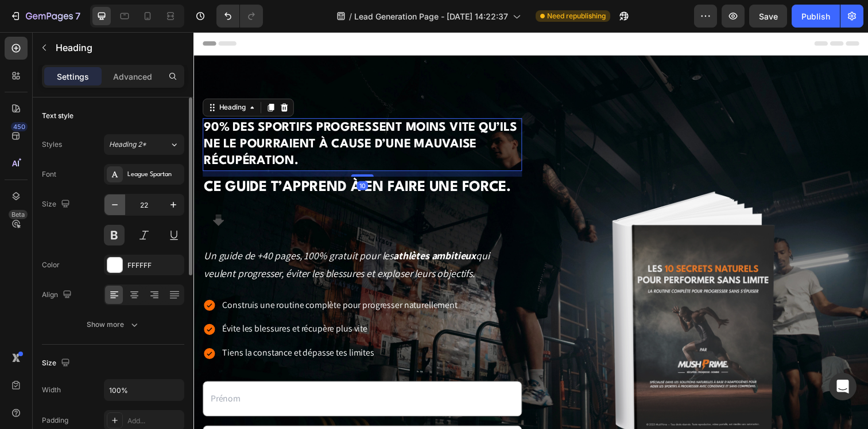
click at [115, 204] on icon "button" at bounding box center [114, 204] width 11 height 11
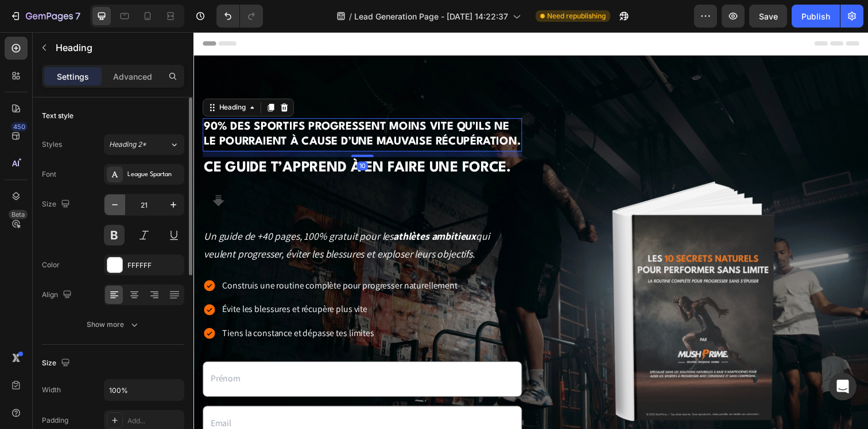
click at [115, 204] on icon "button" at bounding box center [114, 204] width 11 height 11
type input "20"
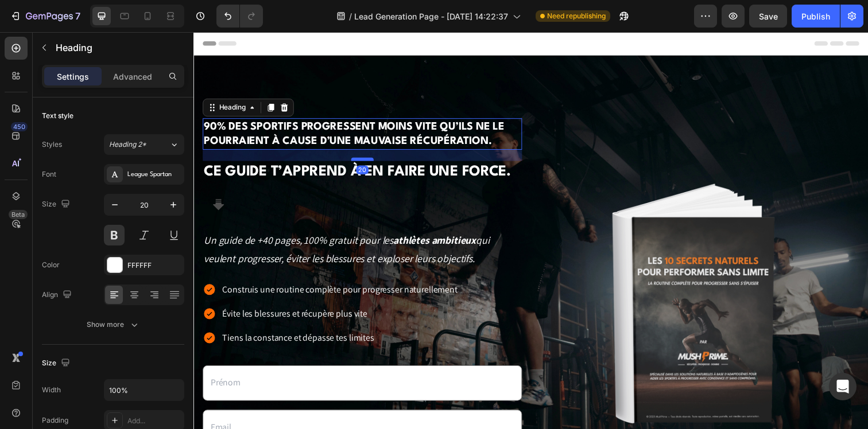
drag, startPoint x: 359, startPoint y: 154, endPoint x: 359, endPoint y: 160, distance: 5.8
click at [359, 160] on div at bounding box center [365, 161] width 23 height 3
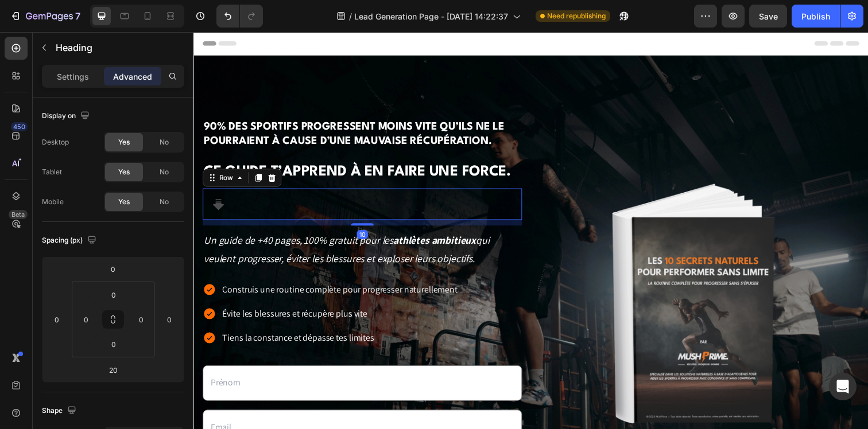
click at [304, 196] on div "Icon Row 10" at bounding box center [366, 208] width 326 height 32
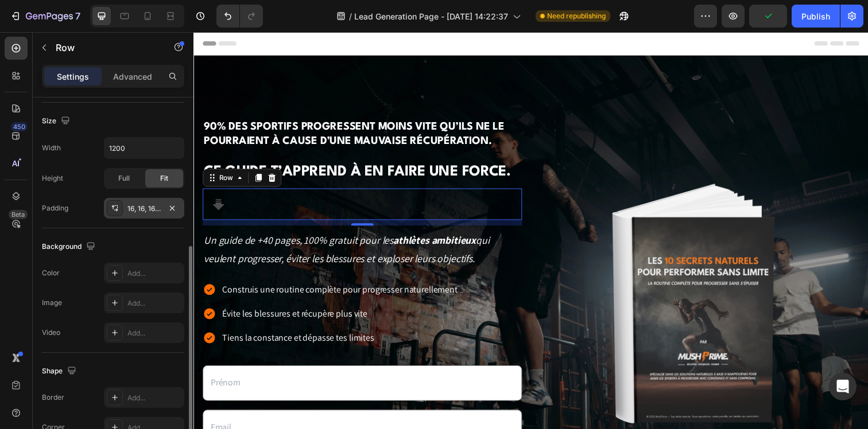
scroll to position [236, 0]
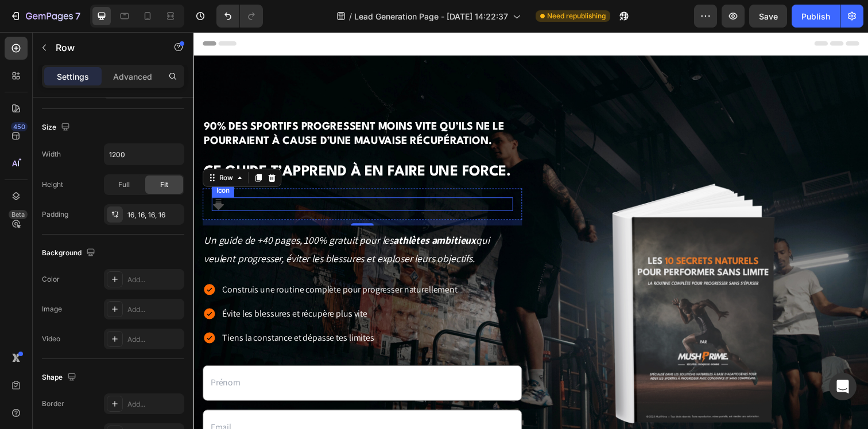
click at [233, 211] on div "Icon" at bounding box center [366, 208] width 308 height 14
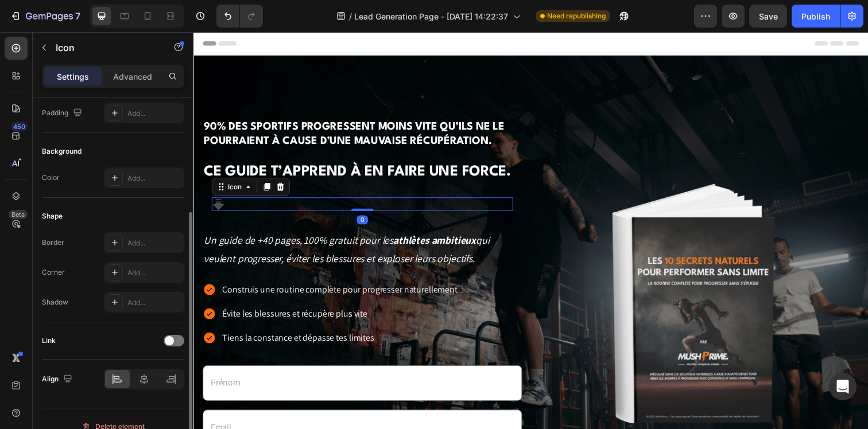
scroll to position [135, 0]
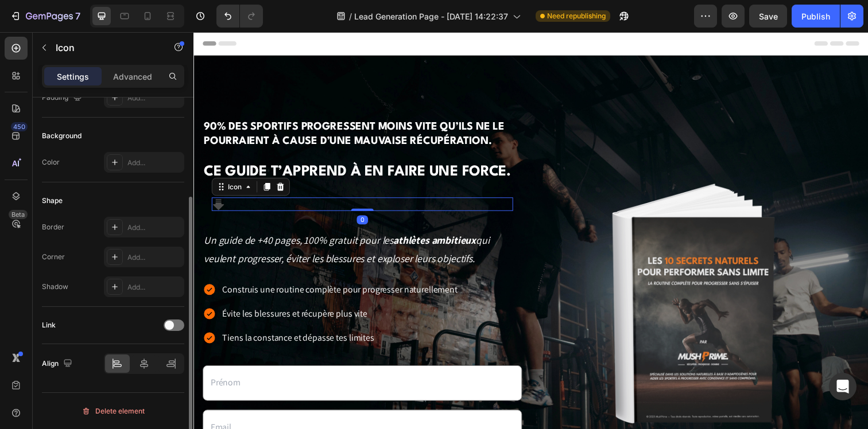
click at [144, 376] on div "Align" at bounding box center [113, 363] width 142 height 39
click at [141, 363] on icon at bounding box center [143, 363] width 11 height 11
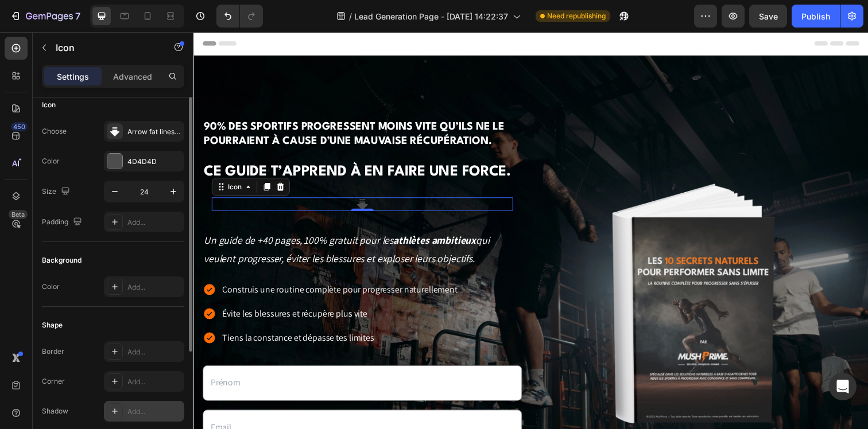
scroll to position [0, 0]
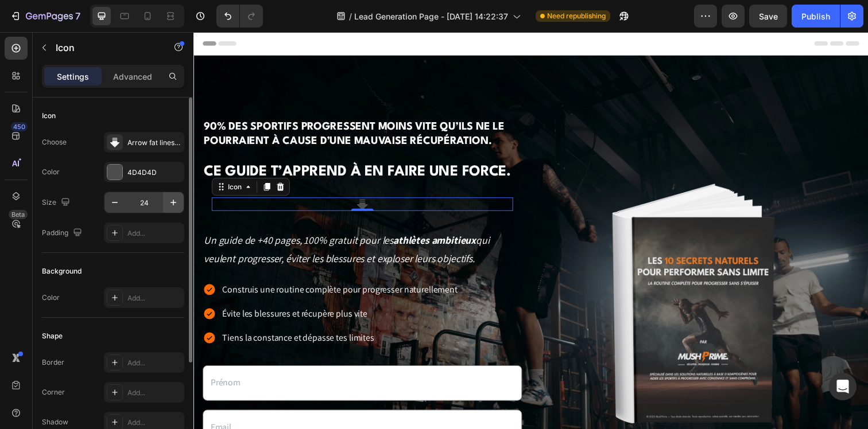
click at [172, 201] on icon "button" at bounding box center [173, 202] width 11 height 11
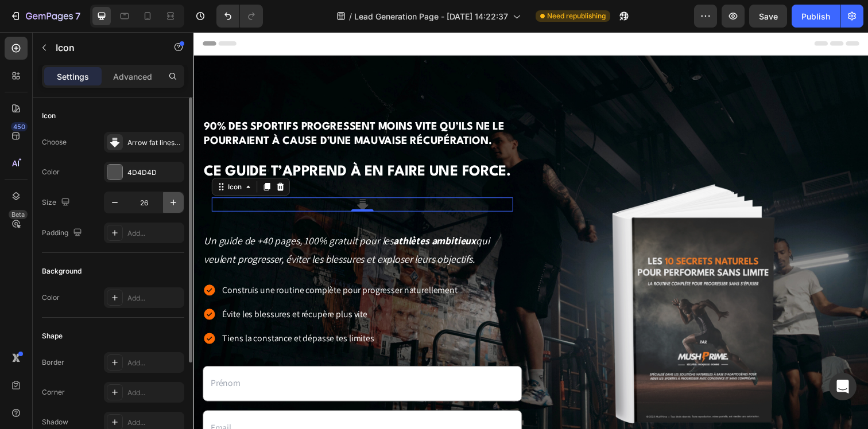
click at [172, 201] on icon "button" at bounding box center [173, 202] width 11 height 11
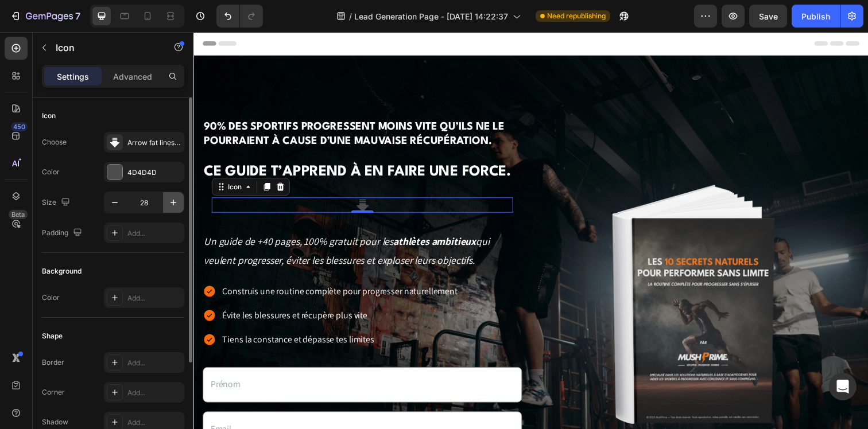
click at [172, 201] on icon "button" at bounding box center [173, 202] width 11 height 11
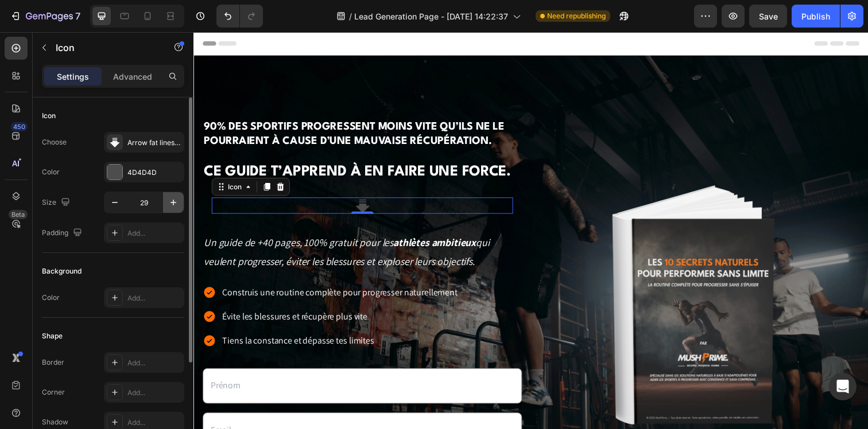
type input "30"
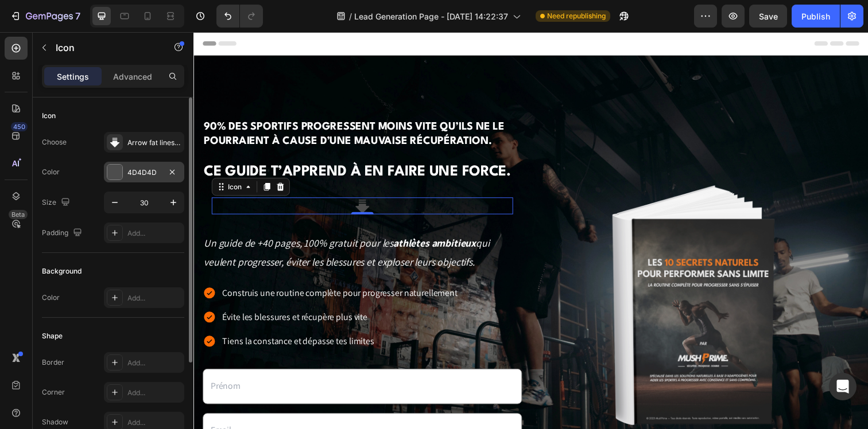
click at [150, 163] on div "4D4D4D" at bounding box center [144, 172] width 80 height 21
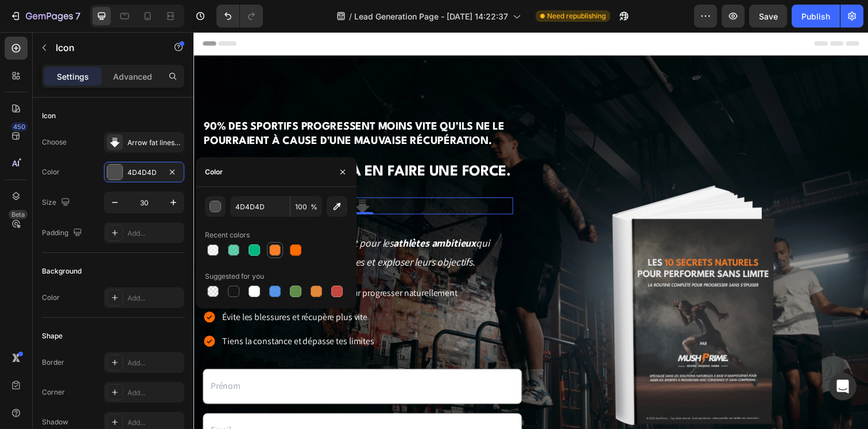
click at [278, 251] on div at bounding box center [274, 250] width 11 height 11
type input "FE6B03"
type input "85"
click at [313, 288] on div at bounding box center [316, 291] width 11 height 11
type input "E4893A"
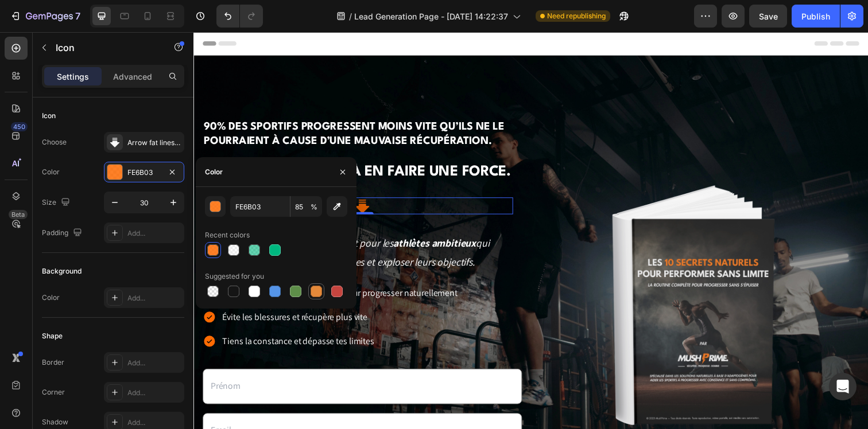
type input "100"
click at [216, 253] on div at bounding box center [212, 250] width 11 height 11
type input "FE6B03"
click at [301, 208] on input "85" at bounding box center [306, 206] width 32 height 21
type input "100"
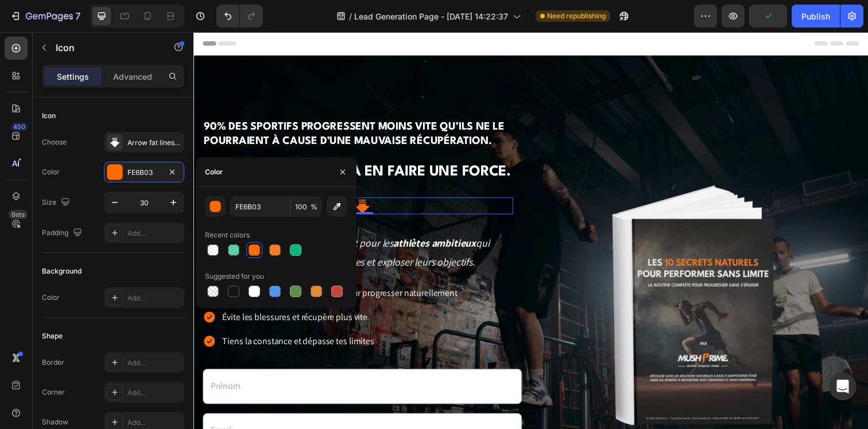
click at [501, 229] on div "90% des sportifs progressent moins vite qu’ils ne le pourraient à cause d’une m…" at bounding box center [366, 311] width 326 height 382
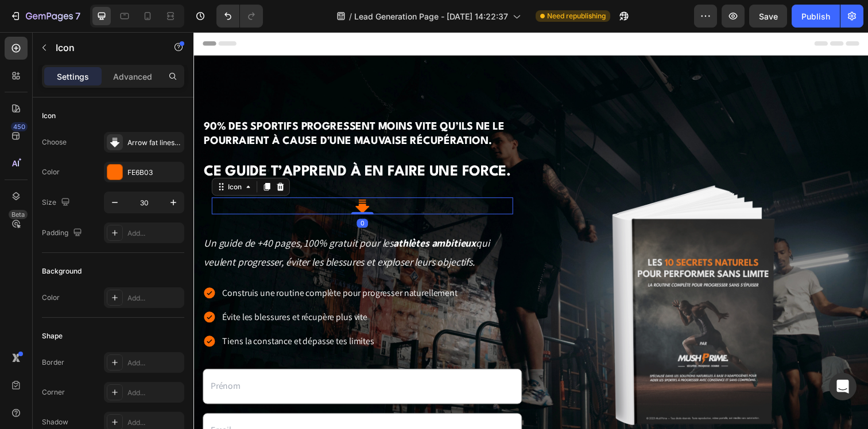
click at [396, 210] on div "Icon 0" at bounding box center [366, 209] width 308 height 17
click at [171, 202] on icon "button" at bounding box center [173, 203] width 6 height 6
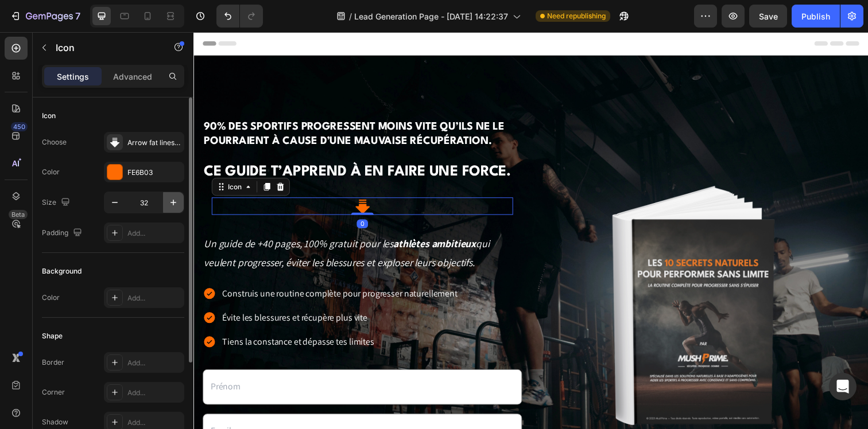
click at [171, 202] on icon "button" at bounding box center [173, 203] width 6 height 6
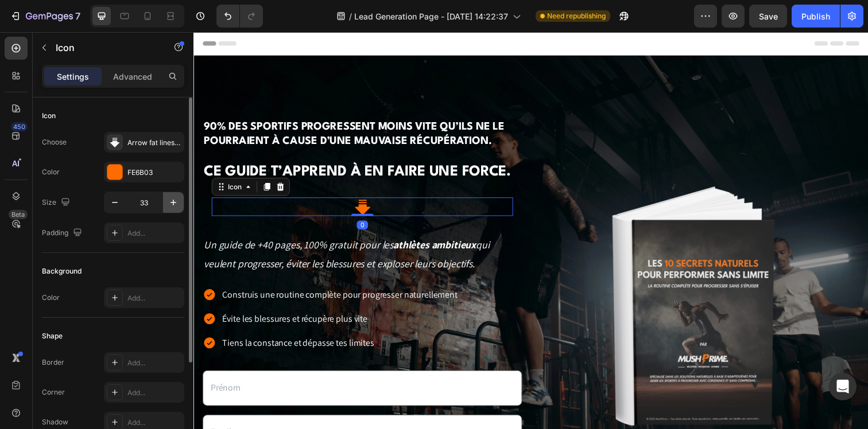
click at [171, 202] on icon "button" at bounding box center [173, 203] width 6 height 6
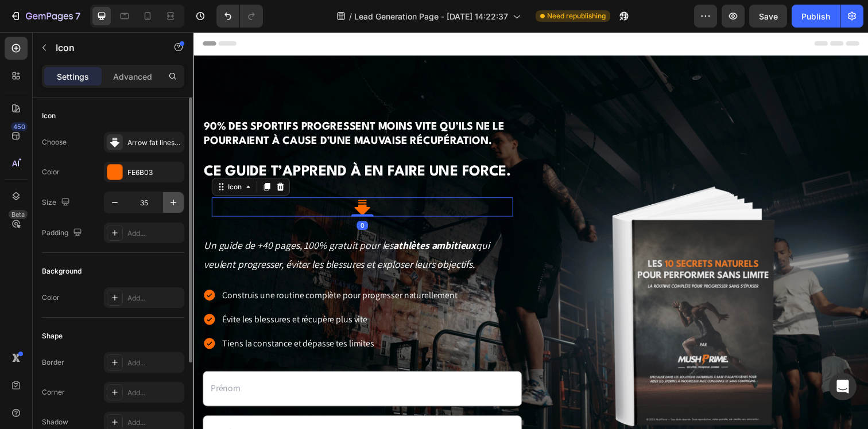
click at [171, 202] on icon "button" at bounding box center [173, 203] width 6 height 6
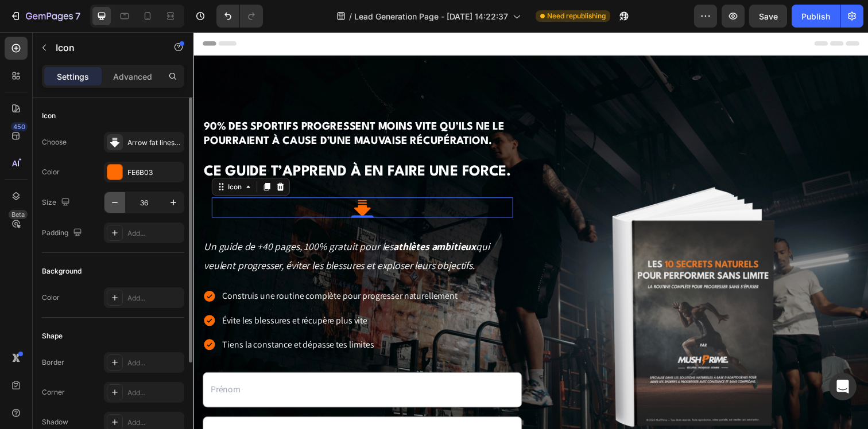
click at [119, 203] on icon "button" at bounding box center [114, 202] width 11 height 11
type input "35"
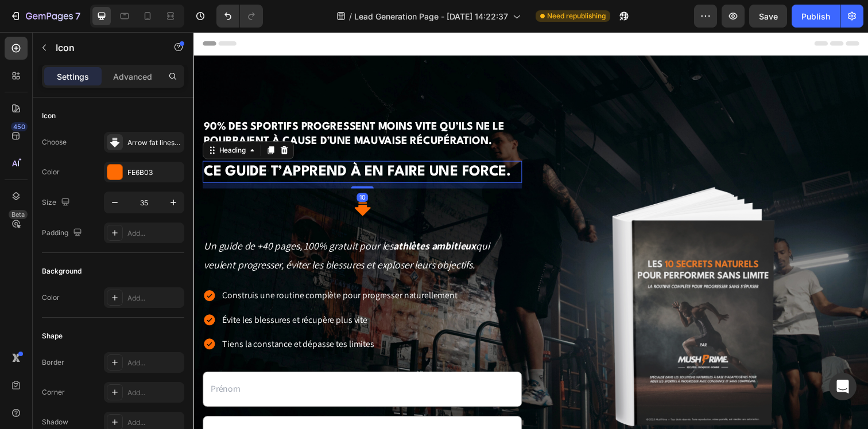
click at [331, 181] on p "Ce guide t’apprend à en faire une force." at bounding box center [366, 175] width 324 height 20
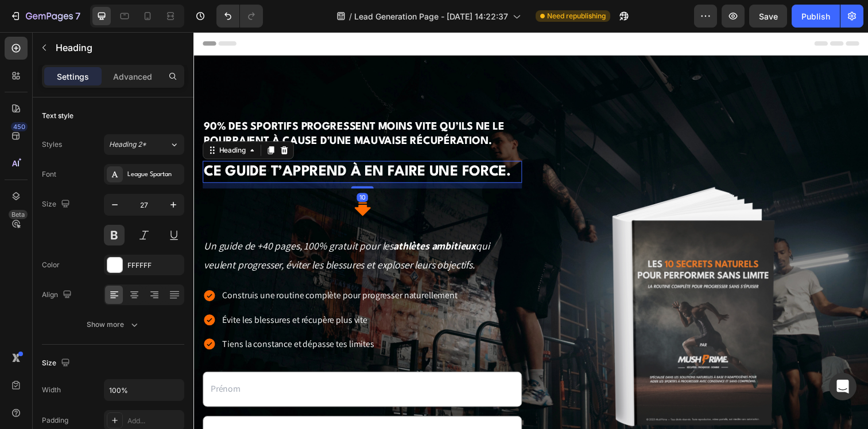
click at [366, 188] on div "10" at bounding box center [366, 189] width 326 height 6
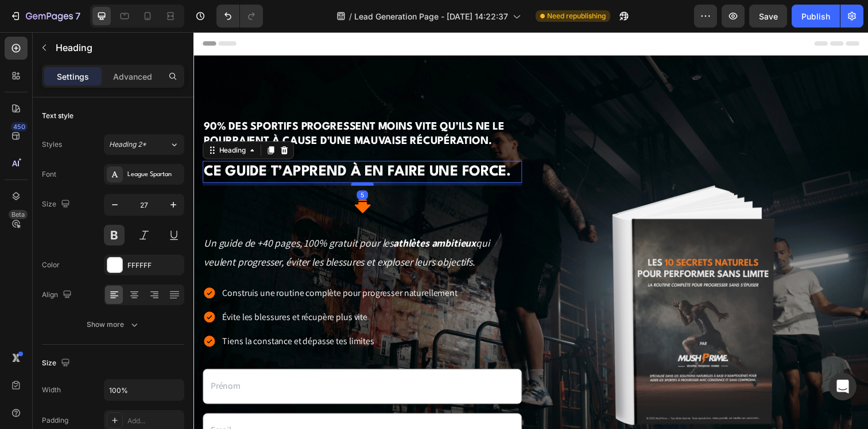
click at [362, 187] on div at bounding box center [365, 186] width 23 height 3
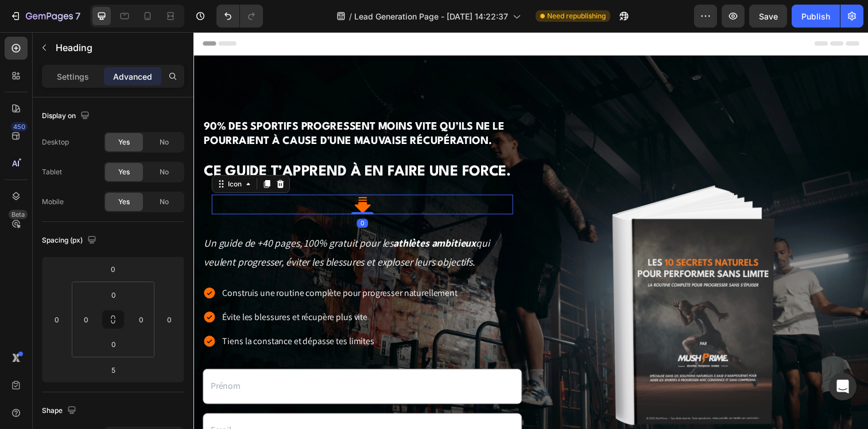
click at [344, 210] on div "Icon 0" at bounding box center [366, 208] width 308 height 20
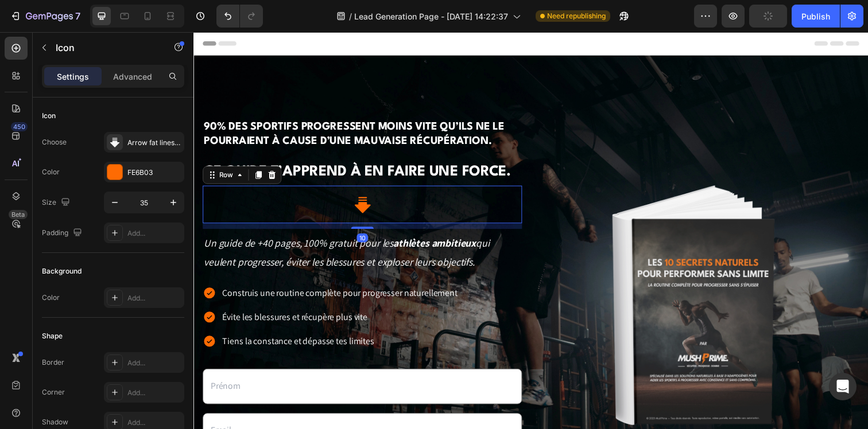
click at [342, 196] on div "Icon Row 10" at bounding box center [366, 208] width 326 height 38
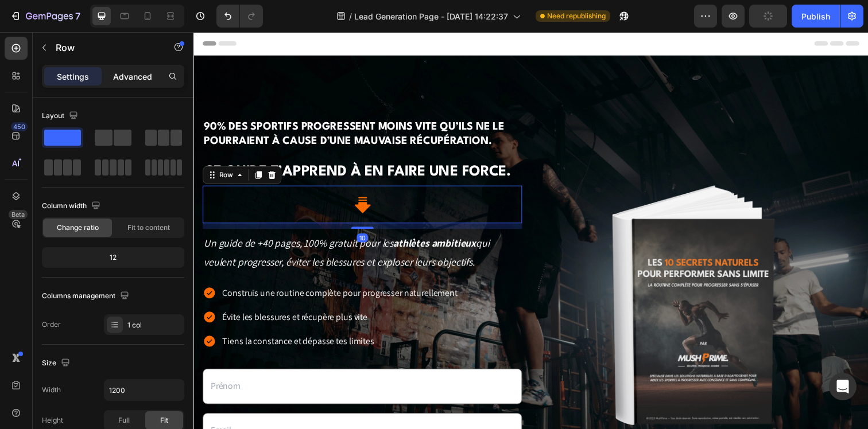
click at [119, 72] on p "Advanced" at bounding box center [132, 77] width 39 height 12
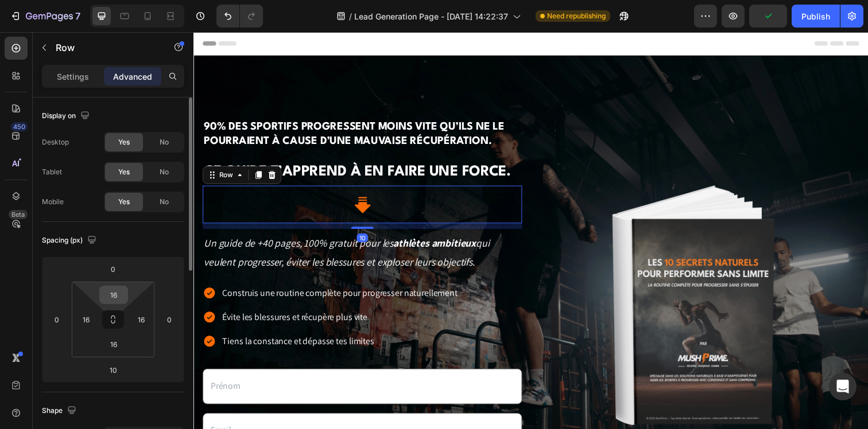
click at [110, 291] on input "16" at bounding box center [113, 294] width 23 height 17
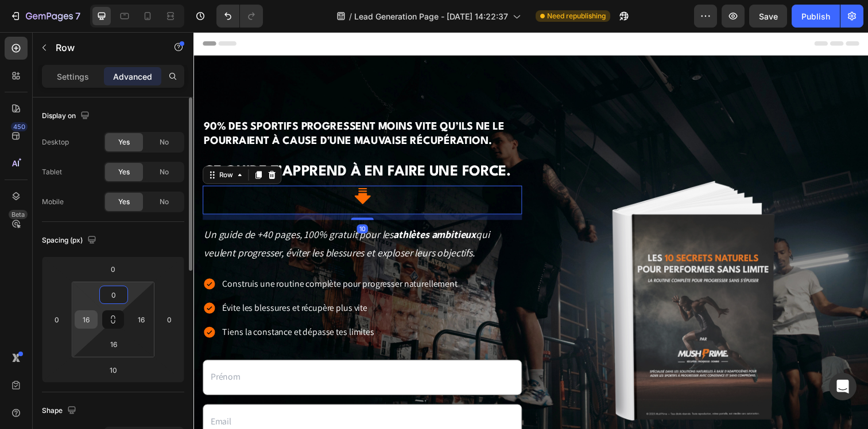
type input "0"
click at [86, 315] on input "16" at bounding box center [85, 319] width 17 height 17
type input "0"
click at [117, 342] on input "16" at bounding box center [113, 344] width 23 height 17
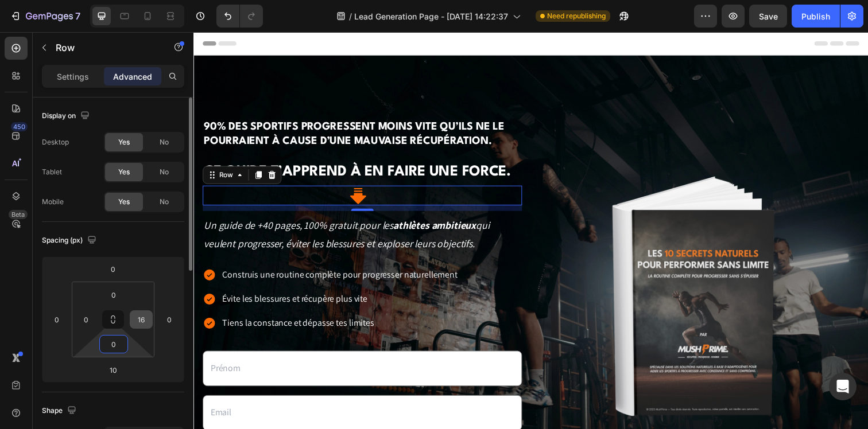
type input "0"
click at [138, 322] on input "16" at bounding box center [141, 319] width 17 height 17
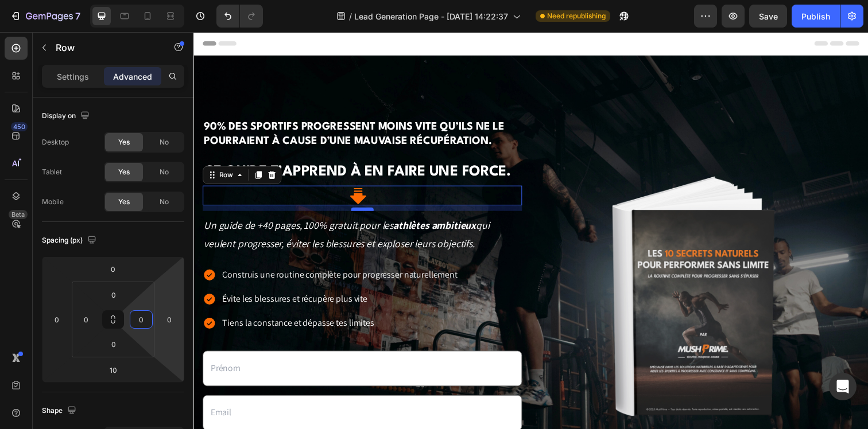
type input "0"
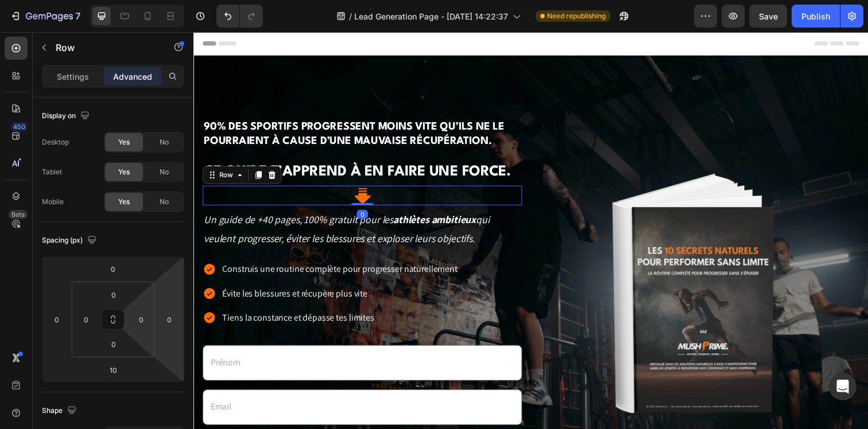
drag, startPoint x: 362, startPoint y: 214, endPoint x: 363, endPoint y: 201, distance: 12.1
click at [363, 201] on div "Icon Row 0" at bounding box center [366, 199] width 326 height 20
type input "0"
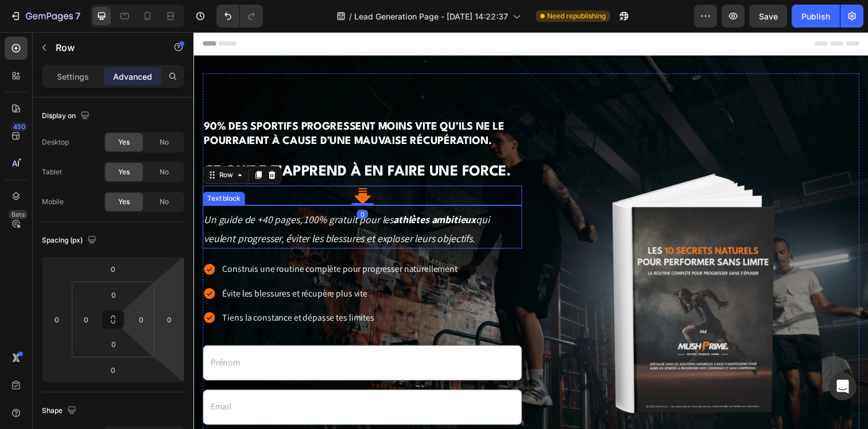
click at [433, 238] on p "Un guide de +40 pages, 100% gratuit pour les athlètes ambitieux qui veulent pro…" at bounding box center [366, 233] width 324 height 37
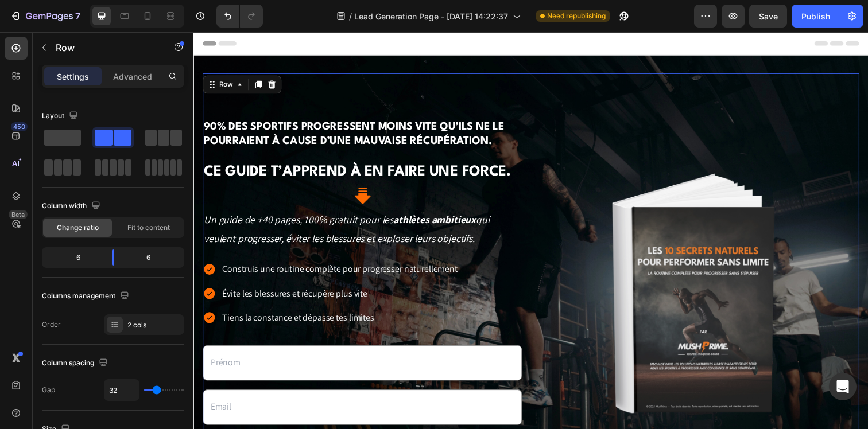
click at [545, 286] on div "90% des sportifs progressent moins vite qu’ils ne le pourraient à cause d’une m…" at bounding box center [538, 299] width 670 height 450
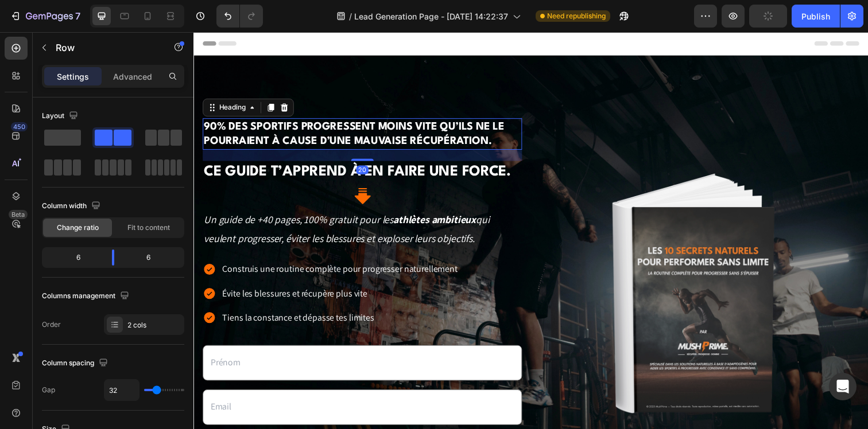
click at [386, 128] on p "90% des sportifs progressent moins vite qu’ils ne le pourraient à cause d’une m…" at bounding box center [366, 136] width 324 height 30
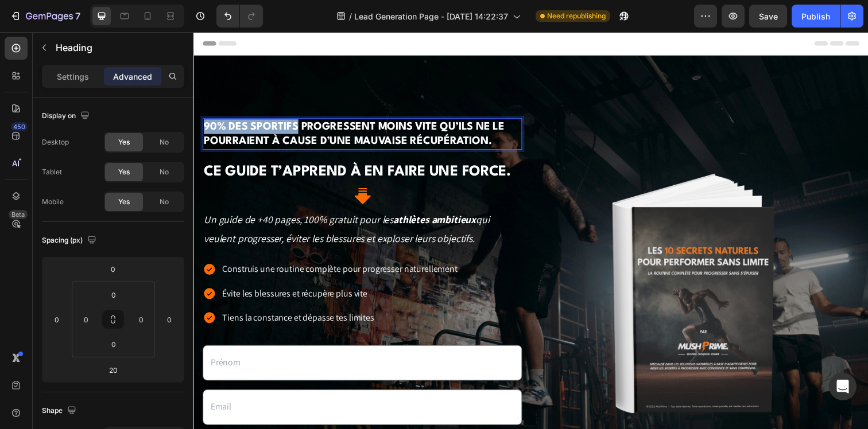
drag, startPoint x: 300, startPoint y: 129, endPoint x: 202, endPoint y: 128, distance: 98.2
click at [202, 128] on div "90% des sportifs progressent moins vite qu’ils ne le pourraient à cause d’une m…" at bounding box center [537, 299] width 689 height 487
click at [214, 133] on p "90% des sportifs progressent moins vite qu’ils ne le pourraient à cause d’une m…" at bounding box center [366, 136] width 324 height 30
click at [209, 131] on p "90% des sportifs progressent moins vite qu’ils ne le pourraient à cause d’une m…" at bounding box center [366, 136] width 324 height 30
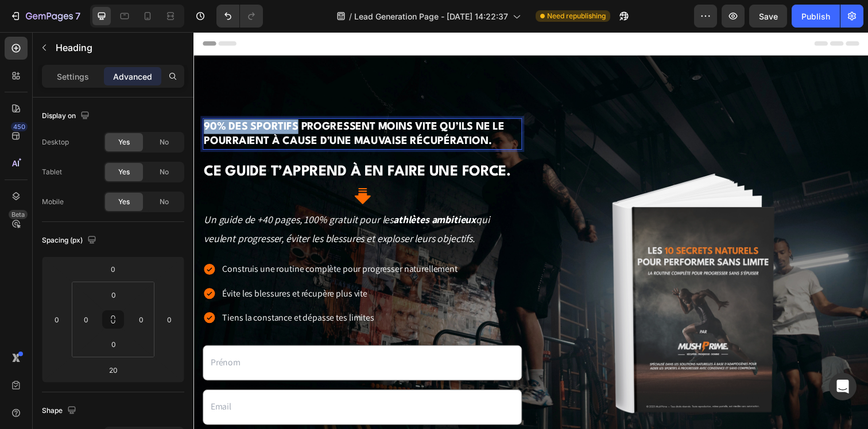
drag, startPoint x: 204, startPoint y: 128, endPoint x: 300, endPoint y: 133, distance: 96.0
click at [300, 133] on p "90% des sportifs progressent moins vite qu’ils ne le pourraient à cause d’une m…" at bounding box center [366, 136] width 324 height 30
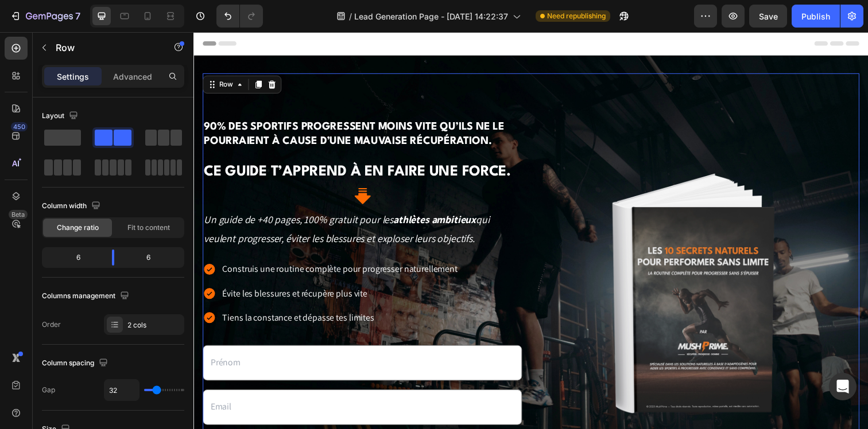
click at [301, 154] on div "90% des sportifs progressent moins vite qu’ils ne le pourraient à cause d’une m…" at bounding box center [366, 299] width 326 height 358
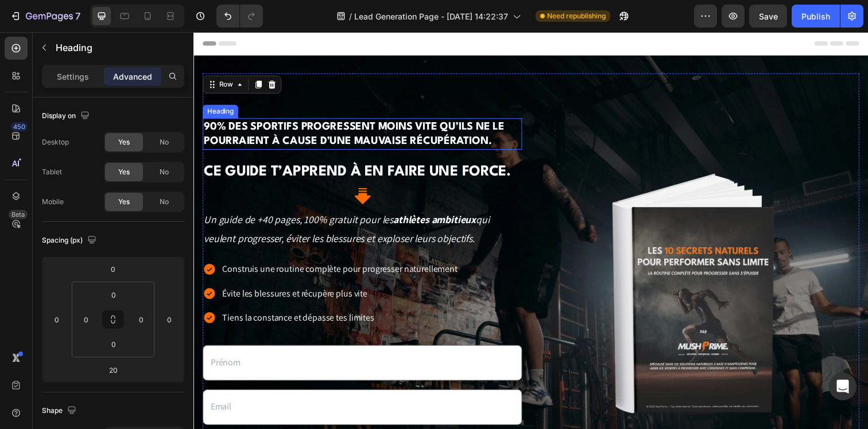
click at [304, 134] on p "90% des sportifs progressent moins vite qu’ils ne le pourraient à cause d’une m…" at bounding box center [366, 136] width 324 height 30
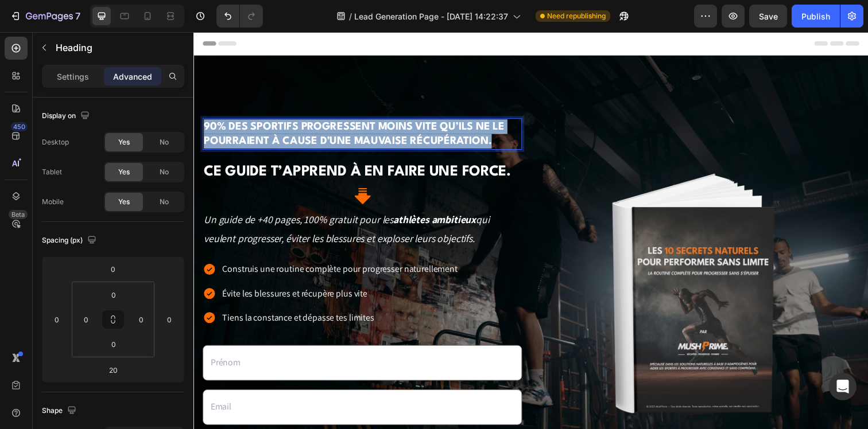
click at [304, 134] on p "90% des sportifs progressent moins vite qu’ils ne le pourraient à cause d’une m…" at bounding box center [366, 136] width 324 height 30
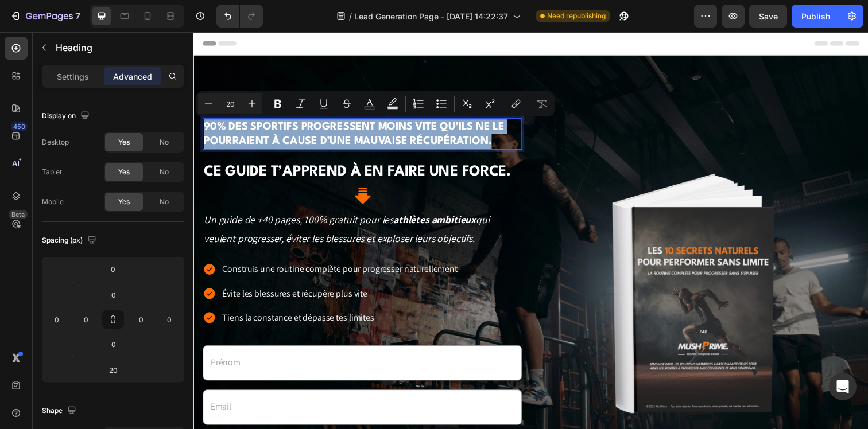
click at [297, 130] on p "90% des sportifs progressent moins vite qu’ils ne le pourraient à cause d’une m…" at bounding box center [366, 136] width 324 height 30
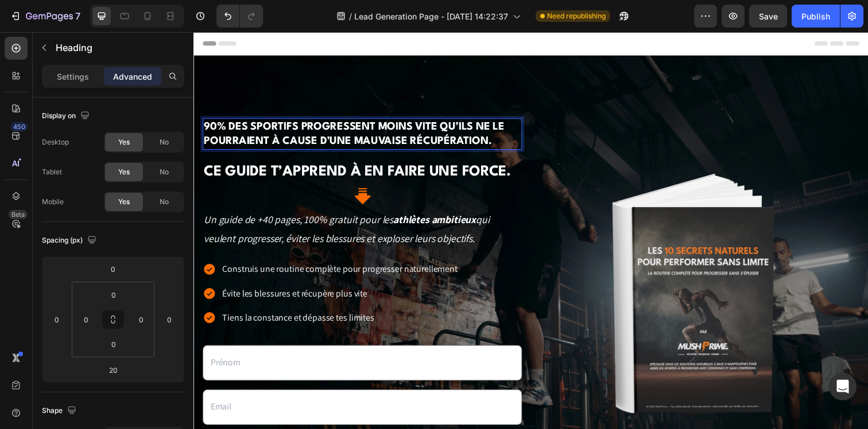
click at [299, 128] on p "90% des sportifs progressent moins vite qu’ils ne le pourraient à cause d’une m…" at bounding box center [366, 136] width 324 height 30
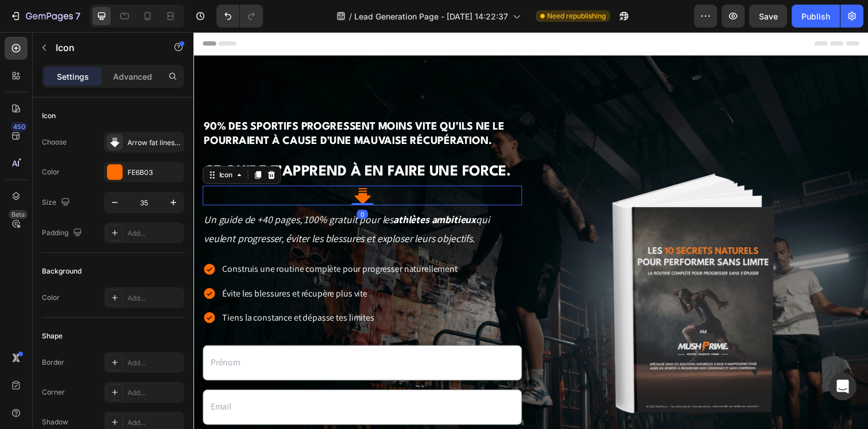
click at [362, 202] on icon at bounding box center [366, 199] width 16 height 16
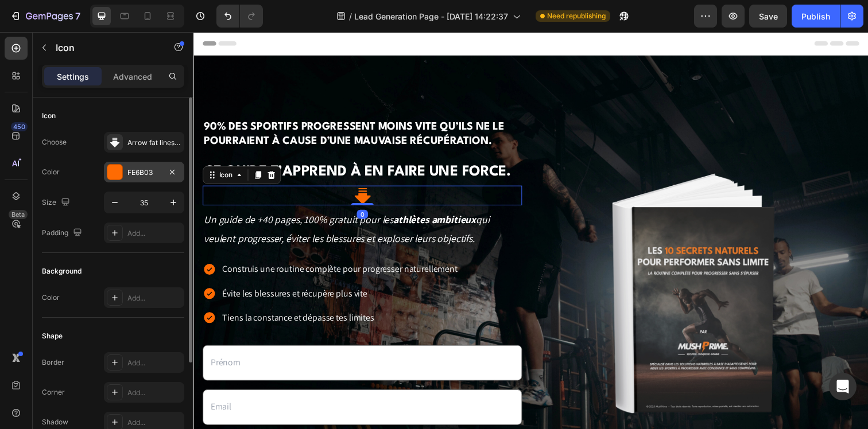
click at [129, 165] on div "FE6B03" at bounding box center [144, 172] width 80 height 21
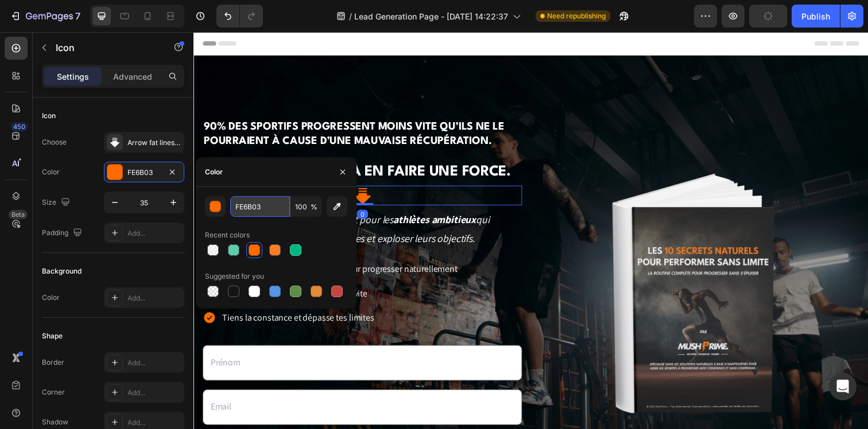
click at [260, 216] on input "FE6B03" at bounding box center [260, 206] width 60 height 21
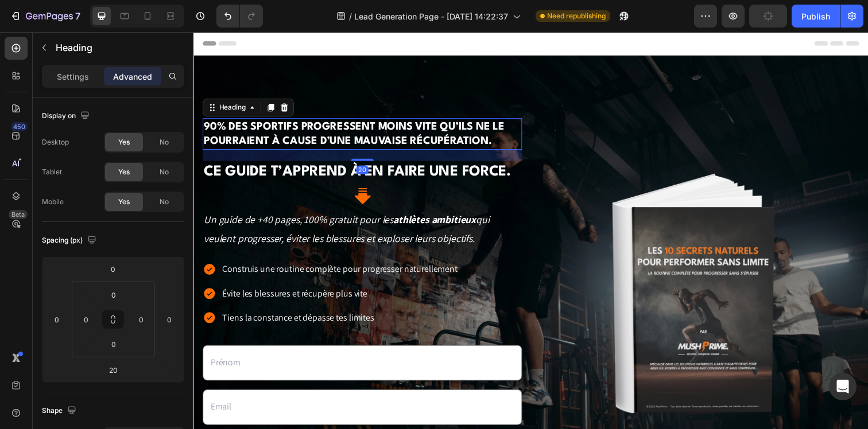
click at [264, 122] on p "90% des sportifs progressent moins vite qu’ils ne le pourraient à cause d’une m…" at bounding box center [366, 136] width 324 height 30
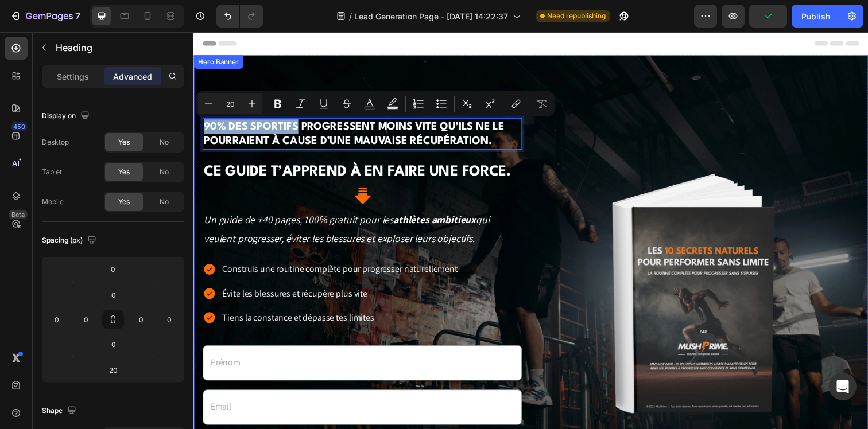
drag, startPoint x: 297, startPoint y: 129, endPoint x: 200, endPoint y: 125, distance: 97.7
click at [200, 125] on div "90% des sportifs progressent moins vite qu’ils ne le pourraient à cause d’une m…" at bounding box center [537, 299] width 689 height 487
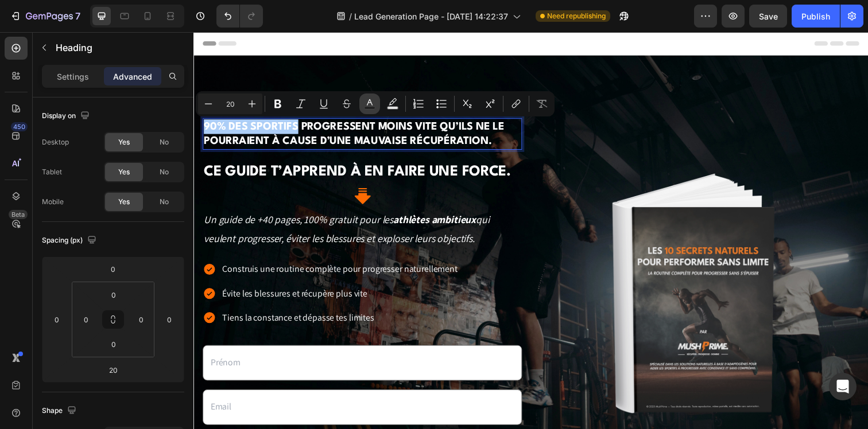
click at [370, 107] on rect "Editor contextual toolbar" at bounding box center [370, 108] width 11 height 3
type input "FFFFFF"
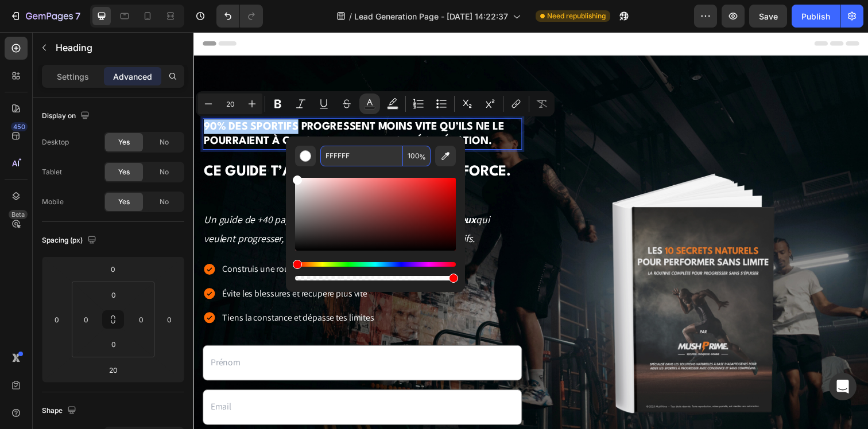
click at [344, 161] on input "FFFFFF" at bounding box center [361, 156] width 83 height 21
paste input "E6B03"
type input "FE6B03"
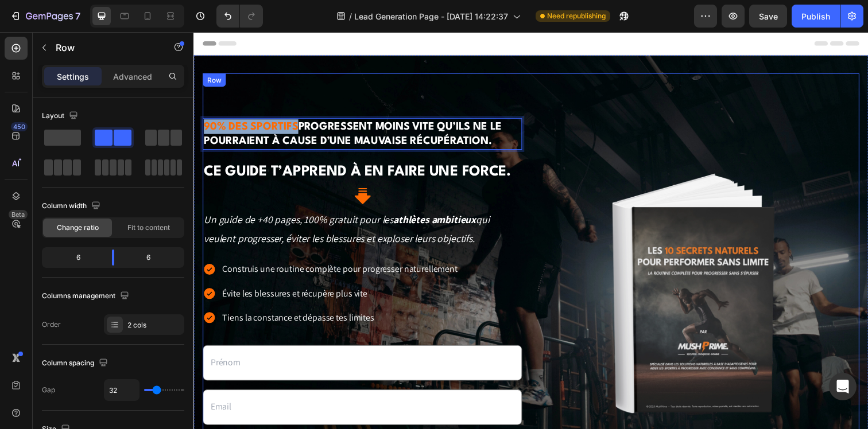
click at [272, 163] on div "90% des sportifs progressent moins vite qu’ils ne le pourraient à cause d’une m…" at bounding box center [366, 299] width 326 height 358
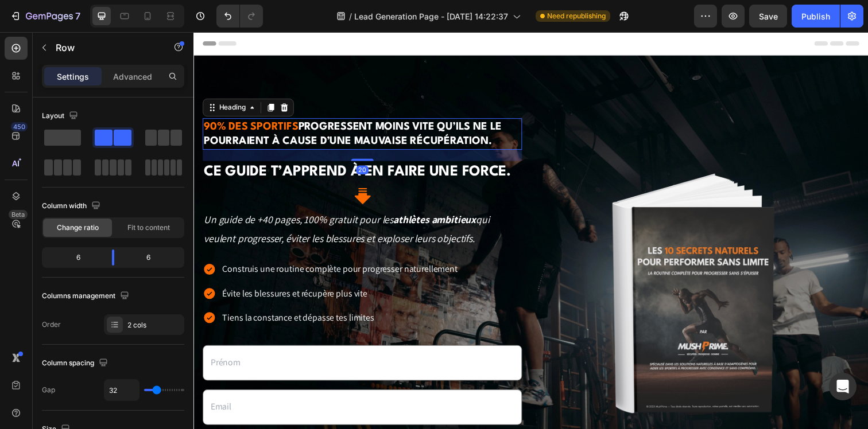
click at [404, 137] on p "⁠⁠⁠⁠⁠⁠⁠ 90% des sportifs progressent moins vite qu’ils ne le pourraient à cause…" at bounding box center [366, 136] width 324 height 30
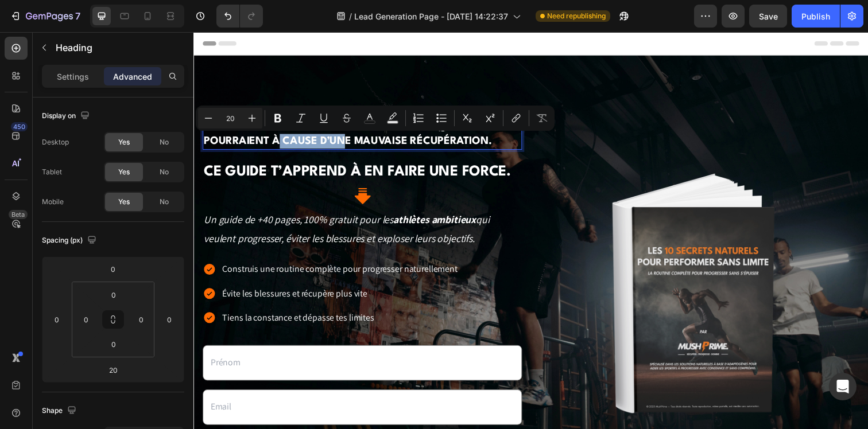
drag, startPoint x: 274, startPoint y: 141, endPoint x: 338, endPoint y: 141, distance: 63.7
click at [338, 141] on p "90% des sportifs progressent moins vite qu’ils ne le pourraient à cause d’une m…" at bounding box center [366, 136] width 324 height 30
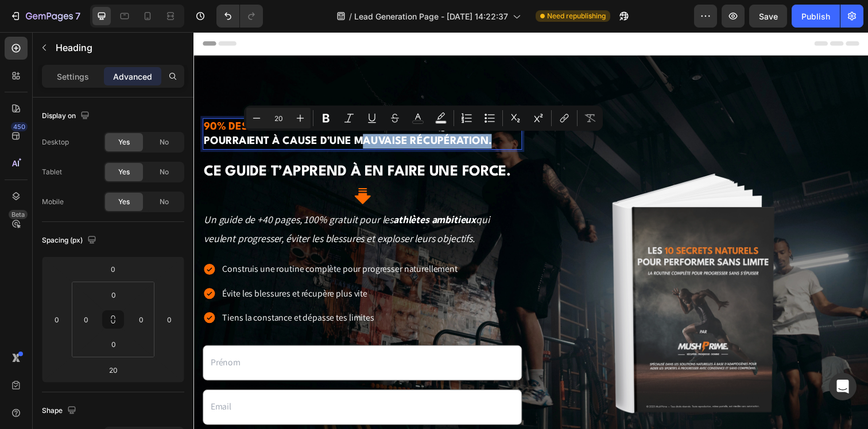
drag, startPoint x: 356, startPoint y: 142, endPoint x: 492, endPoint y: 146, distance: 135.6
click at [492, 146] on p "90% des sportifs progressent moins vite qu’ils ne le pourraient à cause d’une m…" at bounding box center [366, 136] width 324 height 30
click at [420, 122] on icon "Editor contextual toolbar" at bounding box center [417, 118] width 11 height 11
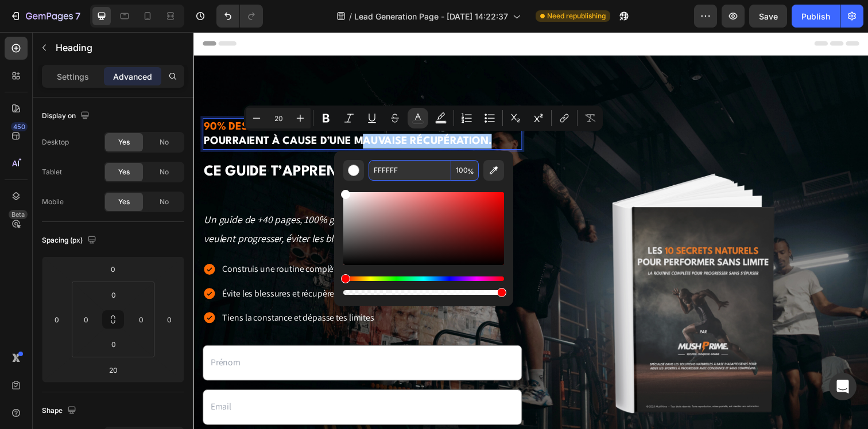
click at [415, 161] on input "FFFFFF" at bounding box center [410, 170] width 83 height 21
paste input "E6B03"
type input "FE6B03"
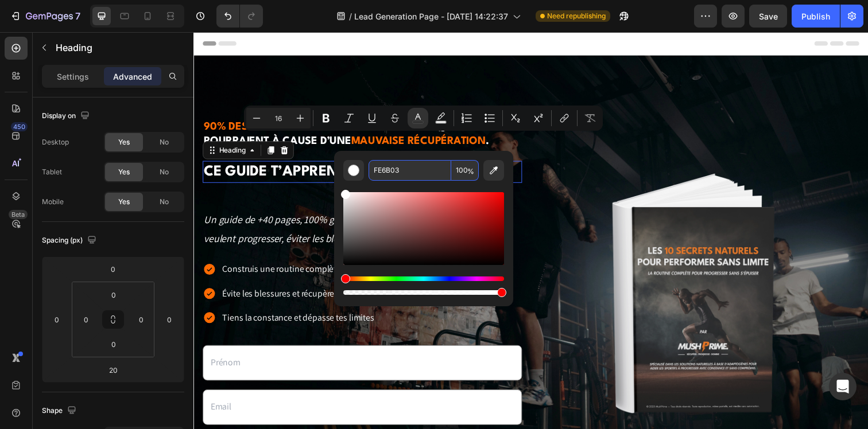
click at [309, 172] on p "Ce guide t’apprend à en faire une force." at bounding box center [366, 175] width 324 height 20
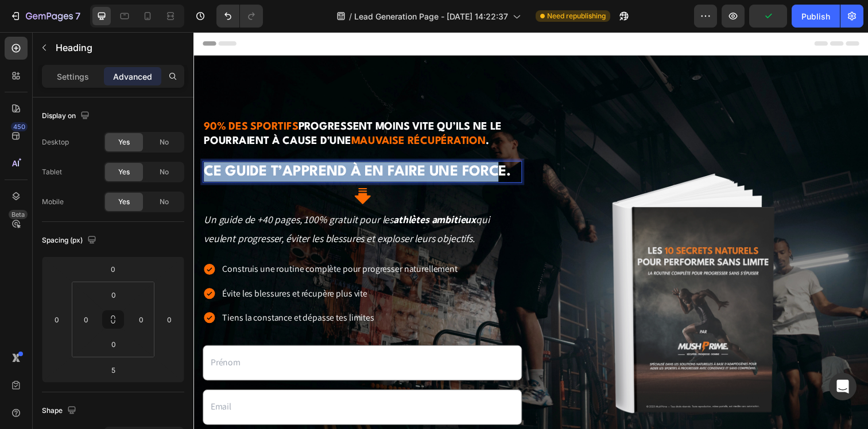
drag, startPoint x: 370, startPoint y: 175, endPoint x: 509, endPoint y: 175, distance: 138.9
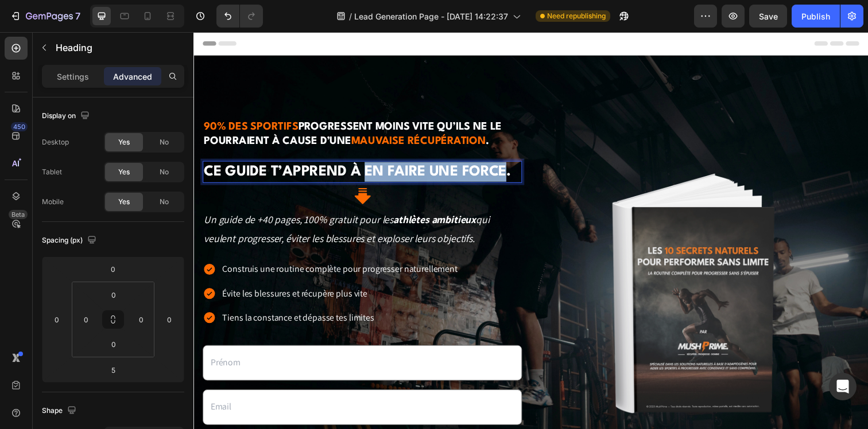
drag, startPoint x: 515, startPoint y: 175, endPoint x: 370, endPoint y: 172, distance: 144.7
click at [370, 172] on p "Ce guide t’apprend à en faire une force." at bounding box center [366, 175] width 324 height 20
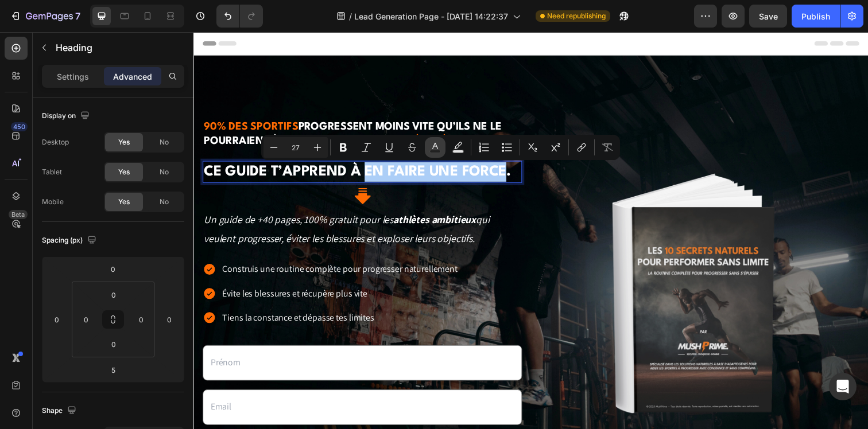
click at [436, 148] on icon "Editor contextual toolbar" at bounding box center [434, 147] width 11 height 11
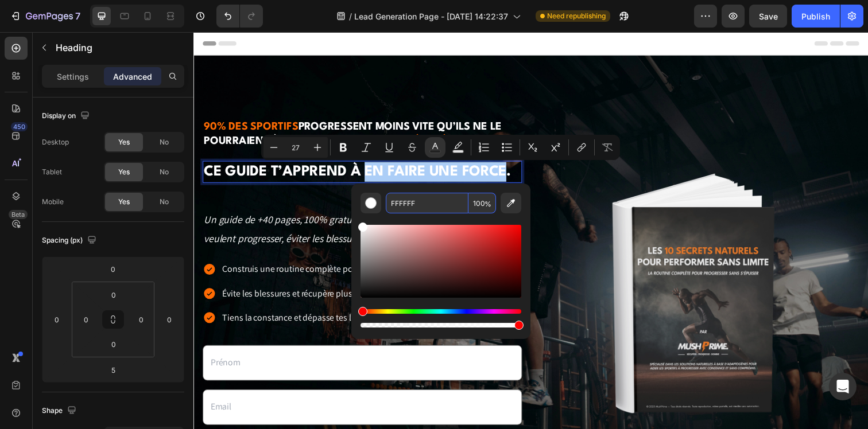
click at [424, 202] on input "FFFFFF" at bounding box center [427, 203] width 83 height 21
paste input "E6B03"
type input "FE6B03"
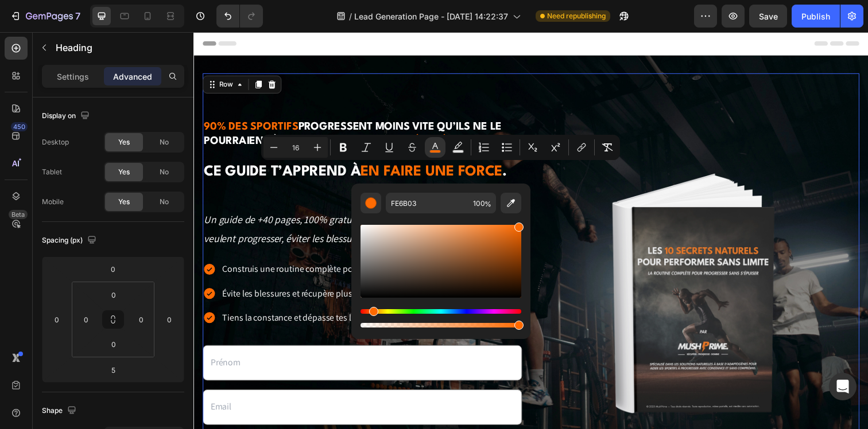
click at [397, 98] on div "⁠⁠⁠⁠⁠⁠⁠ 90% des sportifs progressent moins vite qu’ils ne le pourraient à cause…" at bounding box center [538, 299] width 670 height 450
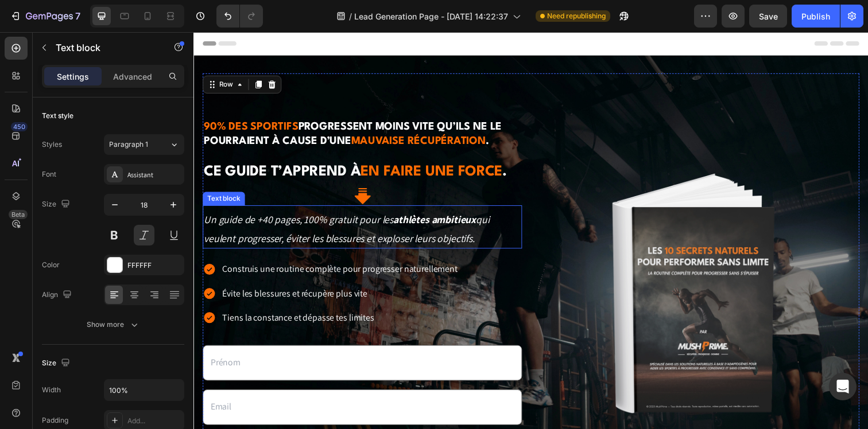
click at [434, 210] on div "Un guide de +40 pages, 100% gratuit pour les athlètes ambitieux qui veulent pro…" at bounding box center [366, 231] width 326 height 44
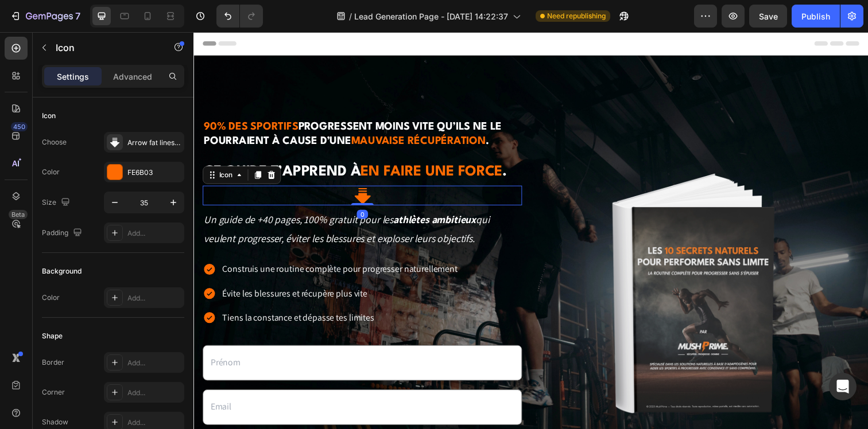
click at [416, 202] on div "Icon 0" at bounding box center [366, 199] width 326 height 20
click at [276, 179] on icon at bounding box center [272, 177] width 9 height 9
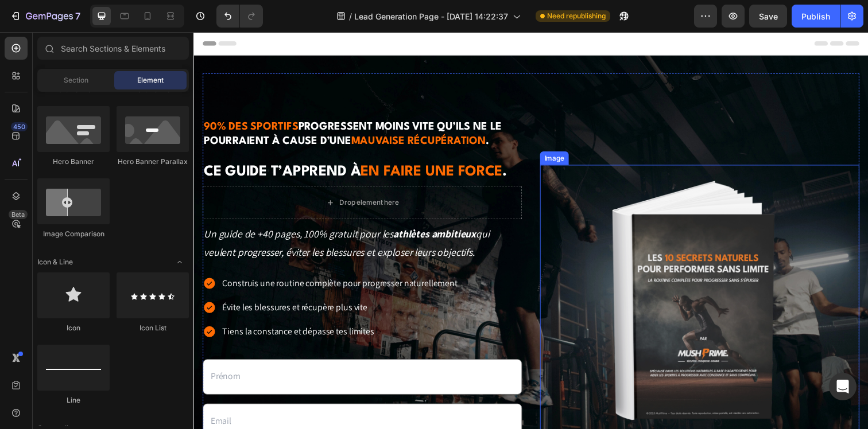
click at [489, 222] on div "Drop element here" at bounding box center [366, 206] width 326 height 34
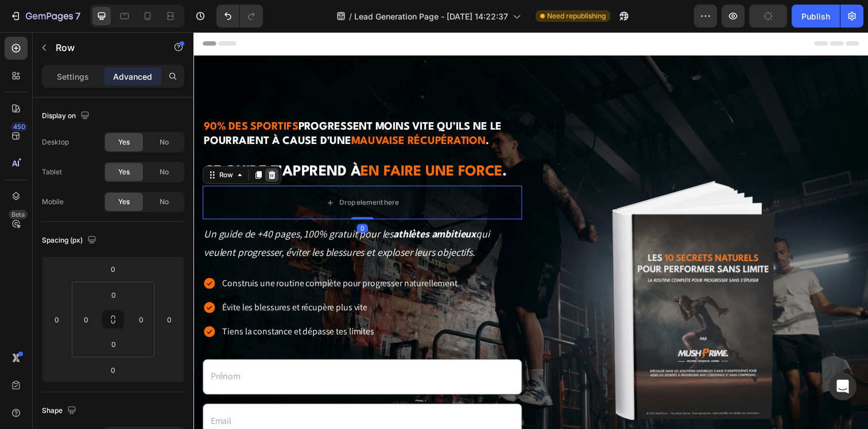
click at [271, 178] on icon at bounding box center [273, 178] width 7 height 8
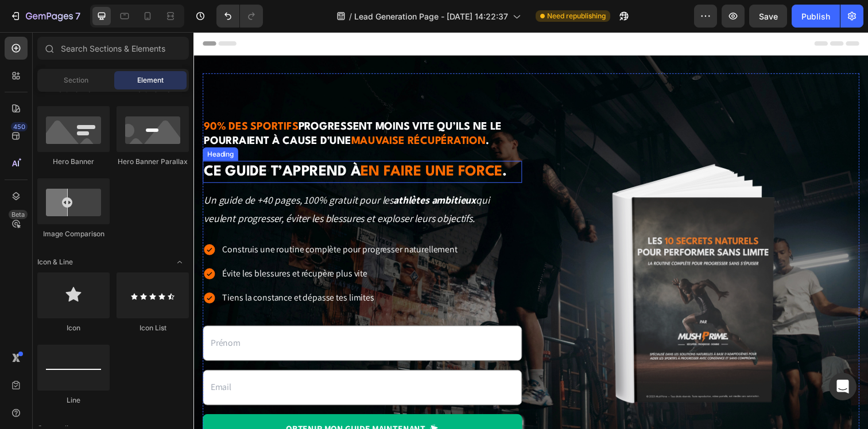
click at [500, 180] on span "en faire une force" at bounding box center [436, 175] width 145 height 14
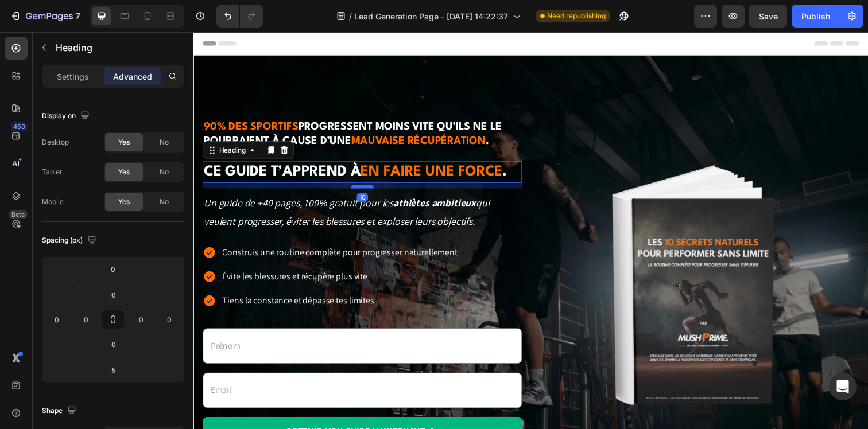
click at [366, 191] on div at bounding box center [365, 189] width 23 height 3
type input "10"
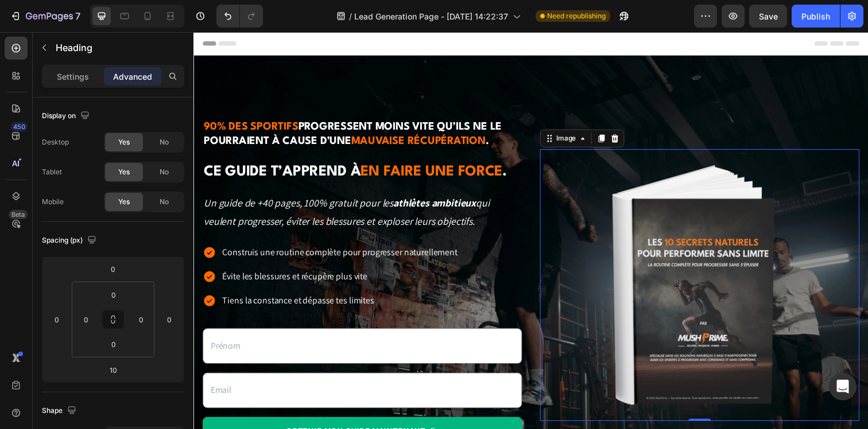
click at [557, 250] on div at bounding box center [710, 291] width 326 height 278
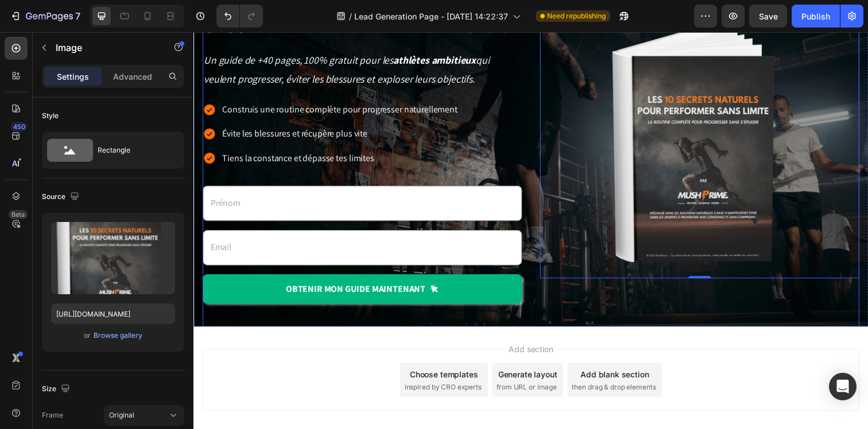
click at [576, 307] on div "Image 0" at bounding box center [710, 144] width 326 height 341
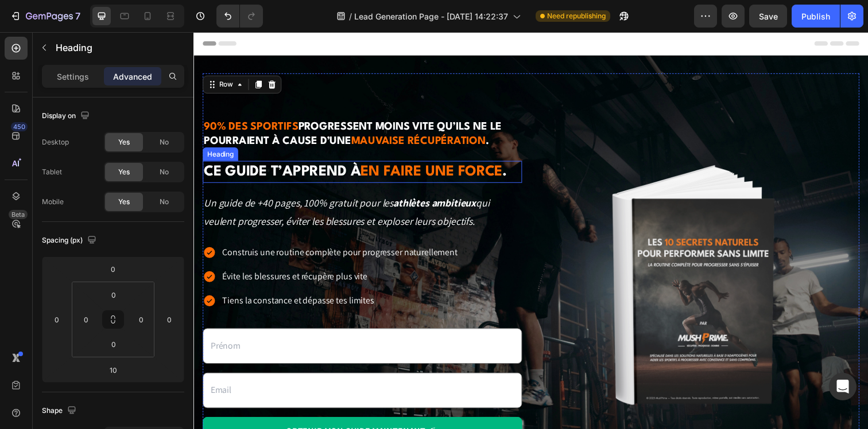
click at [520, 170] on p "Ce guide t’apprend à en faire une force ." at bounding box center [366, 175] width 324 height 20
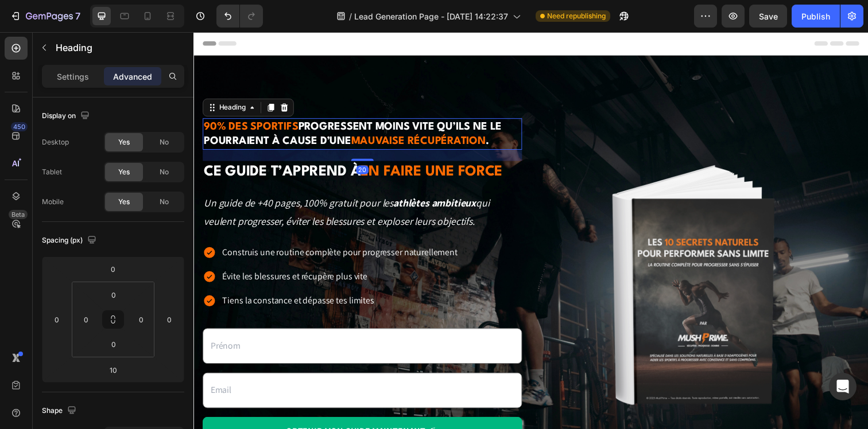
click at [505, 146] on p "⁠⁠⁠⁠⁠⁠⁠ 90% des sportifs progressent moins vite qu’ils ne le pourraient à cause…" at bounding box center [366, 136] width 324 height 30
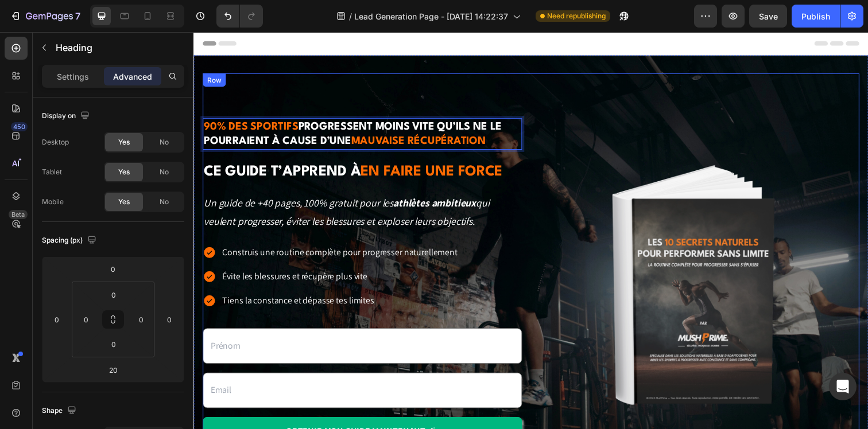
click at [594, 41] on div "Header" at bounding box center [538, 43] width 670 height 23
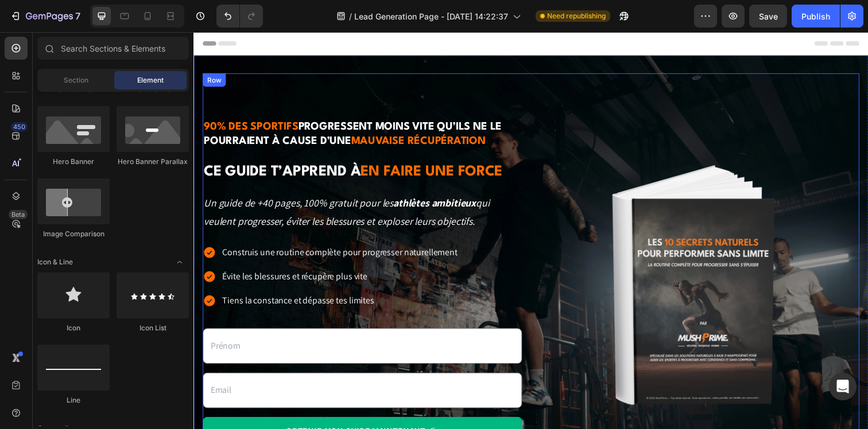
click at [482, 139] on span "mauvaise récupération" at bounding box center [422, 143] width 137 height 10
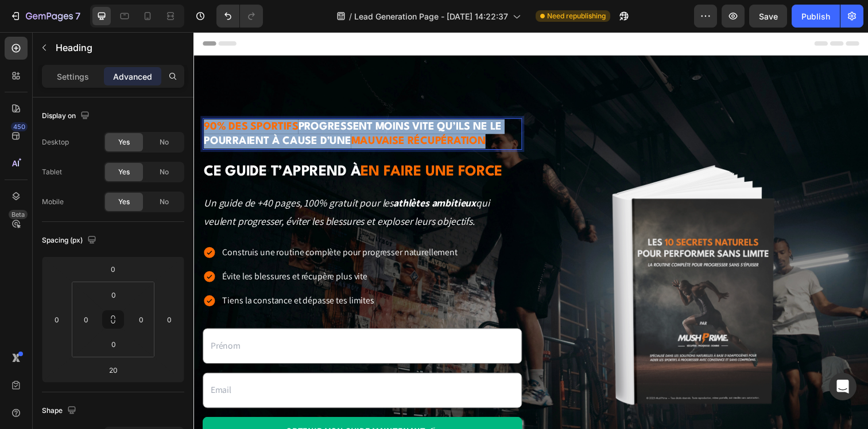
click at [482, 139] on span "mauvaise récupération" at bounding box center [422, 143] width 137 height 10
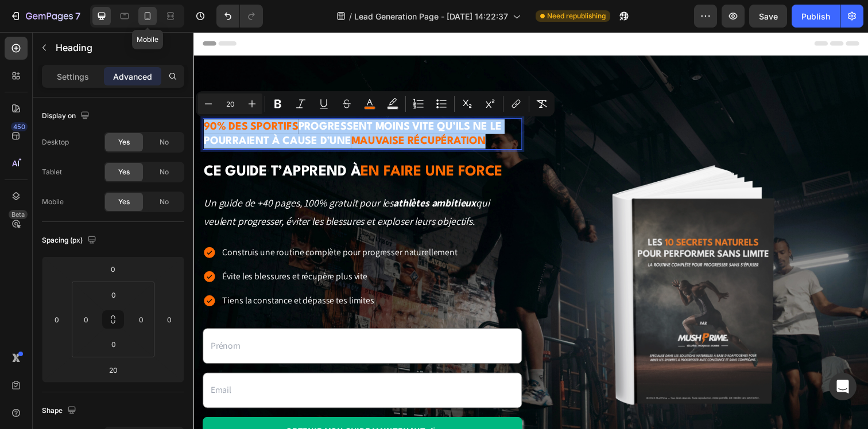
click at [153, 17] on icon at bounding box center [147, 15] width 11 height 11
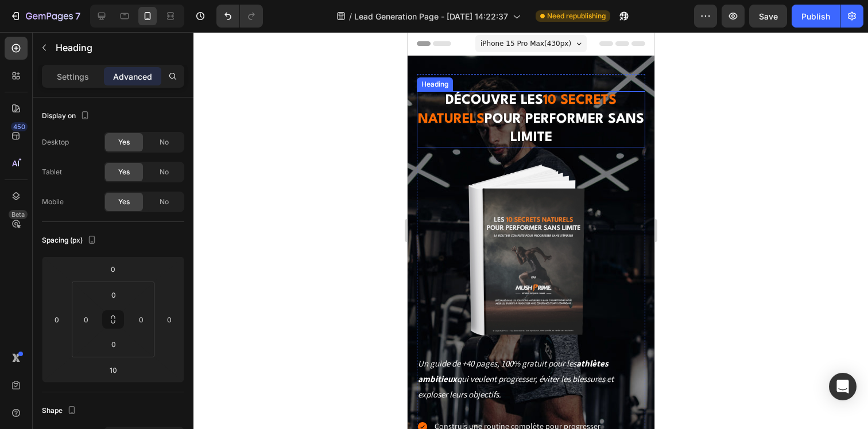
click at [536, 102] on h2 "Découvre les 10 secrets naturels pour performer sans limite" at bounding box center [530, 119] width 228 height 56
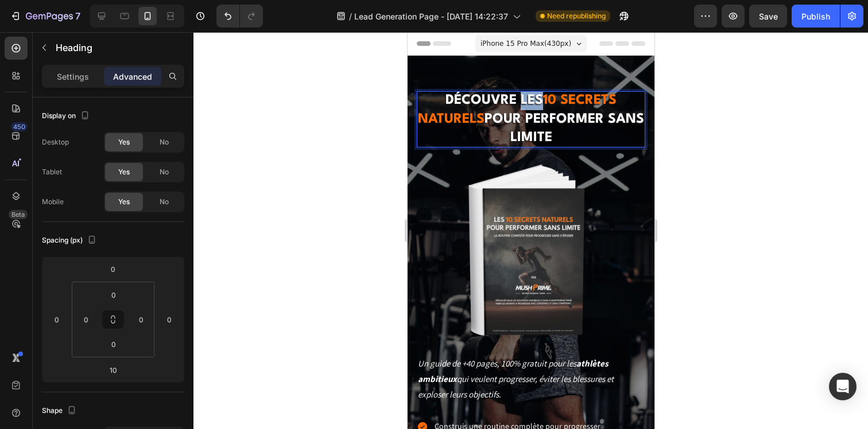
click at [536, 102] on h2 "Découvre les 10 secrets naturels pour performer sans limite" at bounding box center [530, 119] width 228 height 56
click at [536, 102] on p "Découvre les 10 secrets naturels pour performer sans limite" at bounding box center [530, 119] width 228 height 56
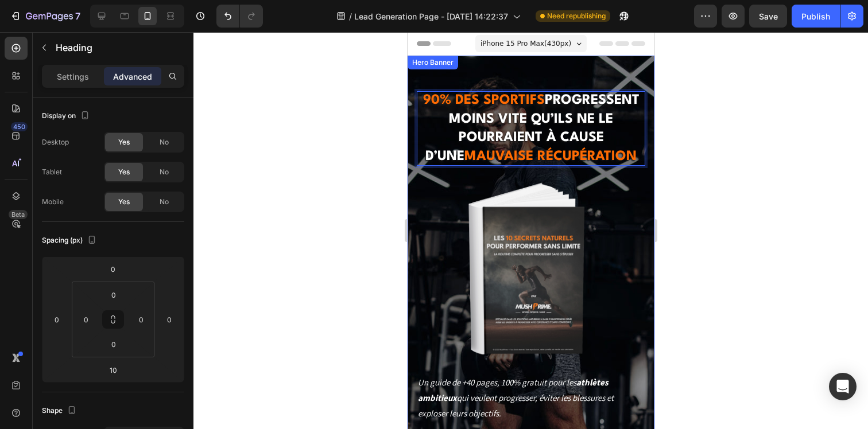
click at [681, 172] on div at bounding box center [530, 230] width 675 height 397
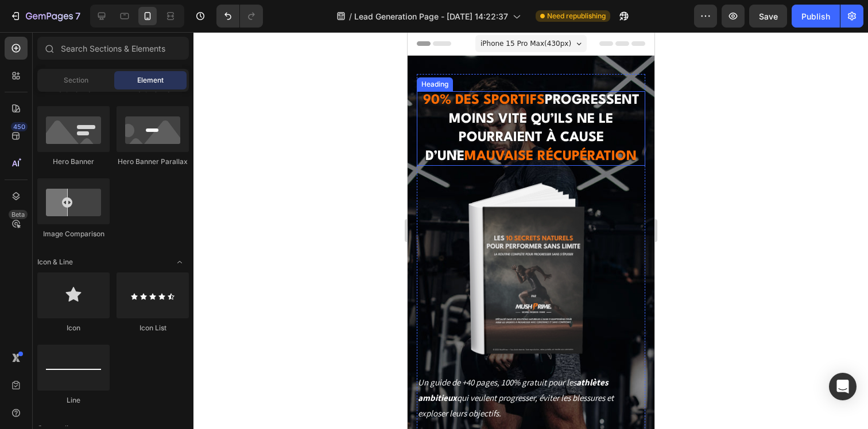
click at [569, 137] on p "⁠⁠⁠⁠⁠⁠⁠ 90% des sportifs progressent moins vite qu’ils ne le pourraient à cause…" at bounding box center [530, 128] width 228 height 75
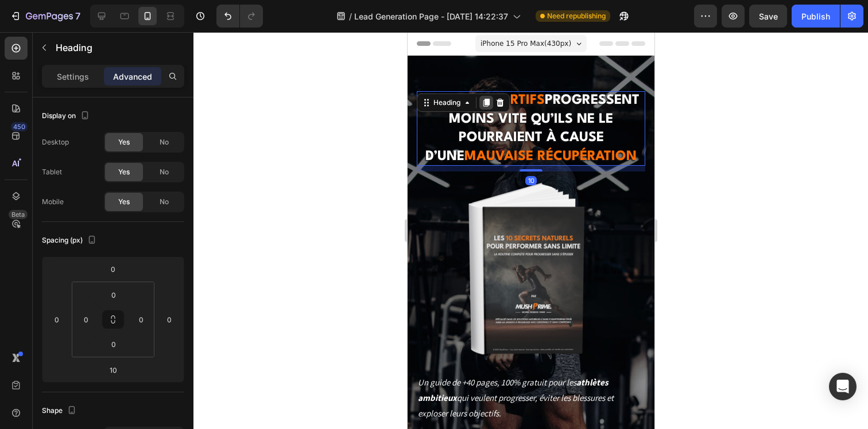
click at [483, 104] on icon at bounding box center [486, 103] width 6 height 8
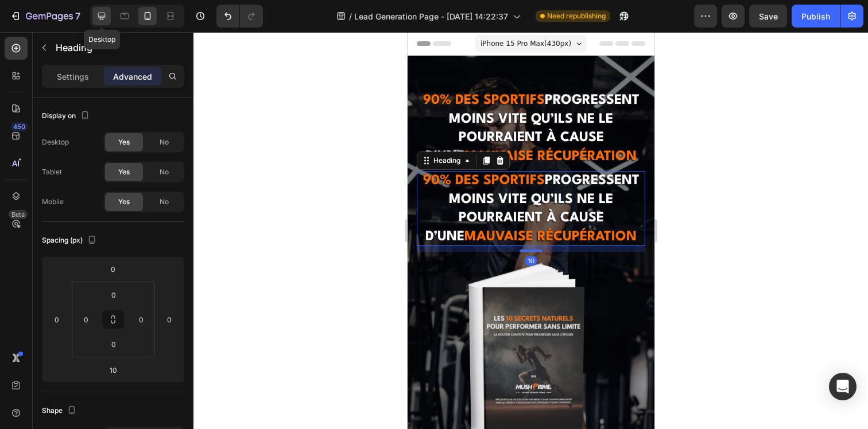
click at [100, 13] on icon at bounding box center [101, 16] width 7 height 7
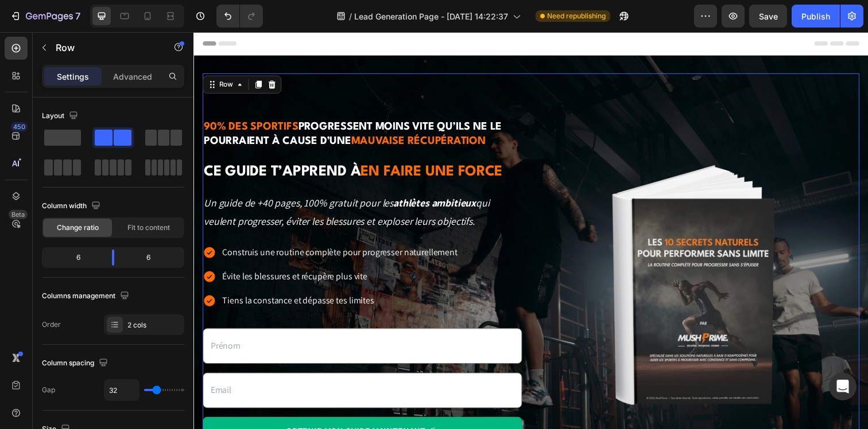
click at [325, 189] on div "⁠⁠⁠⁠⁠⁠⁠ 90% des sportifs progressent moins vite qu’ils ne le pourraient à cause…" at bounding box center [366, 290] width 326 height 341
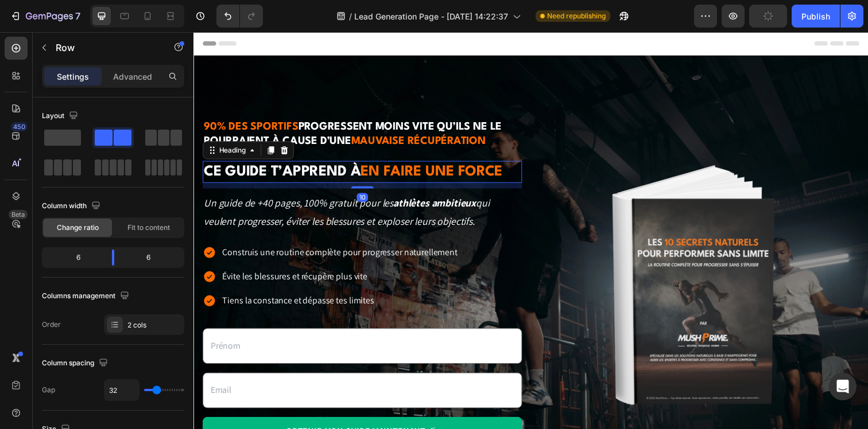
click at [303, 172] on p "Ce guide t’apprend à en faire une force" at bounding box center [366, 175] width 324 height 20
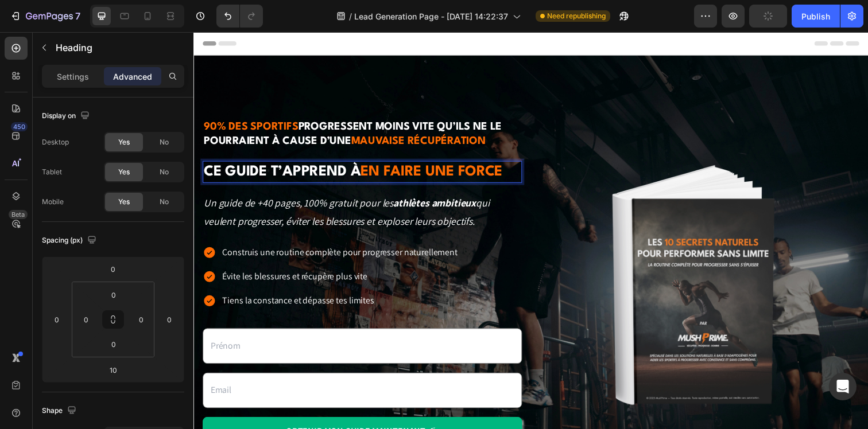
click at [303, 172] on p "Ce guide t’apprend à en faire une force" at bounding box center [366, 175] width 324 height 20
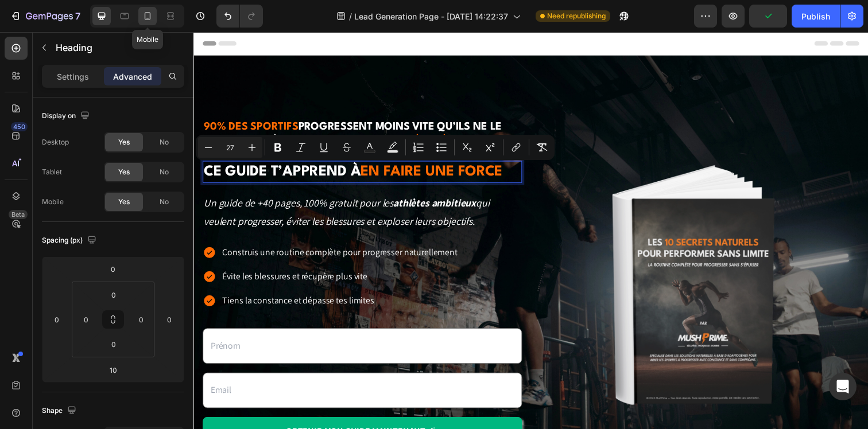
click at [146, 15] on icon at bounding box center [147, 15] width 11 height 11
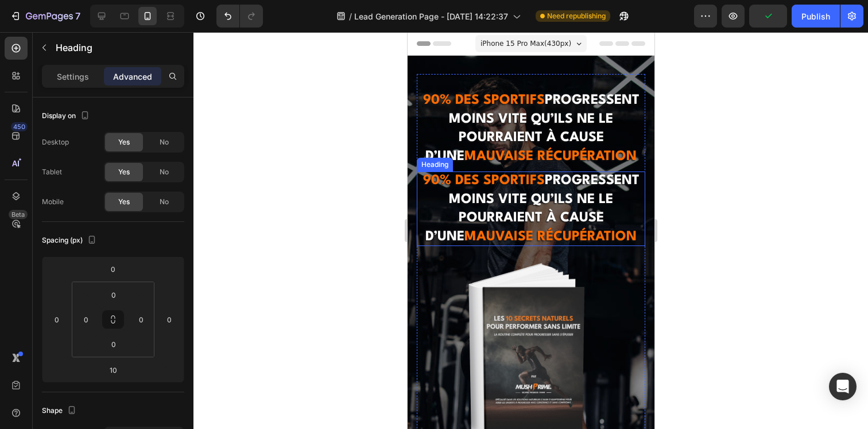
click at [529, 210] on h2 "90% des sportifs progressent moins vite qu’ils ne le pourraient à cause d’une m…" at bounding box center [530, 209] width 228 height 75
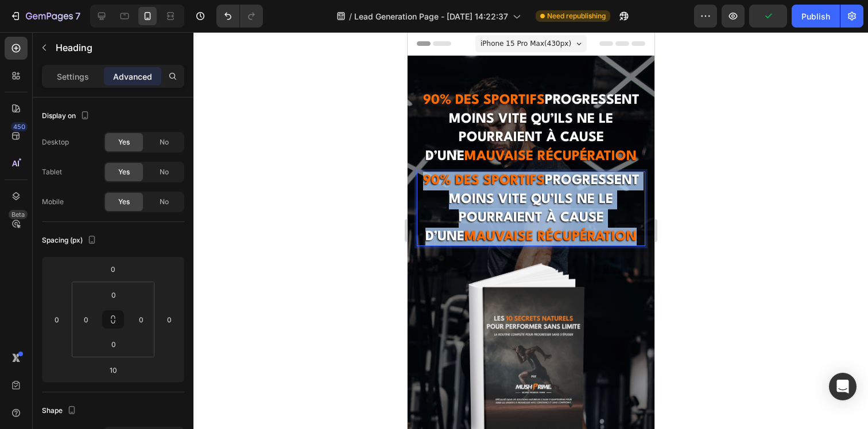
click at [529, 210] on p "90% des sportifs progressent moins vite qu’ils ne le pourraient à cause d’une m…" at bounding box center [530, 209] width 228 height 75
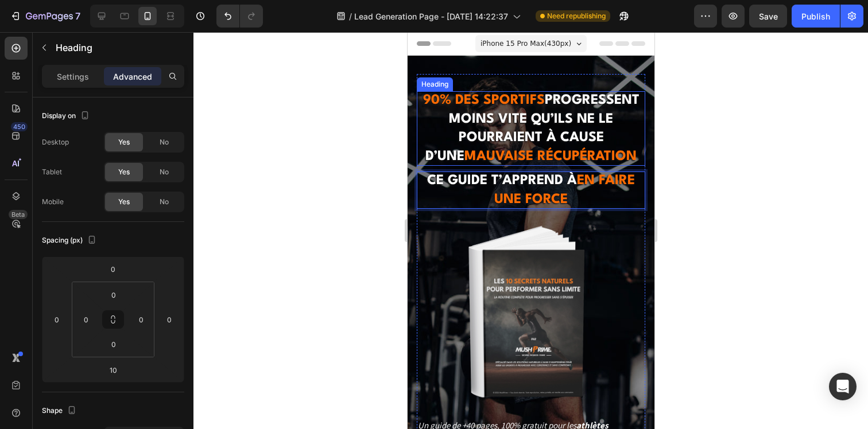
click at [551, 118] on p "⁠⁠⁠⁠⁠⁠⁠ 90% des sportifs progressent moins vite qu’ils ne le pourraient à cause…" at bounding box center [530, 128] width 228 height 75
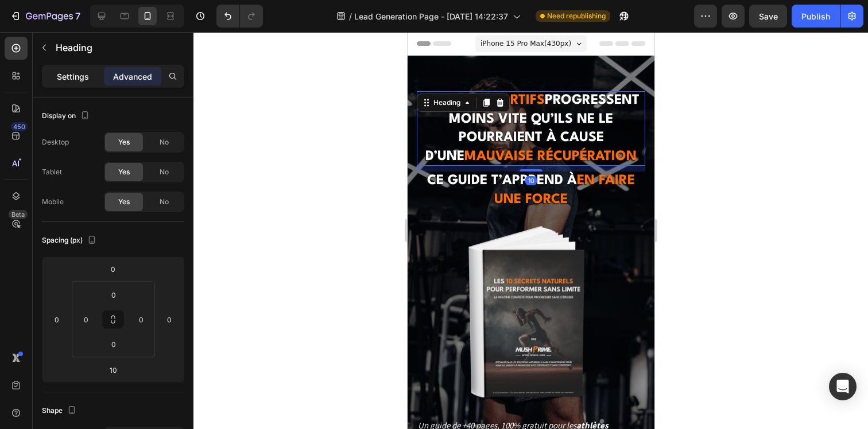
click at [70, 75] on p "Settings" at bounding box center [73, 77] width 32 height 12
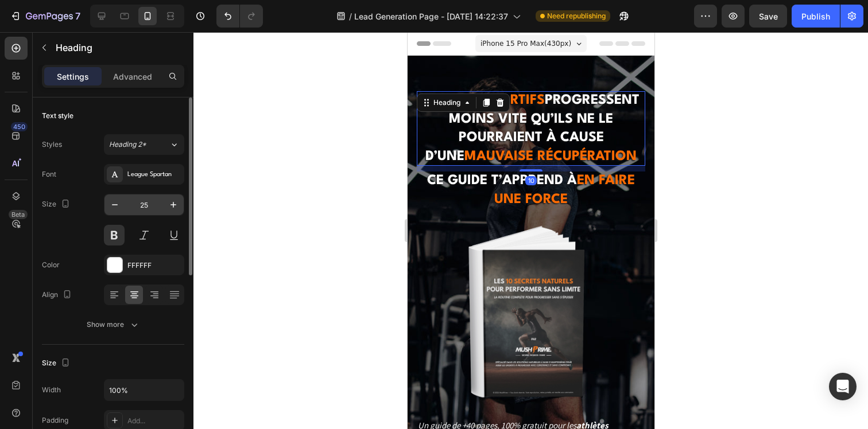
click at [144, 203] on input "25" at bounding box center [144, 205] width 38 height 21
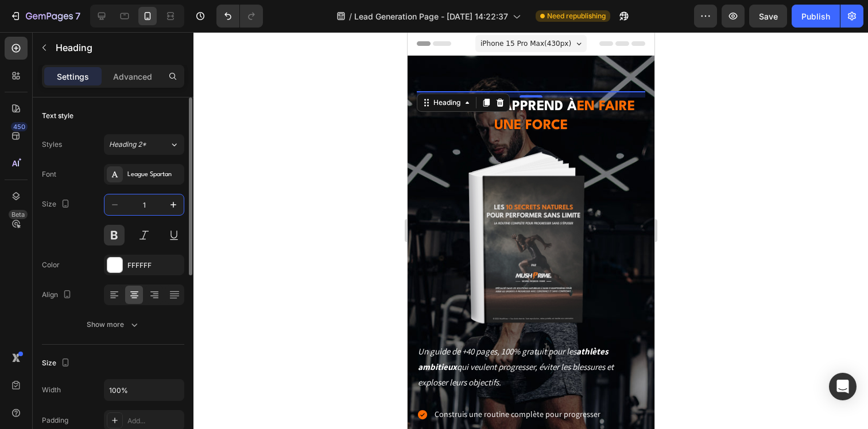
type input "15"
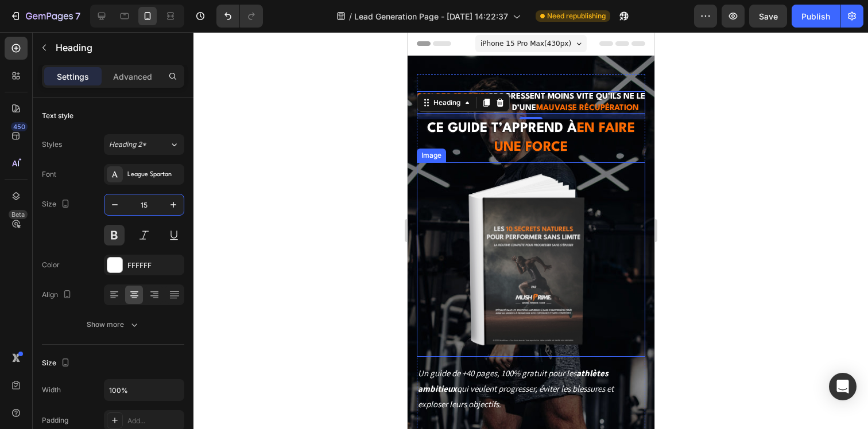
click at [527, 136] on p "Ce guide t’apprend à en faire une force" at bounding box center [530, 137] width 228 height 37
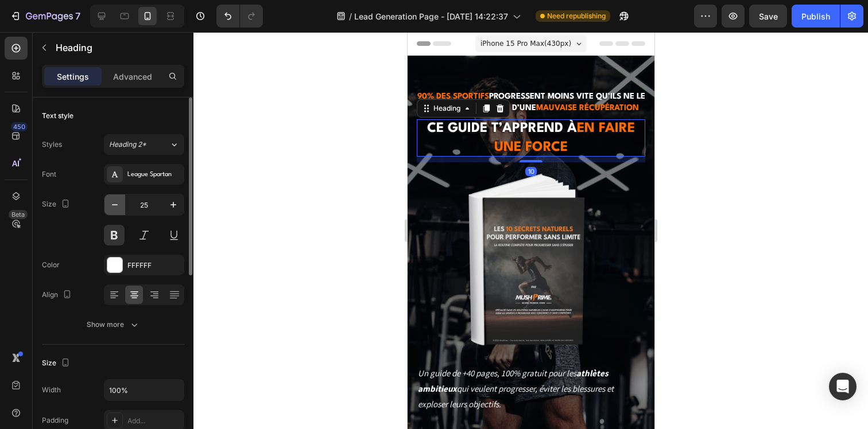
click at [114, 197] on button "button" at bounding box center [114, 205] width 21 height 21
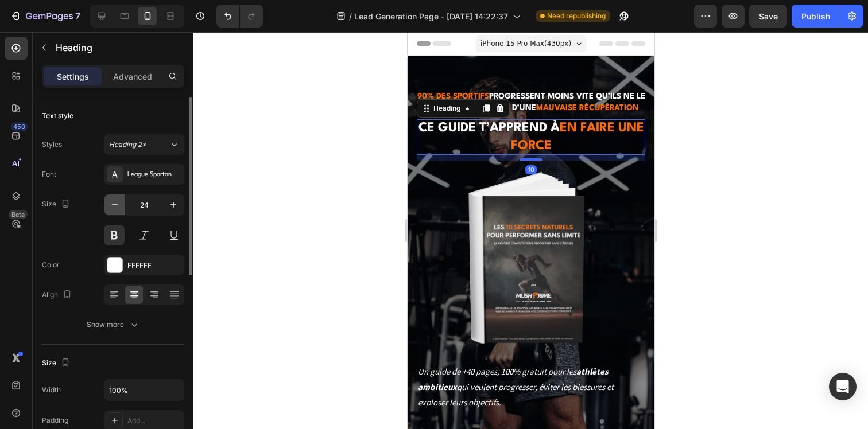
click at [114, 197] on button "button" at bounding box center [114, 205] width 21 height 21
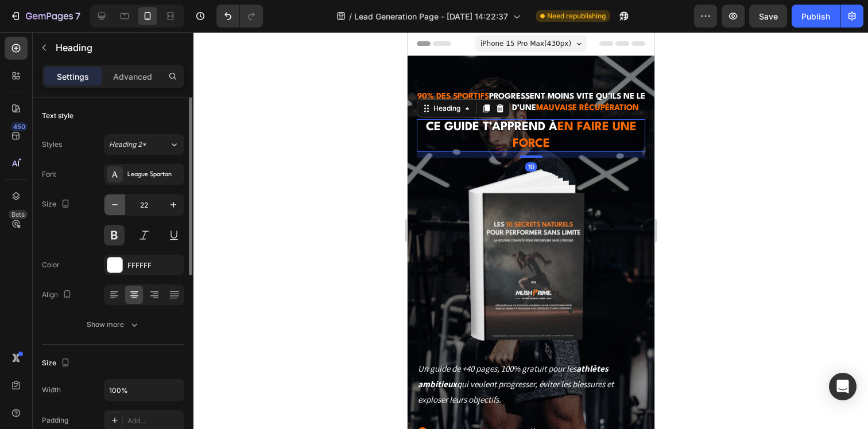
click at [114, 197] on button "button" at bounding box center [114, 205] width 21 height 21
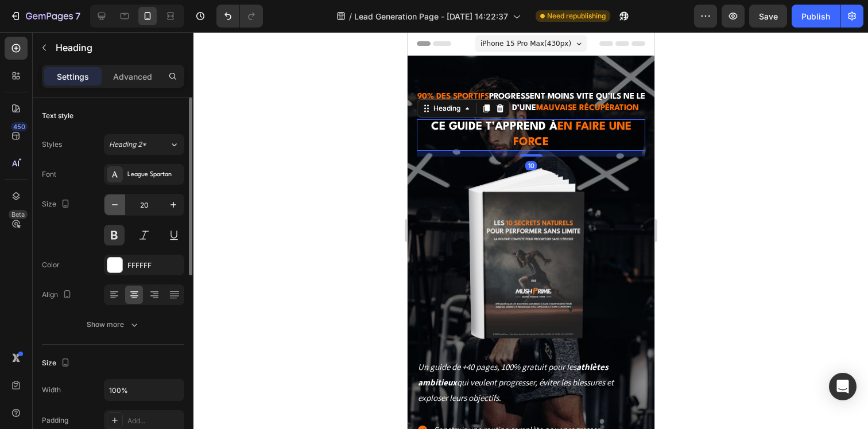
click at [114, 197] on button "button" at bounding box center [114, 205] width 21 height 21
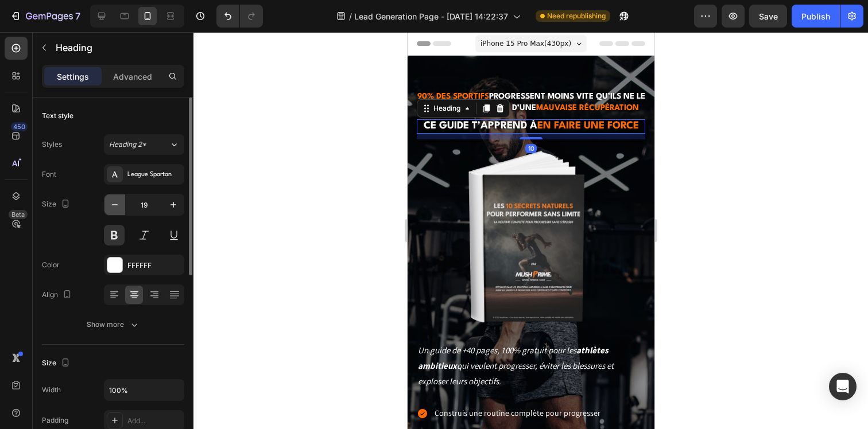
click at [114, 197] on button "button" at bounding box center [114, 205] width 21 height 21
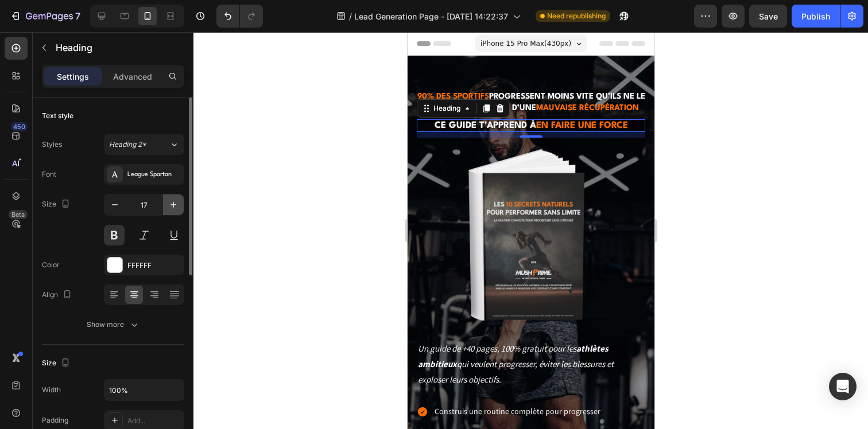
click at [177, 200] on icon "button" at bounding box center [173, 204] width 11 height 11
type input "18"
click at [308, 221] on div at bounding box center [530, 230] width 675 height 397
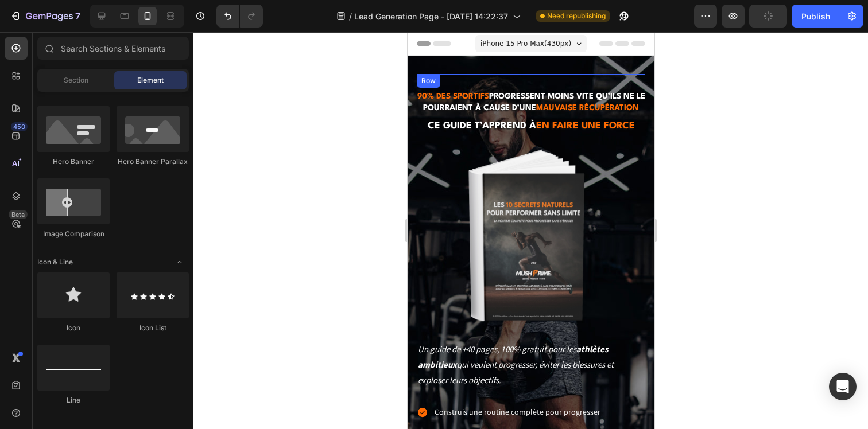
click at [549, 106] on span "mauvaise récupération" at bounding box center [587, 108] width 103 height 8
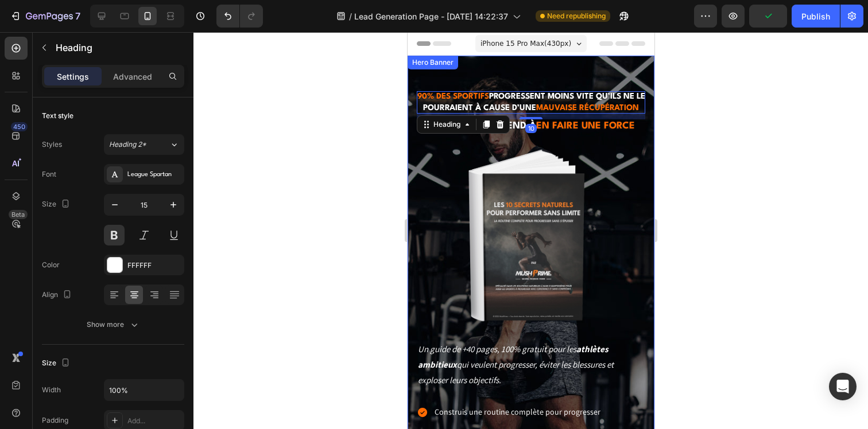
click at [705, 204] on div at bounding box center [530, 230] width 675 height 397
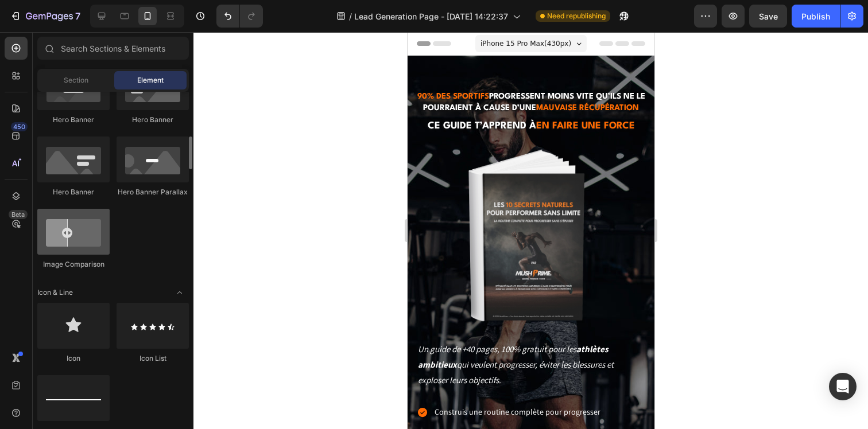
scroll to position [535, 0]
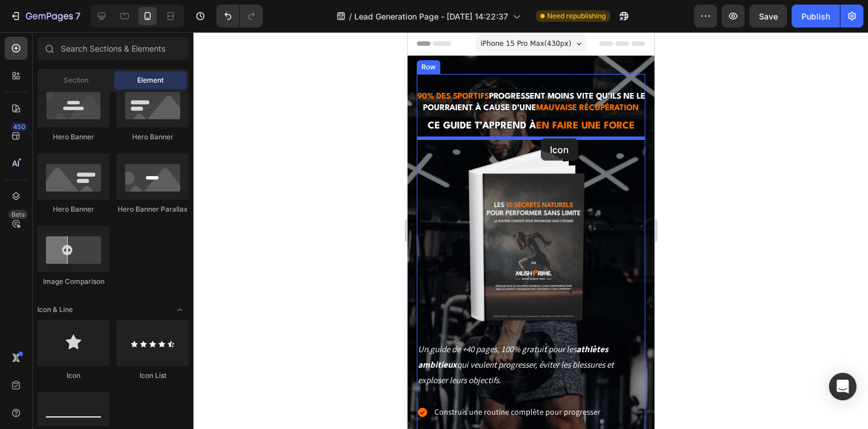
drag, startPoint x: 488, startPoint y: 385, endPoint x: 540, endPoint y: 138, distance: 252.3
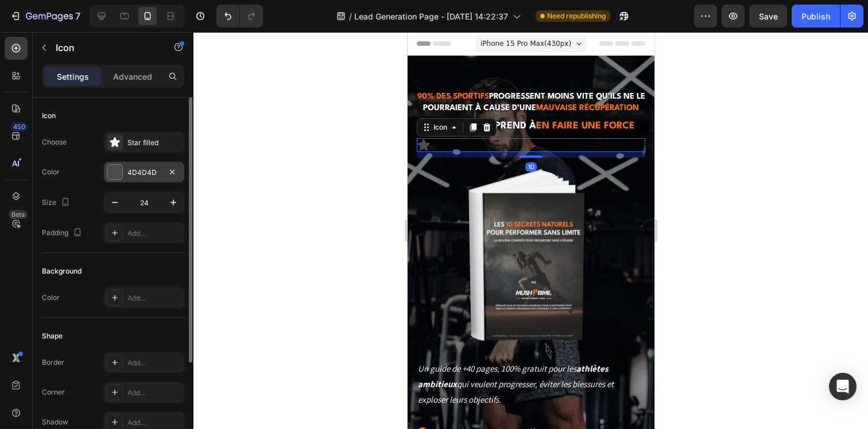
click at [140, 169] on div "4D4D4D" at bounding box center [143, 173] width 33 height 10
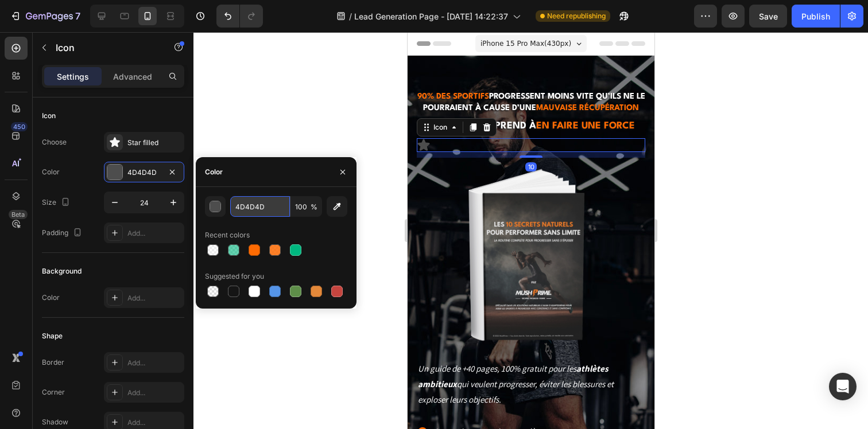
click at [249, 203] on input "4D4D4D" at bounding box center [260, 206] width 60 height 21
click at [253, 246] on div at bounding box center [254, 250] width 11 height 11
type input "FE6B03"
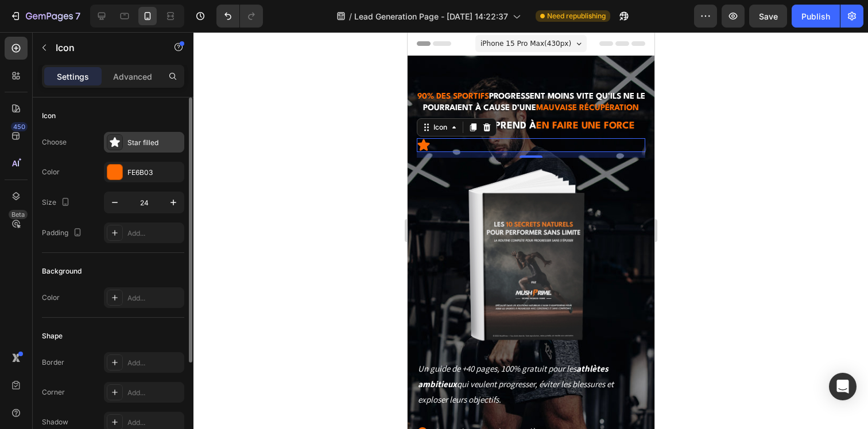
click at [139, 141] on div "Star filled" at bounding box center [154, 143] width 54 height 10
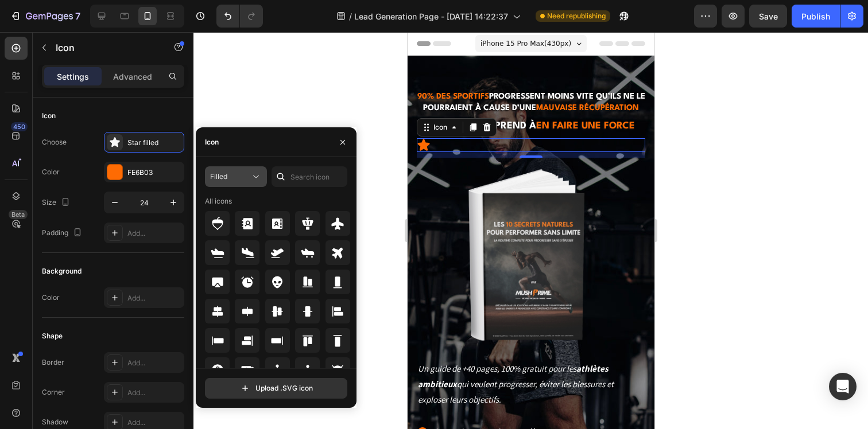
click at [237, 174] on div "Filled" at bounding box center [230, 177] width 40 height 10
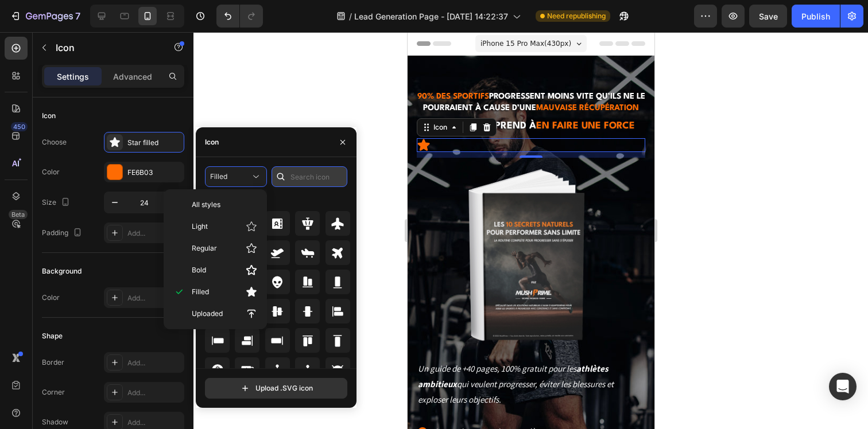
click at [303, 182] on input "text" at bounding box center [310, 176] width 76 height 21
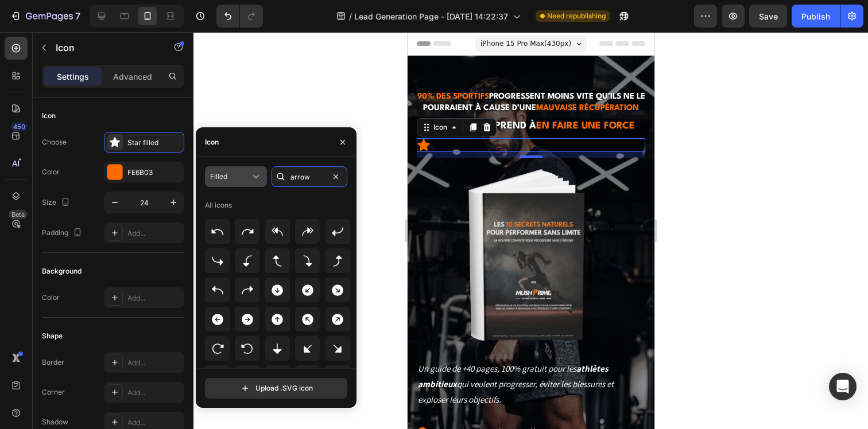
type input "arrow"
click at [239, 176] on div "Filled" at bounding box center [230, 177] width 40 height 10
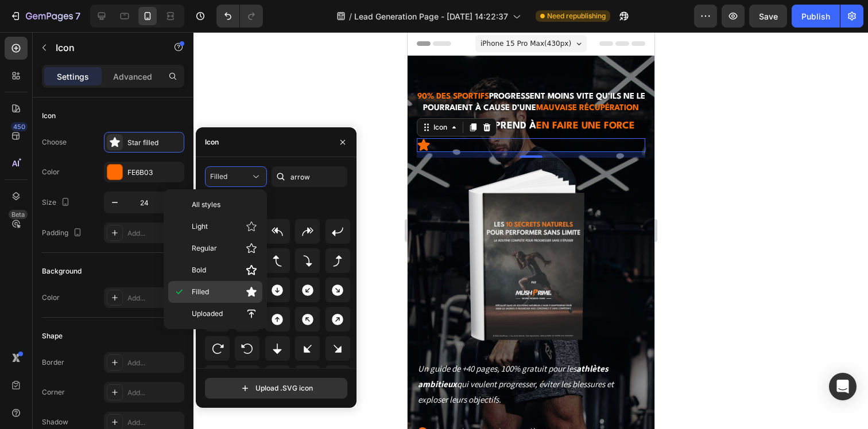
click at [230, 282] on div "Filled" at bounding box center [215, 292] width 94 height 22
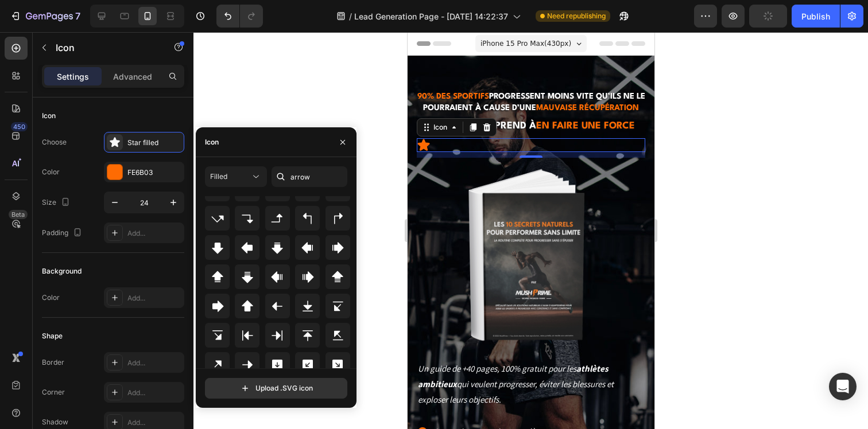
scroll to position [164, 0]
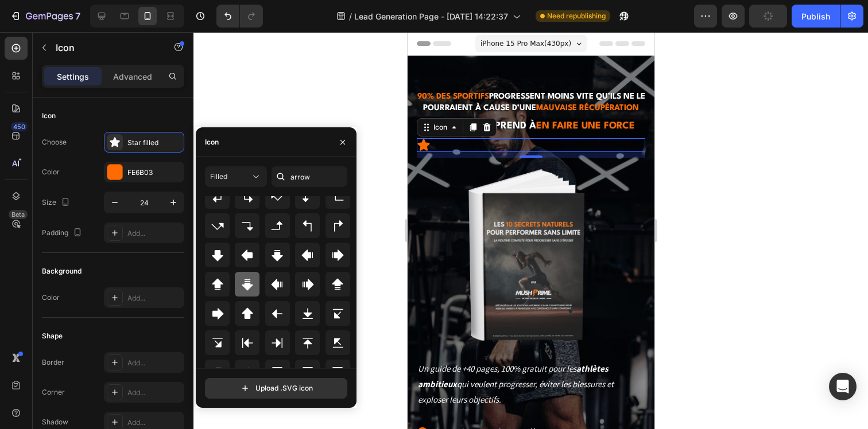
click at [246, 280] on icon at bounding box center [248, 285] width 14 height 14
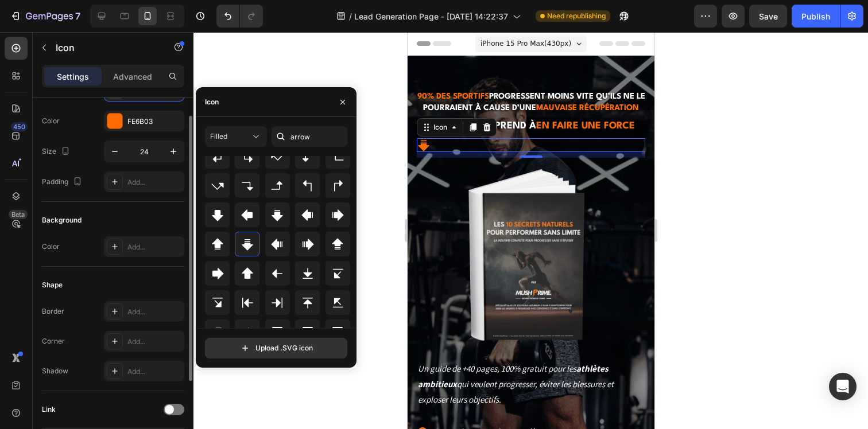
scroll to position [135, 0]
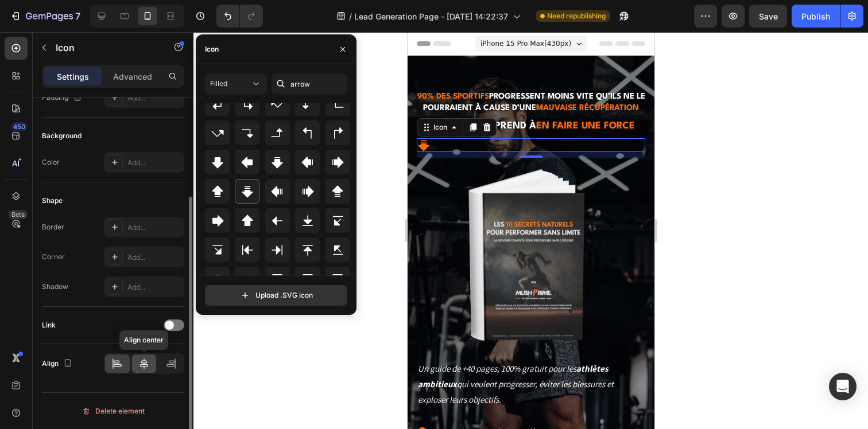
click at [142, 371] on div at bounding box center [144, 364] width 25 height 18
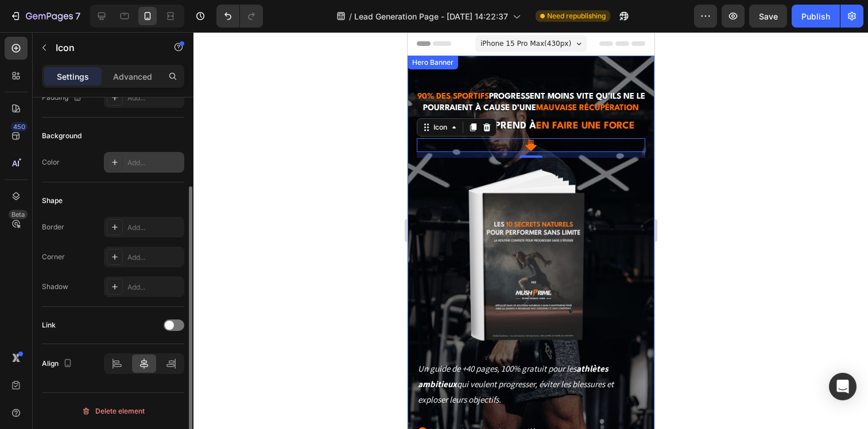
scroll to position [0, 0]
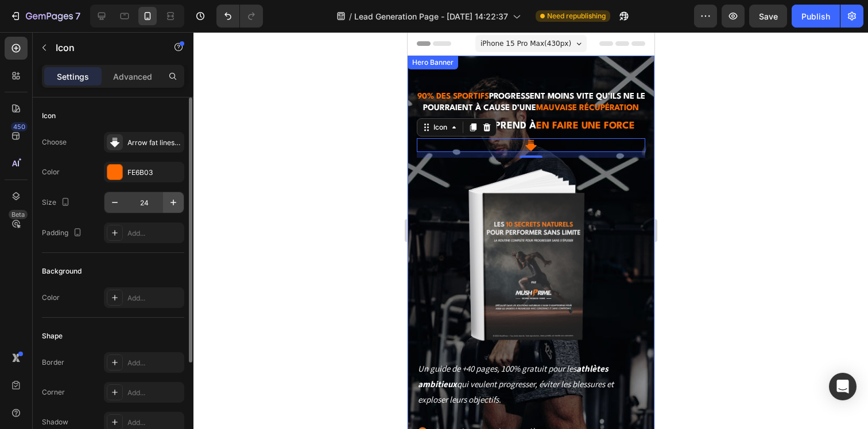
click at [176, 193] on button "button" at bounding box center [173, 202] width 21 height 21
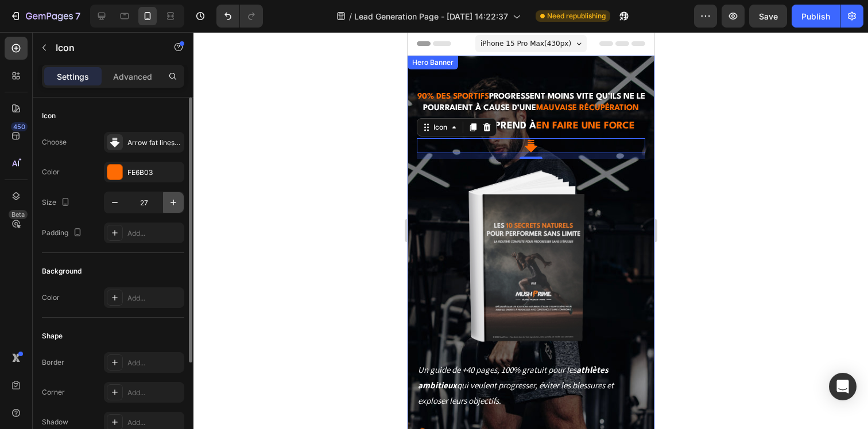
click at [176, 193] on button "button" at bounding box center [173, 202] width 21 height 21
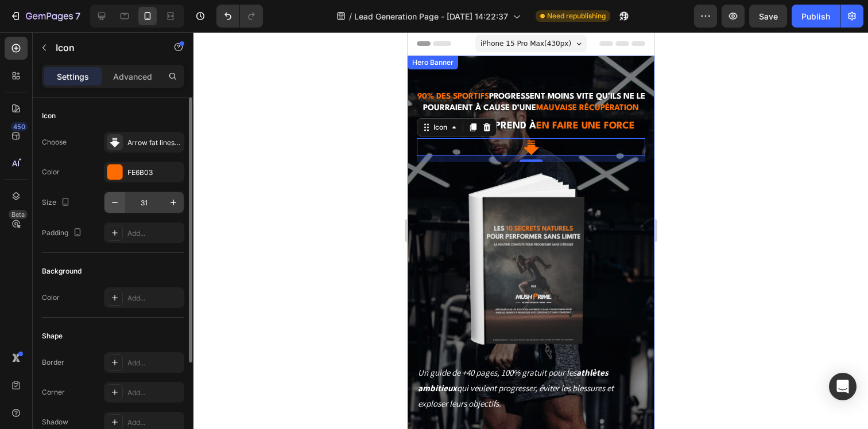
click at [112, 201] on icon "button" at bounding box center [114, 202] width 11 height 11
type input "30"
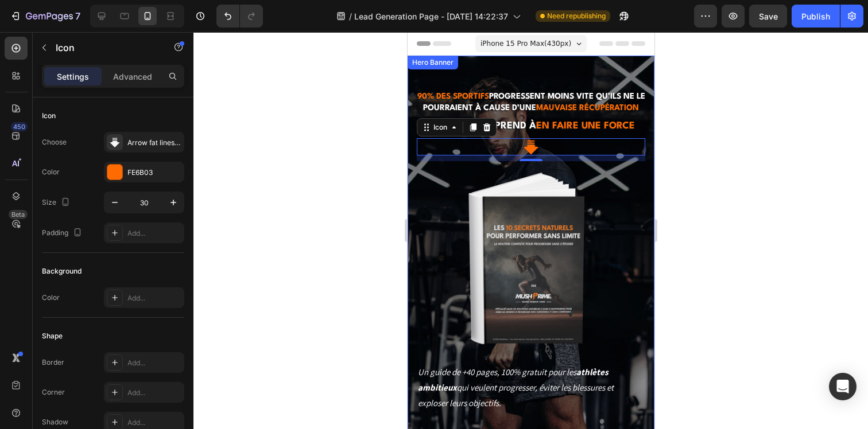
click at [265, 213] on div at bounding box center [530, 230] width 675 height 397
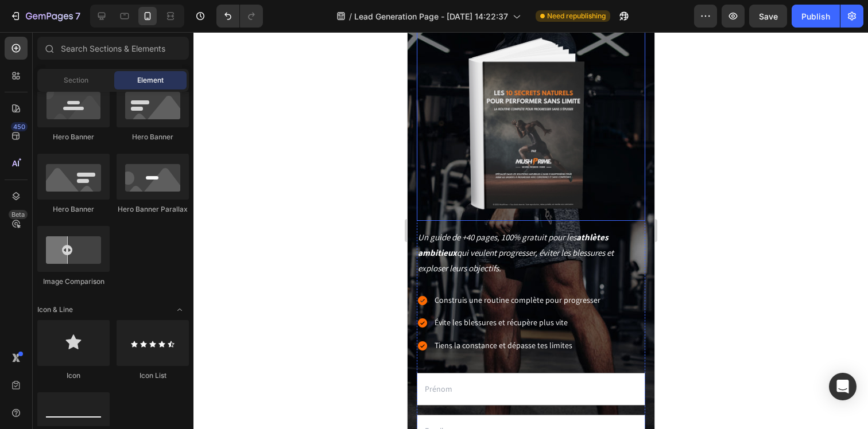
scroll to position [136, 0]
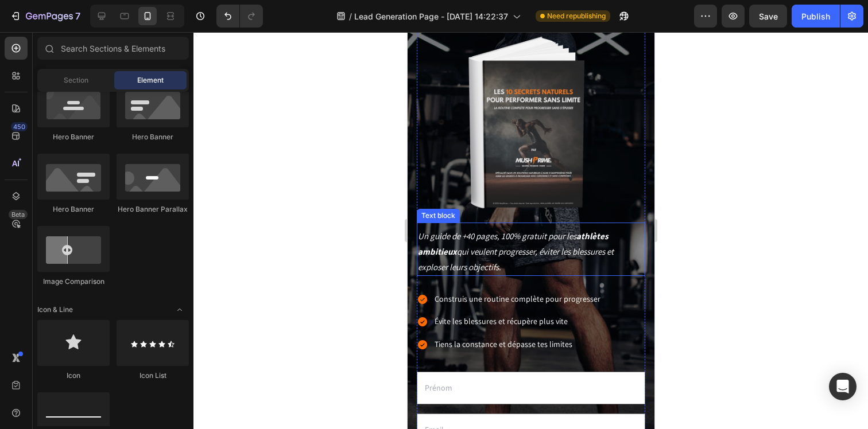
click at [551, 239] on p "Un guide de +40 pages, 100% gratuit pour les athlètes ambitieux qui veulent pro…" at bounding box center [530, 251] width 226 height 46
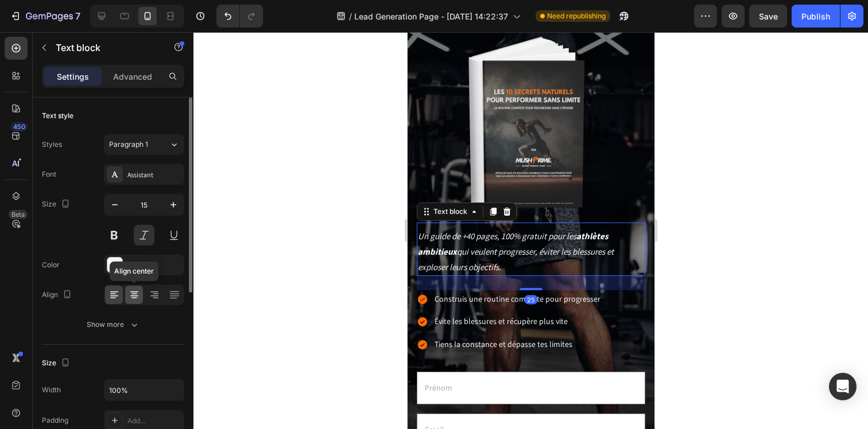
click at [138, 297] on icon at bounding box center [134, 294] width 11 height 11
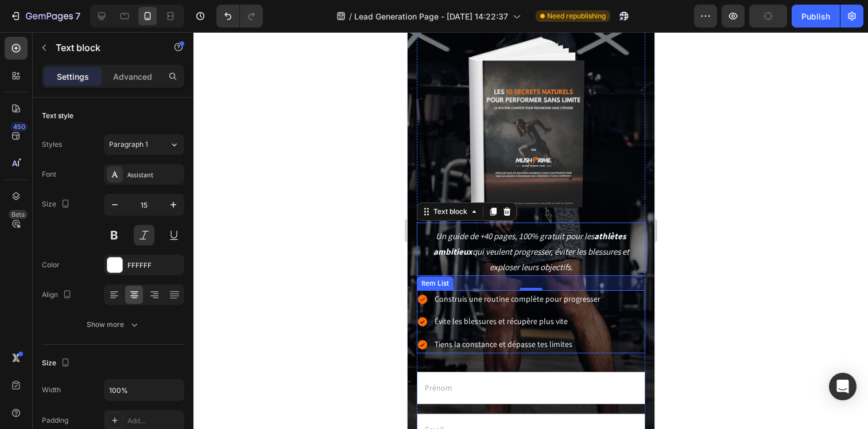
click at [618, 314] on div "Construis une routine complète pour progresser Évite les blessures et récupère …" at bounding box center [530, 321] width 228 height 63
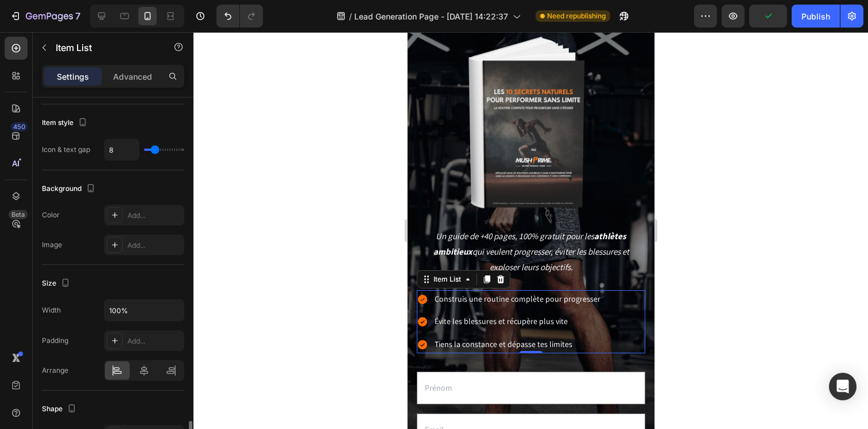
scroll to position [645, 0]
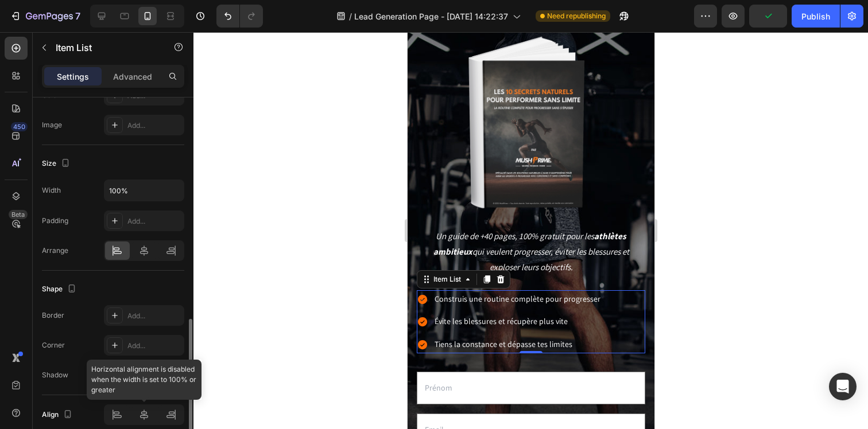
click at [143, 414] on div at bounding box center [144, 415] width 80 height 21
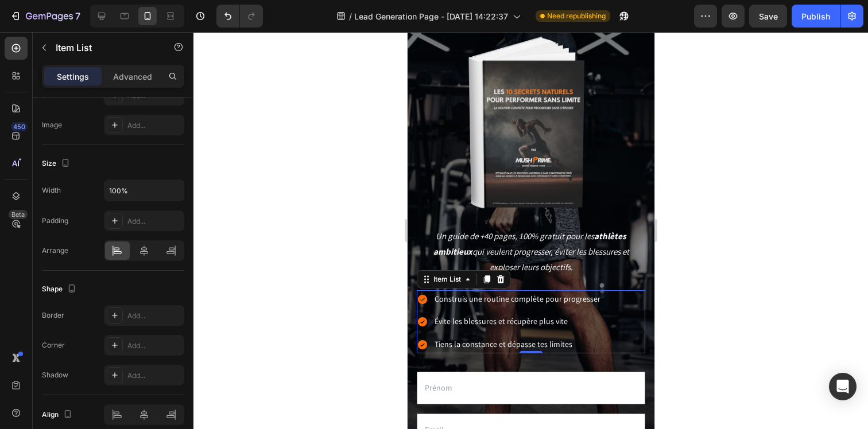
click at [577, 309] on div "Construis une routine complète pour progresser Évite les blessures et récupère …" at bounding box center [508, 321] width 185 height 63
click at [429, 305] on div "Construis une routine complète pour progresser" at bounding box center [508, 299] width 185 height 18
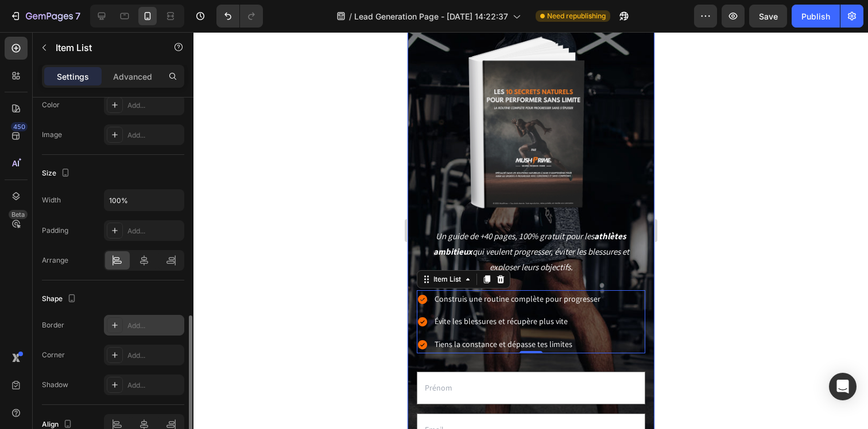
scroll to position [631, 0]
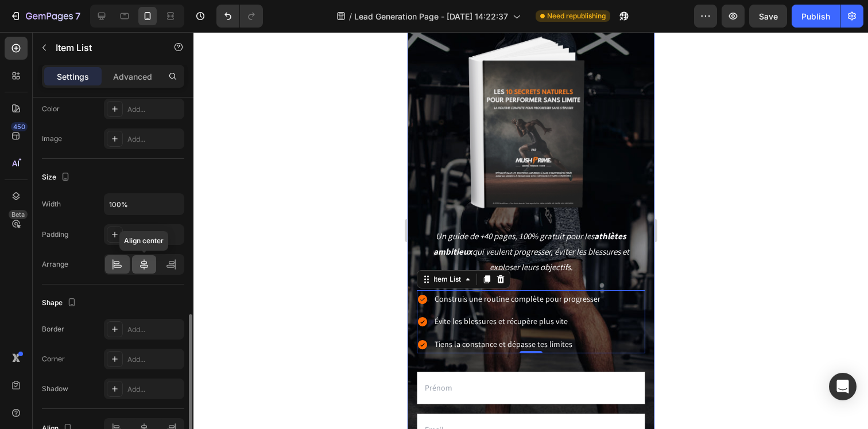
click at [141, 262] on icon at bounding box center [143, 264] width 11 height 11
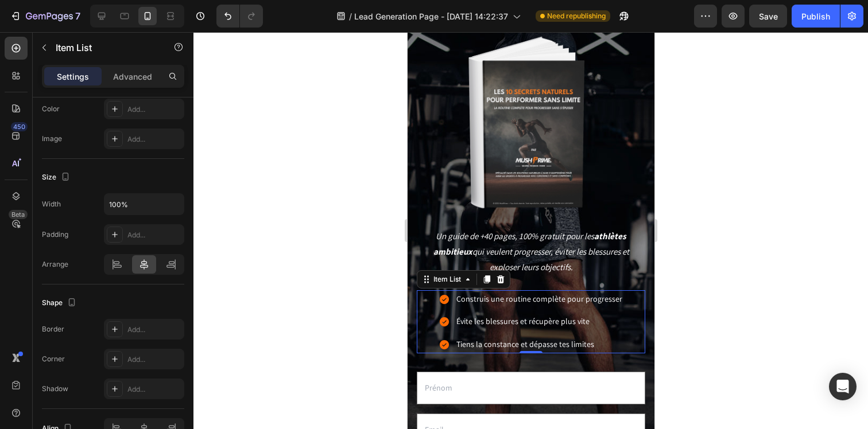
click at [741, 300] on div at bounding box center [530, 230] width 675 height 397
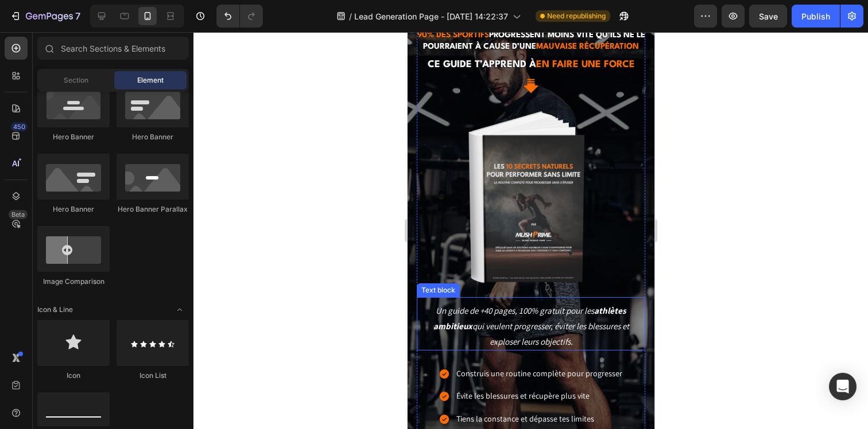
scroll to position [0, 0]
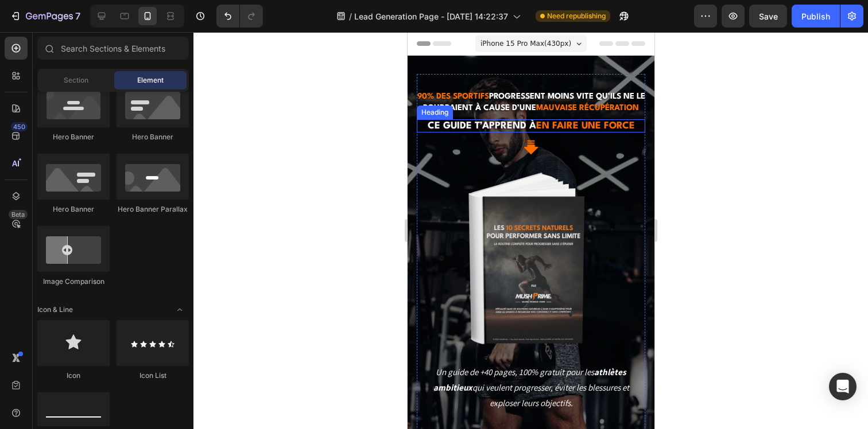
click at [602, 120] on p "Ce guide t’apprend à en faire une force" at bounding box center [530, 125] width 228 height 13
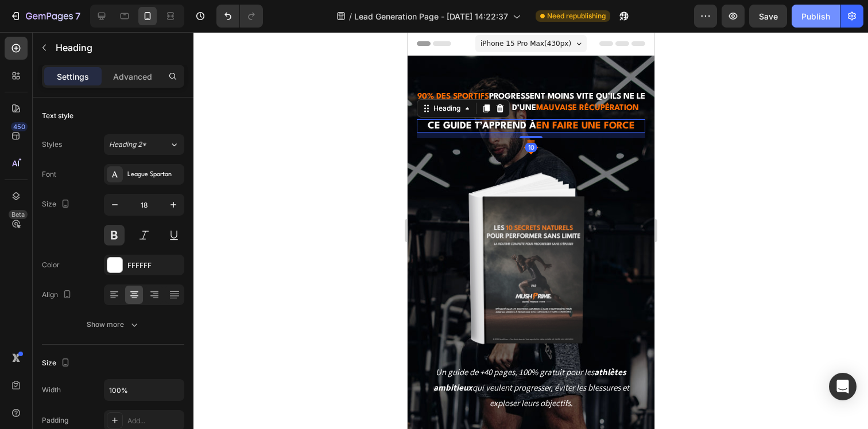
click at [827, 5] on button "Publish" at bounding box center [816, 16] width 48 height 23
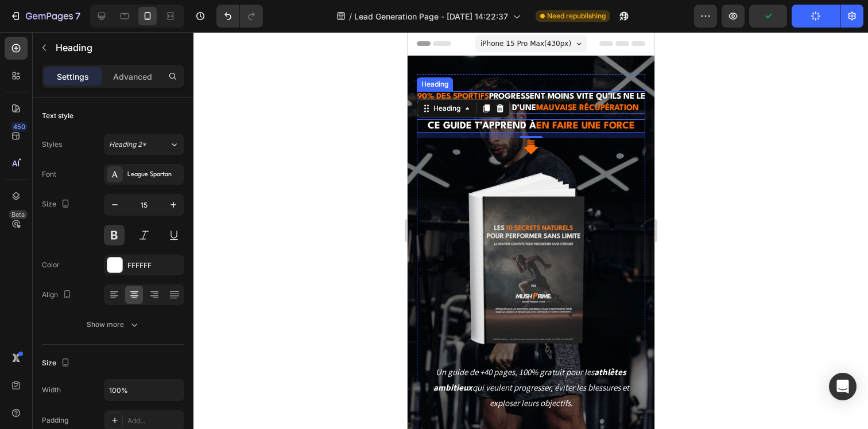
click at [577, 96] on p "⁠⁠⁠⁠⁠⁠⁠ 90% des sportifs progressent moins vite qu’ils ne le pourraient à cause…" at bounding box center [530, 102] width 228 height 22
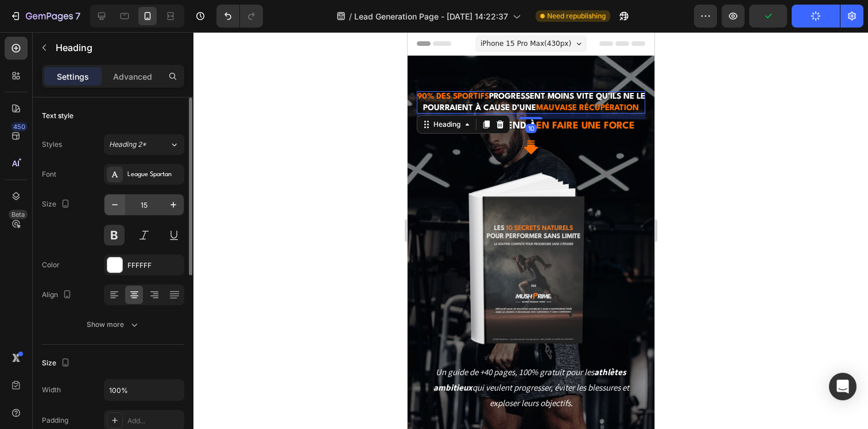
click at [112, 199] on icon "button" at bounding box center [114, 204] width 11 height 11
type input "14"
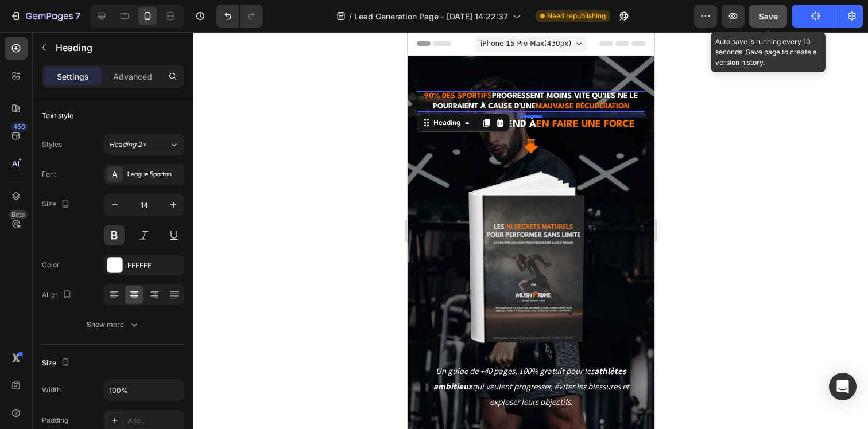
click at [765, 17] on span "Save" at bounding box center [768, 16] width 19 height 10
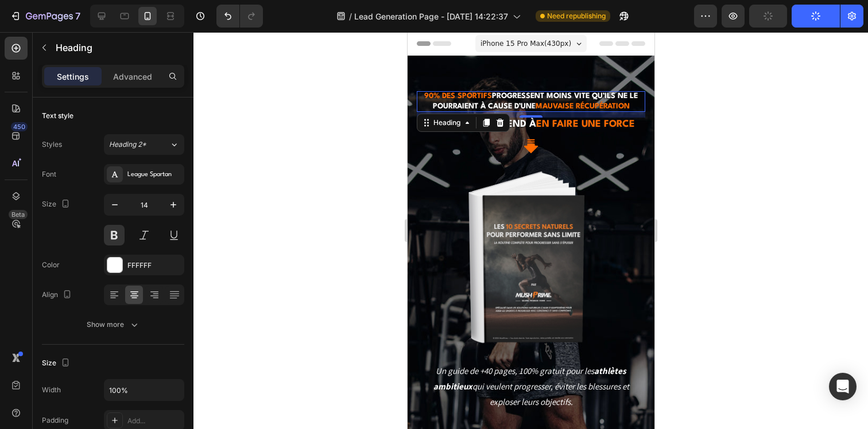
click at [828, 17] on button "Publish" at bounding box center [816, 16] width 48 height 23
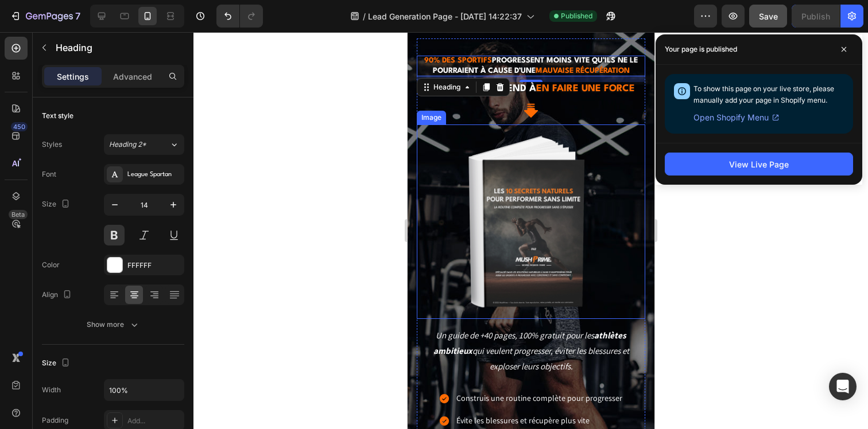
scroll to position [53, 0]
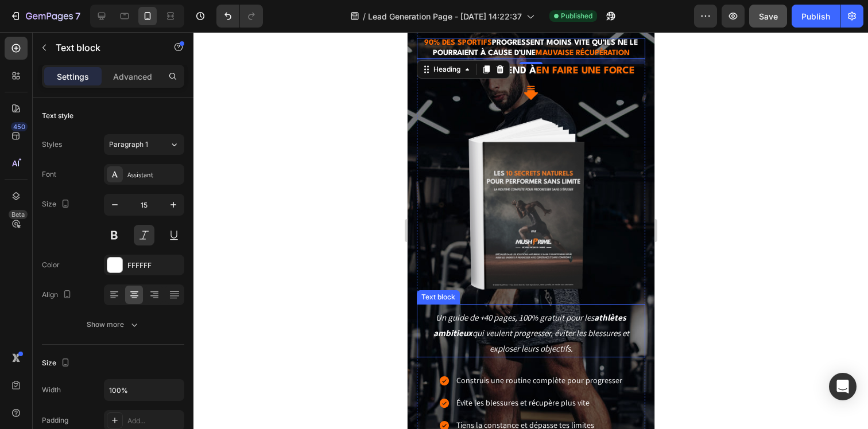
click at [478, 324] on p "Un guide de +40 pages, 100% gratuit pour les athlètes ambitieux qui veulent pro…" at bounding box center [530, 333] width 226 height 46
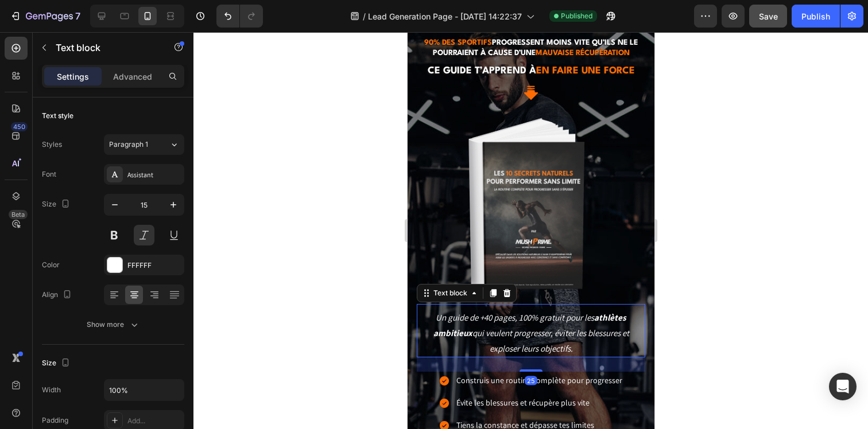
click at [482, 321] on p "Un guide de +40 pages, 100% gratuit pour les athlètes ambitieux qui veulent pro…" at bounding box center [530, 333] width 226 height 46
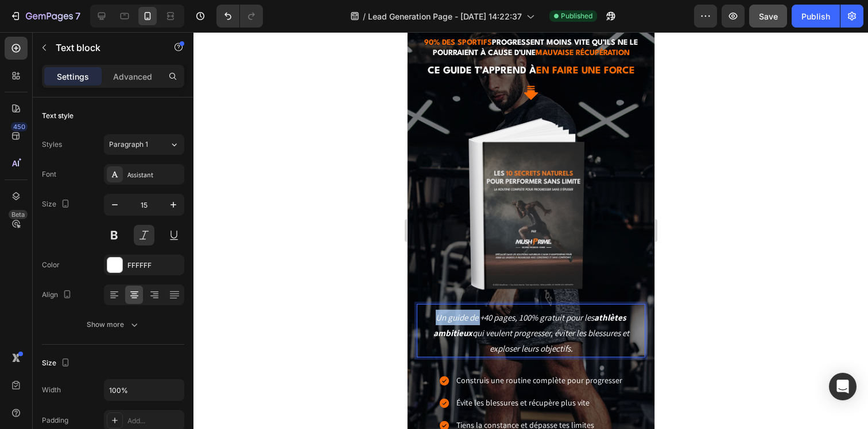
drag, startPoint x: 479, startPoint y: 319, endPoint x: 429, endPoint y: 319, distance: 49.9
click at [429, 319] on p "Un guide de +40 pages, 100% gratuit pour les athlètes ambitieux qui veulent pro…" at bounding box center [530, 333] width 226 height 46
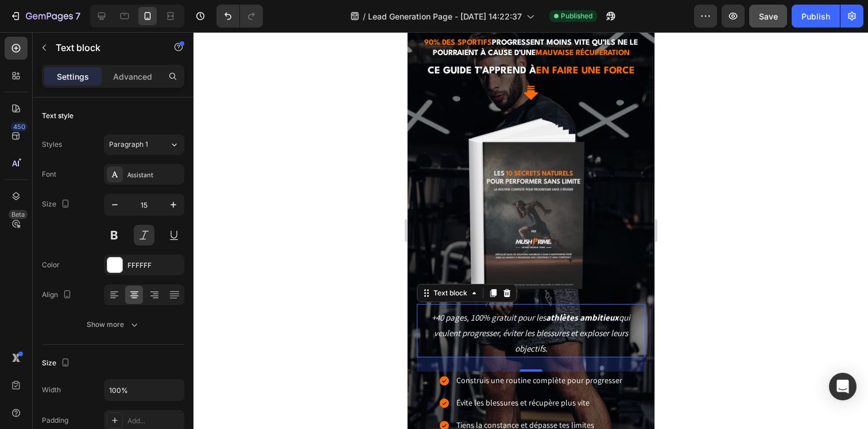
click at [734, 292] on div at bounding box center [530, 230] width 675 height 397
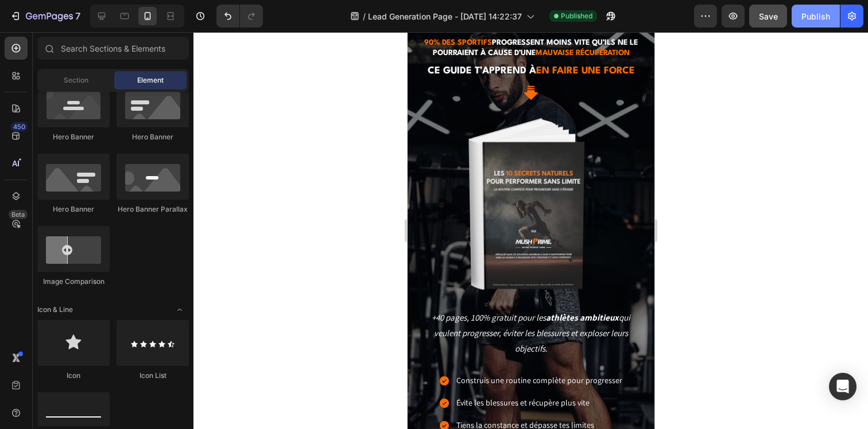
click at [813, 6] on button "Publish" at bounding box center [816, 16] width 48 height 23
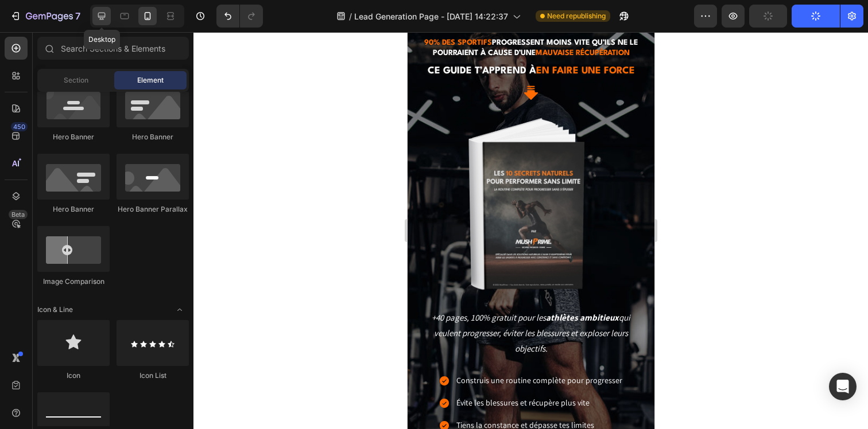
click at [99, 13] on icon at bounding box center [101, 16] width 7 height 7
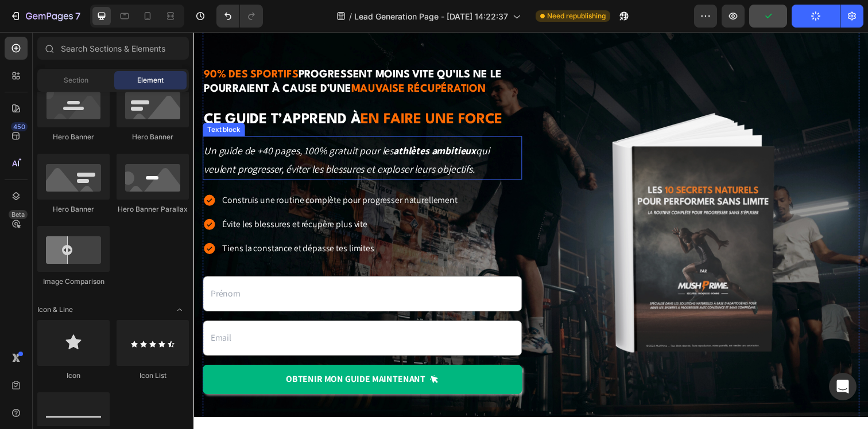
click at [255, 159] on p "Un guide de +40 pages, 100% gratuit pour les athlètes ambitieux qui veulent pro…" at bounding box center [366, 162] width 324 height 37
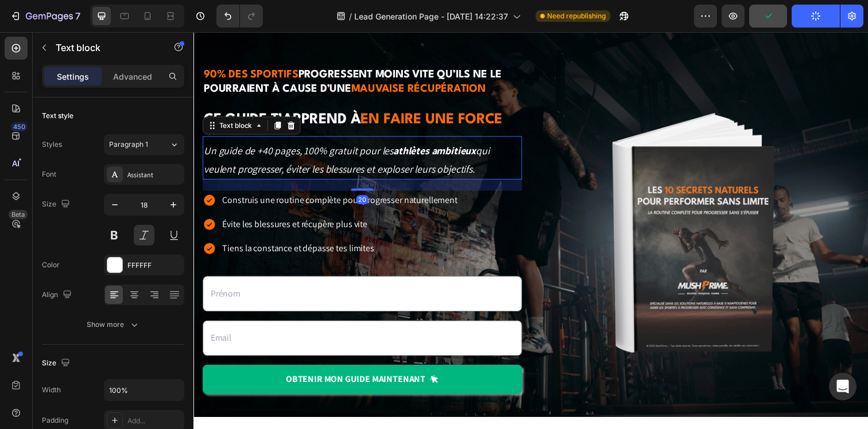
click at [255, 158] on p "Un guide de +40 pages, 100% gratuit pour les athlètes ambitieux qui veulent pro…" at bounding box center [366, 162] width 324 height 37
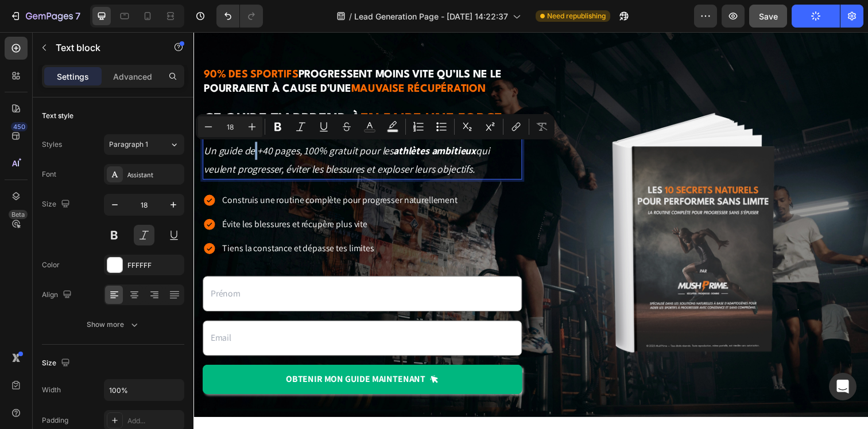
click at [257, 157] on p "Un guide de +40 pages, 100% gratuit pour les athlètes ambitieux qui veulent pro…" at bounding box center [366, 162] width 324 height 37
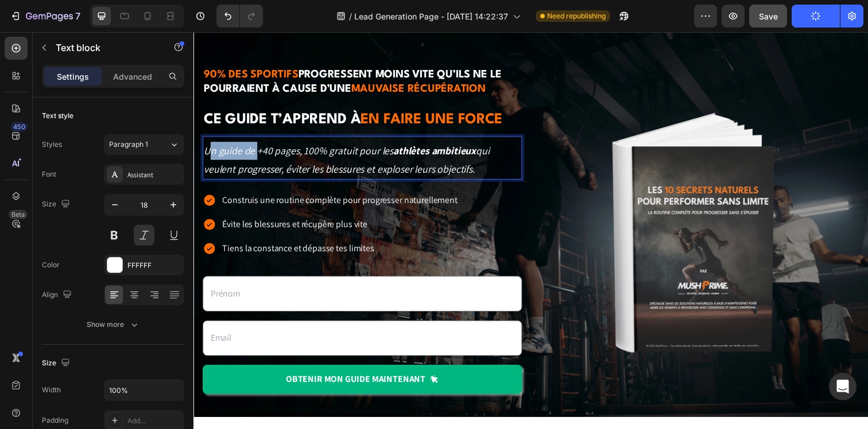
drag, startPoint x: 257, startPoint y: 157, endPoint x: 209, endPoint y: 154, distance: 48.3
click at [209, 154] on p "Un guide de +40 pages, 100% gratuit pour les athlètes ambitieux qui veulent pro…" at bounding box center [366, 162] width 324 height 37
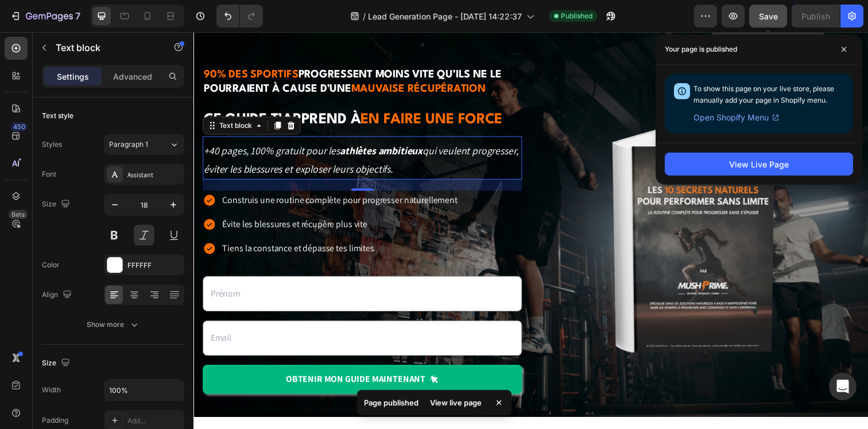
click at [789, 15] on div "Preview Save Auto save is running every 10 seconds. Save page to create a versi…" at bounding box center [778, 16] width 169 height 23
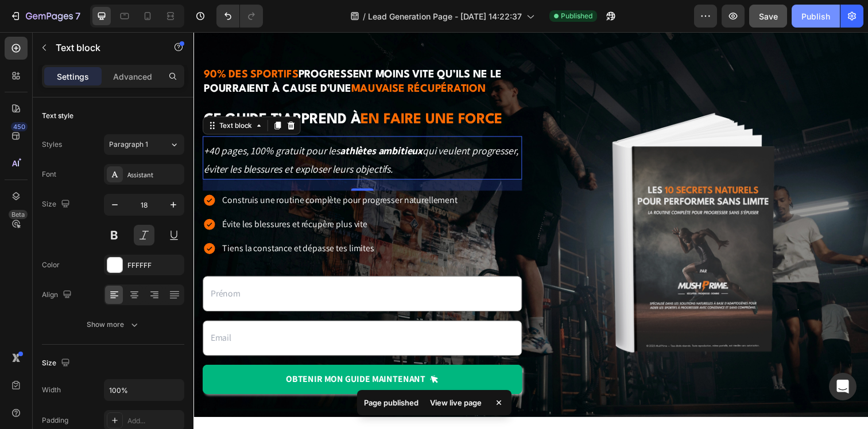
click at [811, 18] on div "Publish" at bounding box center [815, 16] width 29 height 12
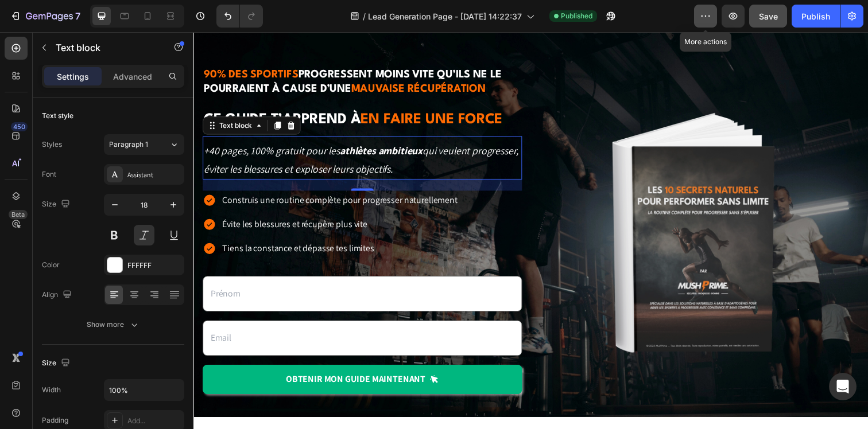
click at [703, 18] on icon "button" at bounding box center [705, 15] width 11 height 11
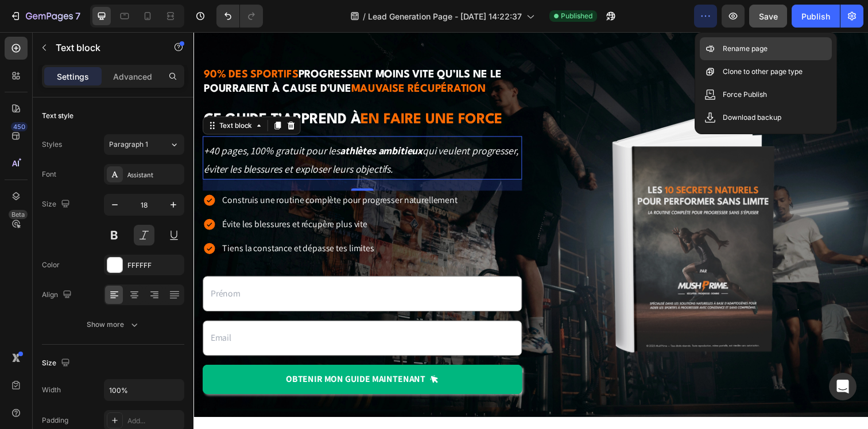
click at [757, 44] on p "Rename page" at bounding box center [745, 48] width 45 height 11
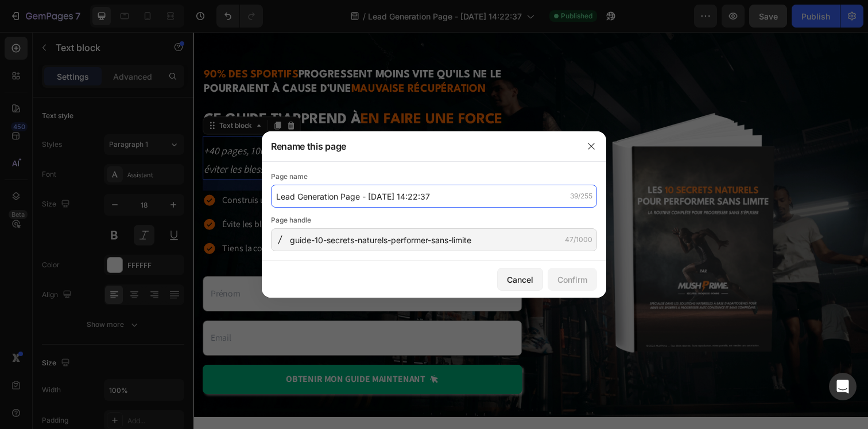
click at [377, 193] on input "Lead Generation Page - [DATE] 14:22:37" at bounding box center [434, 196] width 326 height 23
type input "Guide 10 secrets naturels pour performer sans limite"
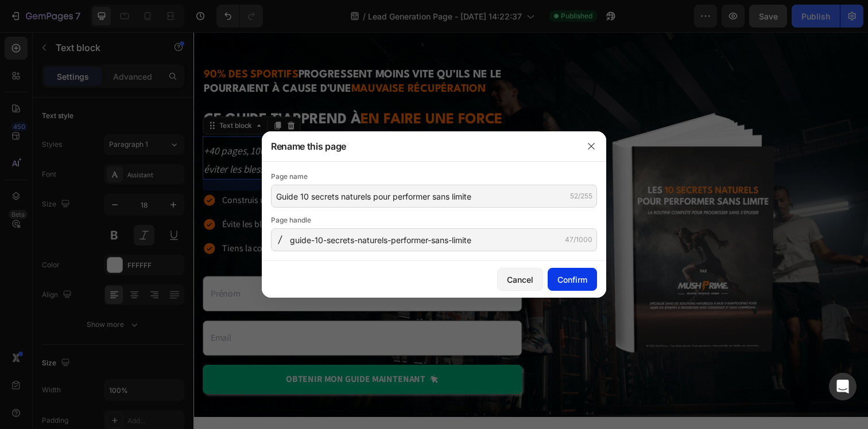
click at [580, 282] on div "Confirm" at bounding box center [572, 280] width 30 height 12
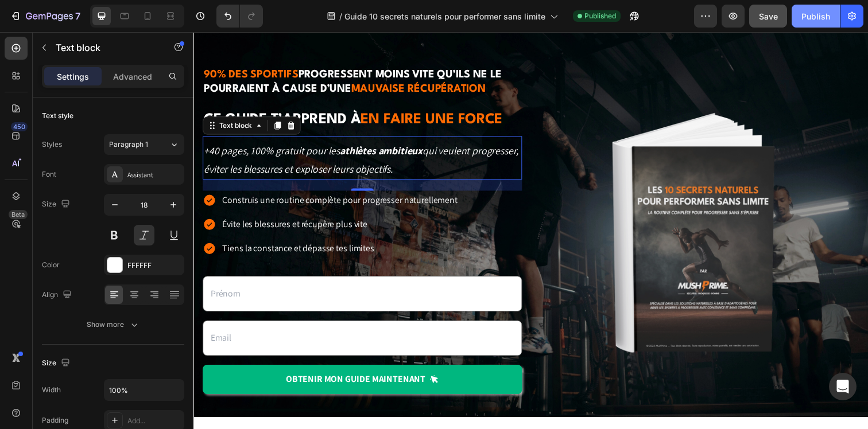
click at [815, 13] on div "Publish" at bounding box center [815, 16] width 29 height 12
click at [145, 21] on icon at bounding box center [147, 15] width 11 height 11
type input "14"
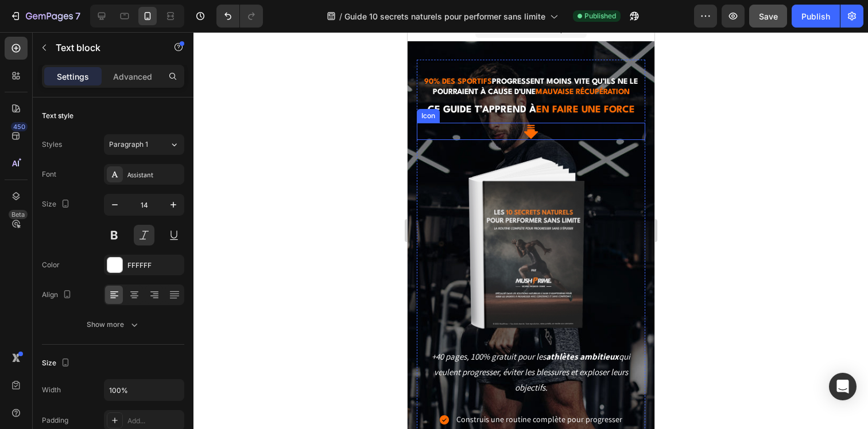
scroll to position [13, 0]
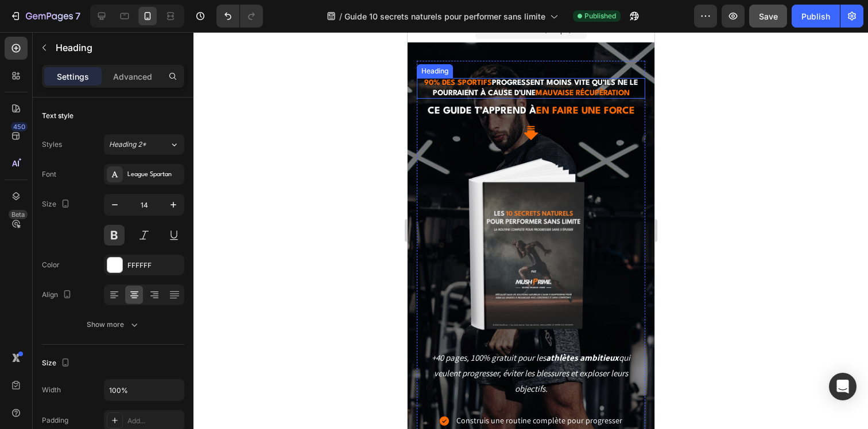
click at [476, 82] on span "90% des sportifs" at bounding box center [458, 82] width 68 height 7
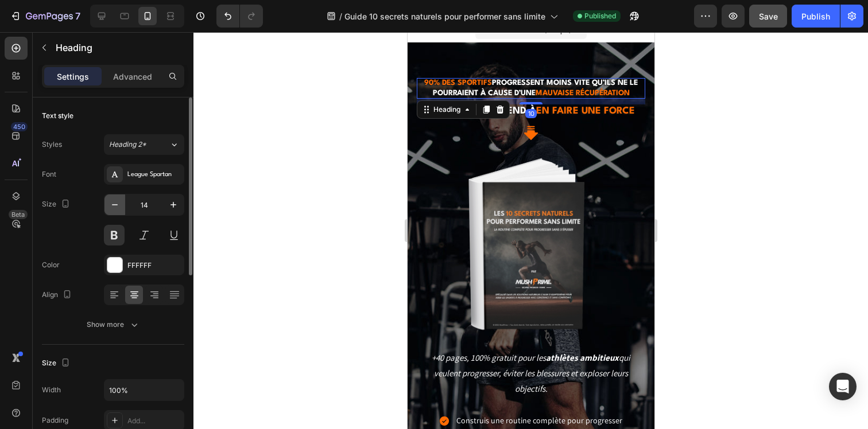
click at [115, 204] on icon "button" at bounding box center [114, 204] width 11 height 11
type input "13"
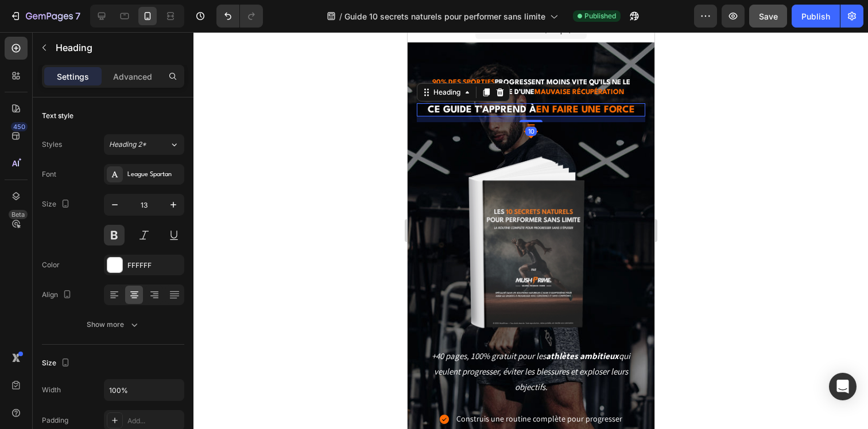
click at [541, 114] on span "en faire une force" at bounding box center [585, 110] width 99 height 10
click at [172, 205] on icon "button" at bounding box center [173, 205] width 6 height 6
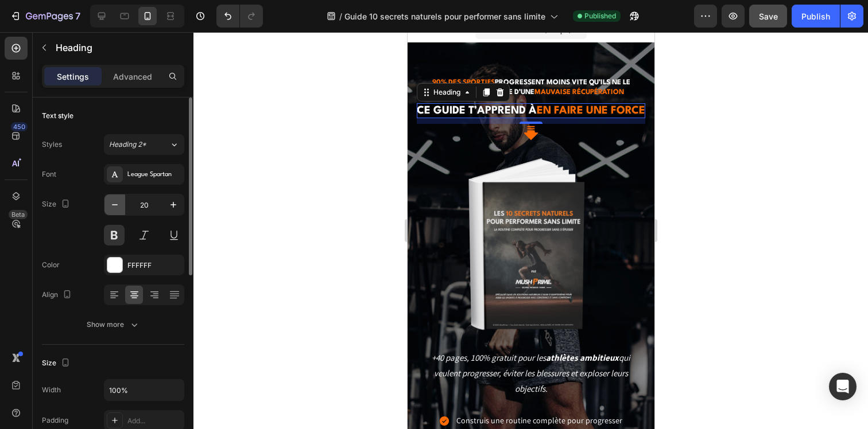
click at [118, 203] on icon "button" at bounding box center [114, 204] width 11 height 11
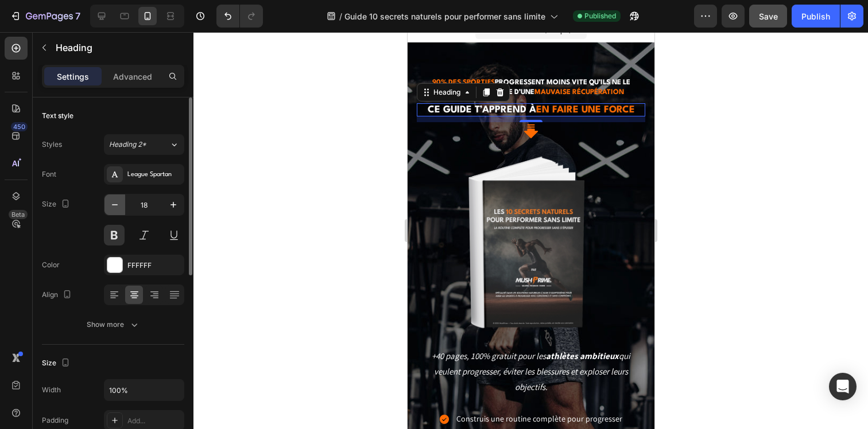
click at [118, 203] on icon "button" at bounding box center [114, 204] width 11 height 11
type input "17"
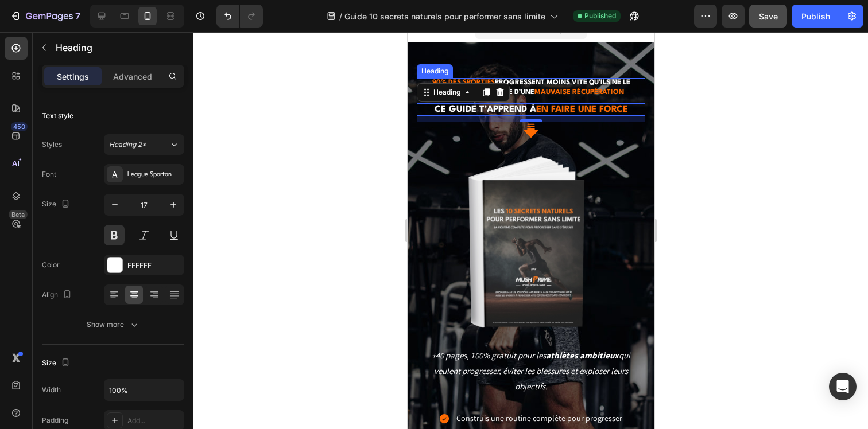
click at [564, 90] on span "mauvaise récupération" at bounding box center [579, 92] width 90 height 7
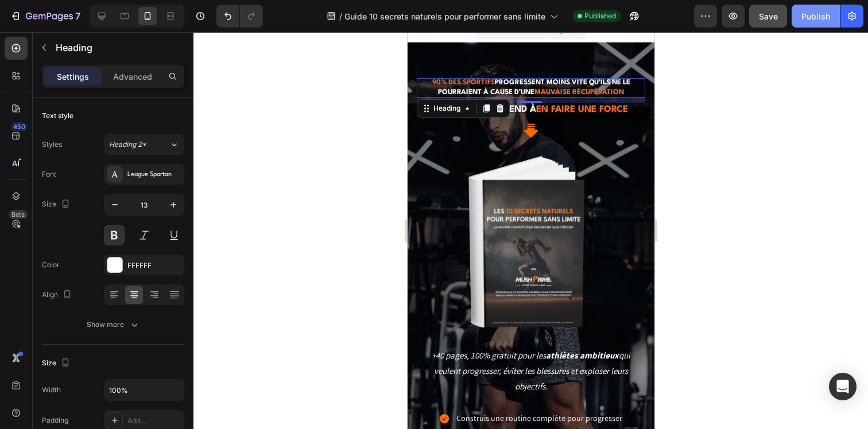
click at [803, 18] on div "Publish" at bounding box center [815, 16] width 29 height 12
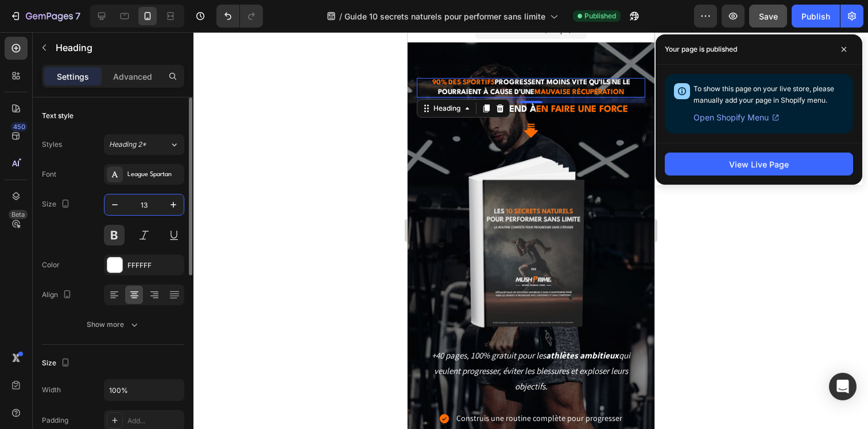
click at [162, 213] on input "13" at bounding box center [144, 205] width 38 height 21
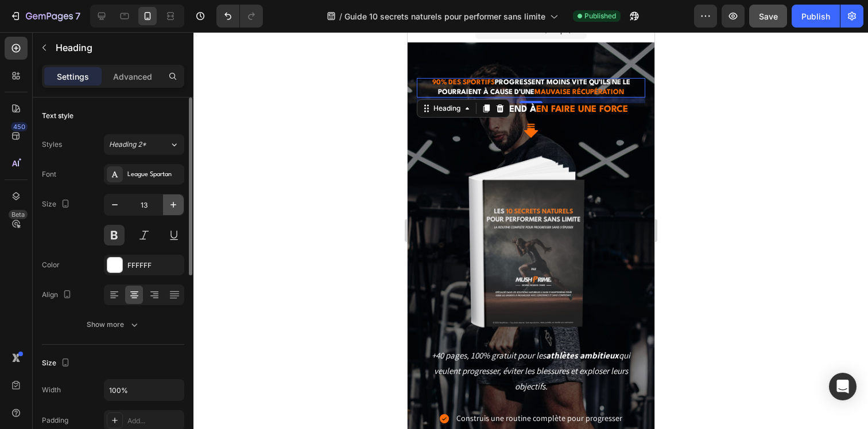
click at [172, 209] on icon "button" at bounding box center [173, 204] width 11 height 11
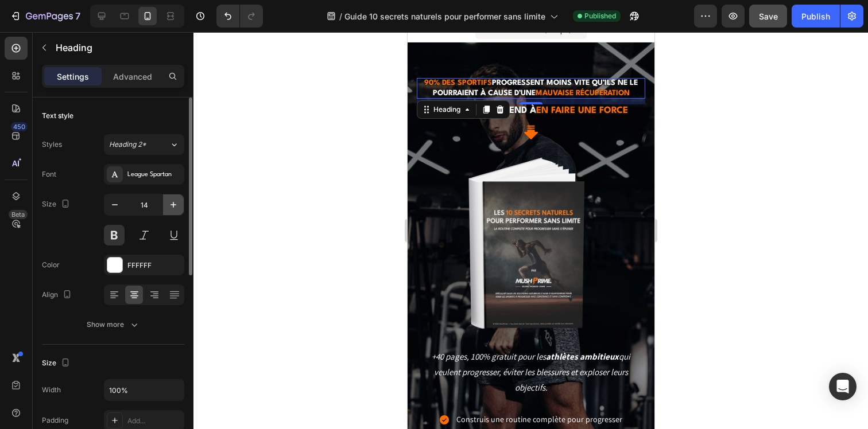
click at [172, 209] on icon "button" at bounding box center [173, 204] width 11 height 11
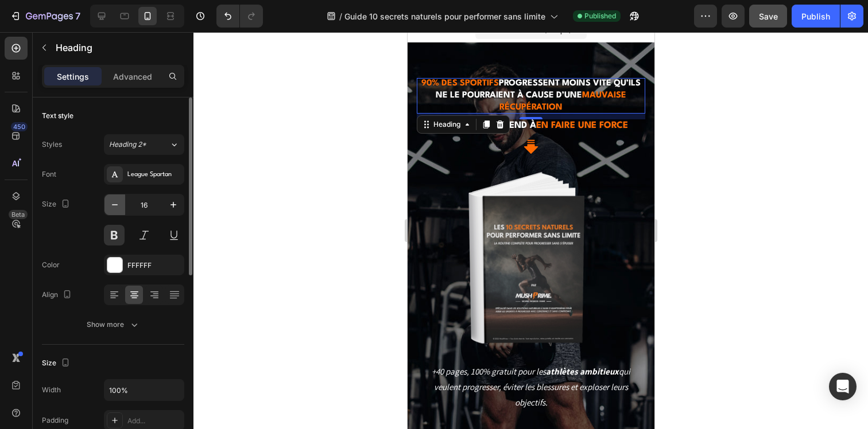
click at [119, 203] on icon "button" at bounding box center [114, 204] width 11 height 11
type input "15"
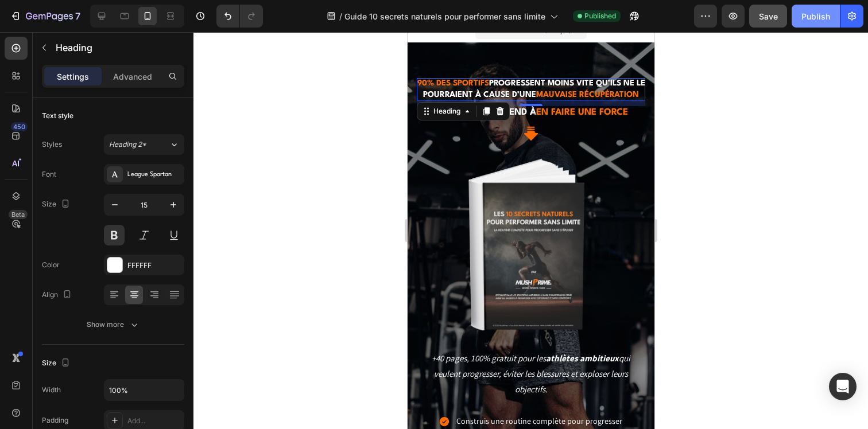
click at [820, 24] on button "Publish" at bounding box center [816, 16] width 48 height 23
